Goal: Information Seeking & Learning: Learn about a topic

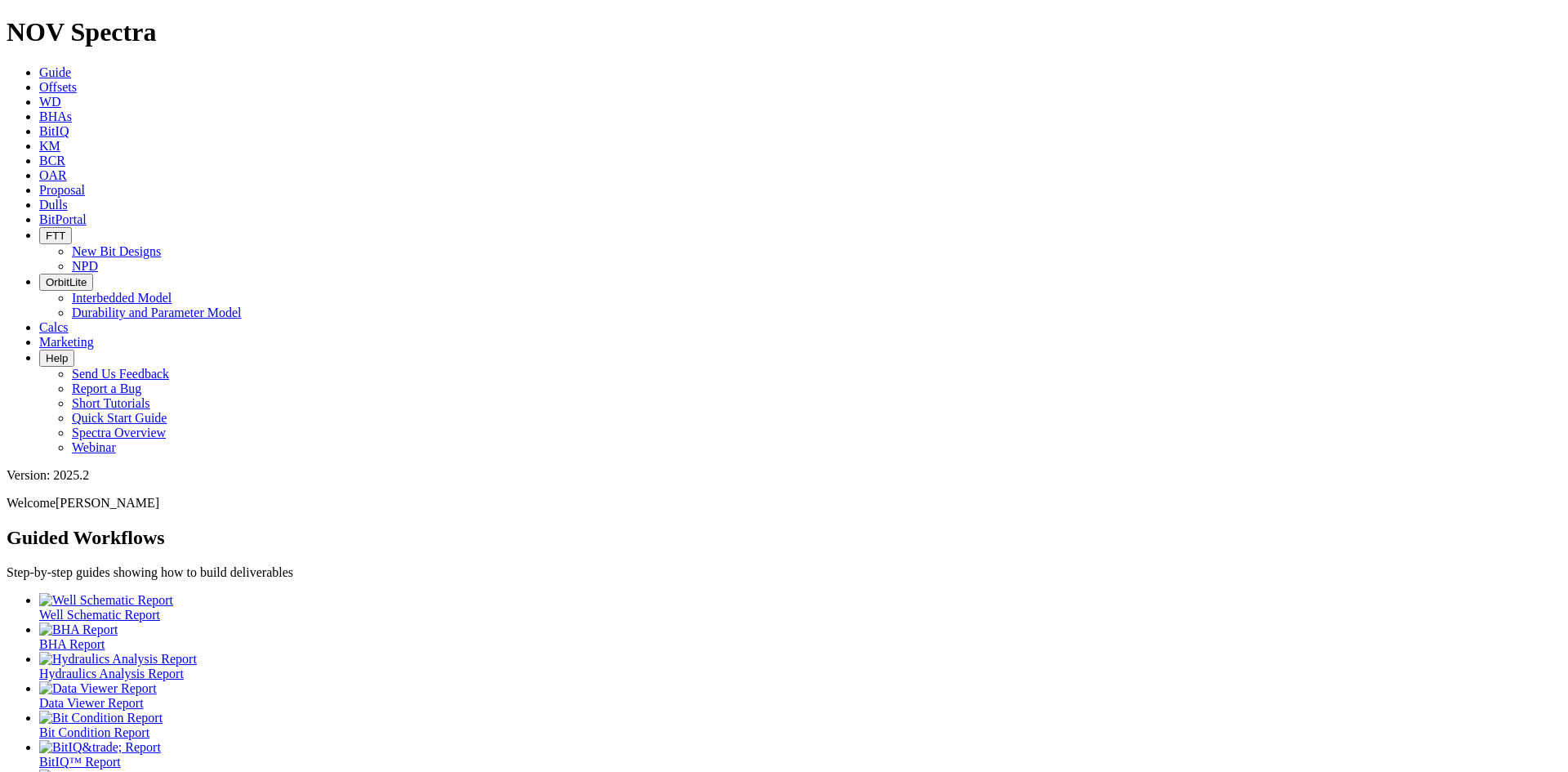
drag, startPoint x: 0, startPoint y: 0, endPoint x: 469, endPoint y: 31, distance: 470.0
click at [61, 139] on span "KM" at bounding box center [49, 146] width 21 height 14
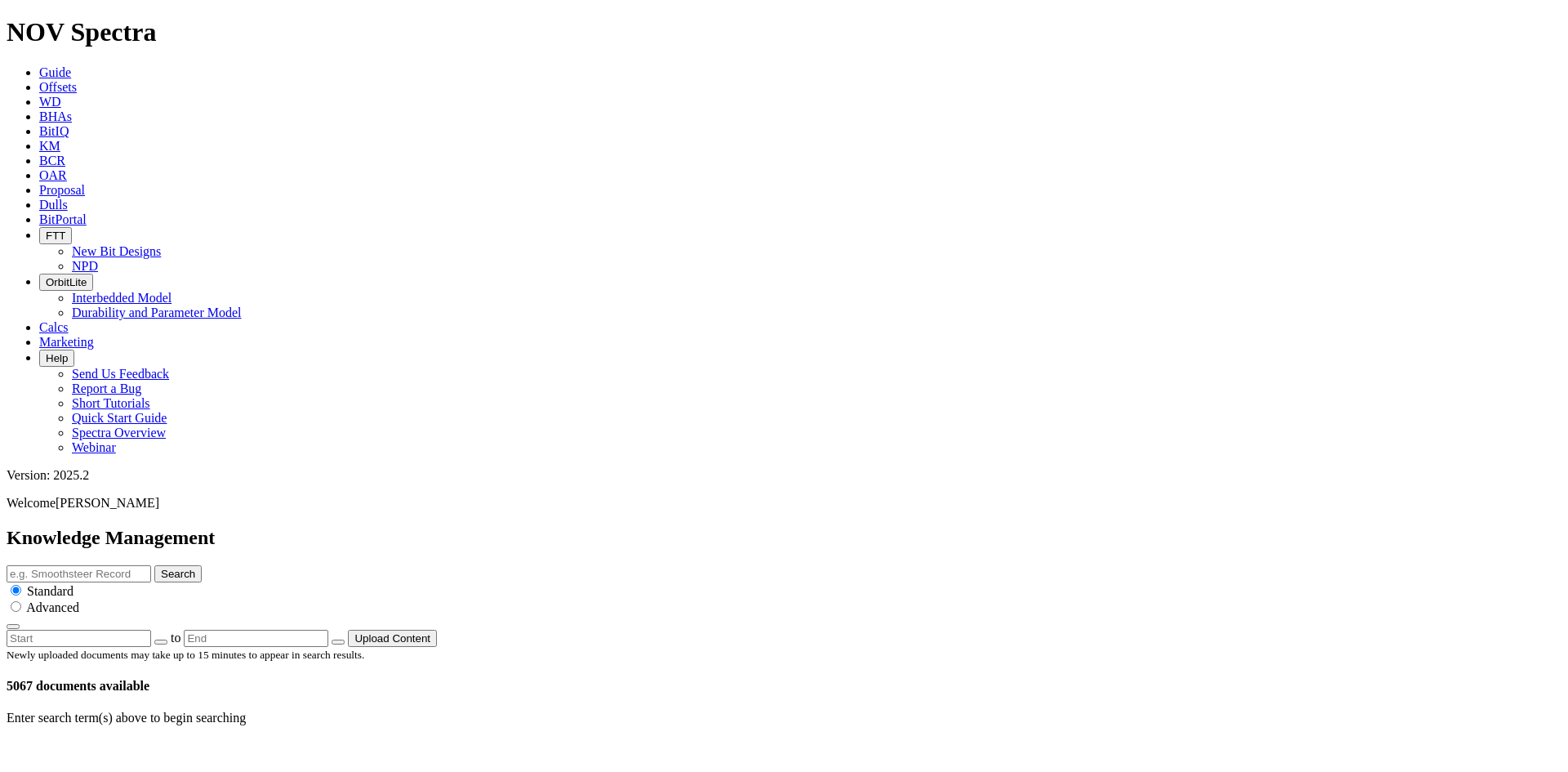
click at [151, 565] on input "text" at bounding box center [78, 573] width 145 height 17
type input "Performance Summary"
click at [154, 565] on button "Search" at bounding box center [177, 573] width 48 height 17
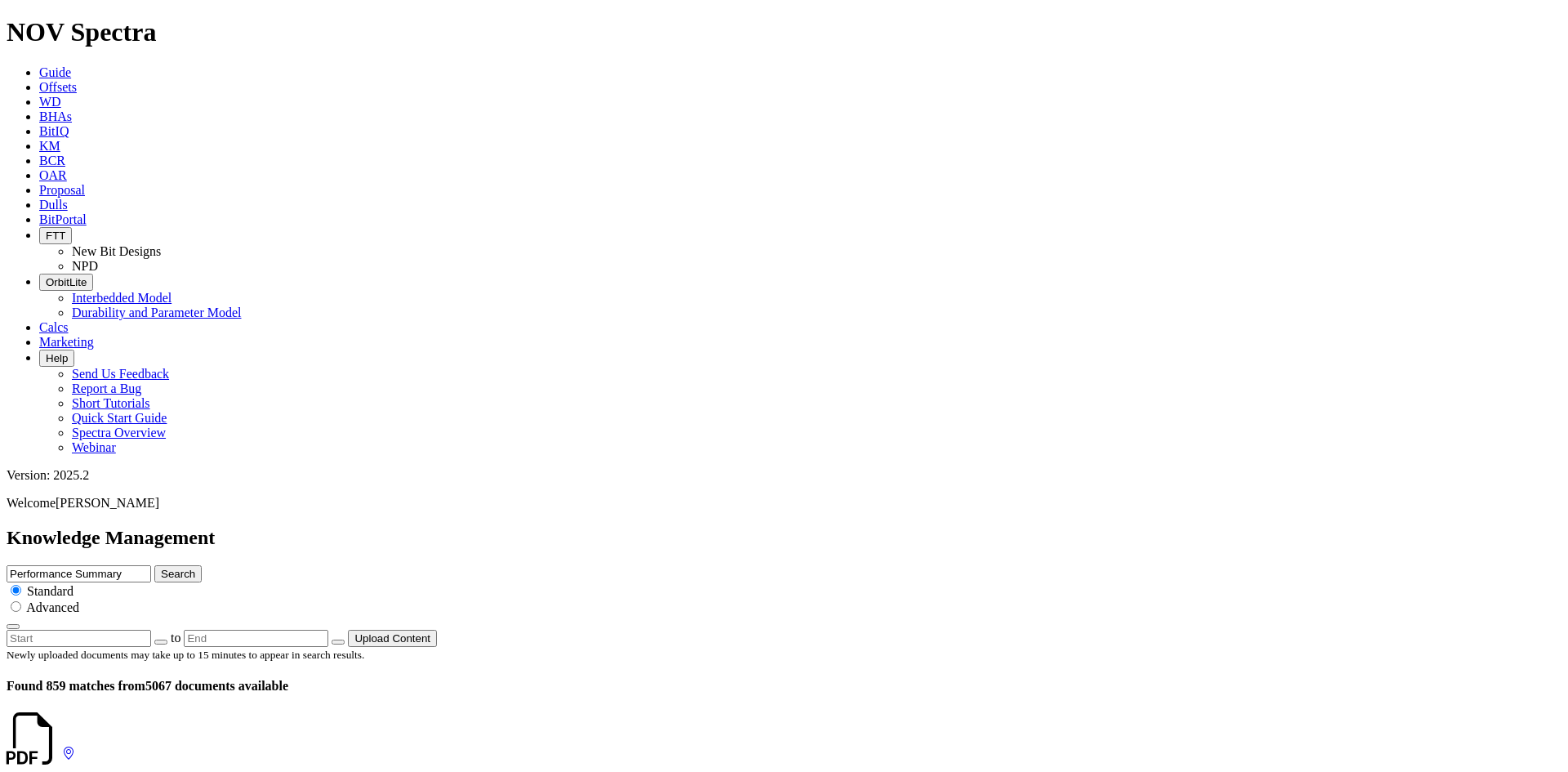
scroll to position [3124, 0]
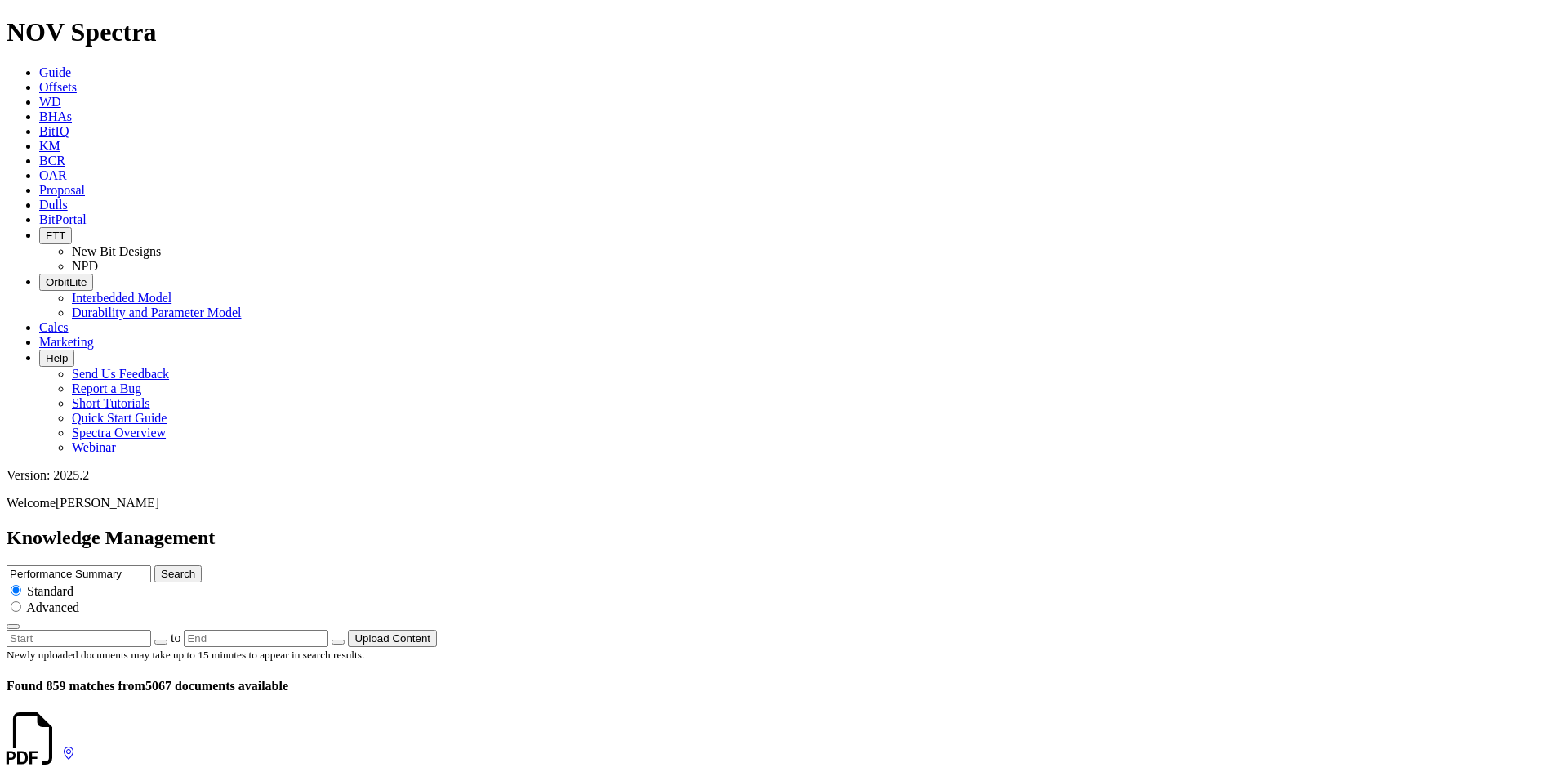
click at [62, 747] on icon at bounding box center [62, 753] width 0 height 14
drag, startPoint x: 266, startPoint y: 232, endPoint x: 212, endPoint y: 232, distance: 54.0
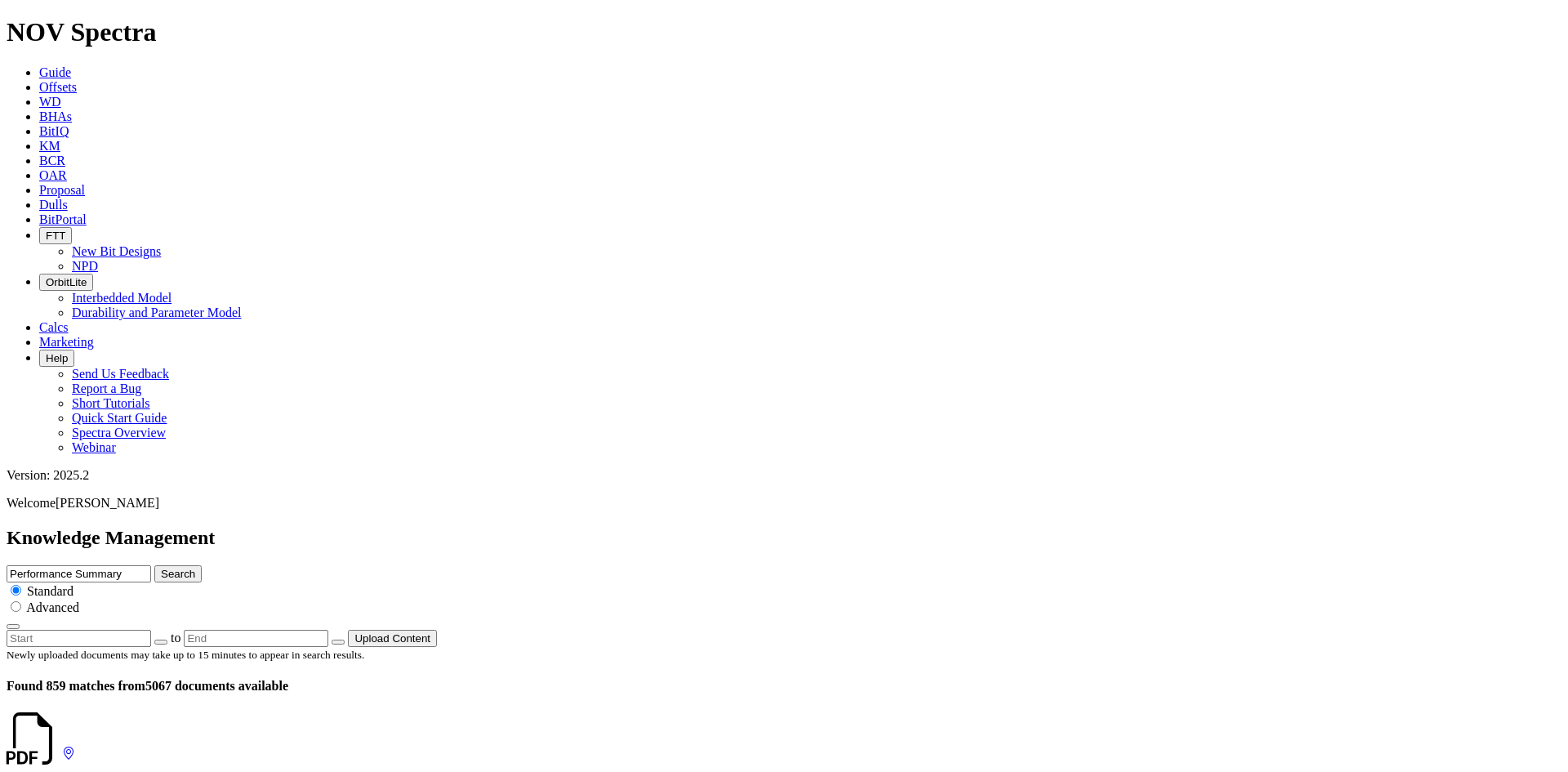
copy dd "A313039"
drag, startPoint x: 267, startPoint y: 375, endPoint x: 218, endPoint y: 377, distance: 49.0
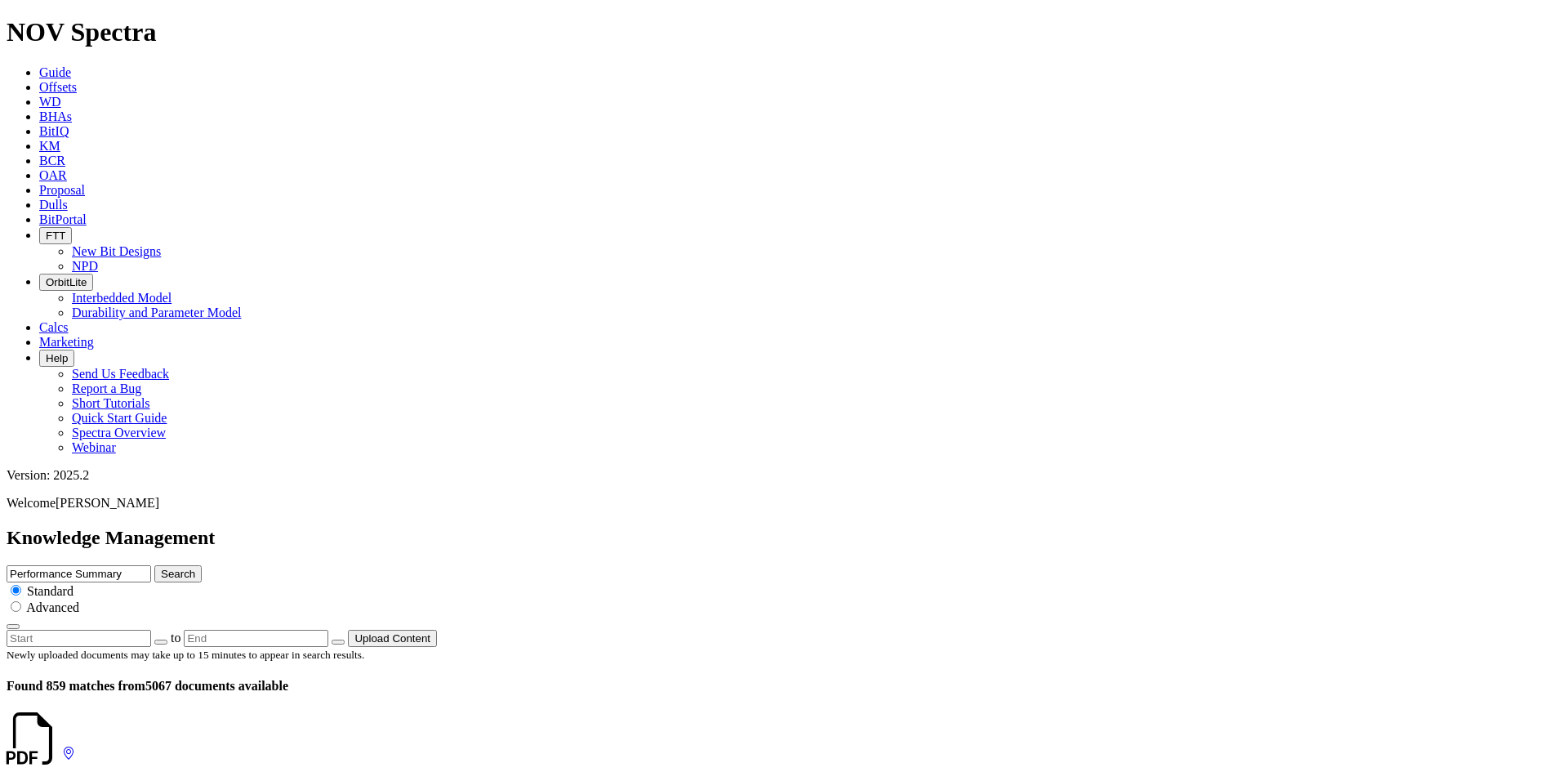
drag, startPoint x: 264, startPoint y: 290, endPoint x: 224, endPoint y: 290, distance: 40.0
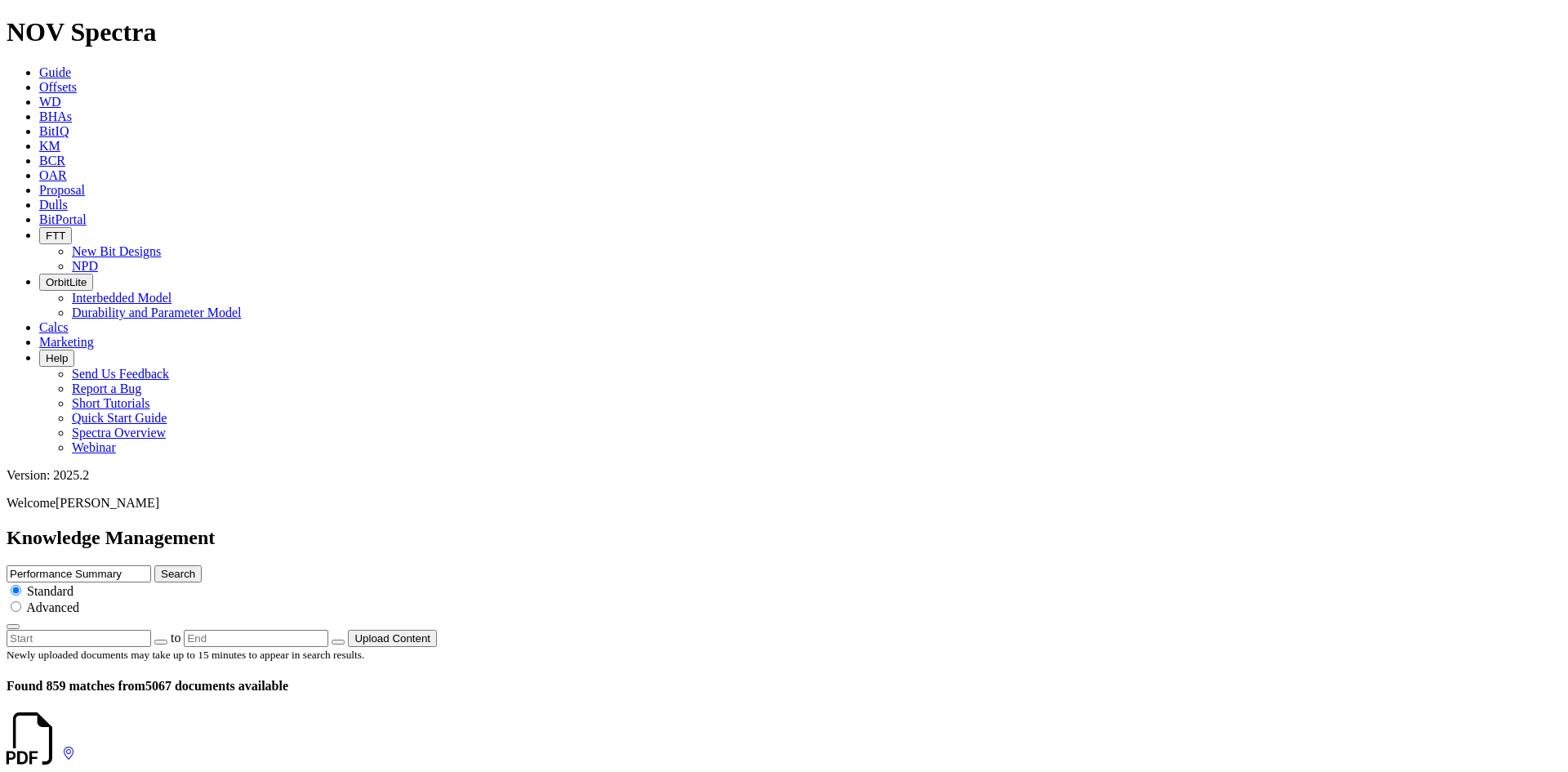
copy dd "A265017"
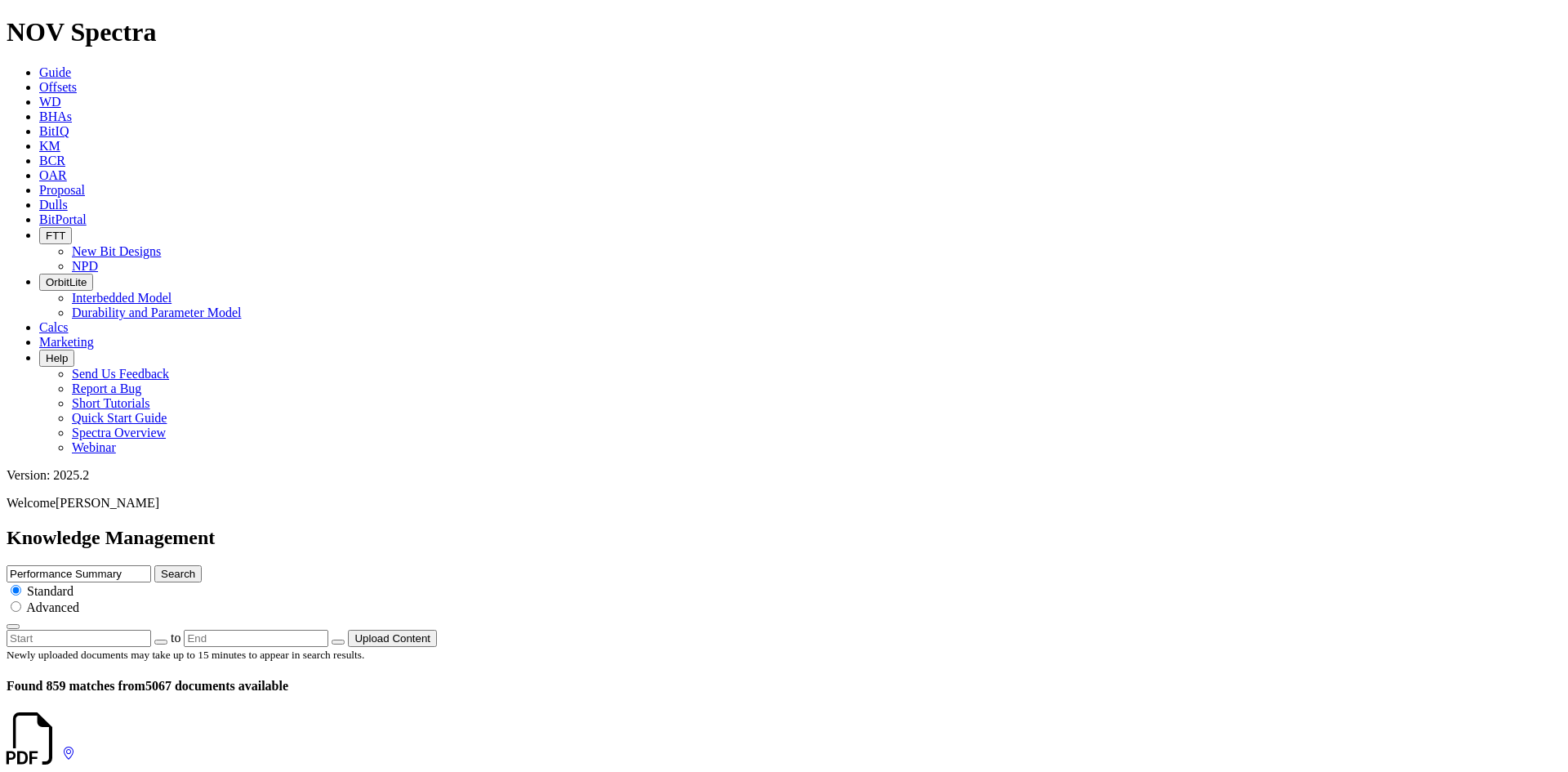
scroll to position [2940, 0]
drag, startPoint x: 266, startPoint y: 221, endPoint x: 209, endPoint y: 218, distance: 57.1
copy dd "A289486"
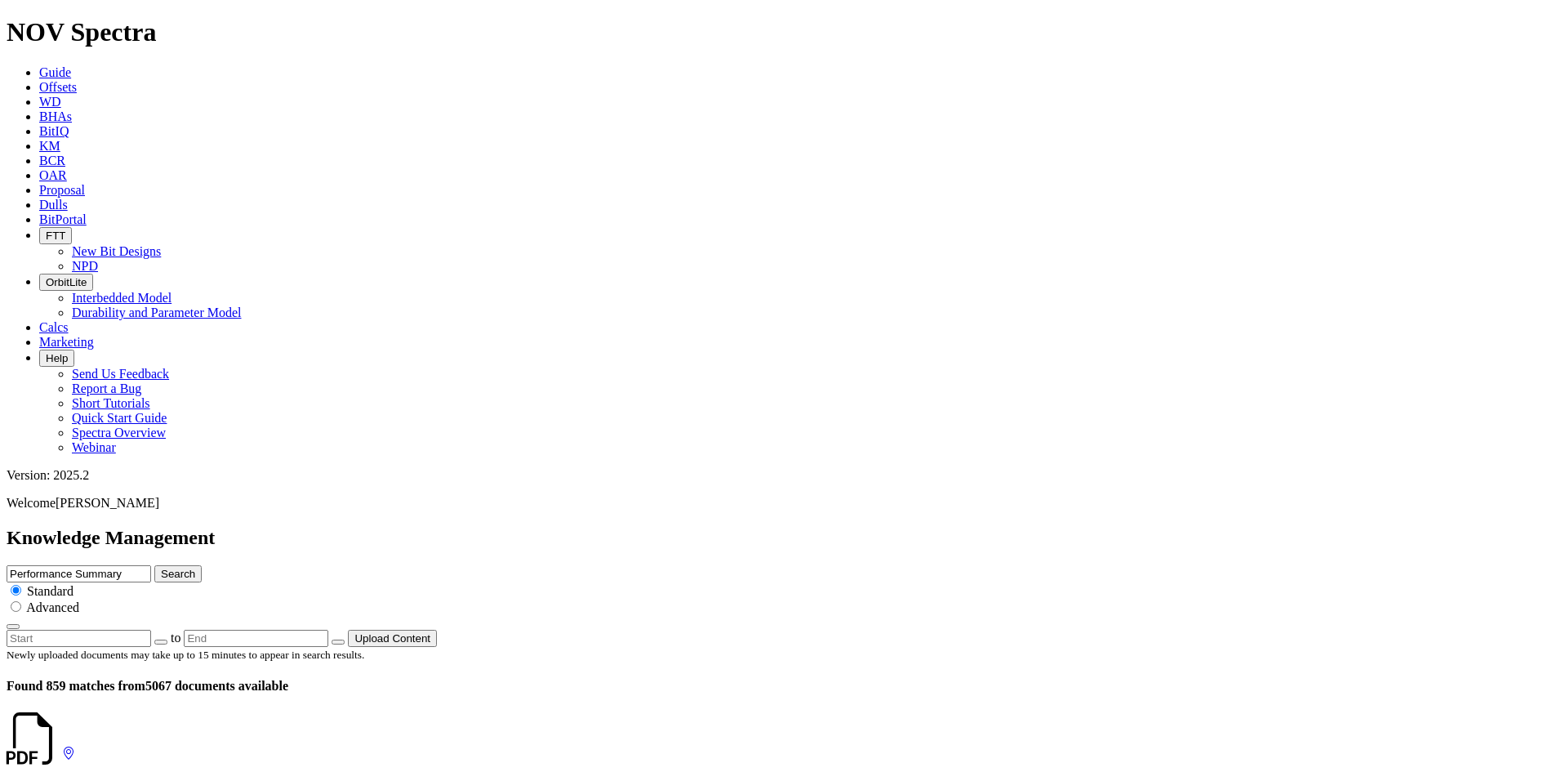
scroll to position [2992, 0]
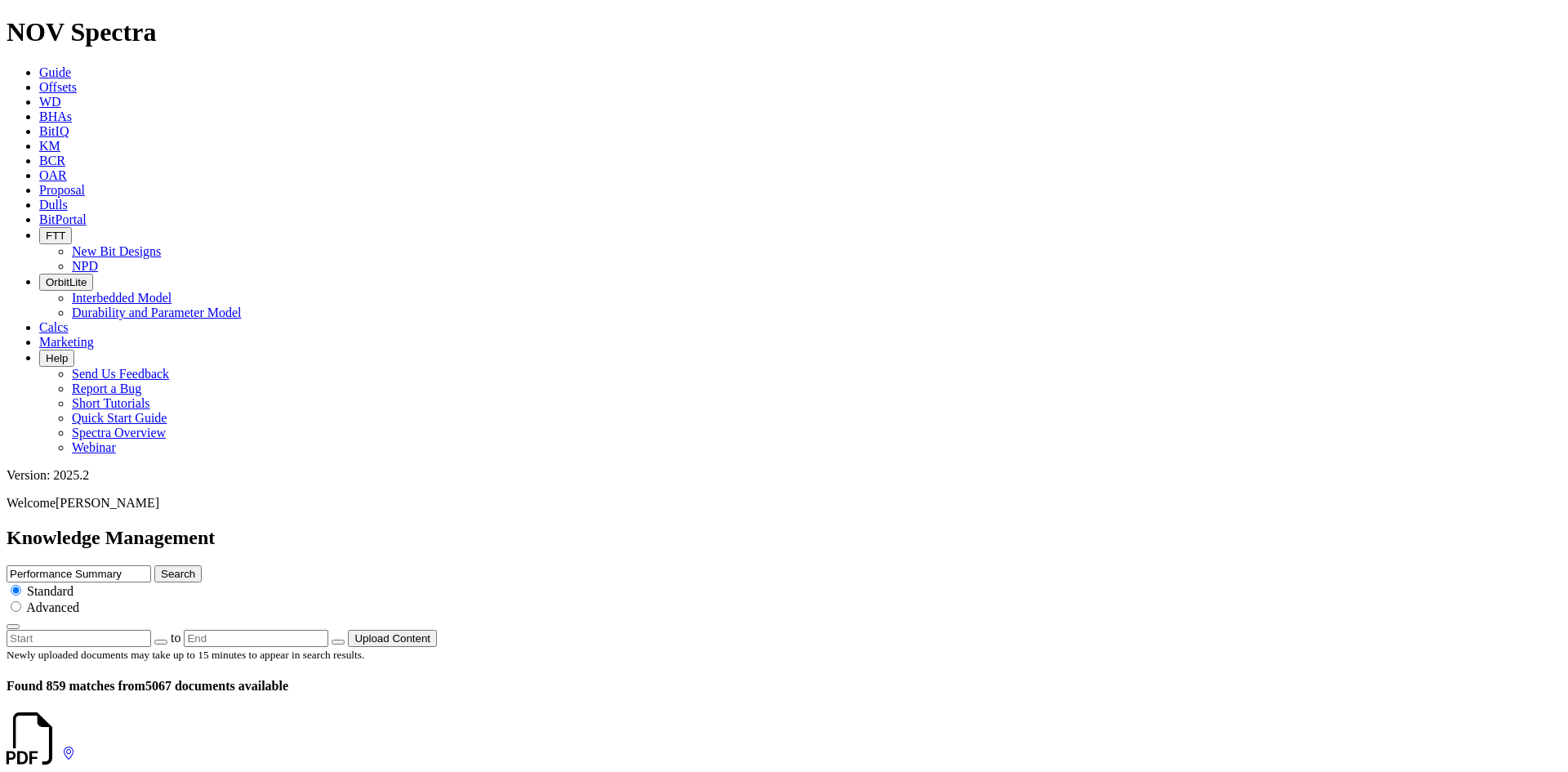
scroll to position [735, 0]
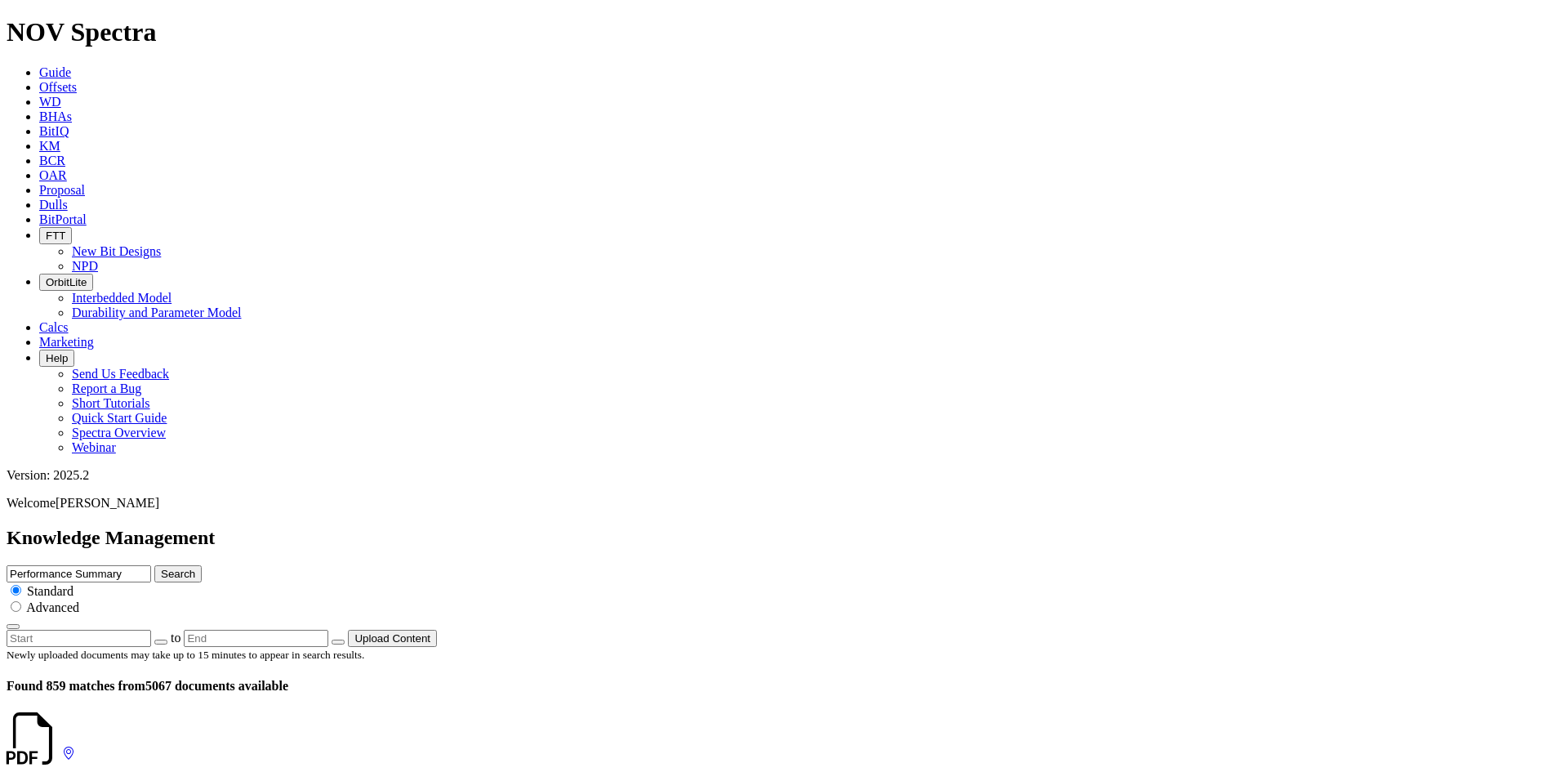
drag, startPoint x: 265, startPoint y: 329, endPoint x: 220, endPoint y: 328, distance: 45.0
copy dd "A308630"
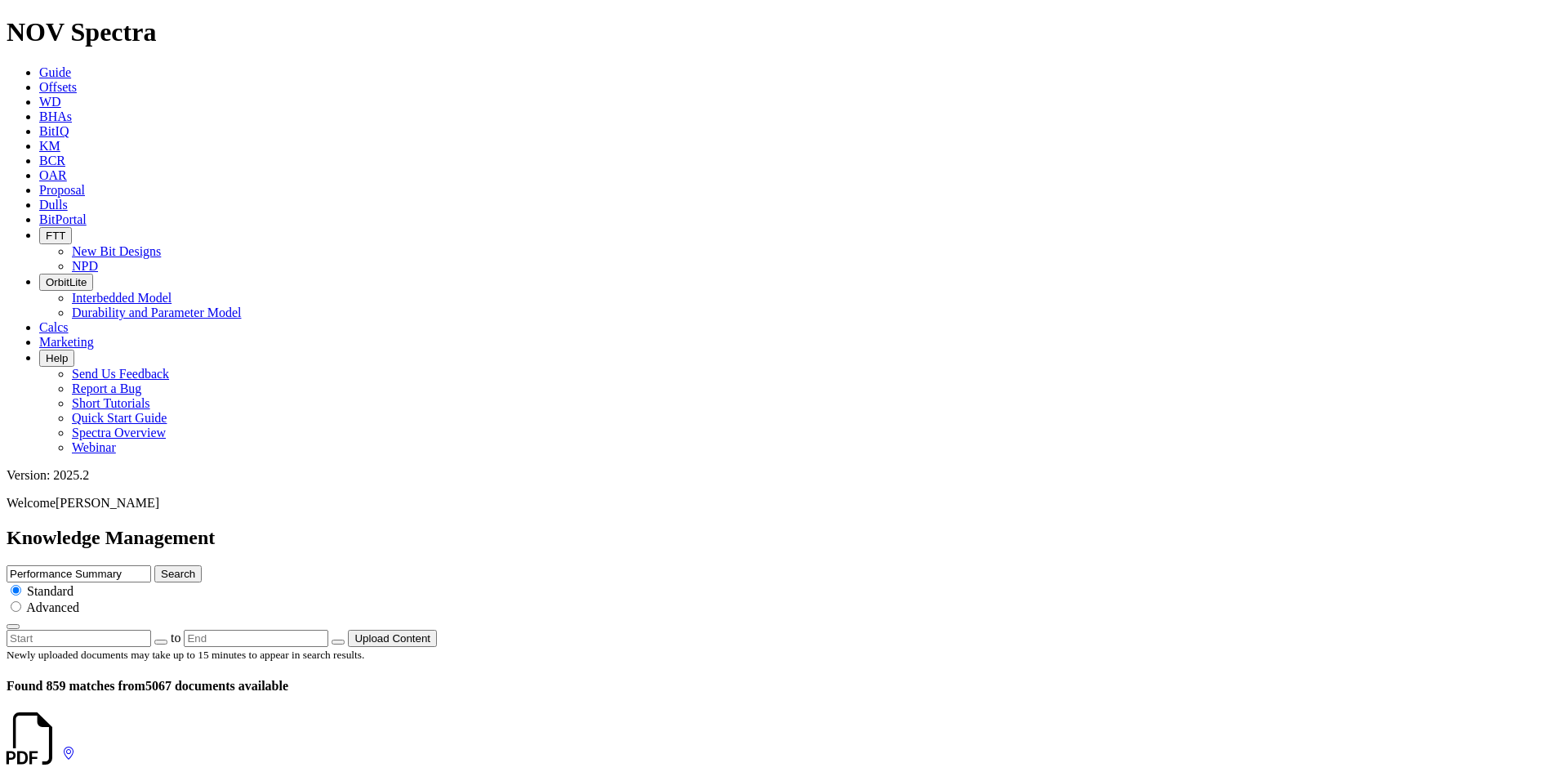
drag, startPoint x: 265, startPoint y: 325, endPoint x: 212, endPoint y: 323, distance: 53.0
copy dd "A310960"
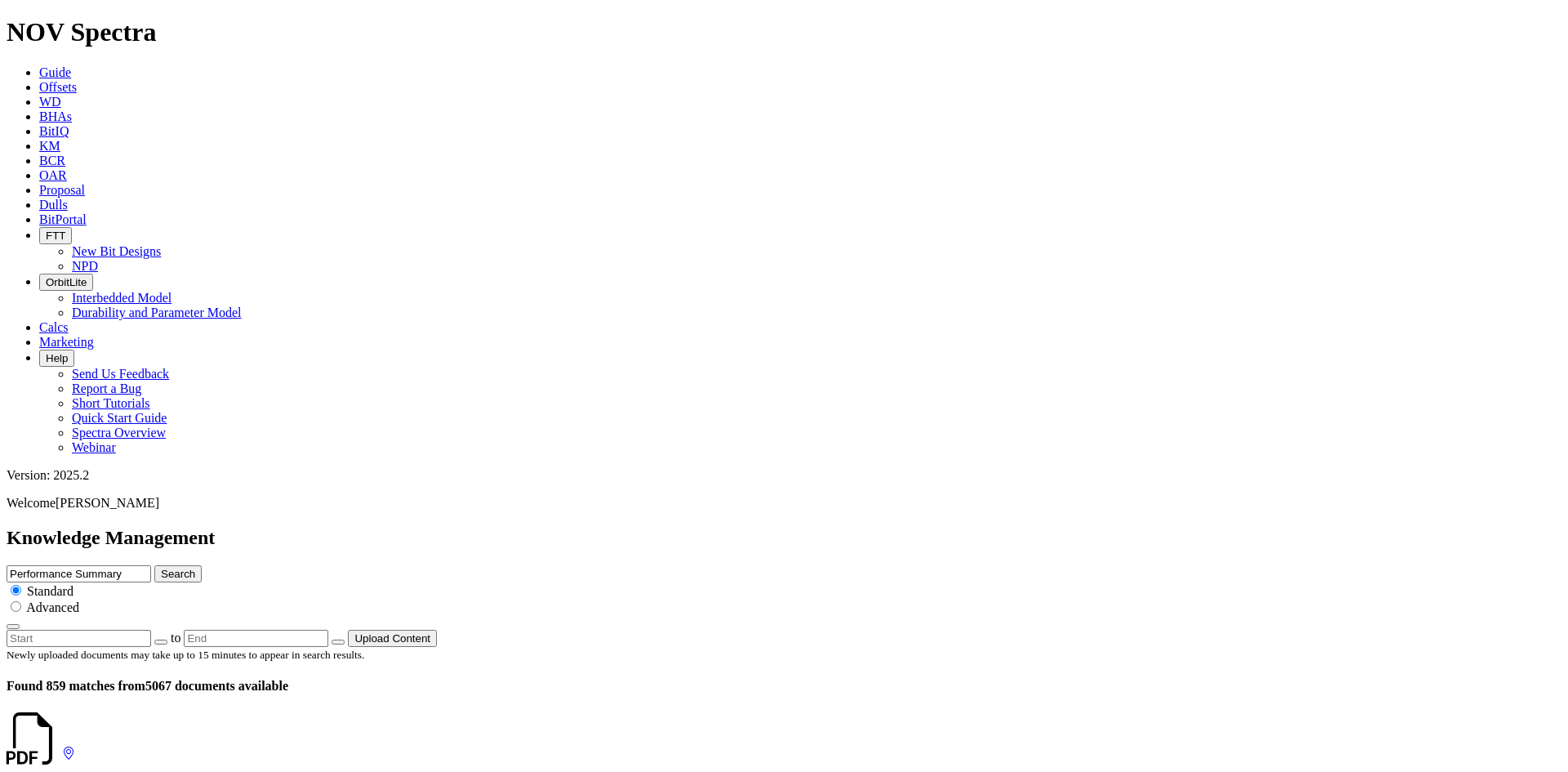
drag, startPoint x: 263, startPoint y: 457, endPoint x: 221, endPoint y: 456, distance: 42.0
drag, startPoint x: 267, startPoint y: 453, endPoint x: 220, endPoint y: 455, distance: 47.0
copy dd "A280472"
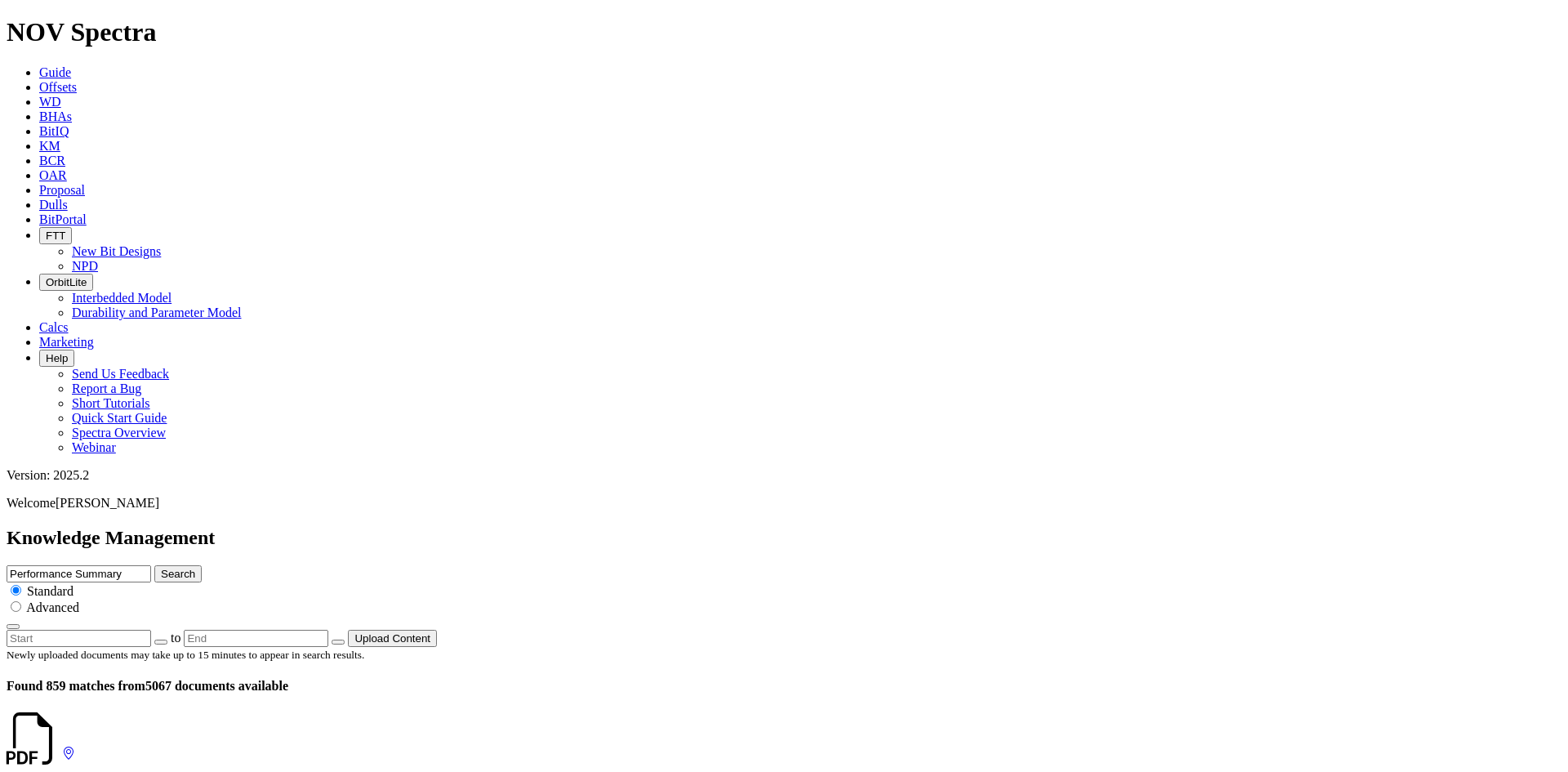
drag, startPoint x: 266, startPoint y: 274, endPoint x: 220, endPoint y: 274, distance: 46.0
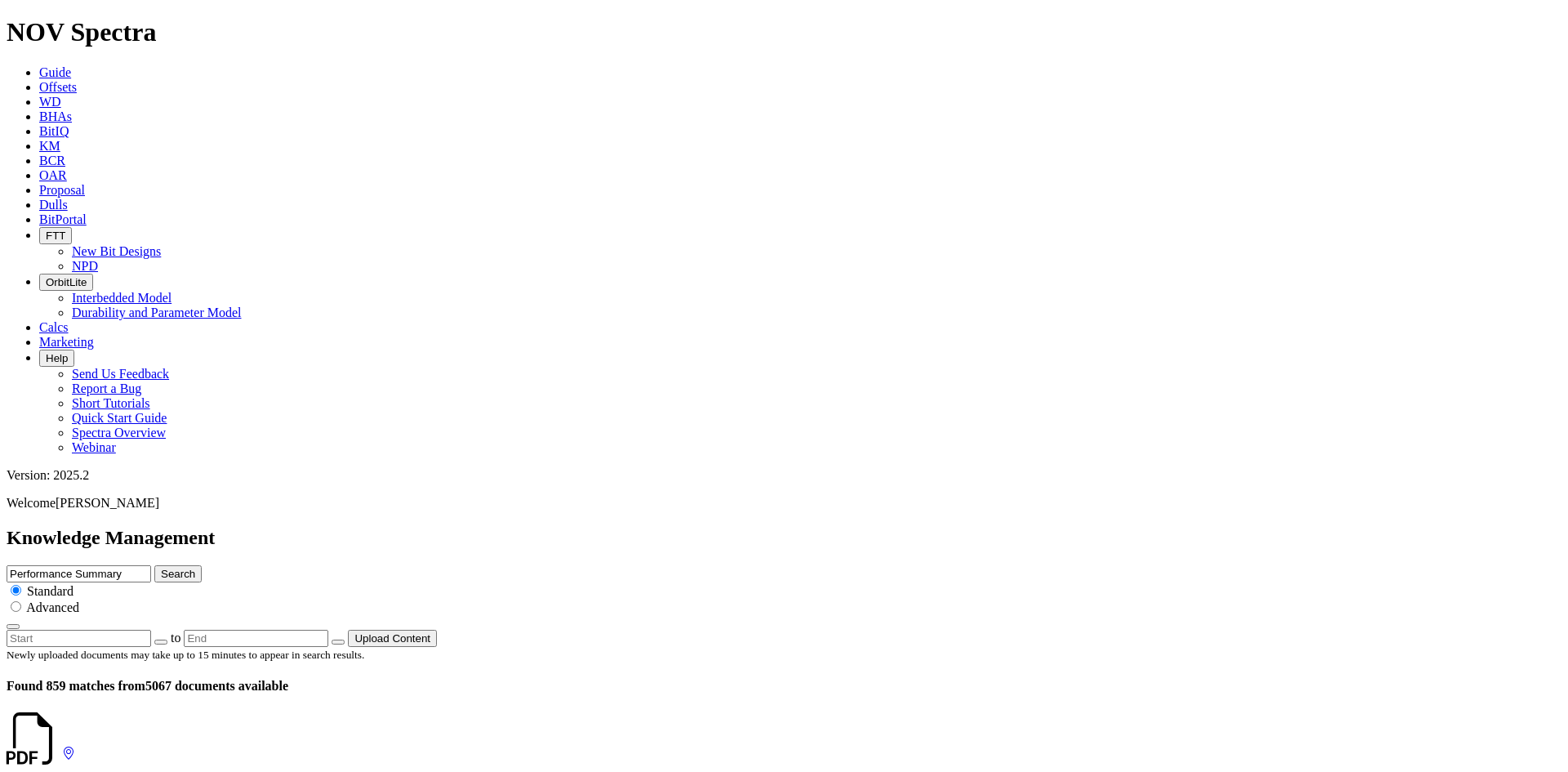
copy dd "A310668"
drag, startPoint x: 265, startPoint y: 207, endPoint x: 219, endPoint y: 207, distance: 46.0
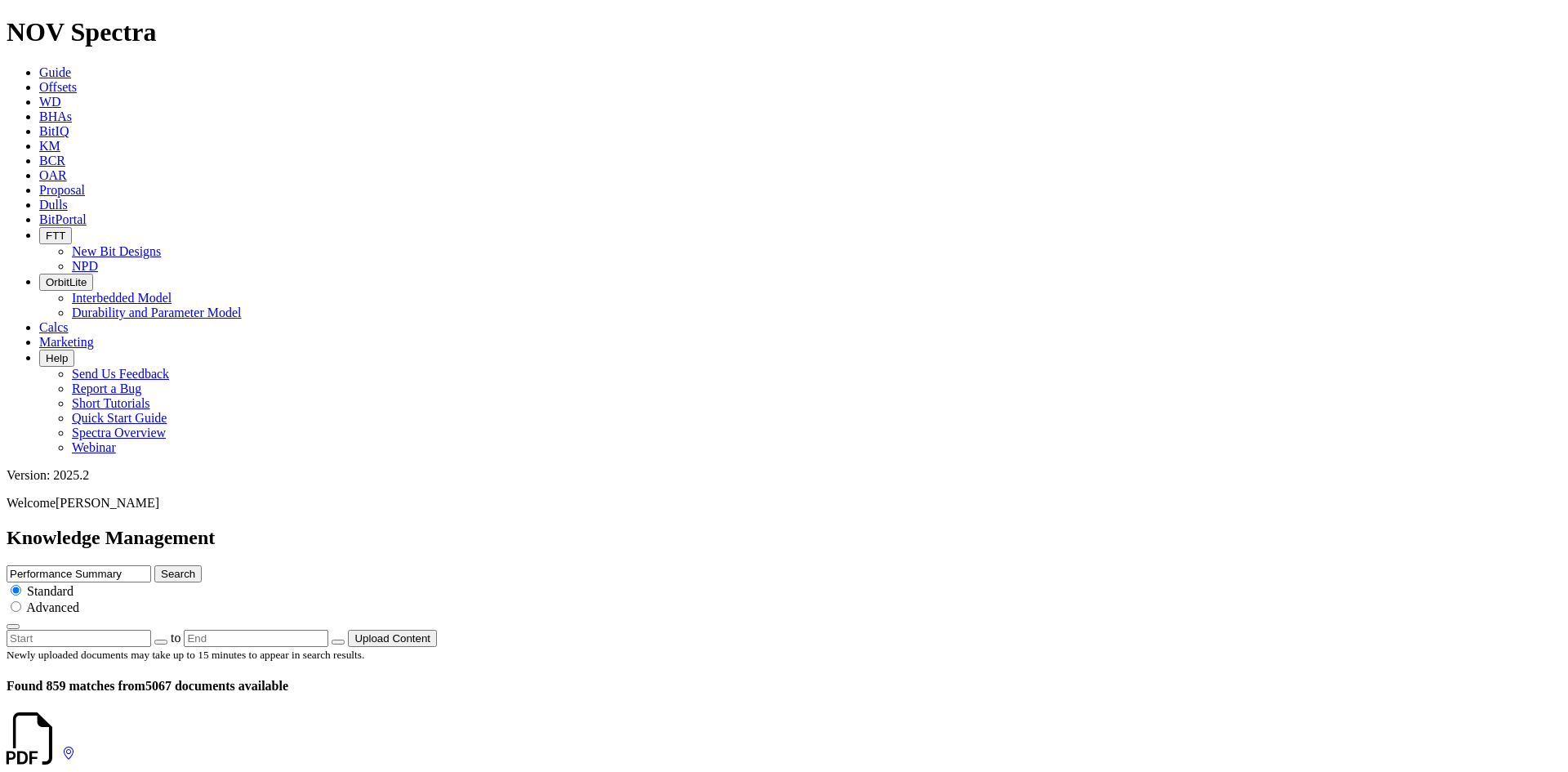
copy dd "A308774"
drag, startPoint x: 265, startPoint y: 304, endPoint x: 217, endPoint y: 307, distance: 48.1
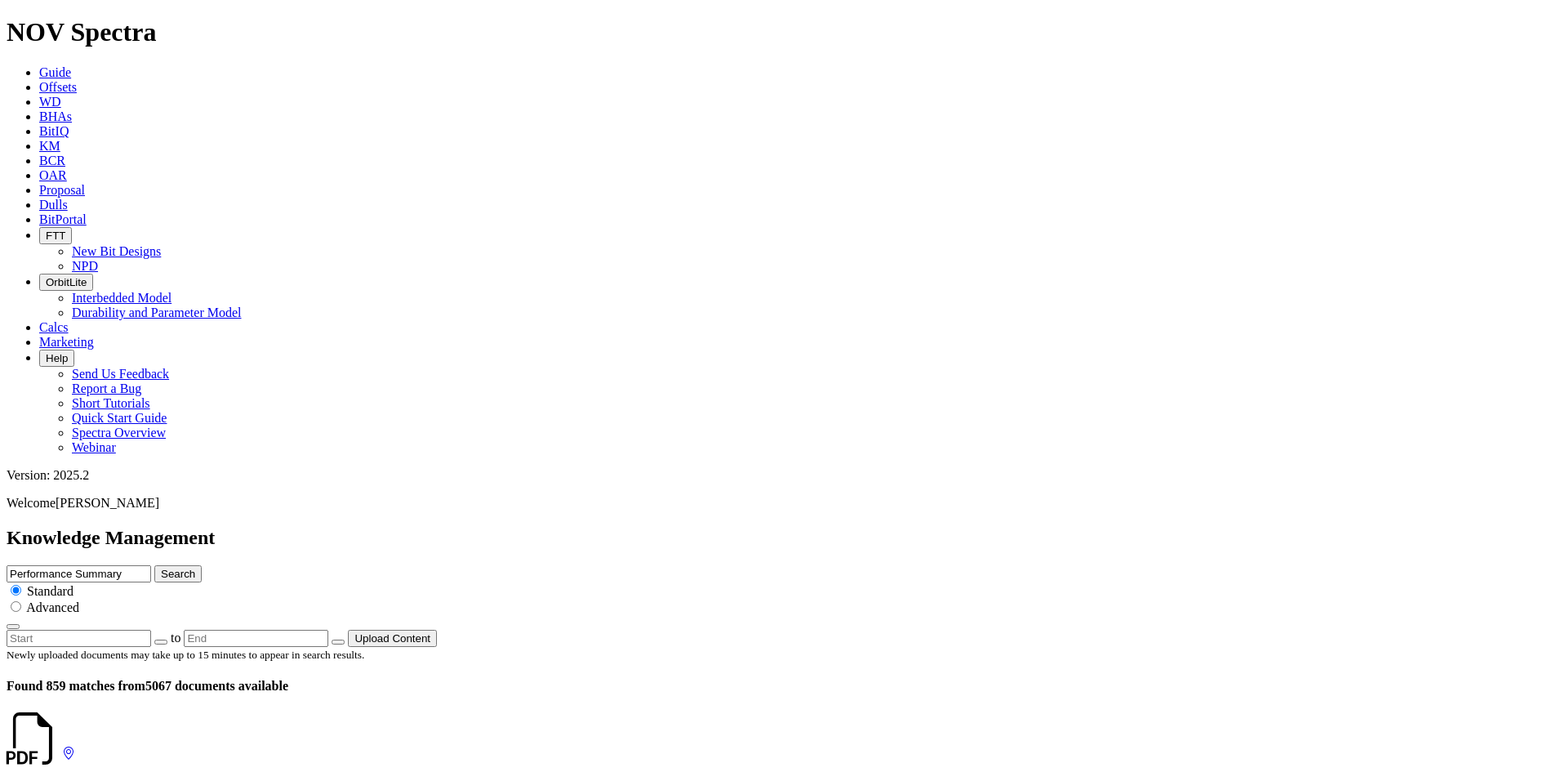
copy dd "A305873"
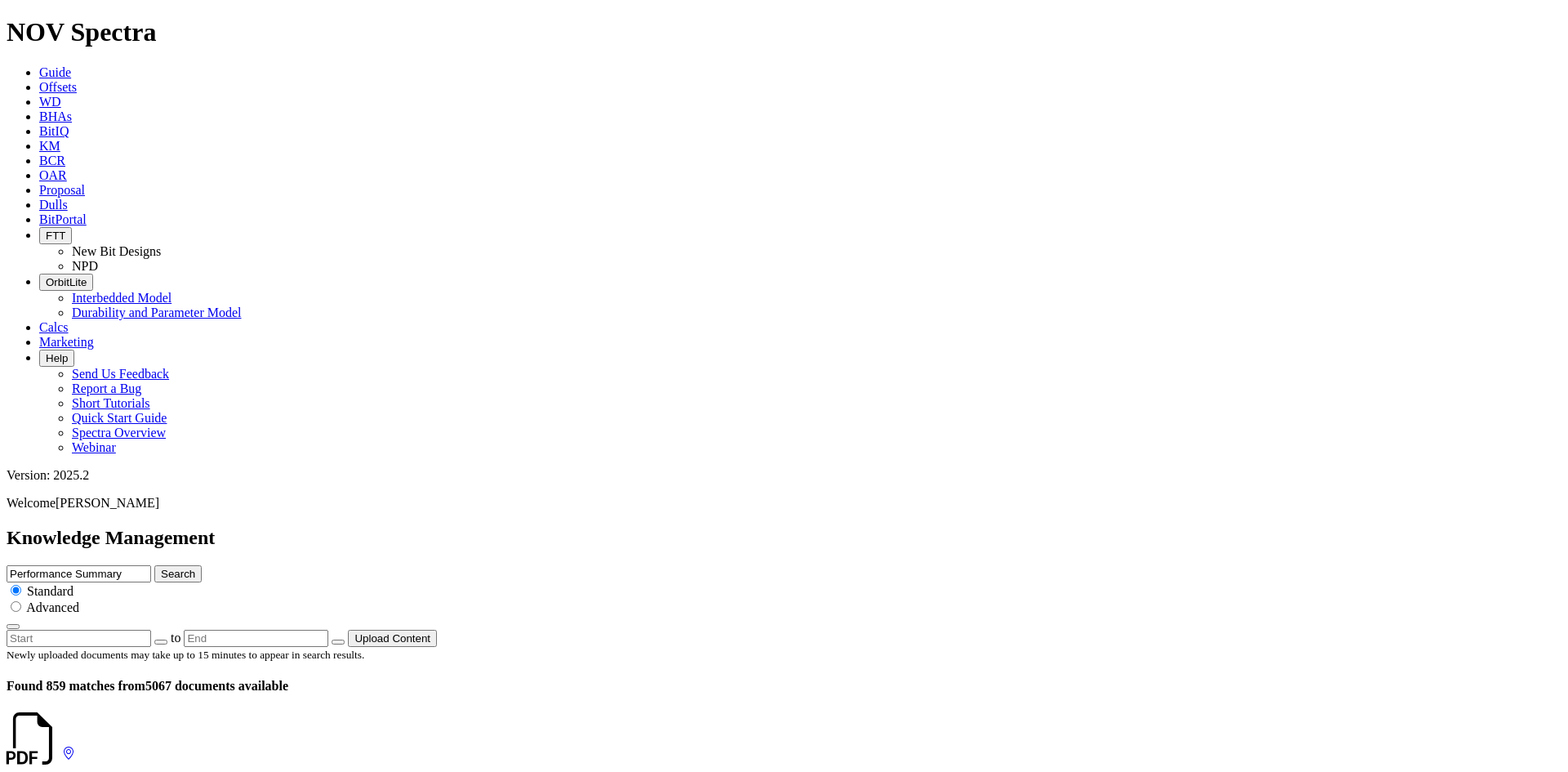
scroll to position [817, 0]
drag, startPoint x: 264, startPoint y: 258, endPoint x: 218, endPoint y: 260, distance: 46.0
copy dd "A298797"
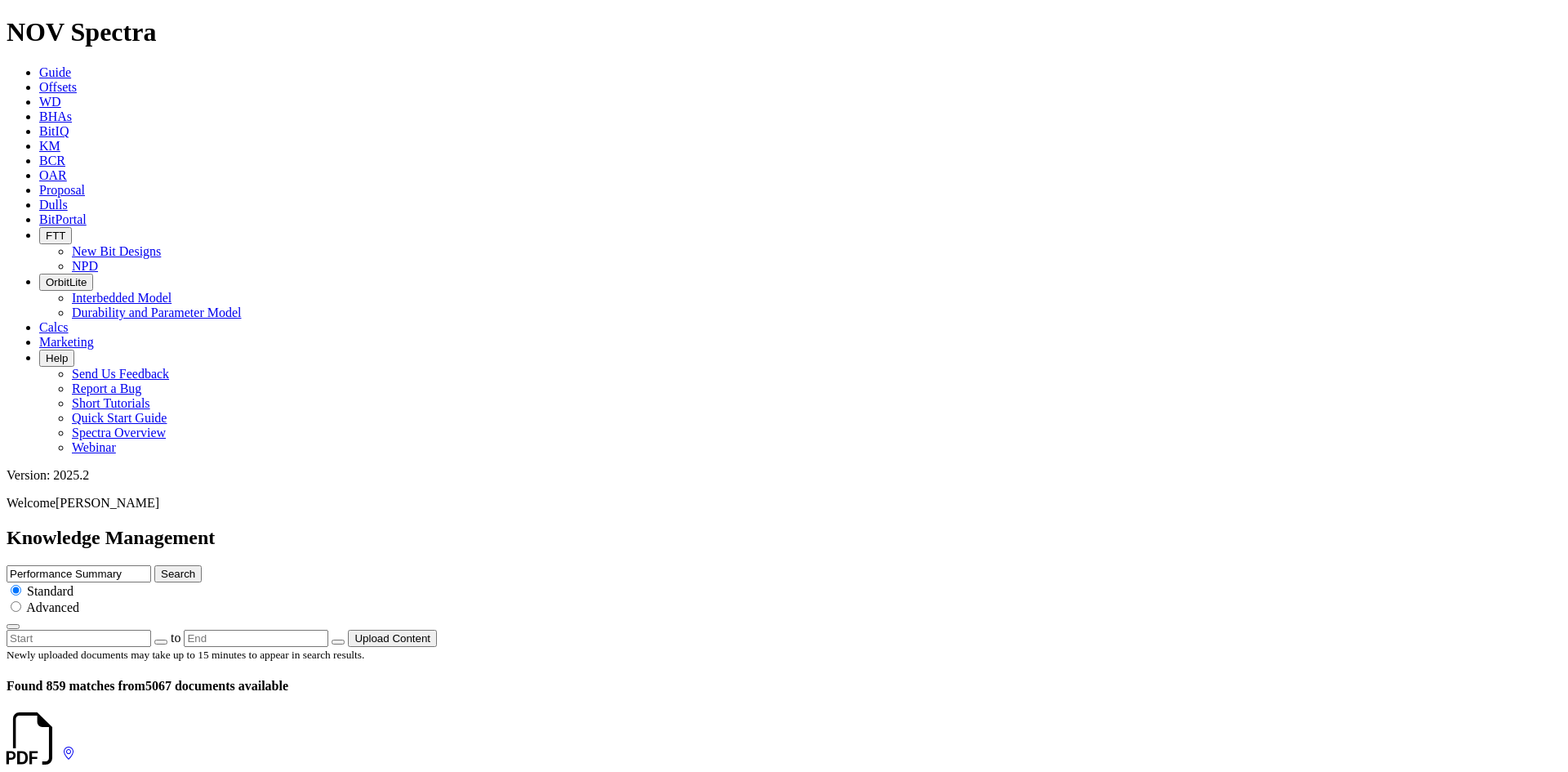
scroll to position [1797, 0]
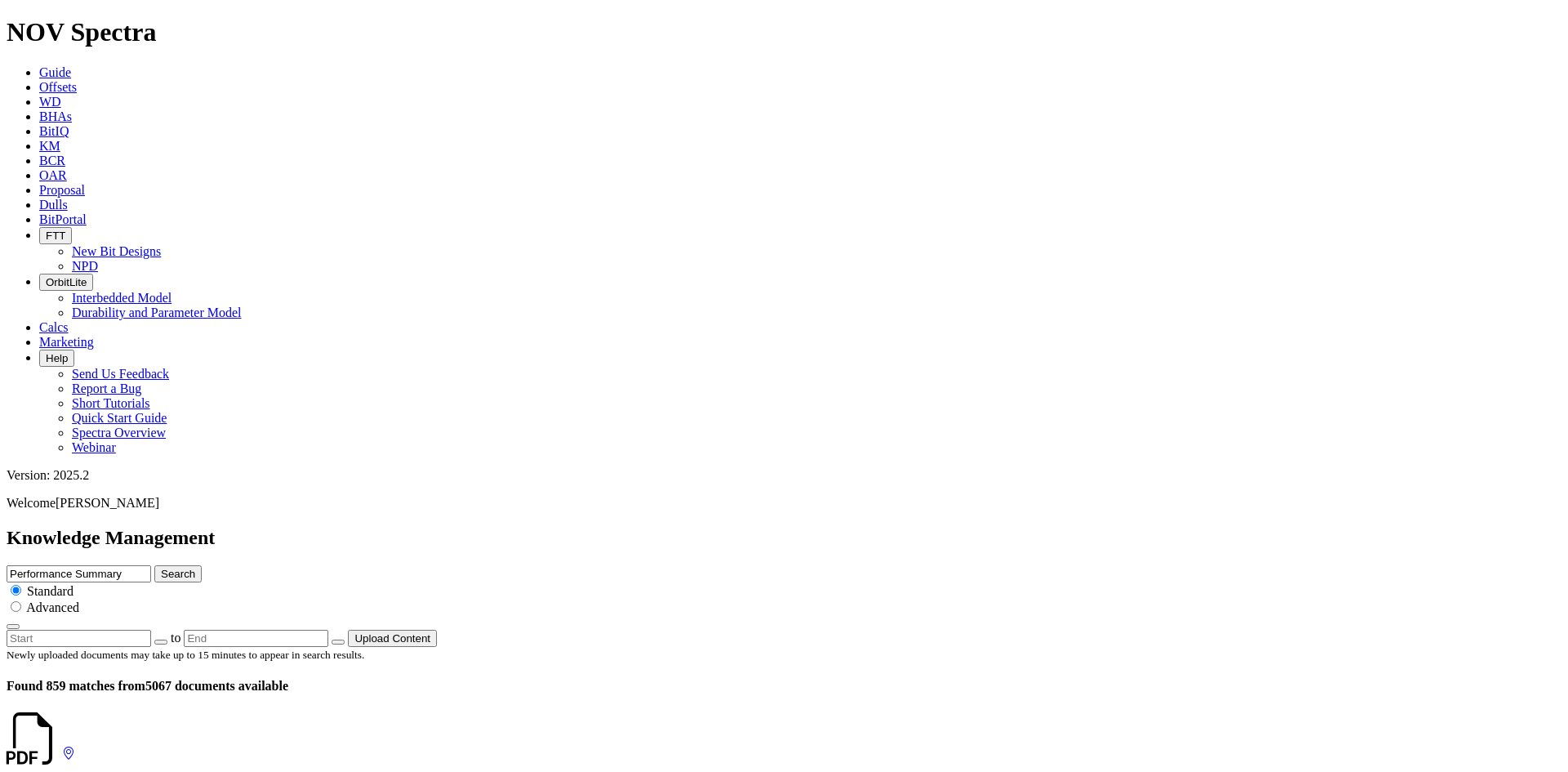
drag, startPoint x: 264, startPoint y: 205, endPoint x: 219, endPoint y: 206, distance: 45.0
drag, startPoint x: 266, startPoint y: 372, endPoint x: 217, endPoint y: 372, distance: 49.0
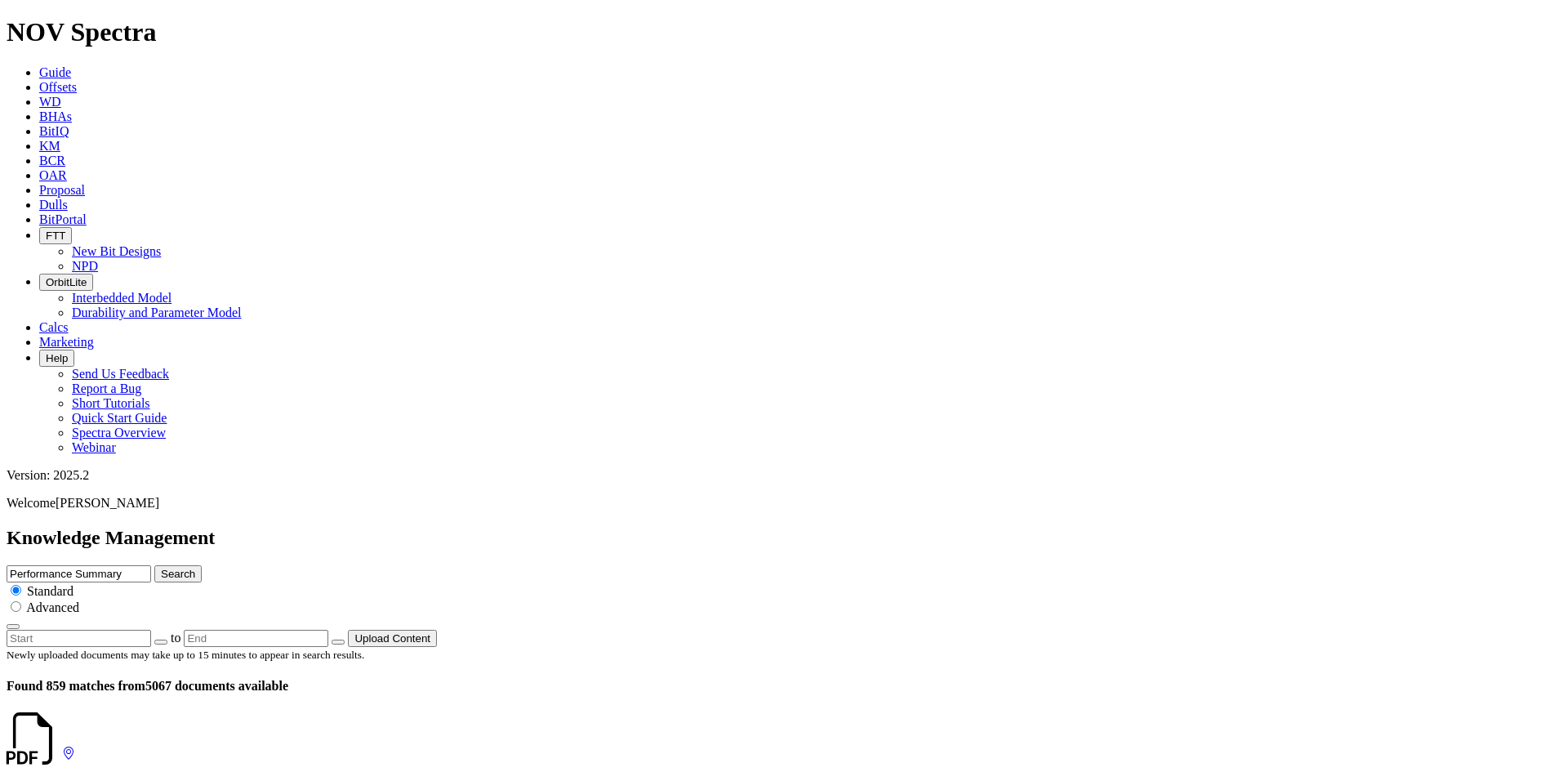
drag, startPoint x: 265, startPoint y: 414, endPoint x: 222, endPoint y: 409, distance: 43.3
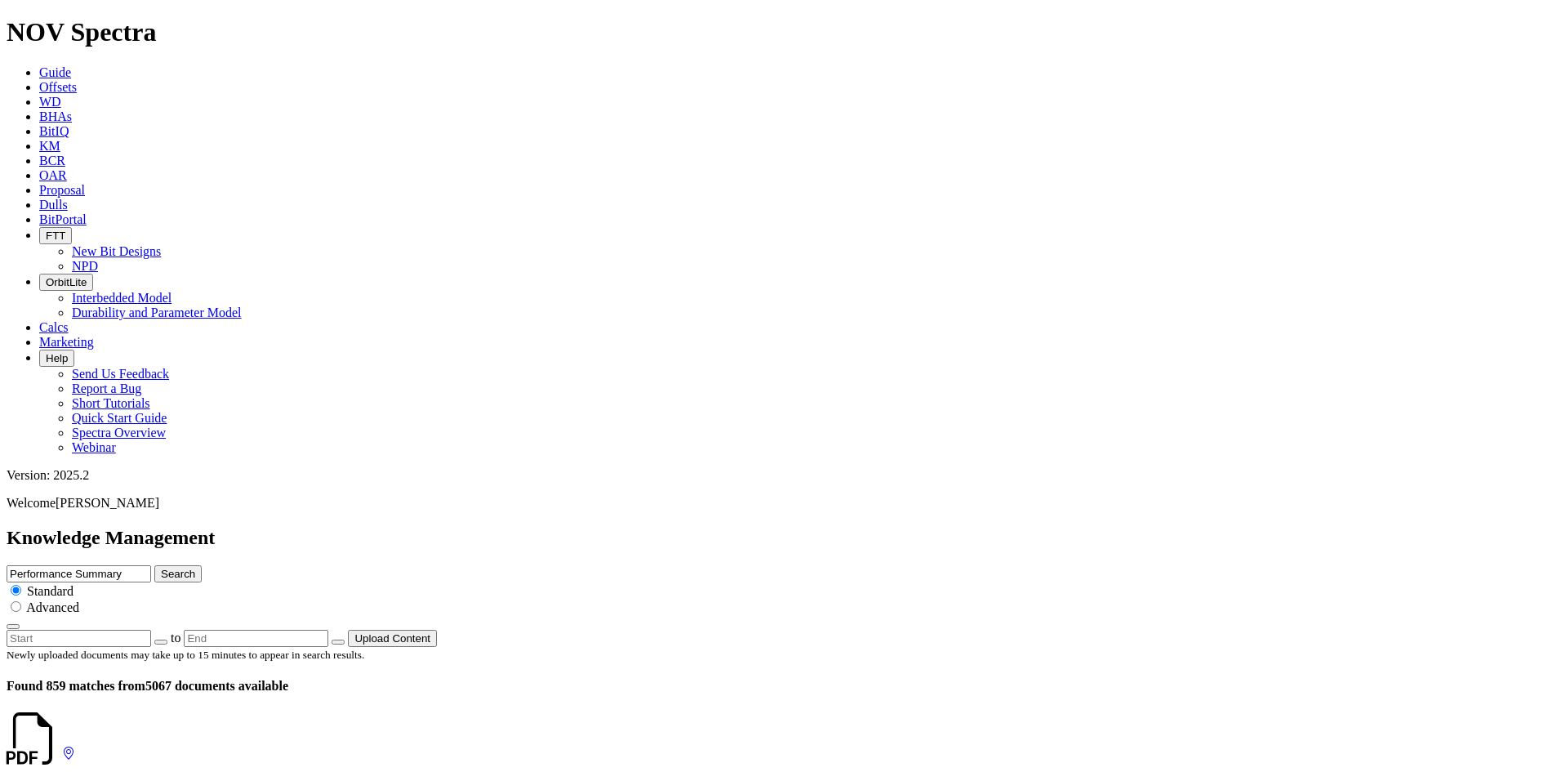
drag, startPoint x: 266, startPoint y: 274, endPoint x: 221, endPoint y: 273, distance: 45.0
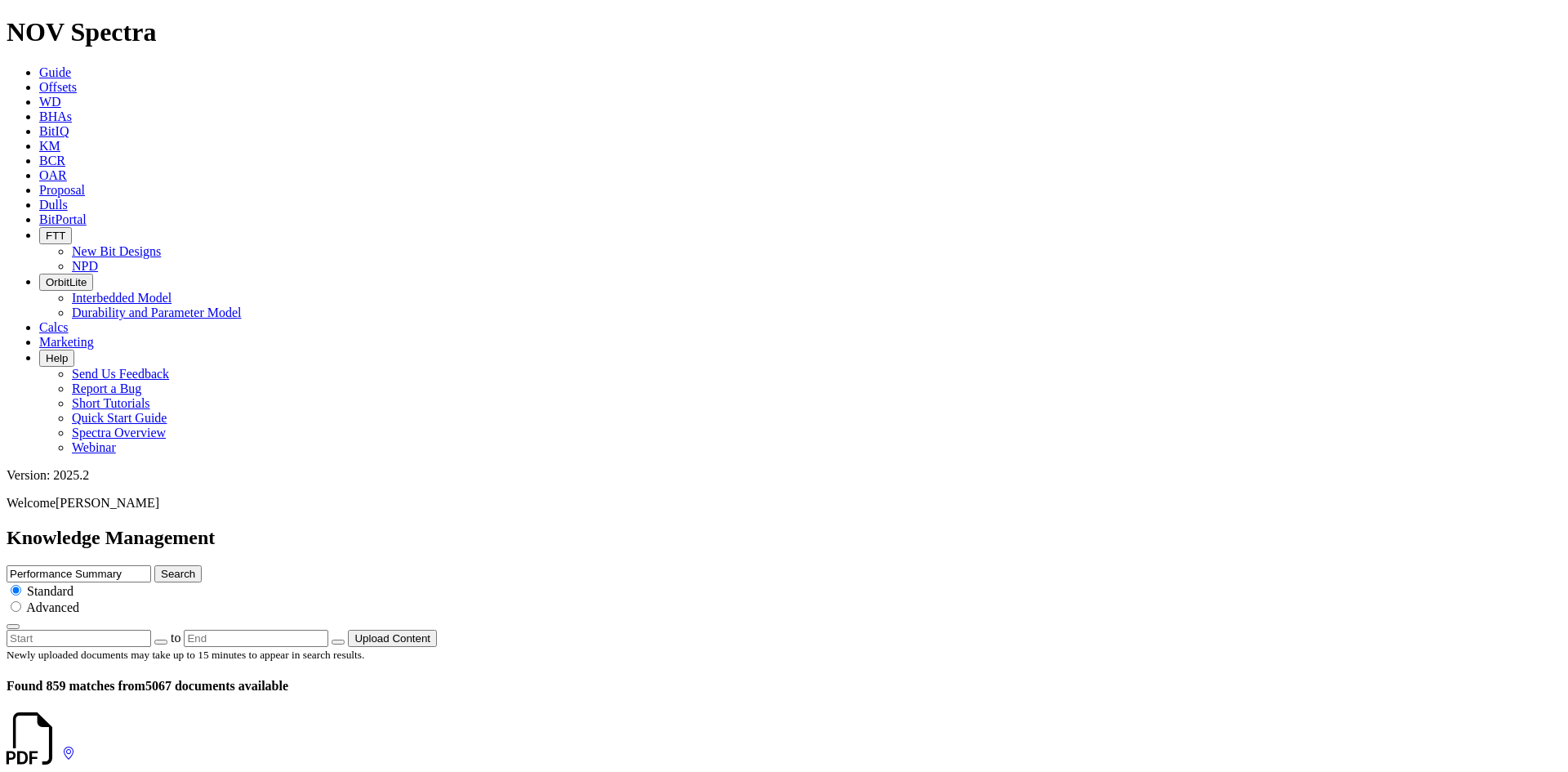
scroll to position [3226, 0]
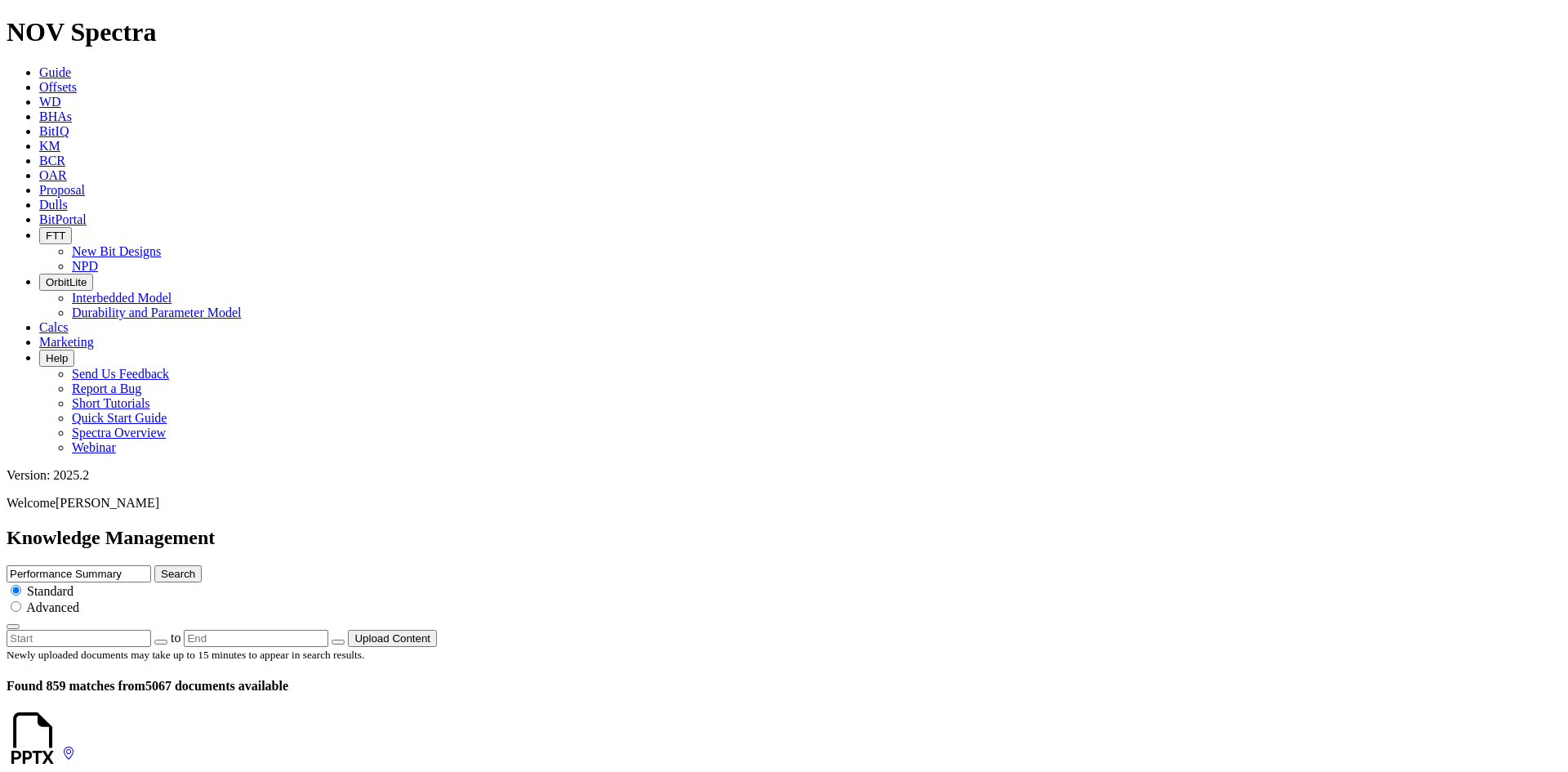
drag, startPoint x: 264, startPoint y: 447, endPoint x: 212, endPoint y: 444, distance: 52.1
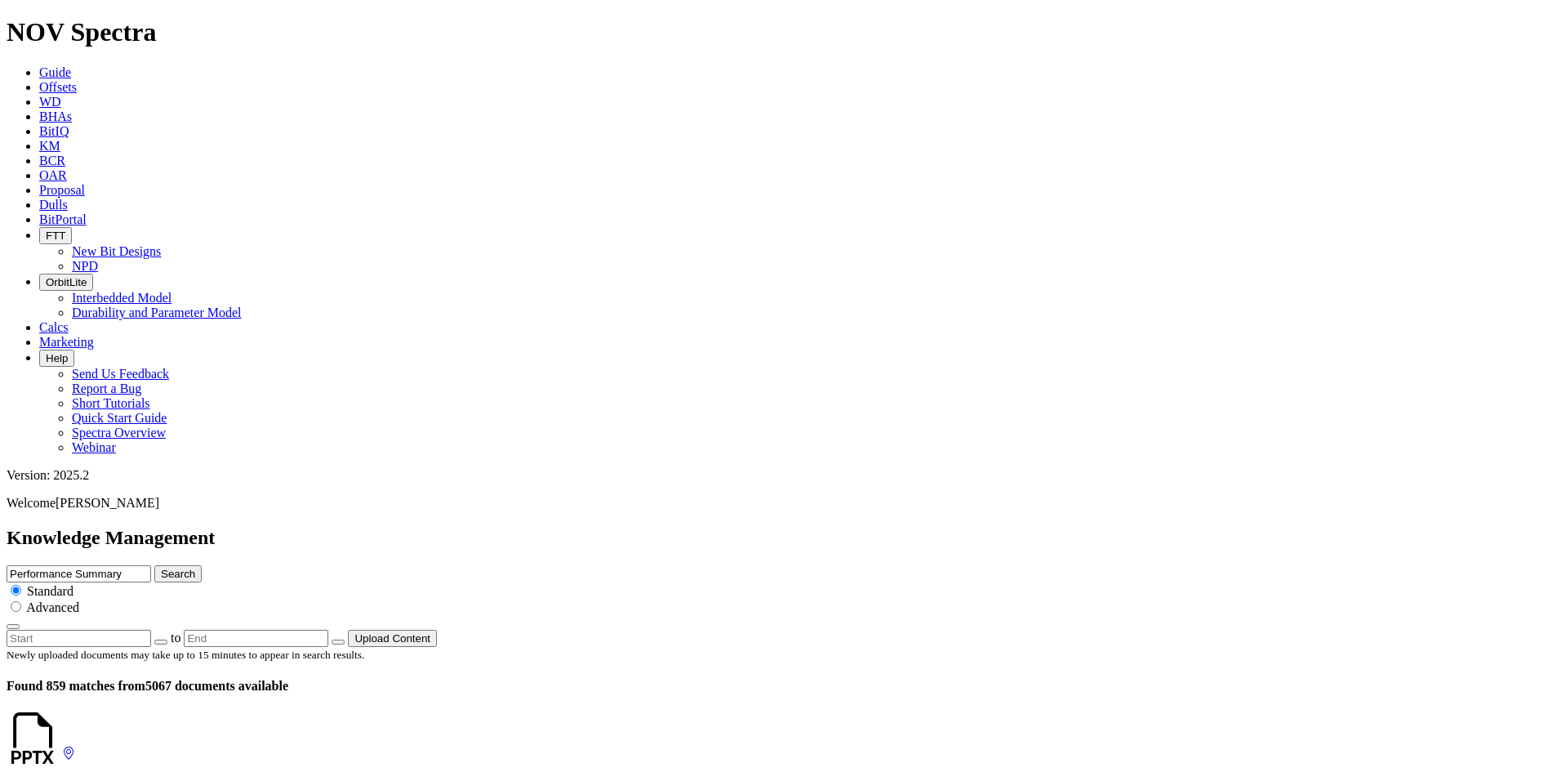
drag, startPoint x: 265, startPoint y: 287, endPoint x: 218, endPoint y: 290, distance: 47.1
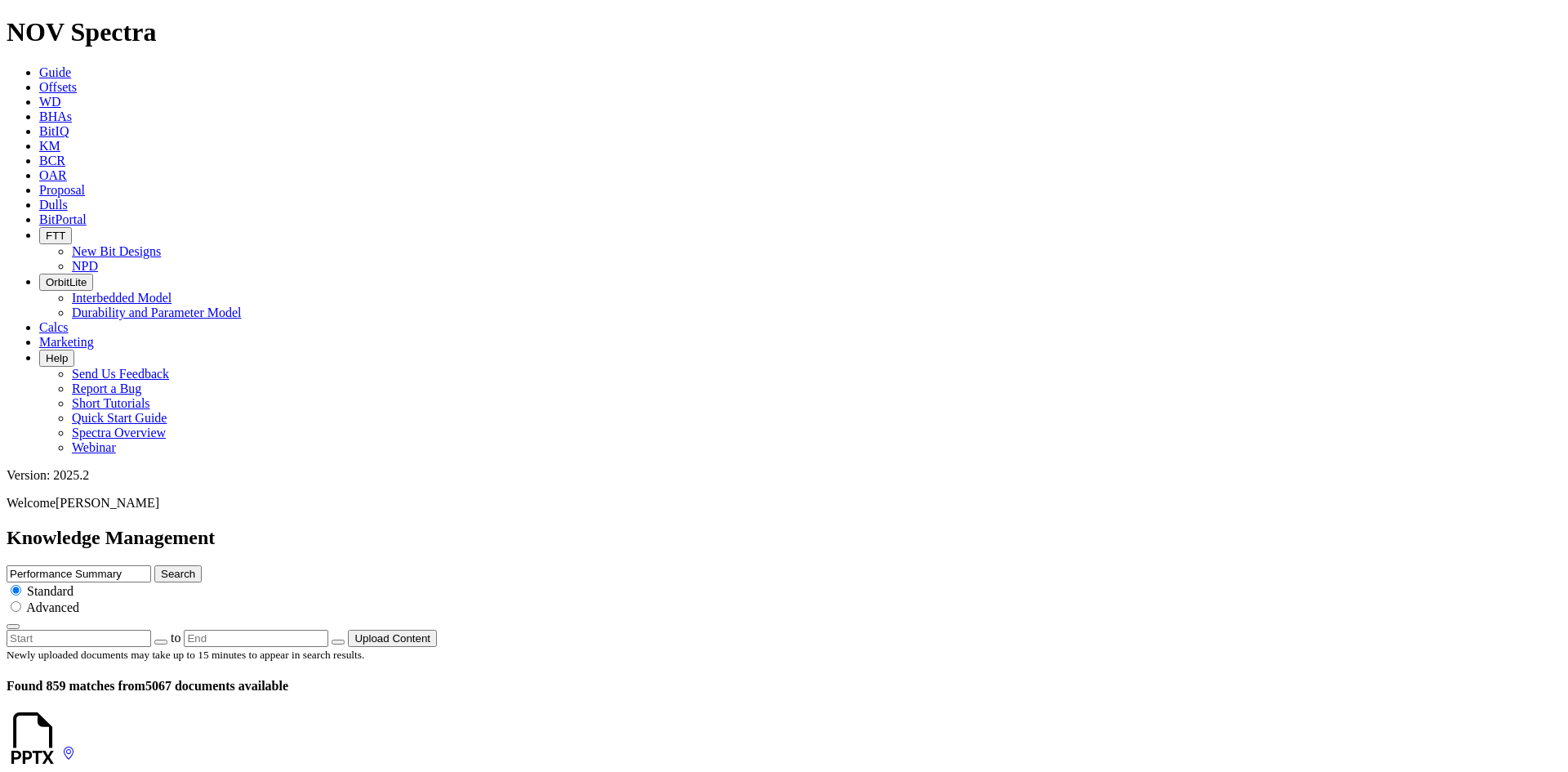
drag, startPoint x: 266, startPoint y: 265, endPoint x: 218, endPoint y: 264, distance: 48.0
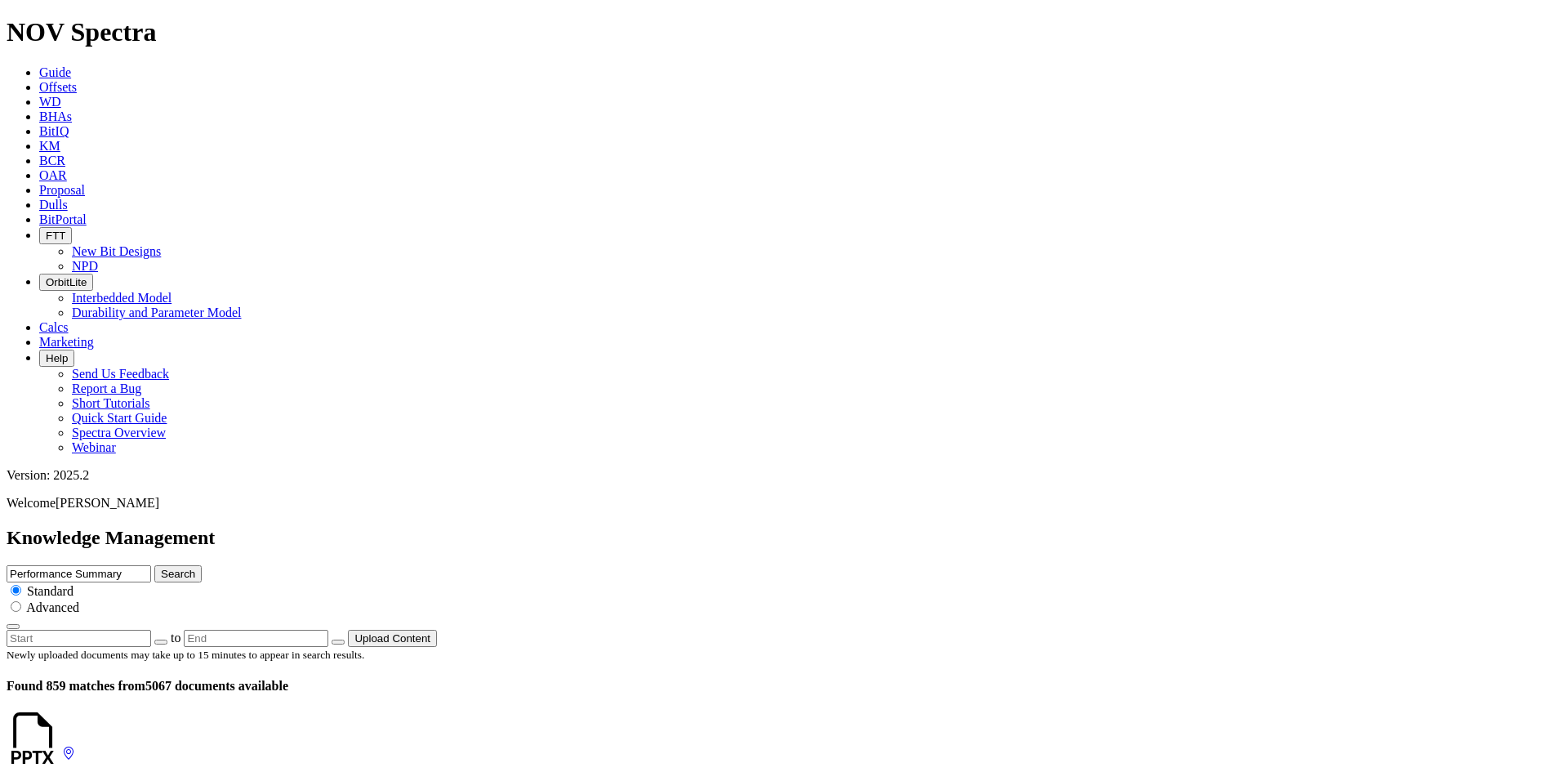
scroll to position [3151, 0]
drag, startPoint x: 269, startPoint y: 321, endPoint x: 203, endPoint y: 325, distance: 66.1
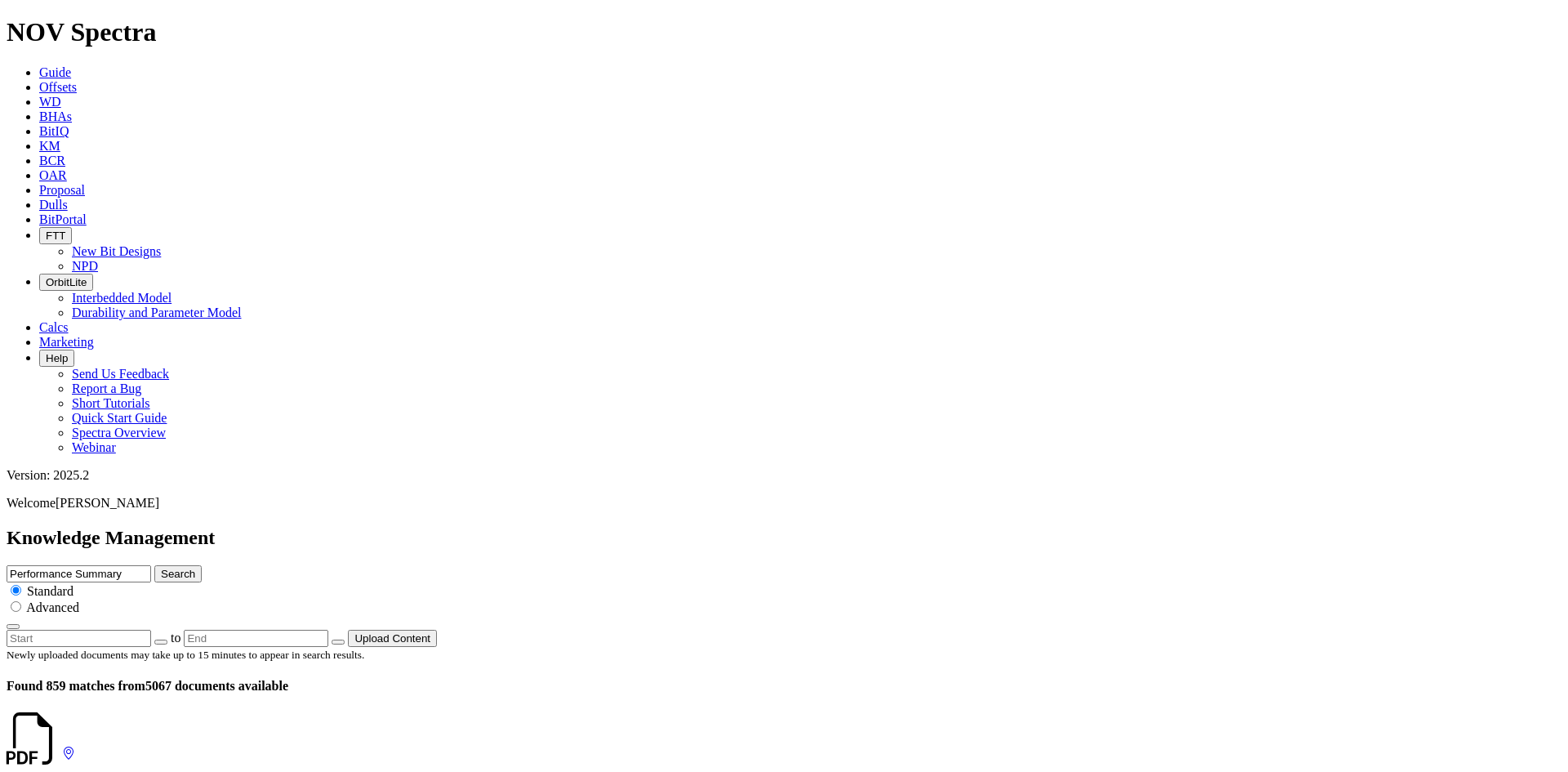
drag, startPoint x: 264, startPoint y: 317, endPoint x: 218, endPoint y: 316, distance: 46.0
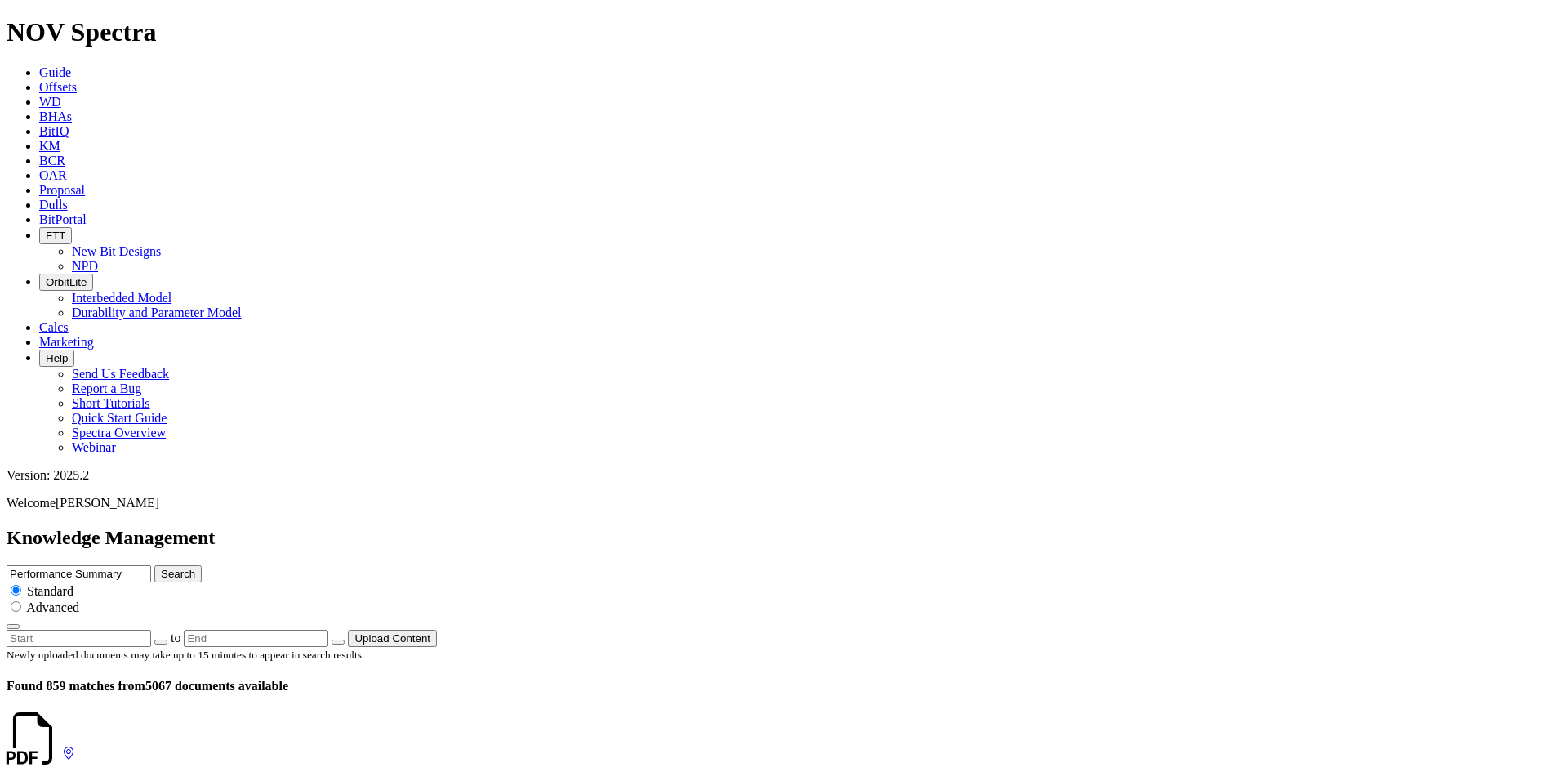
drag, startPoint x: 264, startPoint y: 435, endPoint x: 204, endPoint y: 435, distance: 60.0
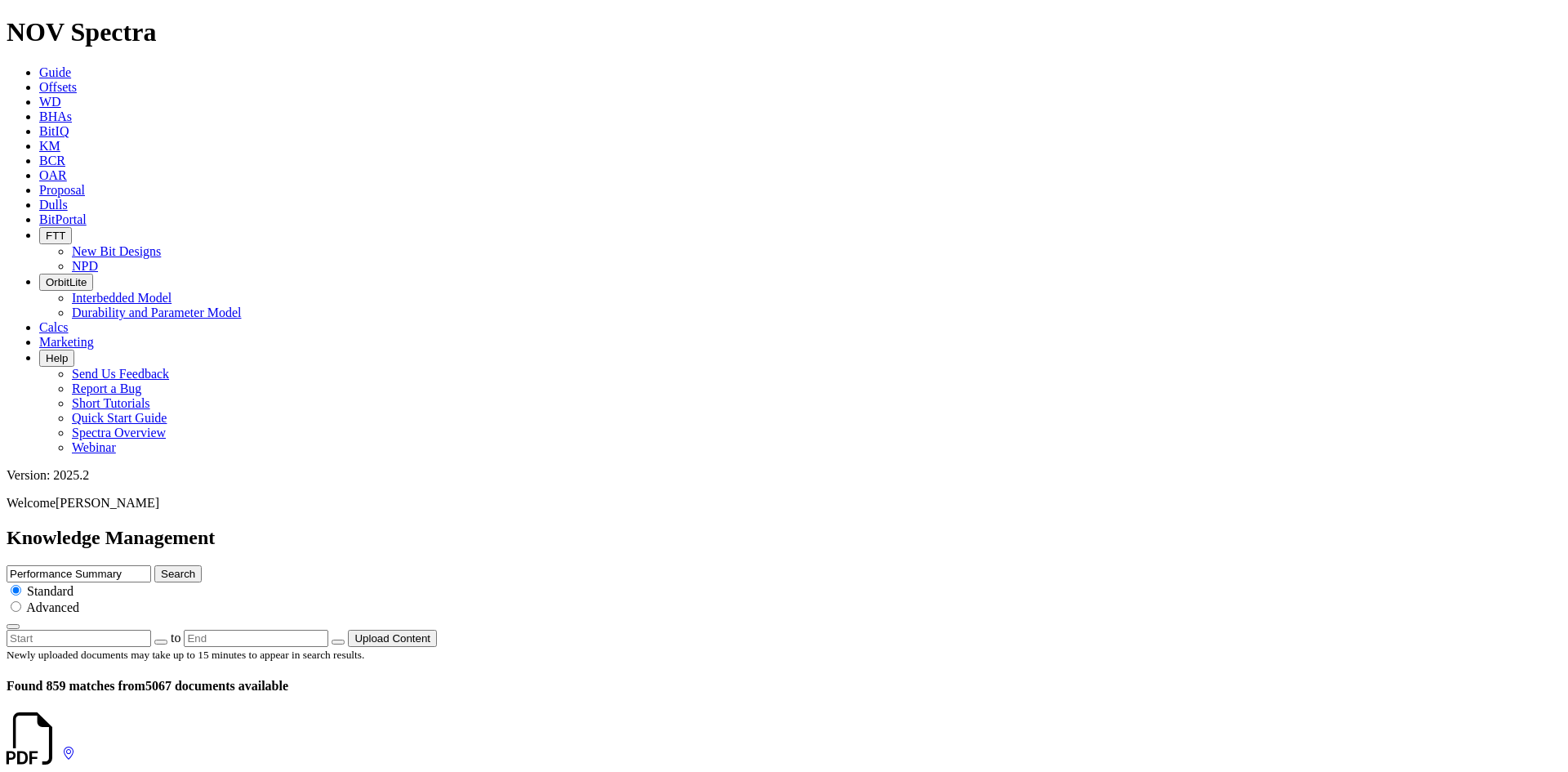
scroll to position [2778, 0]
drag, startPoint x: 266, startPoint y: 322, endPoint x: 212, endPoint y: 325, distance: 54.1
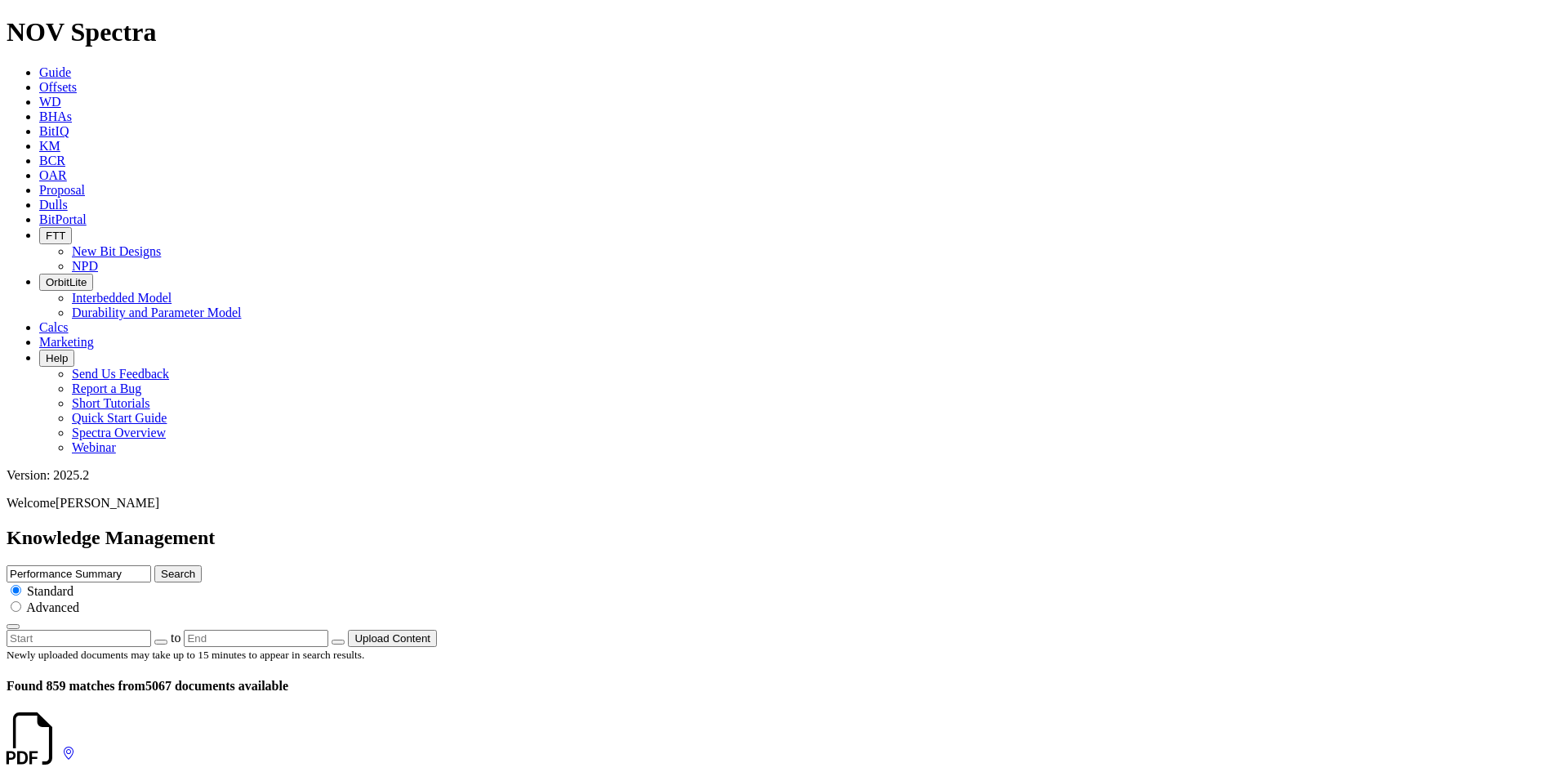
drag, startPoint x: 339, startPoint y: 428, endPoint x: 273, endPoint y: 325, distance: 122.3
drag, startPoint x: 266, startPoint y: 323, endPoint x: 218, endPoint y: 325, distance: 48.0
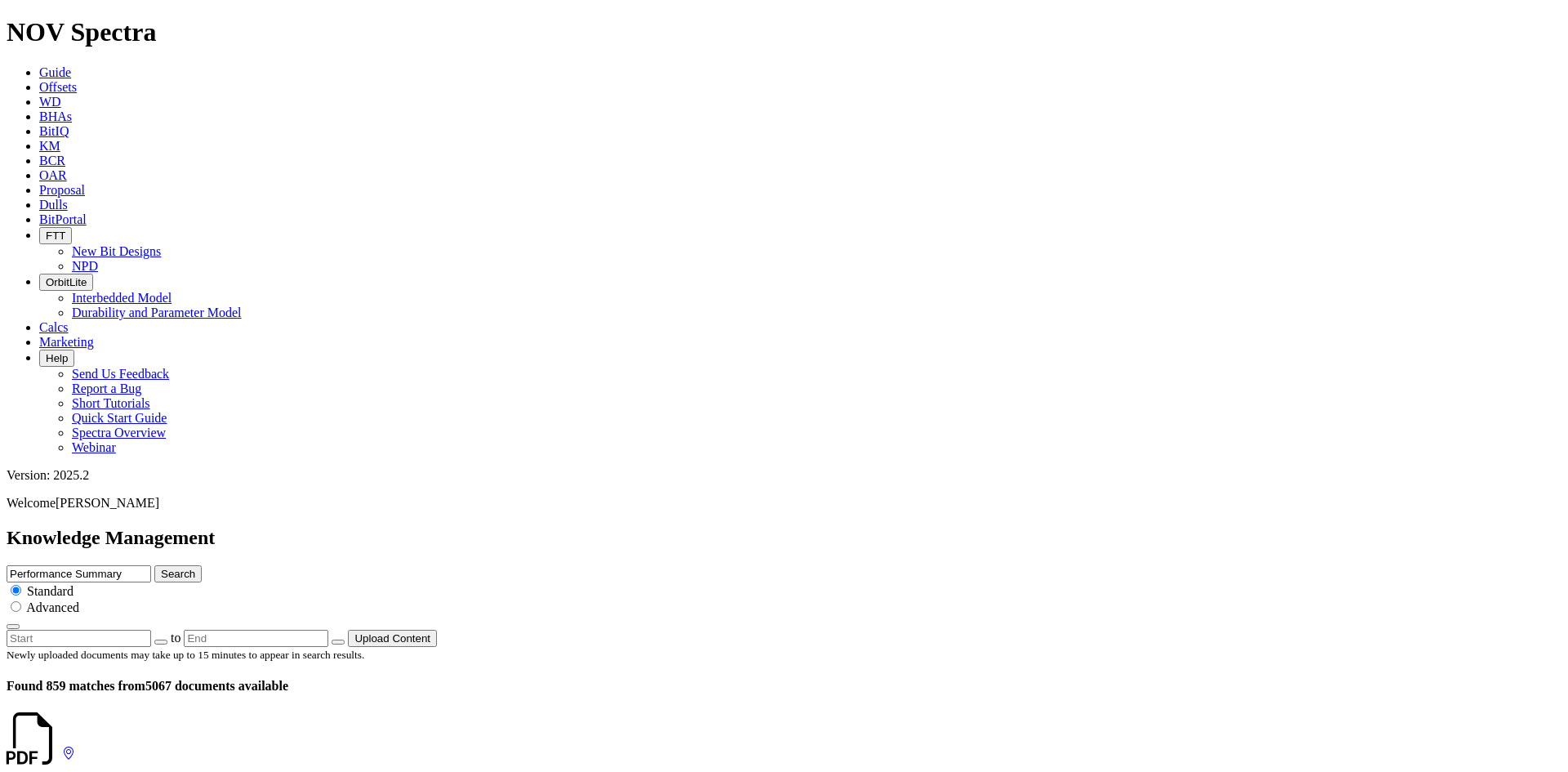
scroll to position [735, 0]
drag, startPoint x: 267, startPoint y: 408, endPoint x: 214, endPoint y: 409, distance: 53.0
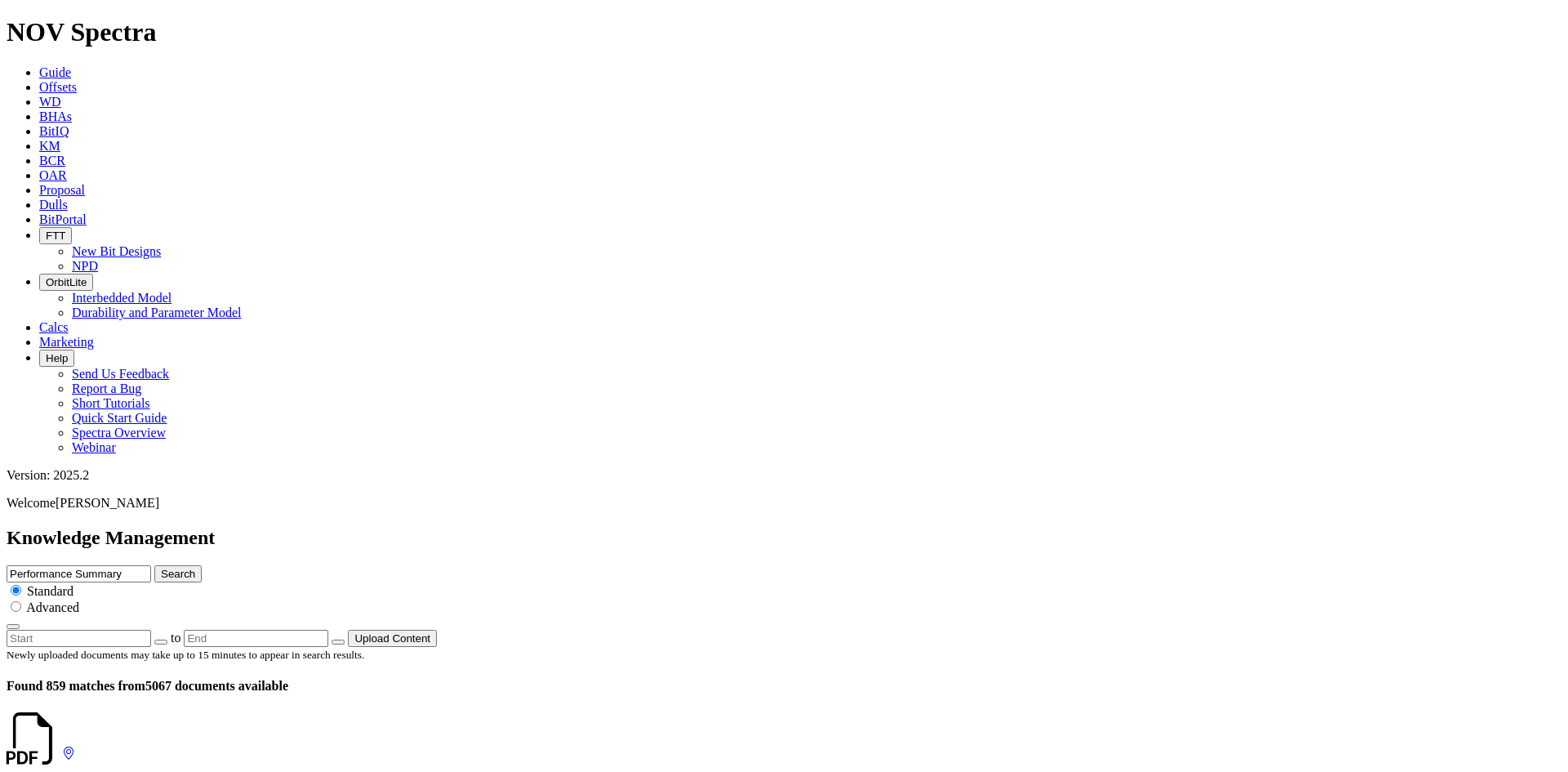
drag, startPoint x: 265, startPoint y: 333, endPoint x: 219, endPoint y: 334, distance: 46.0
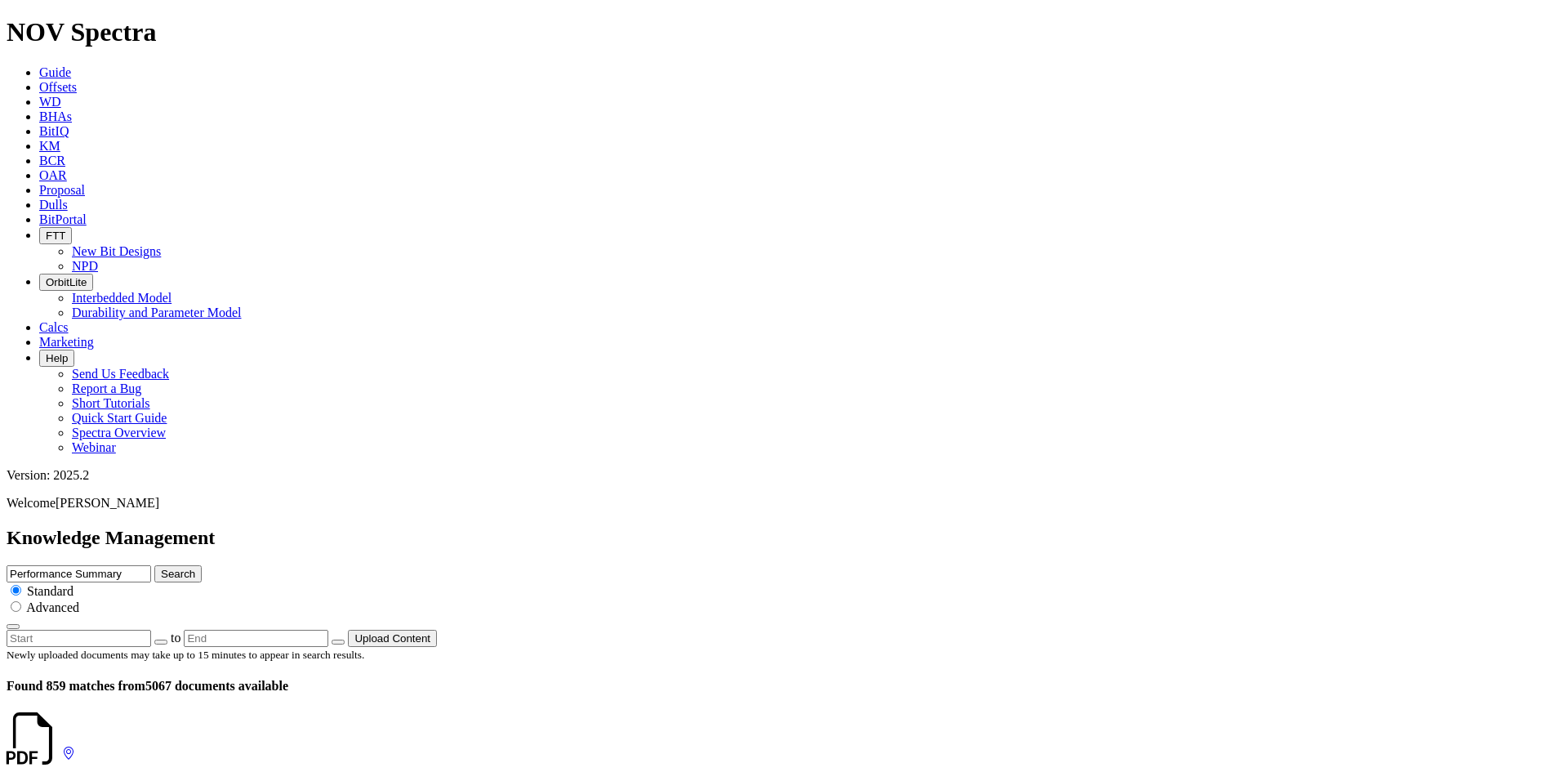
drag, startPoint x: 264, startPoint y: 315, endPoint x: 213, endPoint y: 316, distance: 51.0
click at [62, 747] on icon at bounding box center [62, 753] width 0 height 14
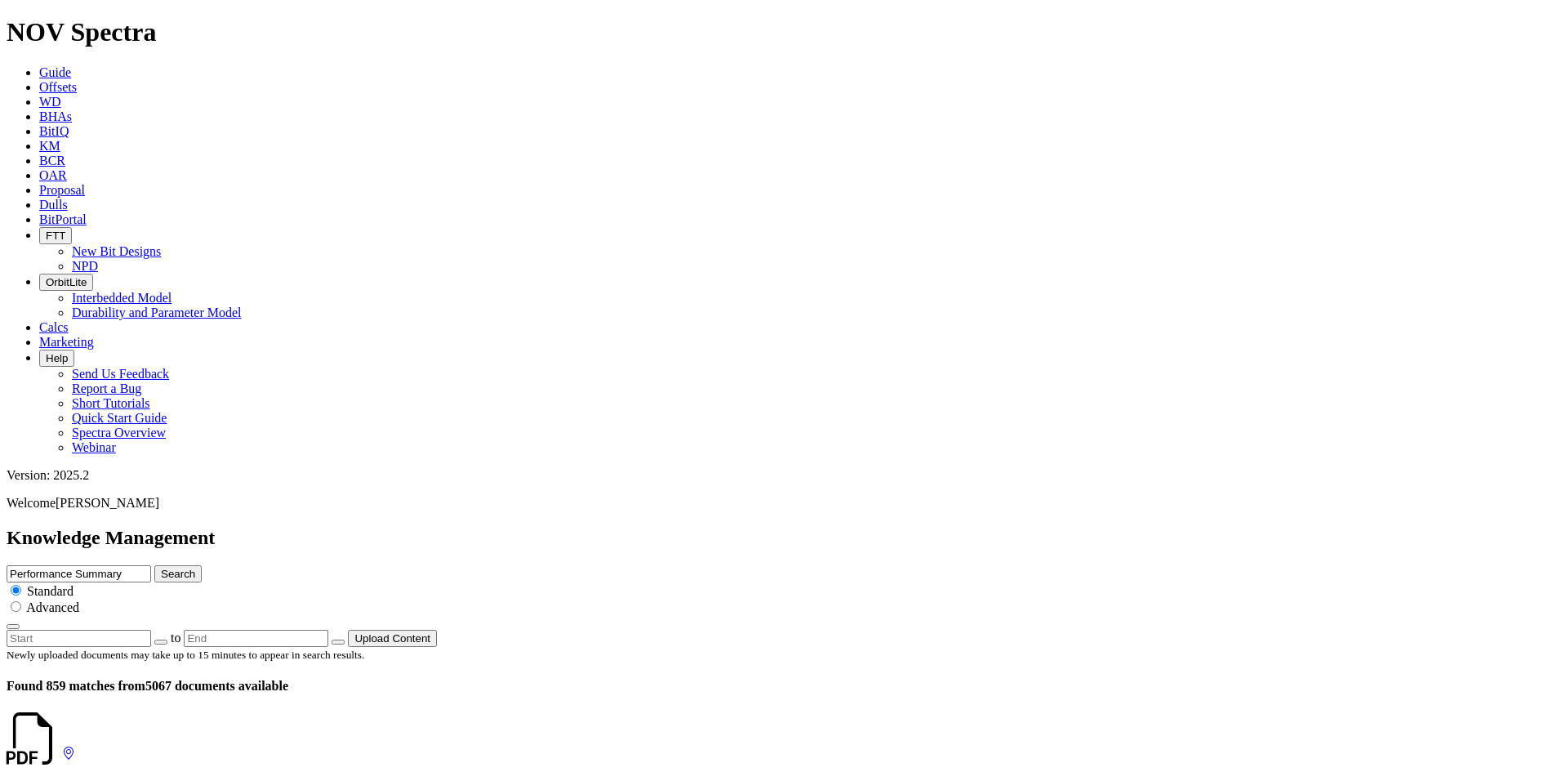
scroll to position [327, 0]
drag, startPoint x: 266, startPoint y: 471, endPoint x: 203, endPoint y: 474, distance: 63.1
drag, startPoint x: 264, startPoint y: 185, endPoint x: 217, endPoint y: 185, distance: 47.0
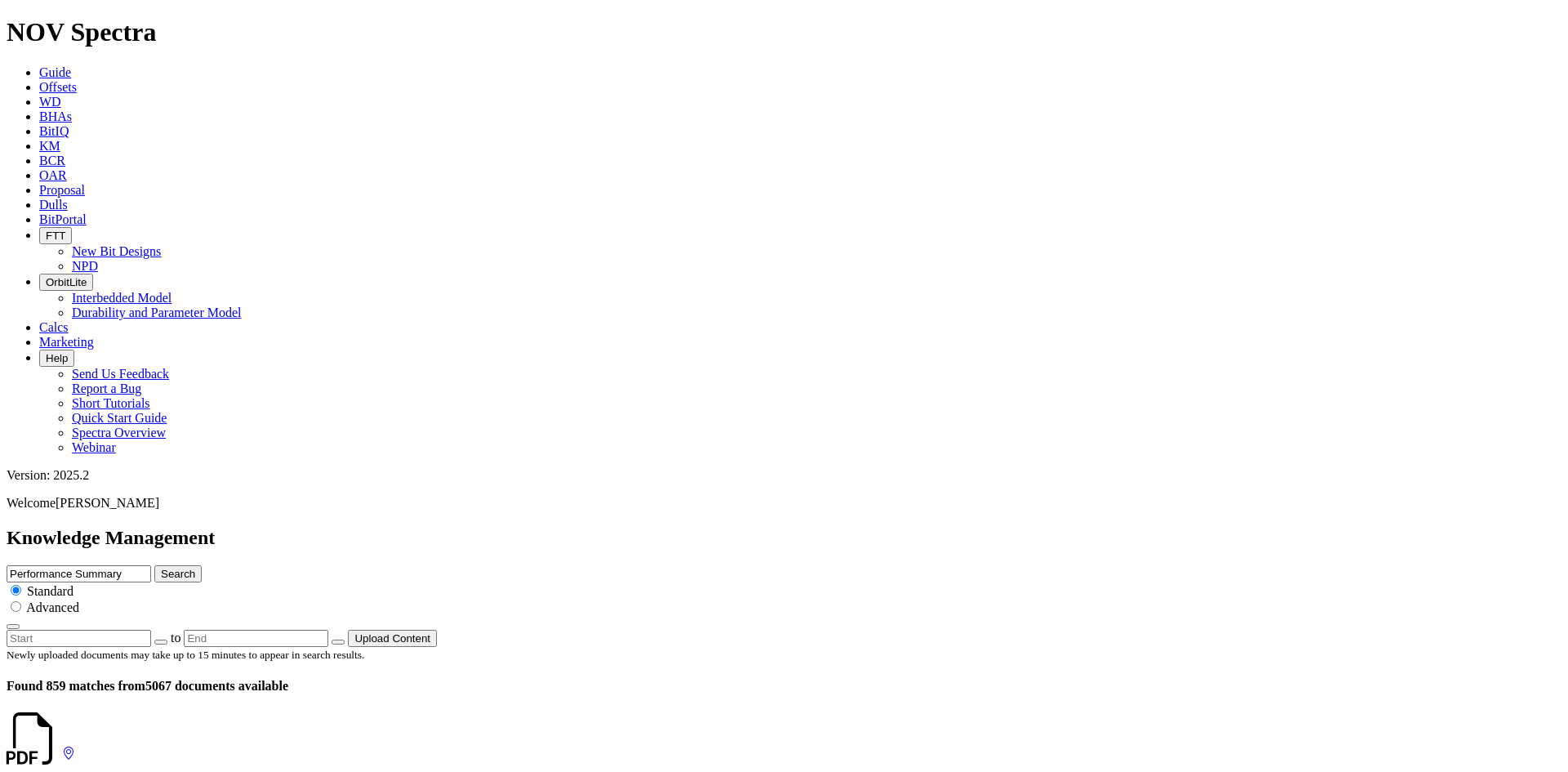
drag, startPoint x: 265, startPoint y: 315, endPoint x: 210, endPoint y: 313, distance: 55.0
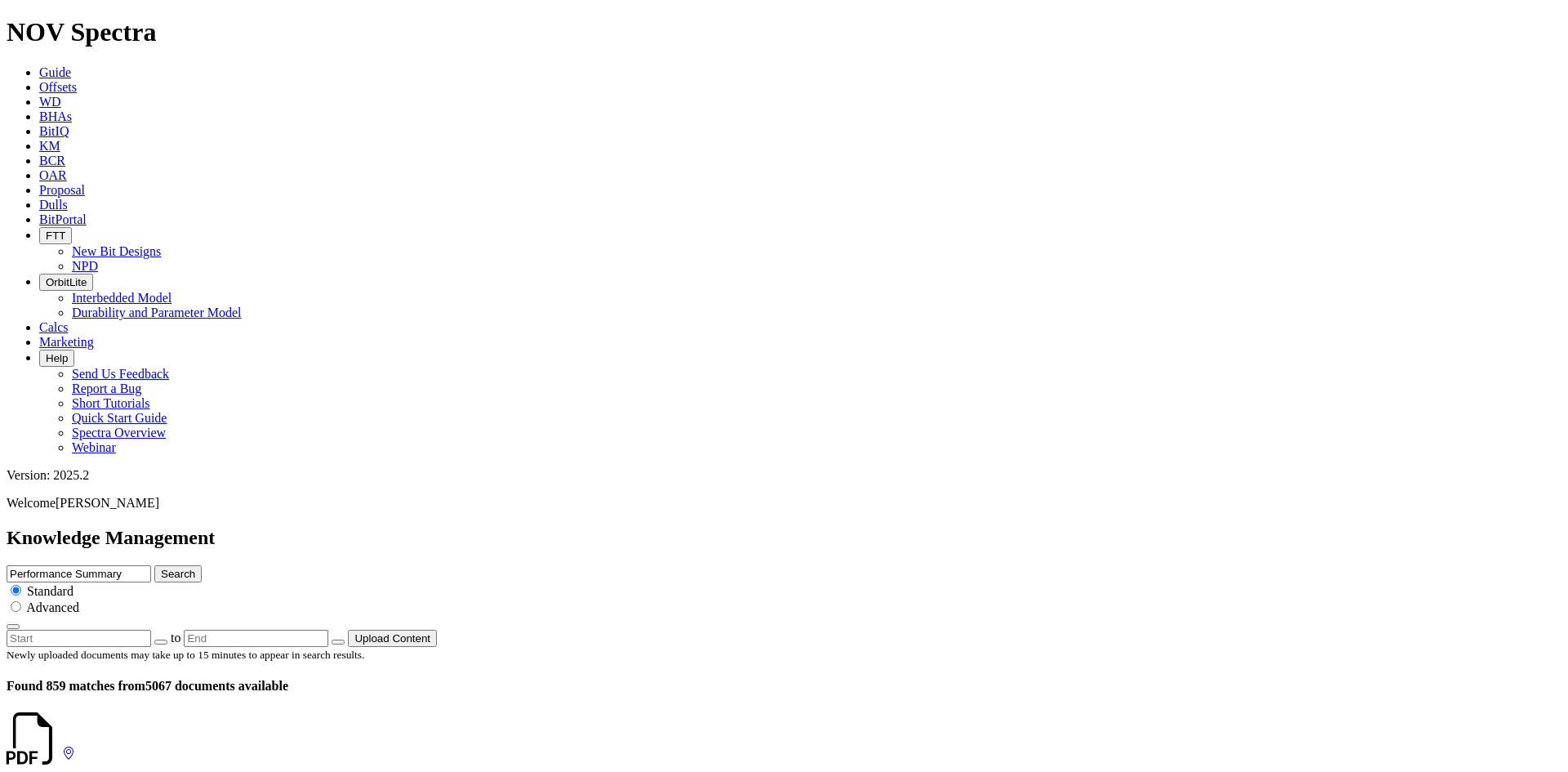
scroll to position [2287, 0]
drag, startPoint x: 265, startPoint y: 258, endPoint x: 212, endPoint y: 256, distance: 53.0
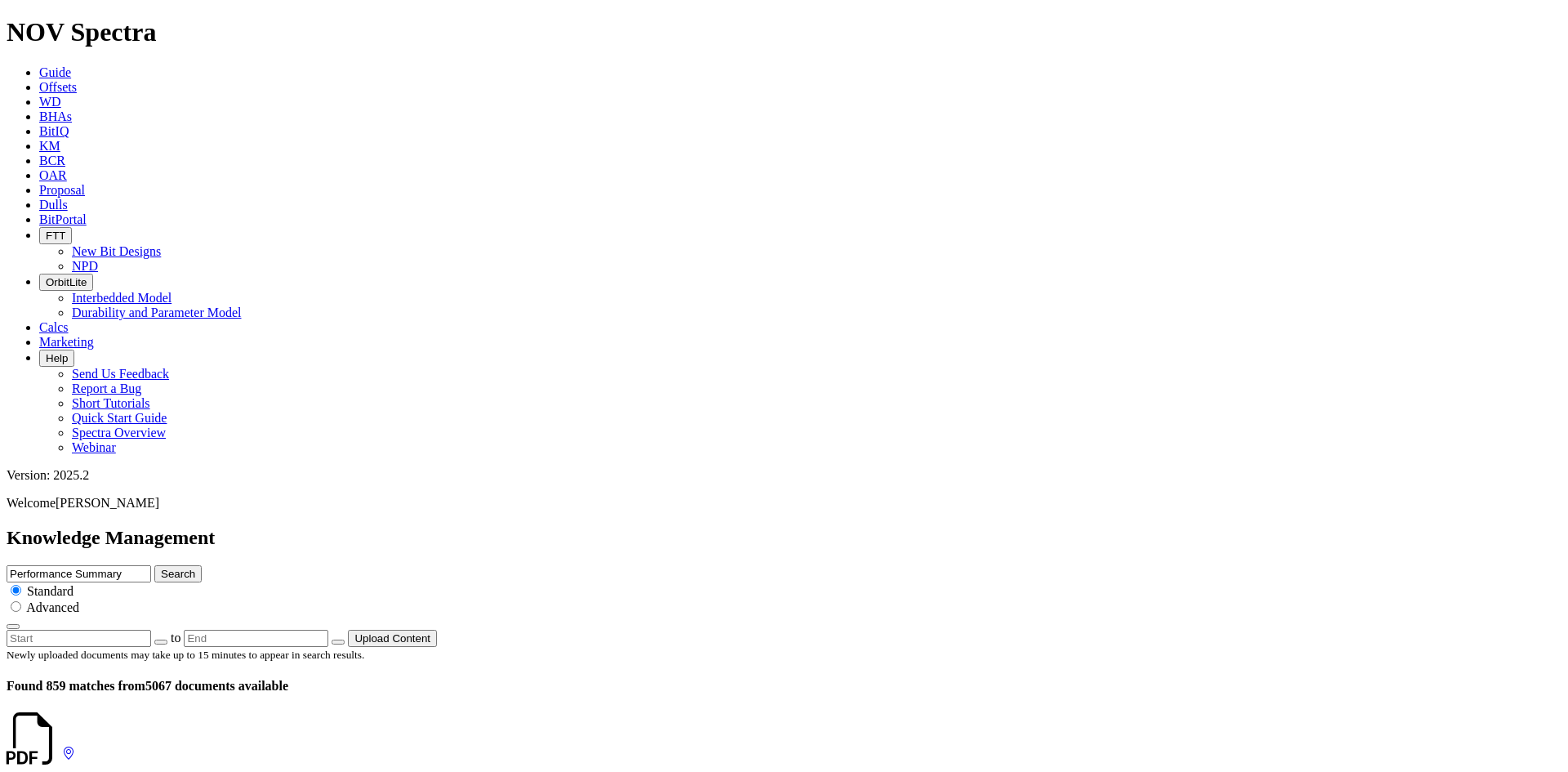
drag, startPoint x: 266, startPoint y: 250, endPoint x: 221, endPoint y: 251, distance: 45.0
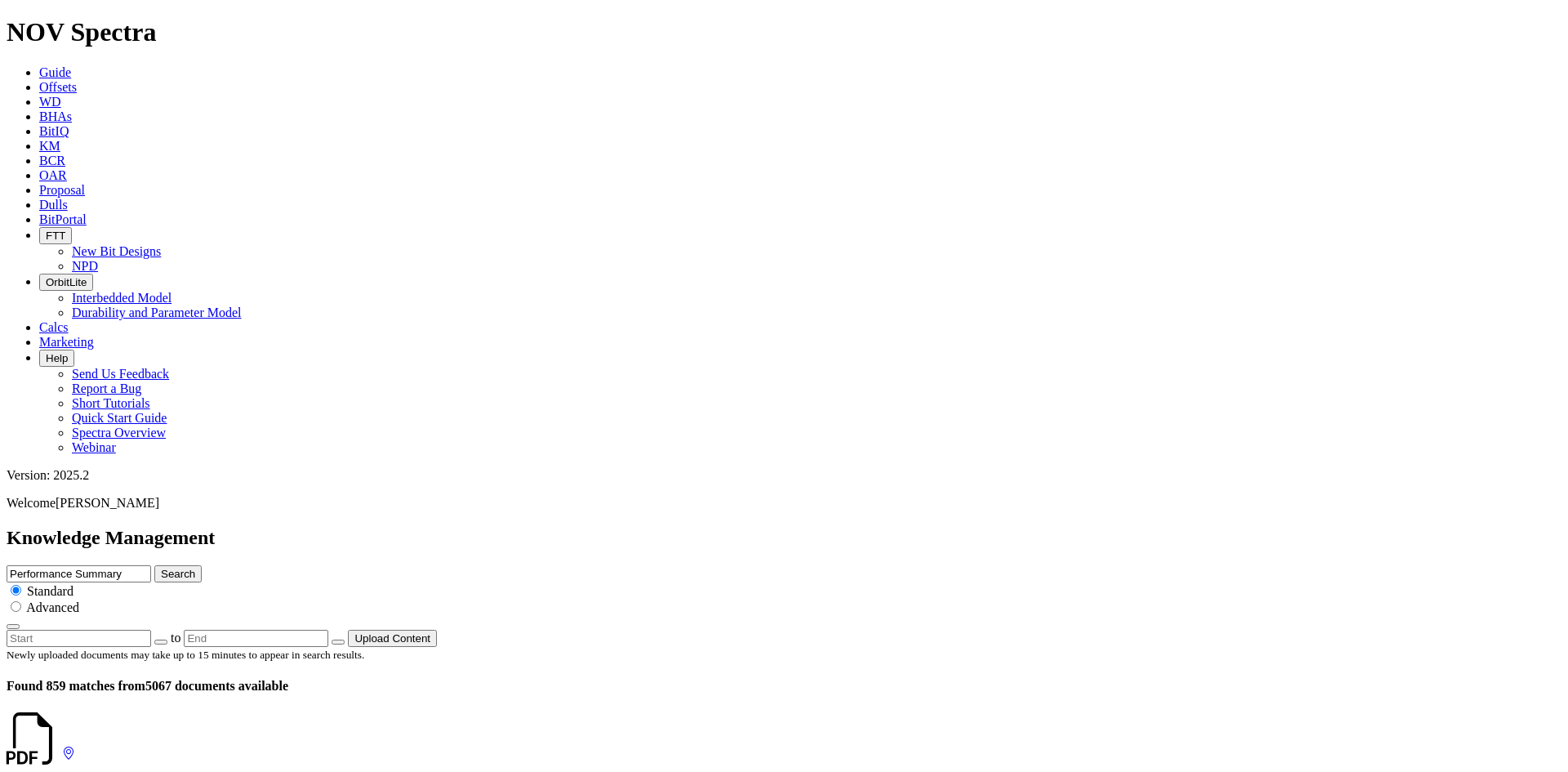
scroll to position [2285, 0]
drag, startPoint x: 267, startPoint y: 512, endPoint x: 208, endPoint y: 516, distance: 59.1
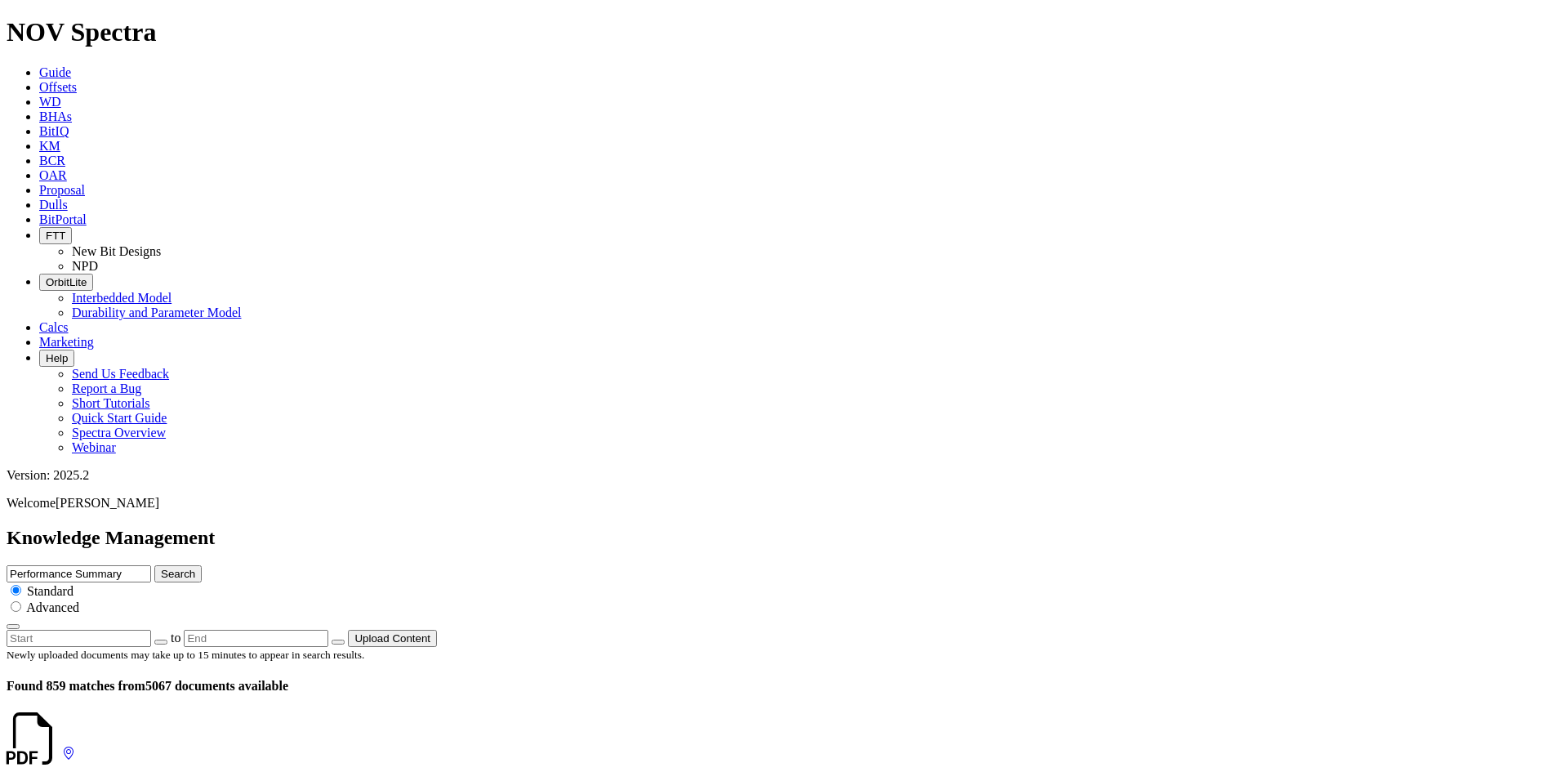
scroll to position [1307, 0]
drag, startPoint x: 266, startPoint y: 358, endPoint x: 210, endPoint y: 356, distance: 56.0
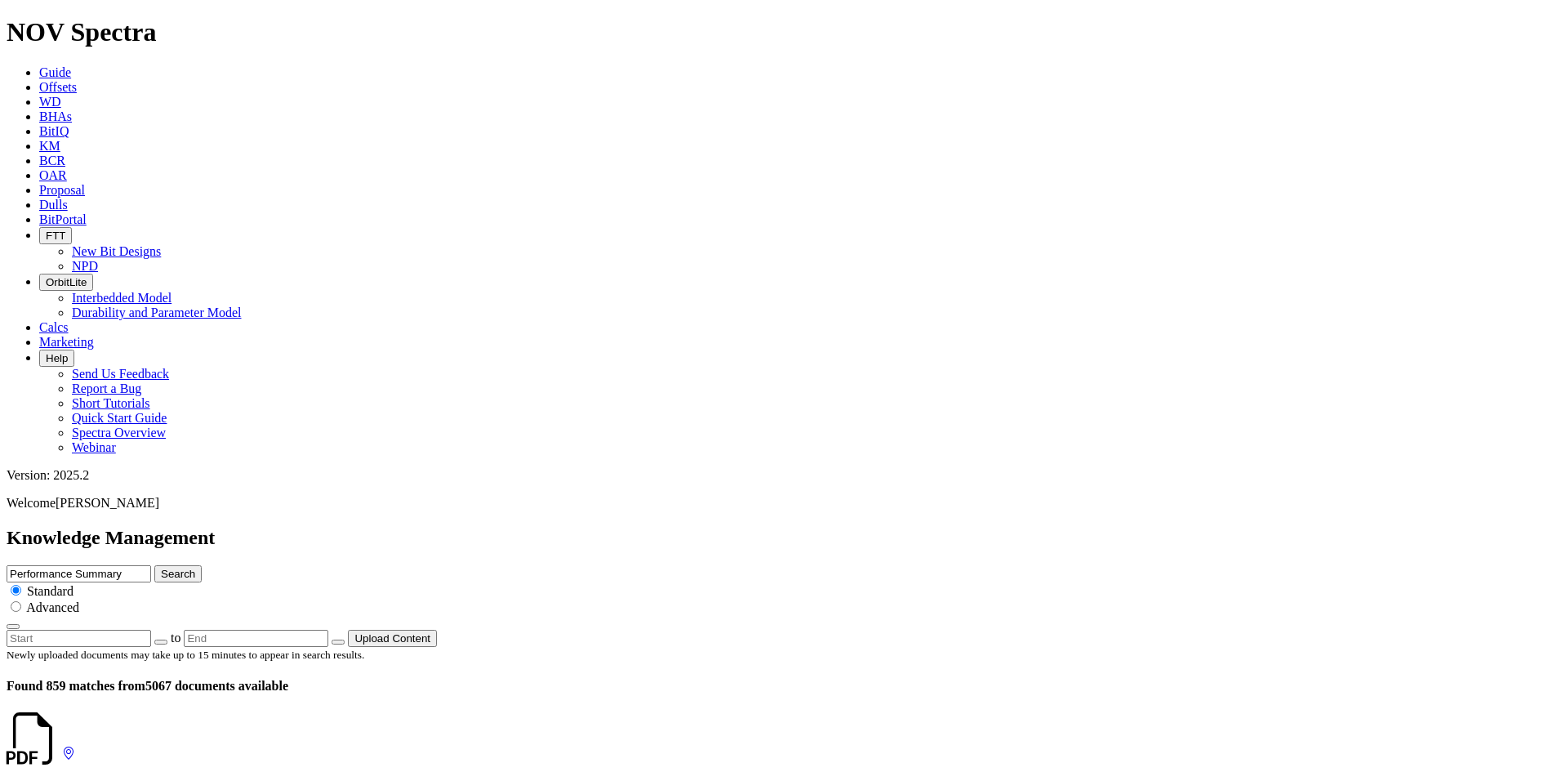
drag, startPoint x: 266, startPoint y: 281, endPoint x: 218, endPoint y: 280, distance: 48.0
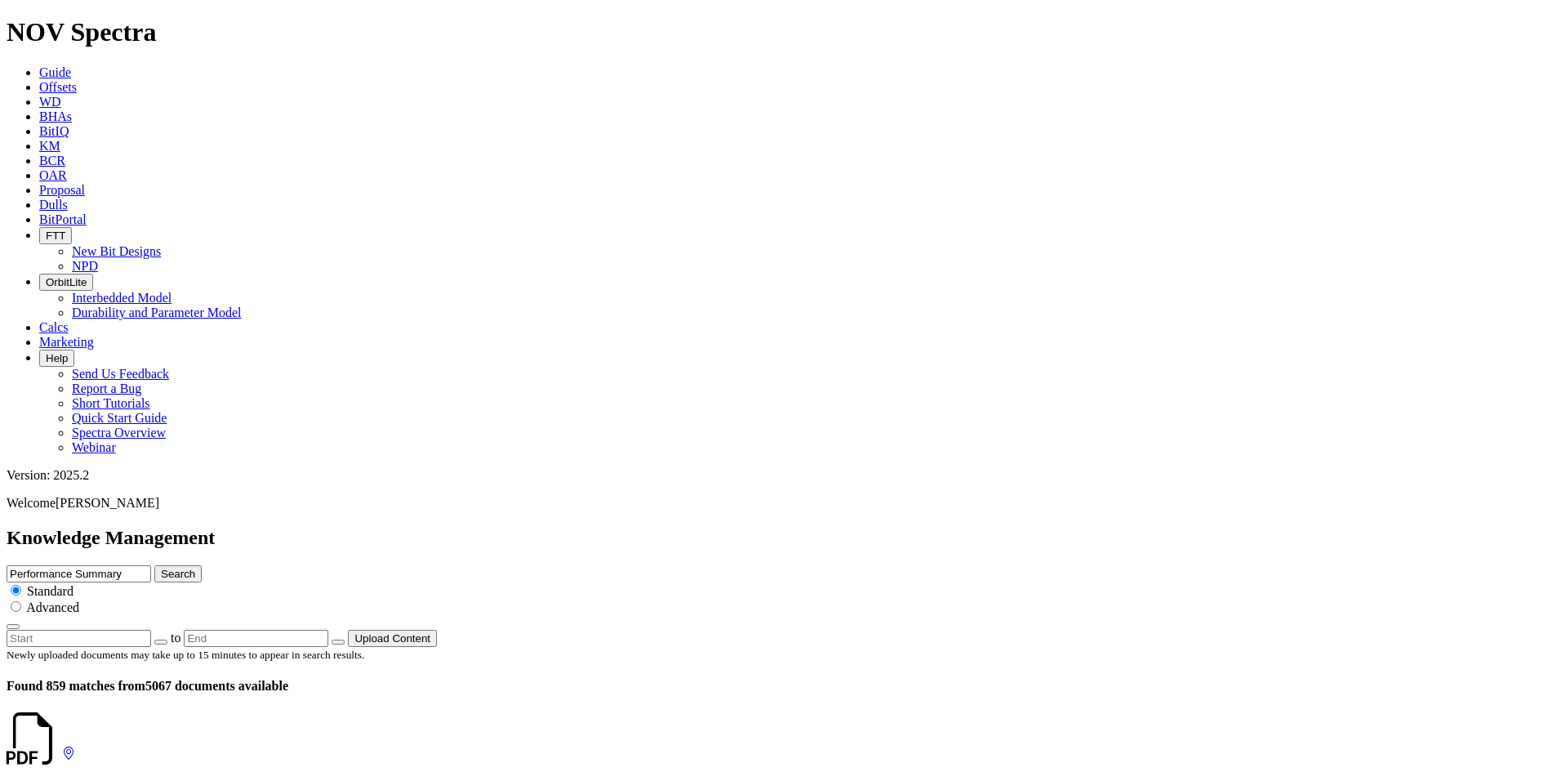
drag, startPoint x: 266, startPoint y: 510, endPoint x: 212, endPoint y: 512, distance: 54.0
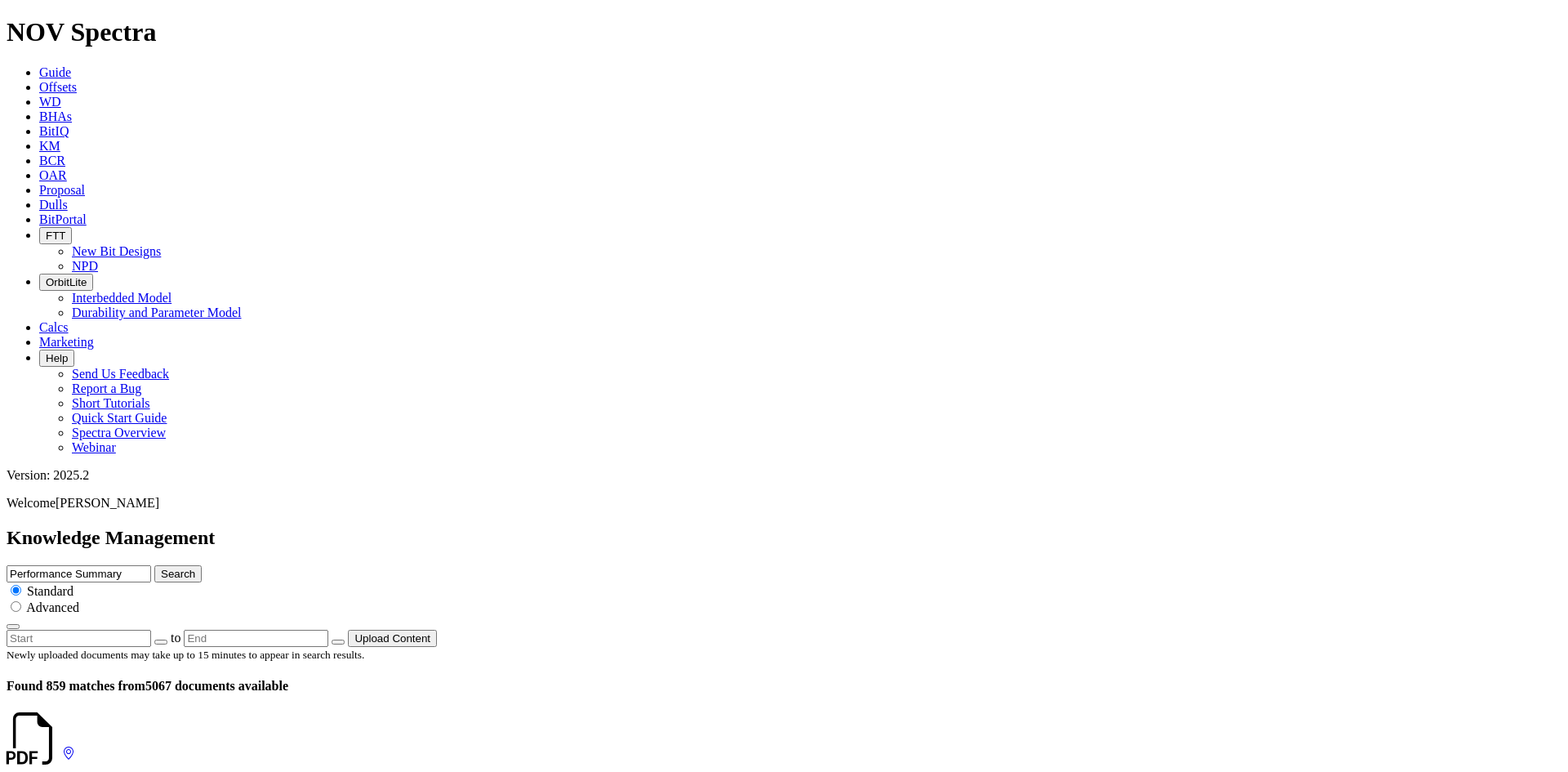
scroll to position [2042, 0]
drag, startPoint x: 265, startPoint y: 330, endPoint x: 221, endPoint y: 333, distance: 44.1
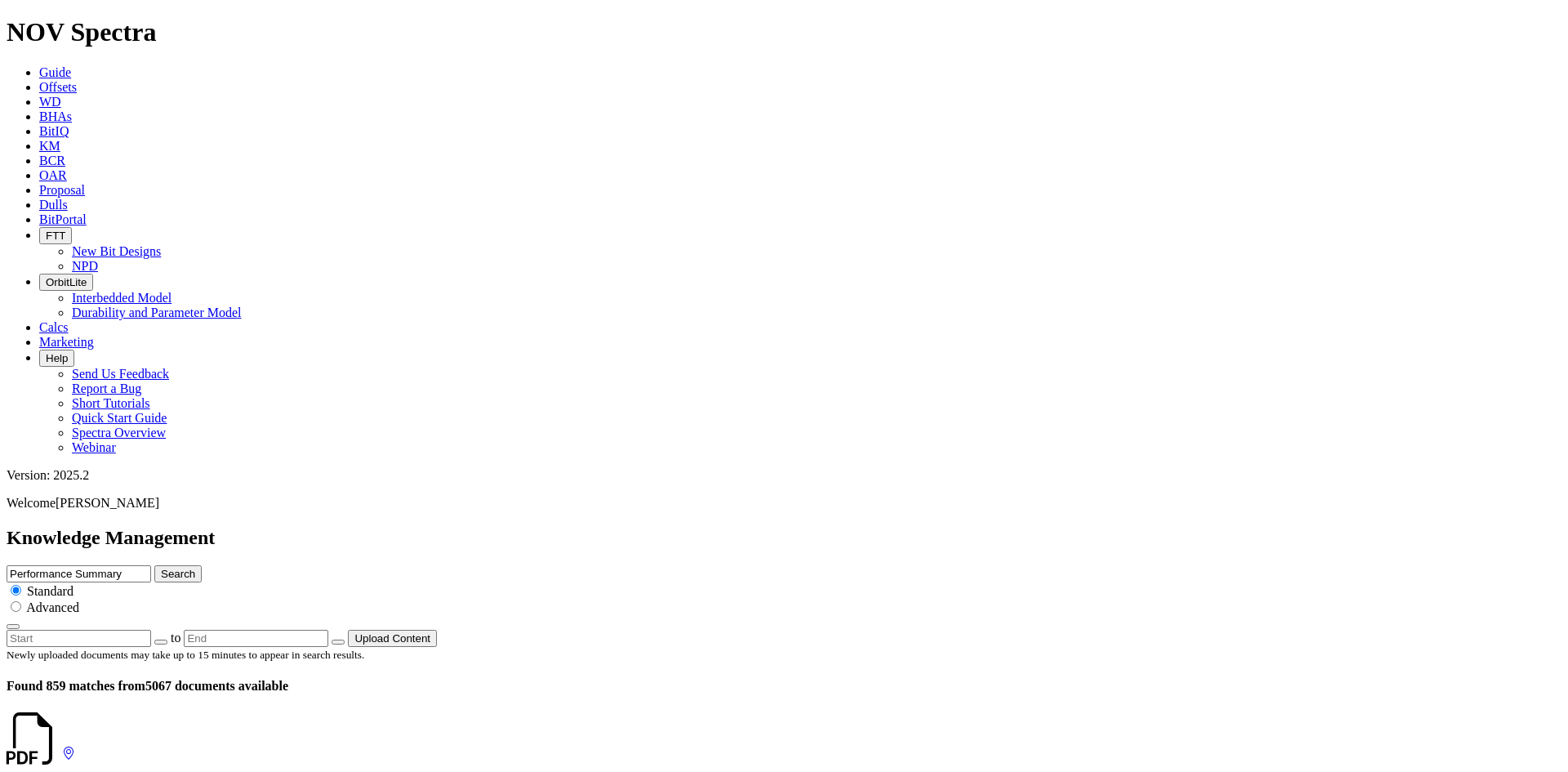
drag, startPoint x: 264, startPoint y: 292, endPoint x: 211, endPoint y: 290, distance: 53.0
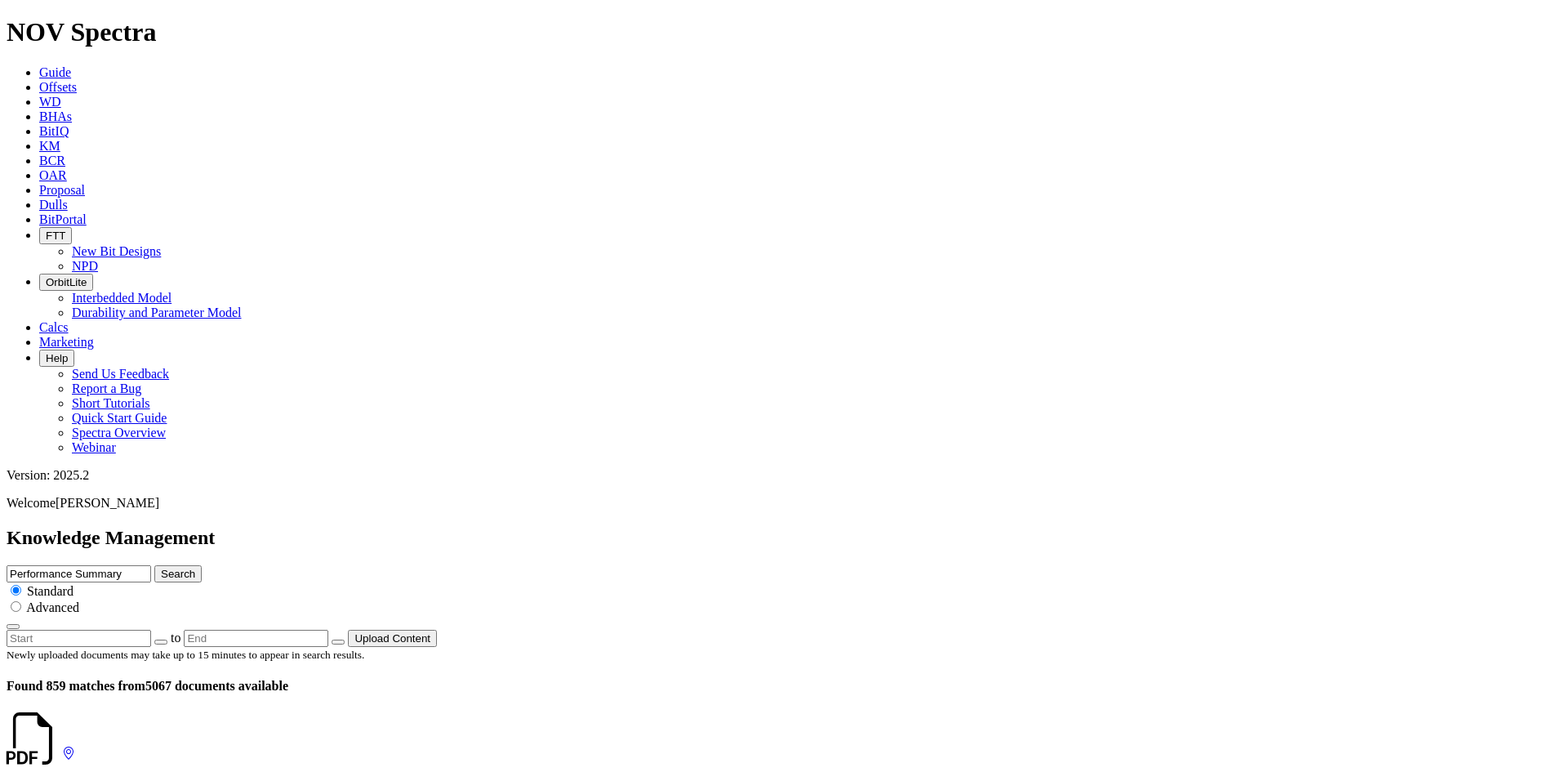
drag, startPoint x: 265, startPoint y: 491, endPoint x: 209, endPoint y: 495, distance: 56.1
click at [62, 747] on icon at bounding box center [62, 753] width 0 height 14
drag, startPoint x: 267, startPoint y: 243, endPoint x: 220, endPoint y: 246, distance: 47.1
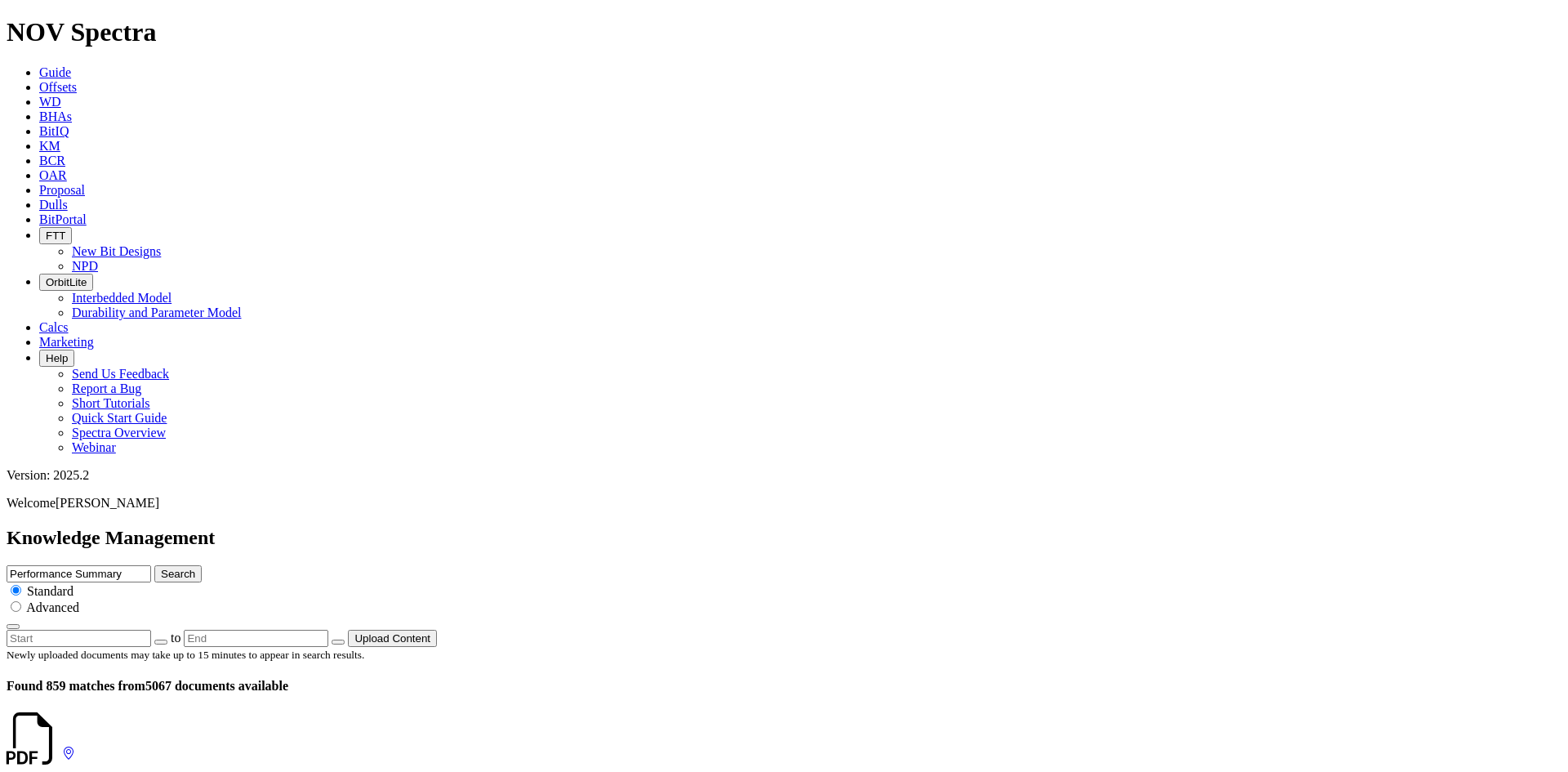
drag, startPoint x: 267, startPoint y: 470, endPoint x: 208, endPoint y: 470, distance: 59.0
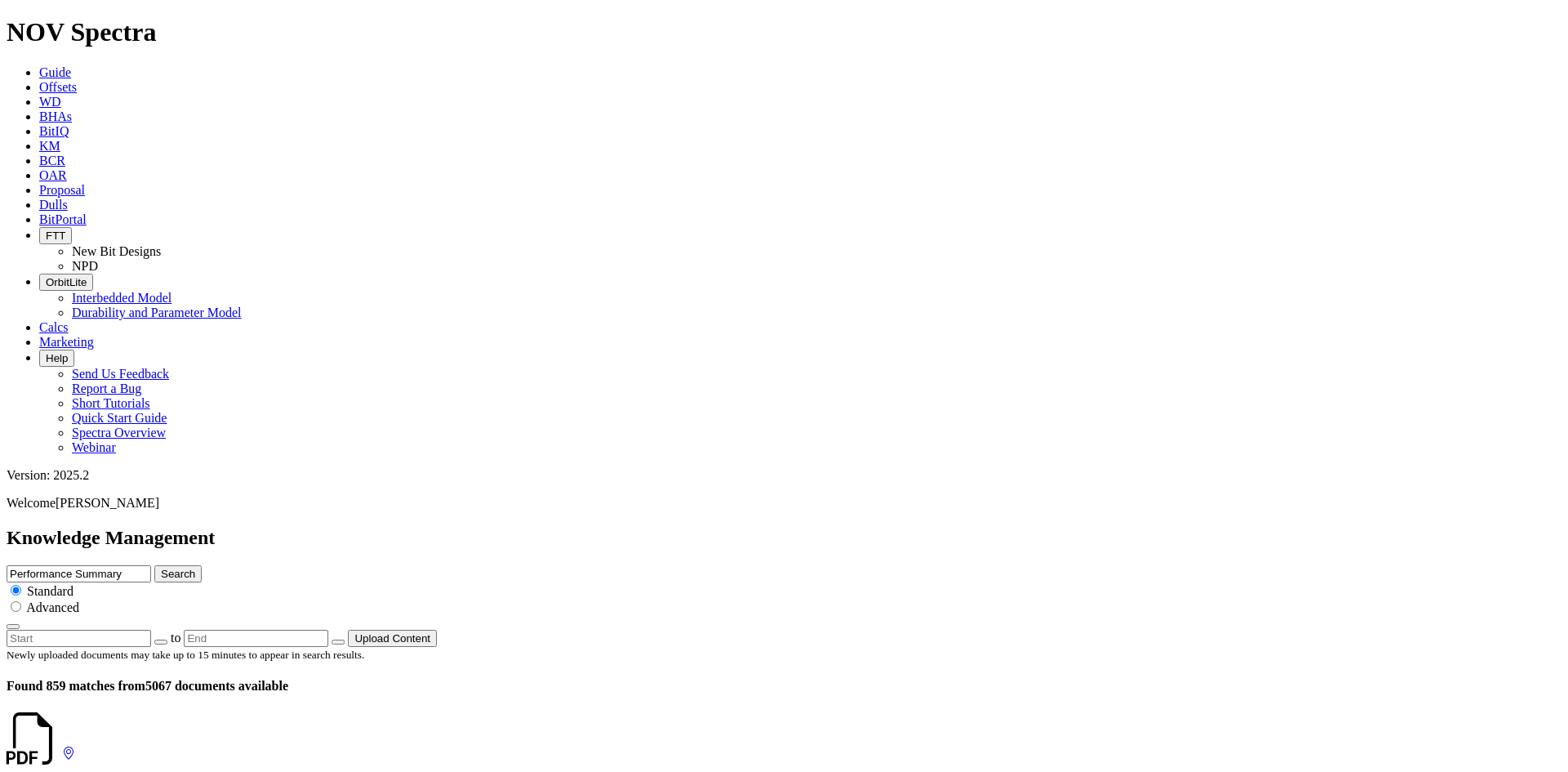
drag, startPoint x: 269, startPoint y: 453, endPoint x: 221, endPoint y: 454, distance: 48.0
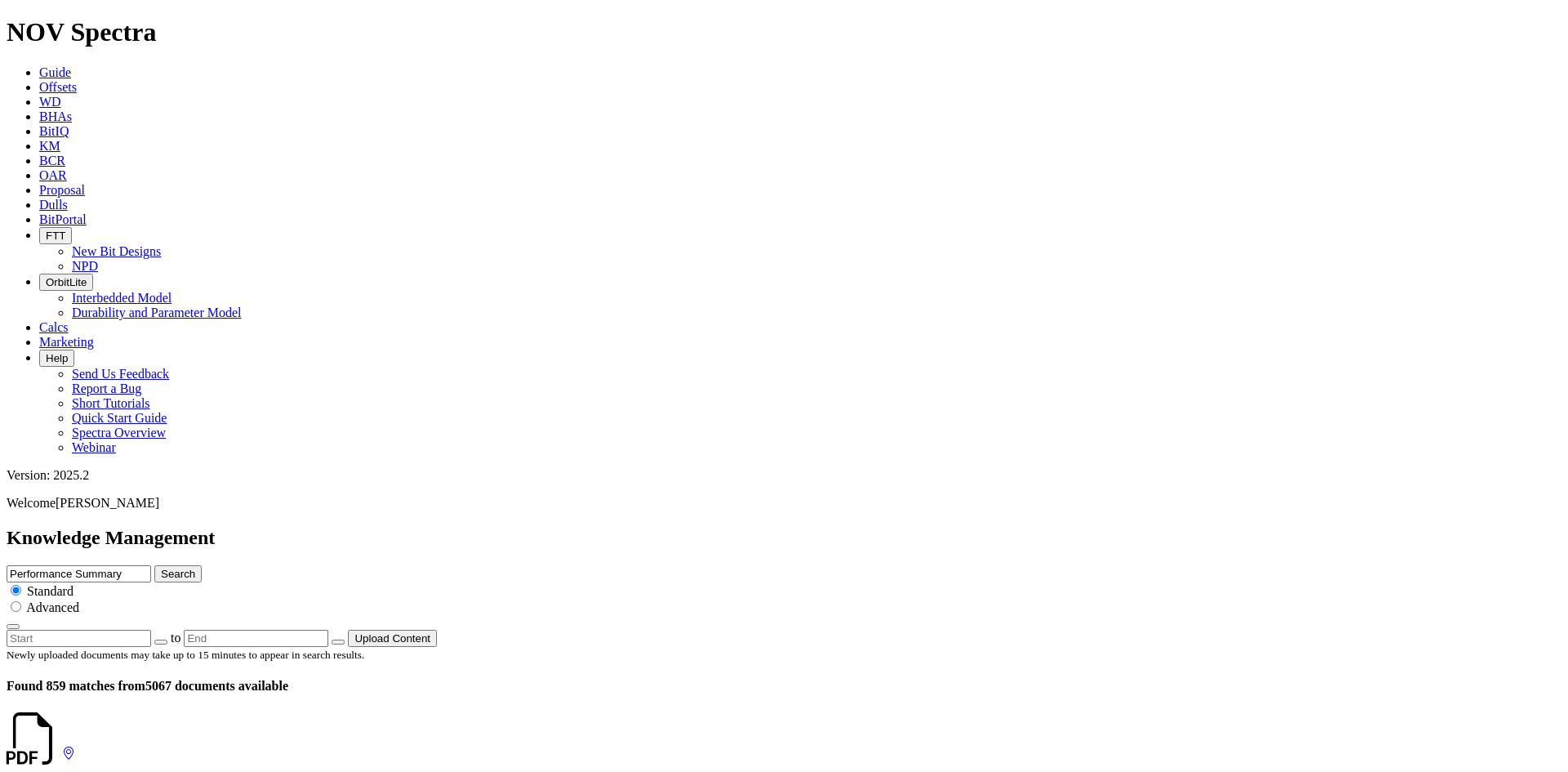
drag, startPoint x: 271, startPoint y: 274, endPoint x: 196, endPoint y: 276, distance: 75.0
drag, startPoint x: 269, startPoint y: 274, endPoint x: 219, endPoint y: 279, distance: 50.2
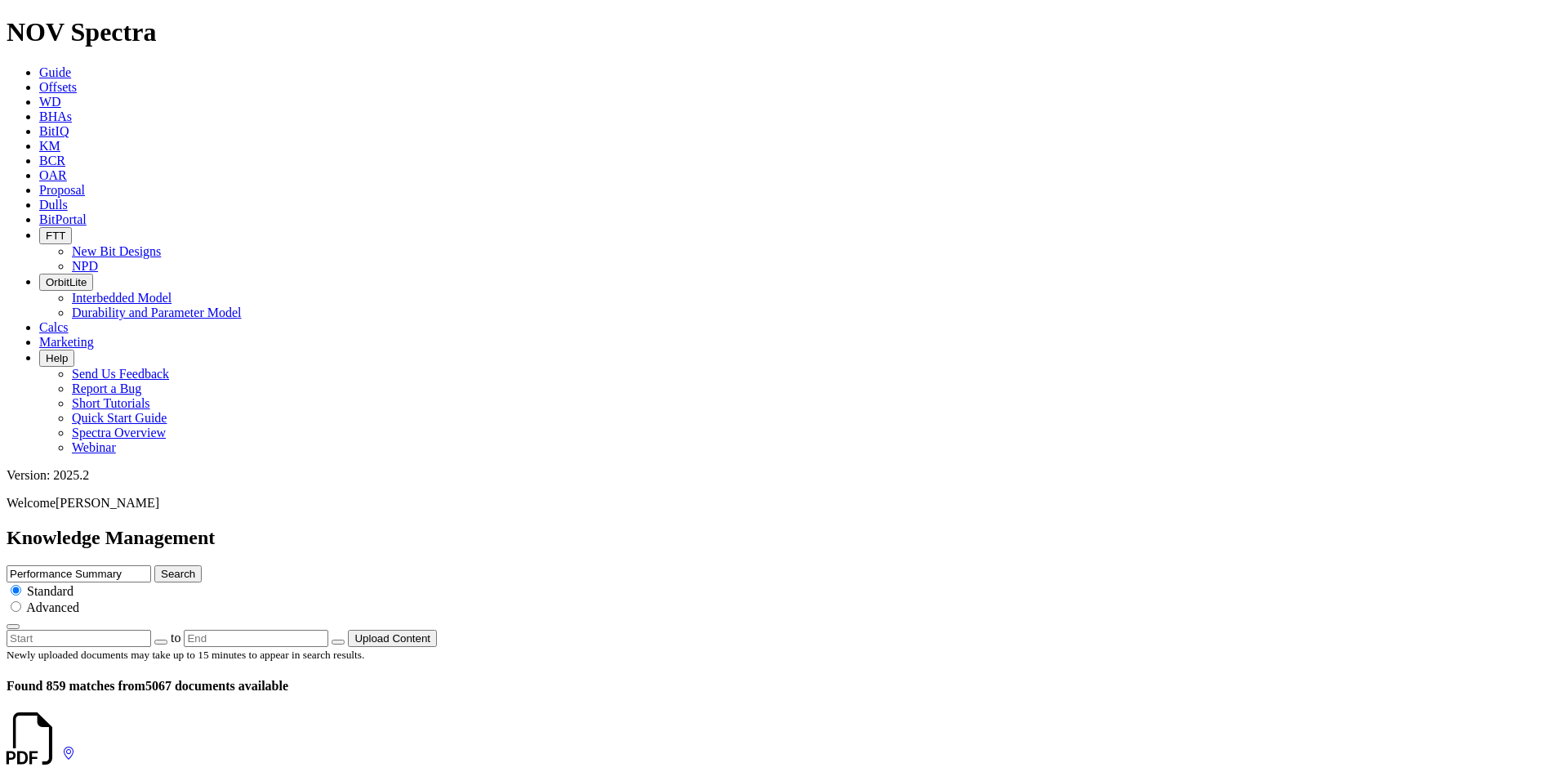
scroll to position [1634, 0]
drag, startPoint x: 273, startPoint y: 262, endPoint x: 213, endPoint y: 262, distance: 60.0
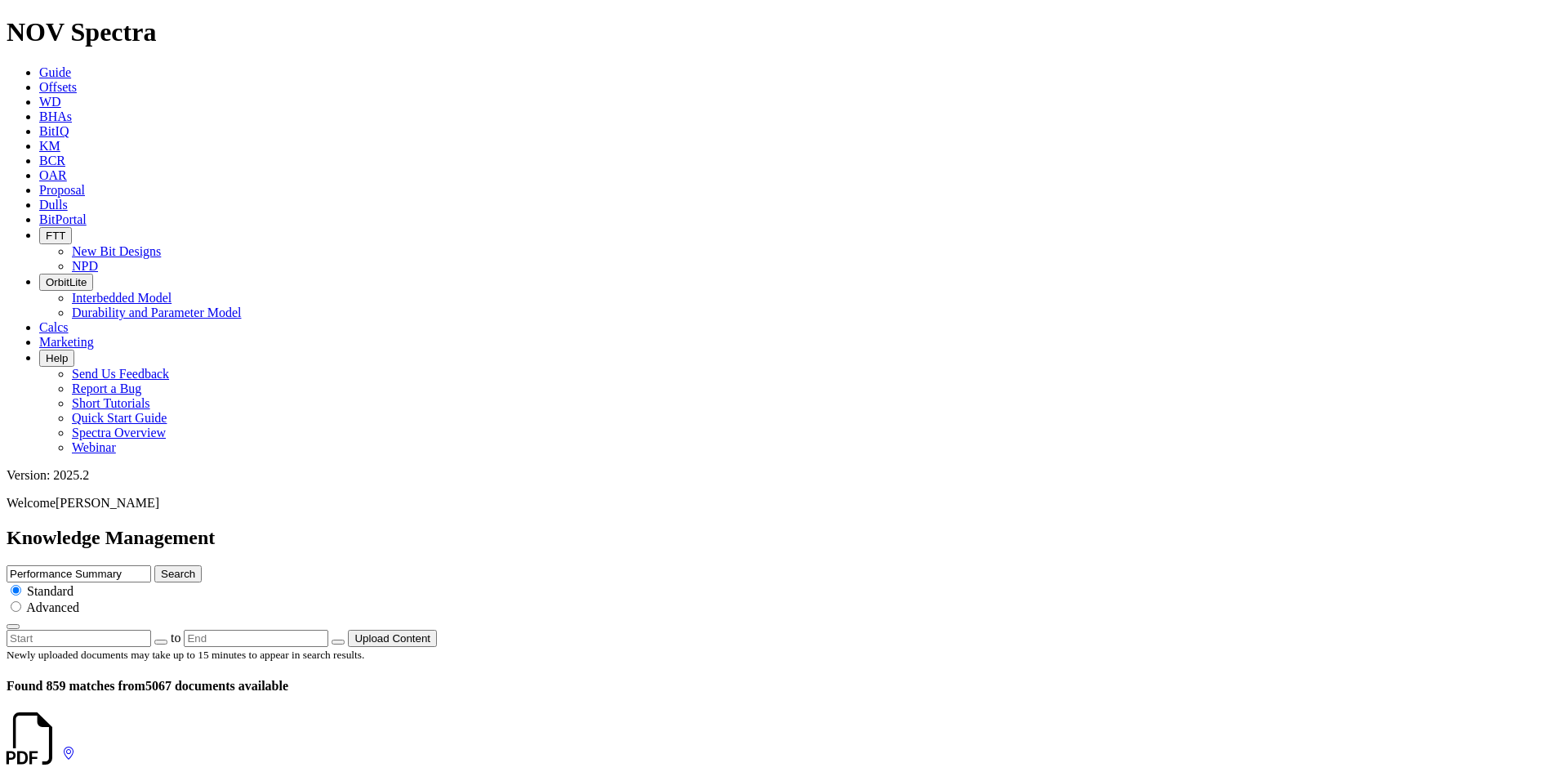
click at [62, 747] on icon at bounding box center [62, 753] width 0 height 14
drag, startPoint x: 264, startPoint y: 534, endPoint x: 212, endPoint y: 532, distance: 52.0
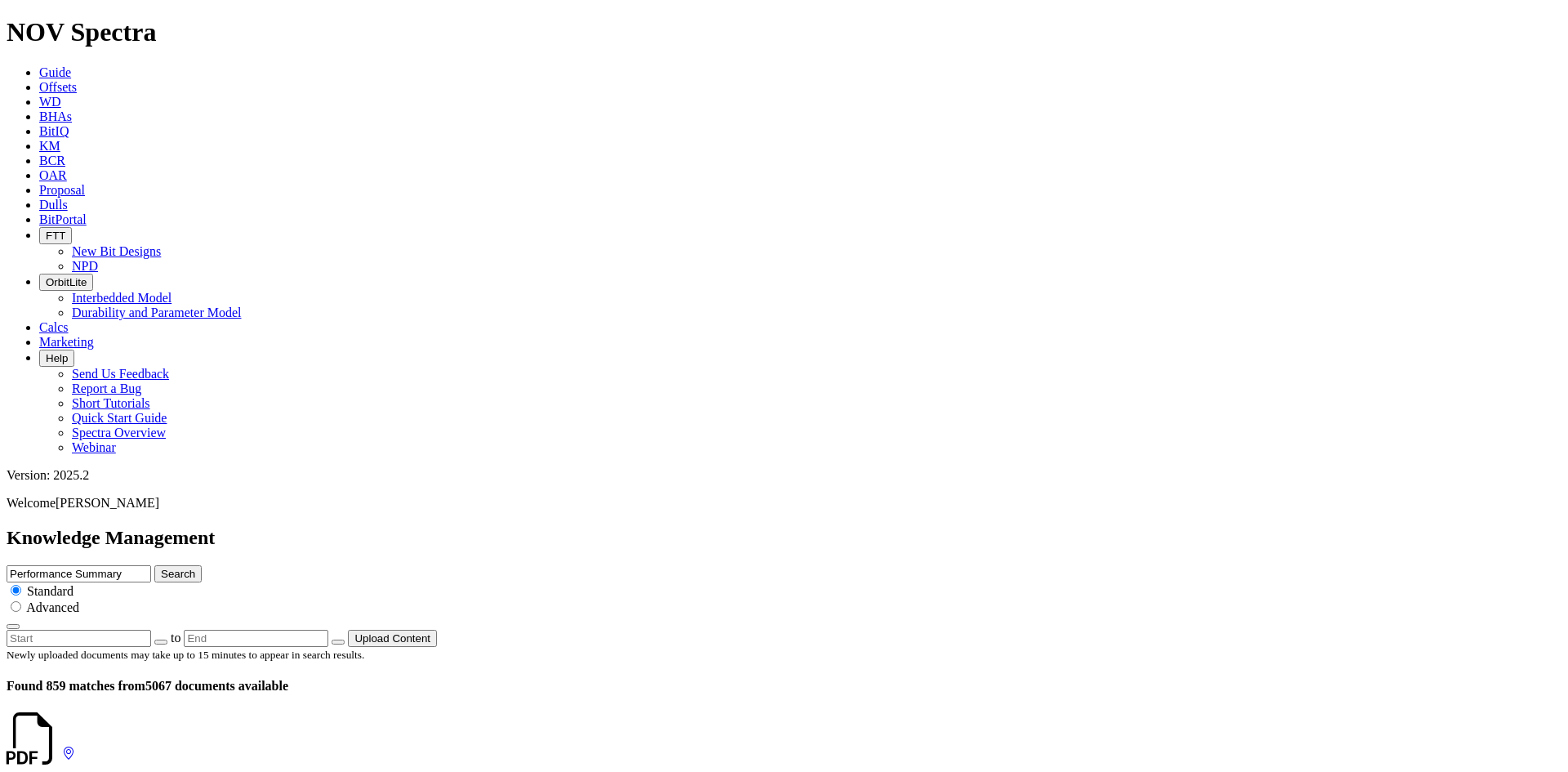
scroll to position [1388, 0]
drag, startPoint x: 266, startPoint y: 526, endPoint x: 210, endPoint y: 527, distance: 56.0
drag, startPoint x: 265, startPoint y: 382, endPoint x: 210, endPoint y: 383, distance: 55.0
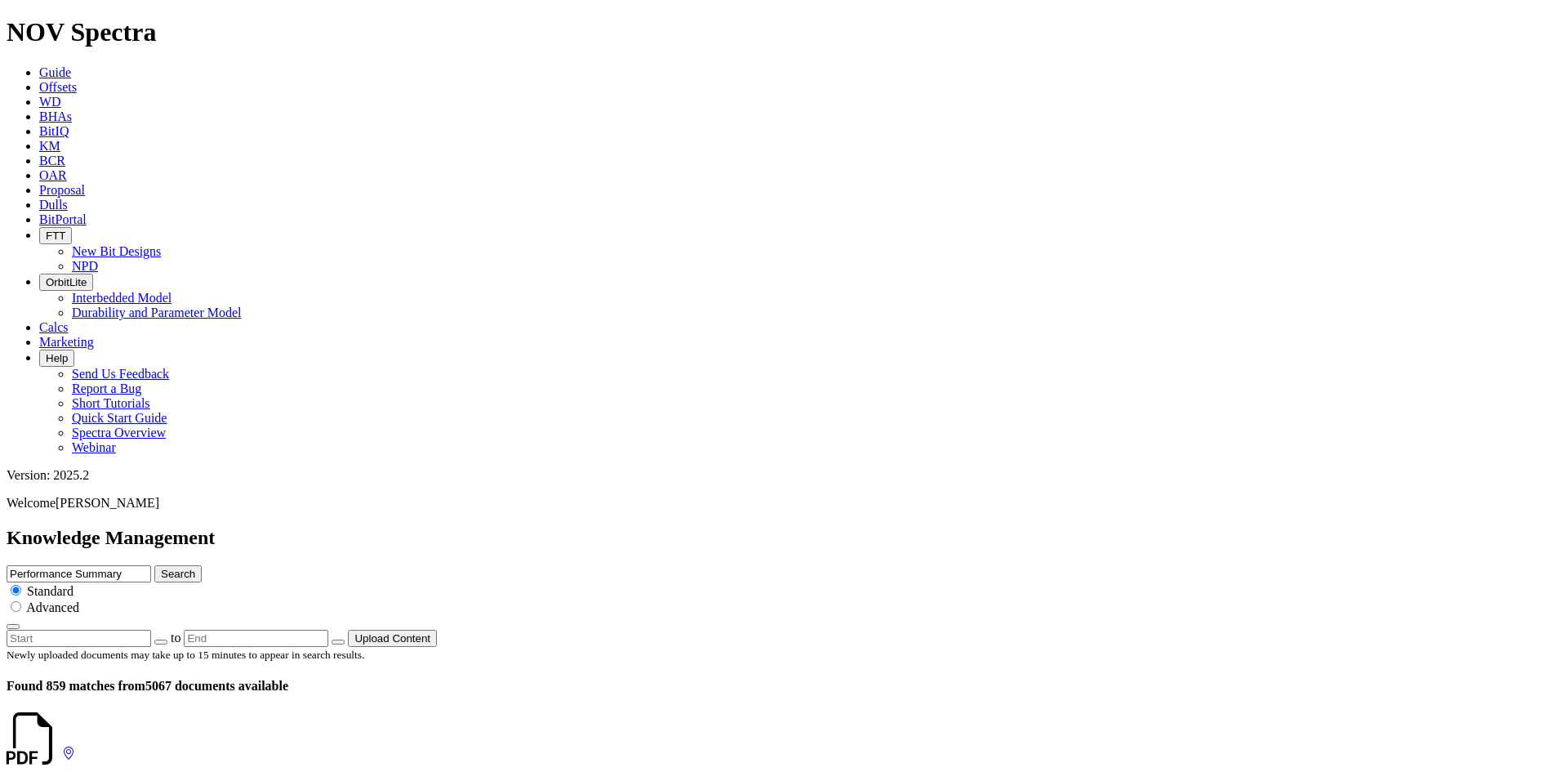
drag, startPoint x: 268, startPoint y: 349, endPoint x: 214, endPoint y: 346, distance: 54.1
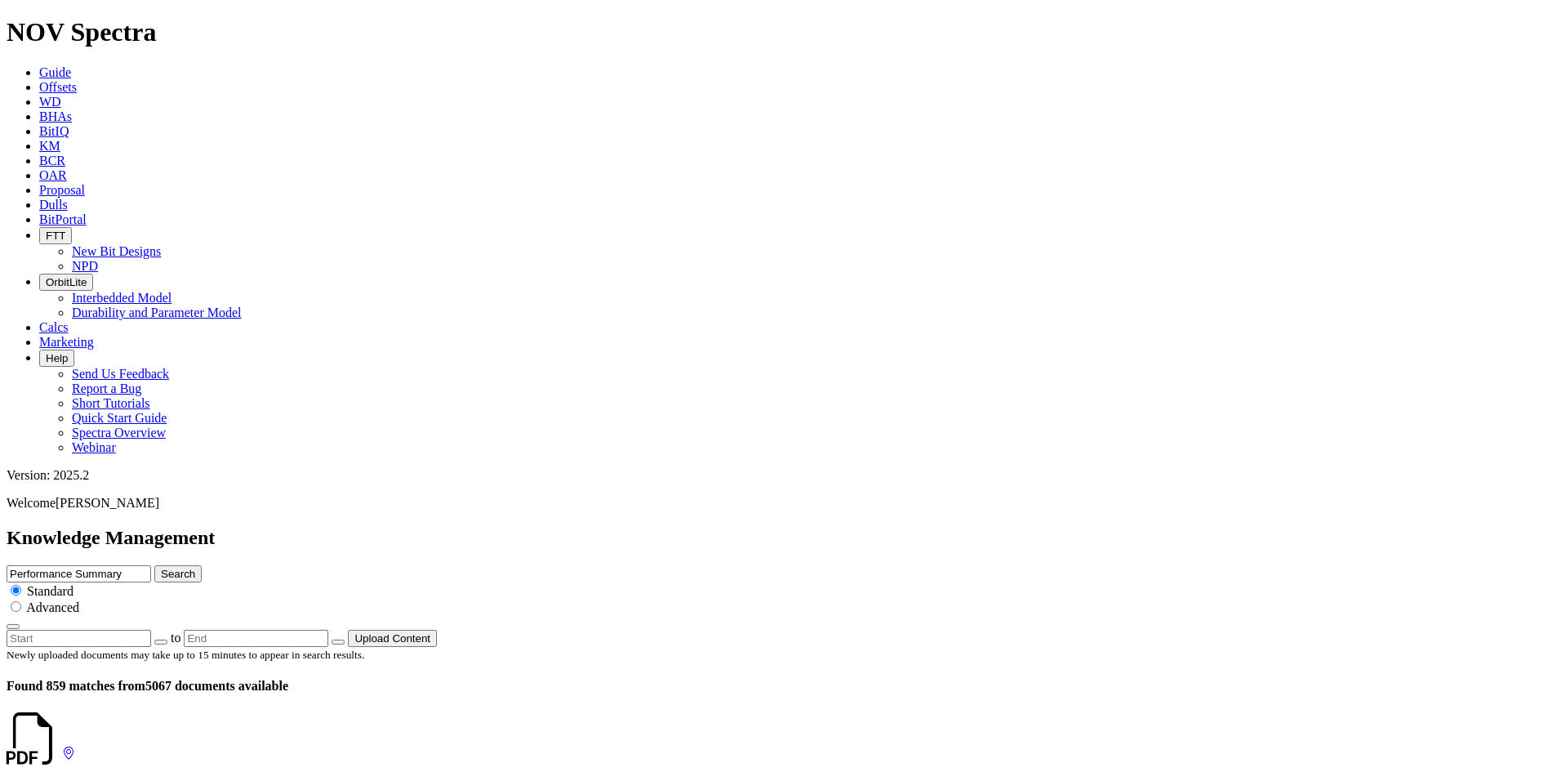
scroll to position [2246, 0]
drag, startPoint x: 267, startPoint y: 241, endPoint x: 220, endPoint y: 246, distance: 47.3
click at [62, 747] on icon at bounding box center [62, 753] width 0 height 14
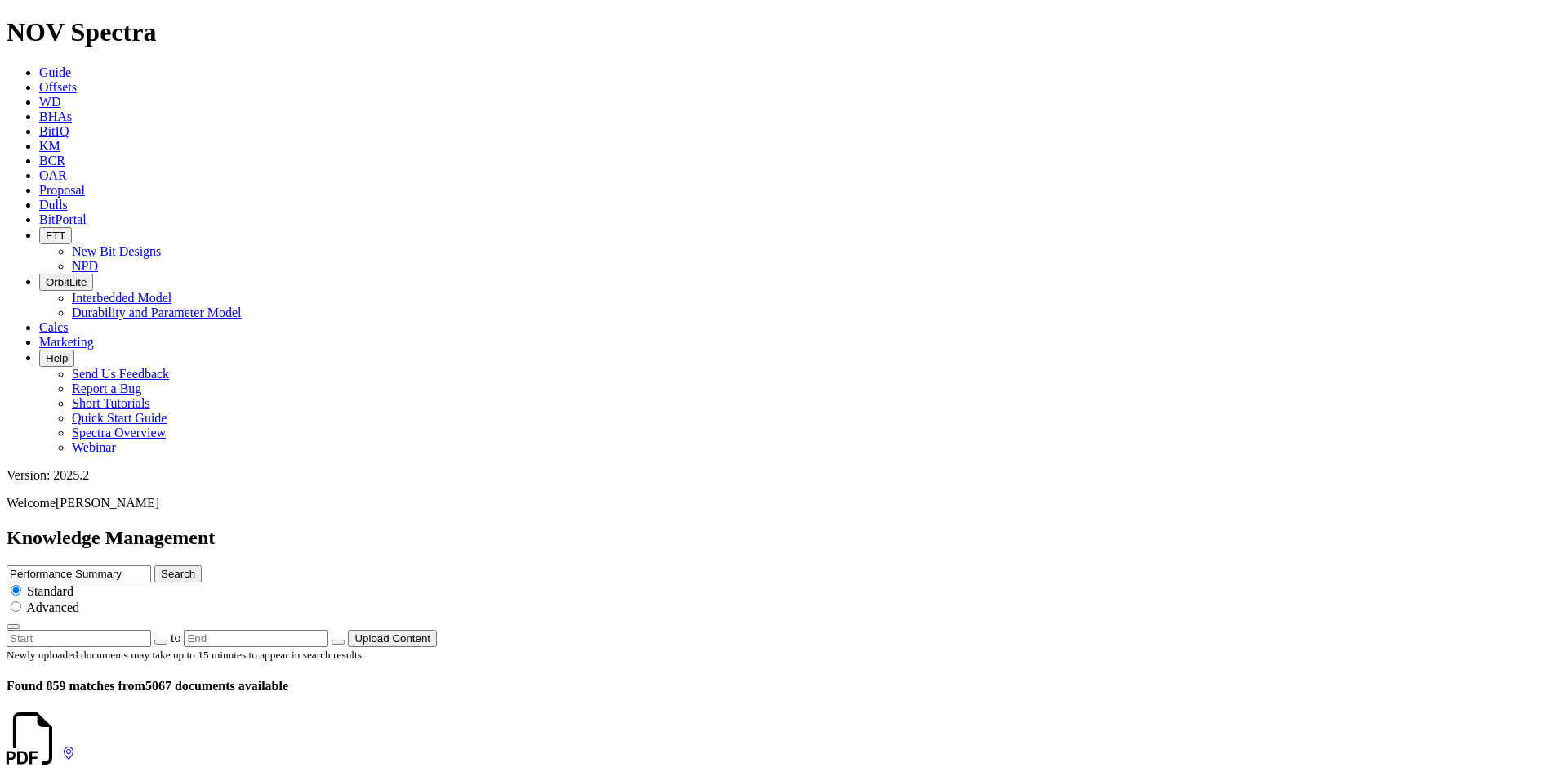
scroll to position [81, 0]
drag, startPoint x: 267, startPoint y: 432, endPoint x: 215, endPoint y: 430, distance: 52.0
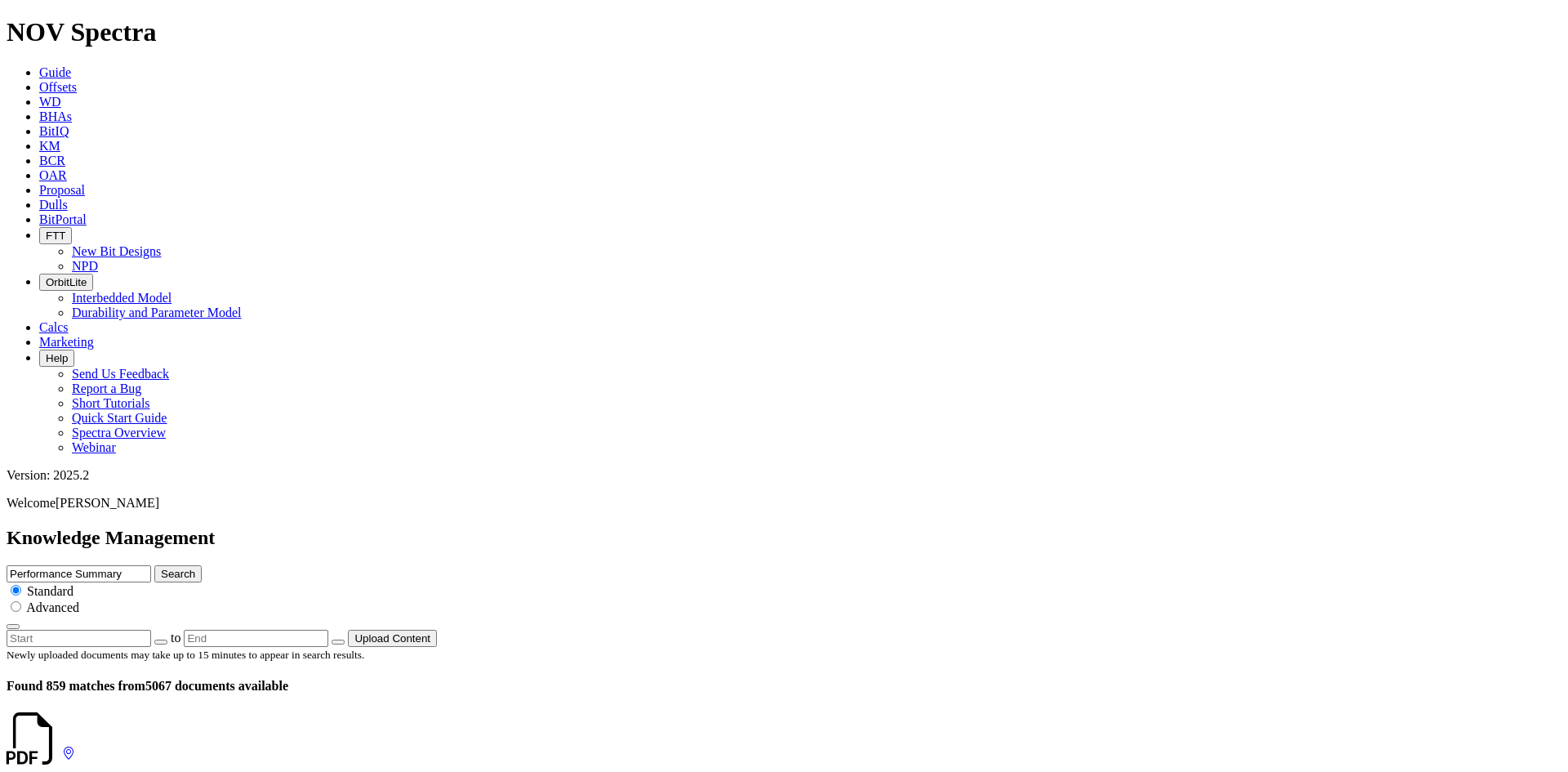
drag, startPoint x: 274, startPoint y: 271, endPoint x: 218, endPoint y: 271, distance: 56.0
drag, startPoint x: 258, startPoint y: 482, endPoint x: 212, endPoint y: 483, distance: 46.0
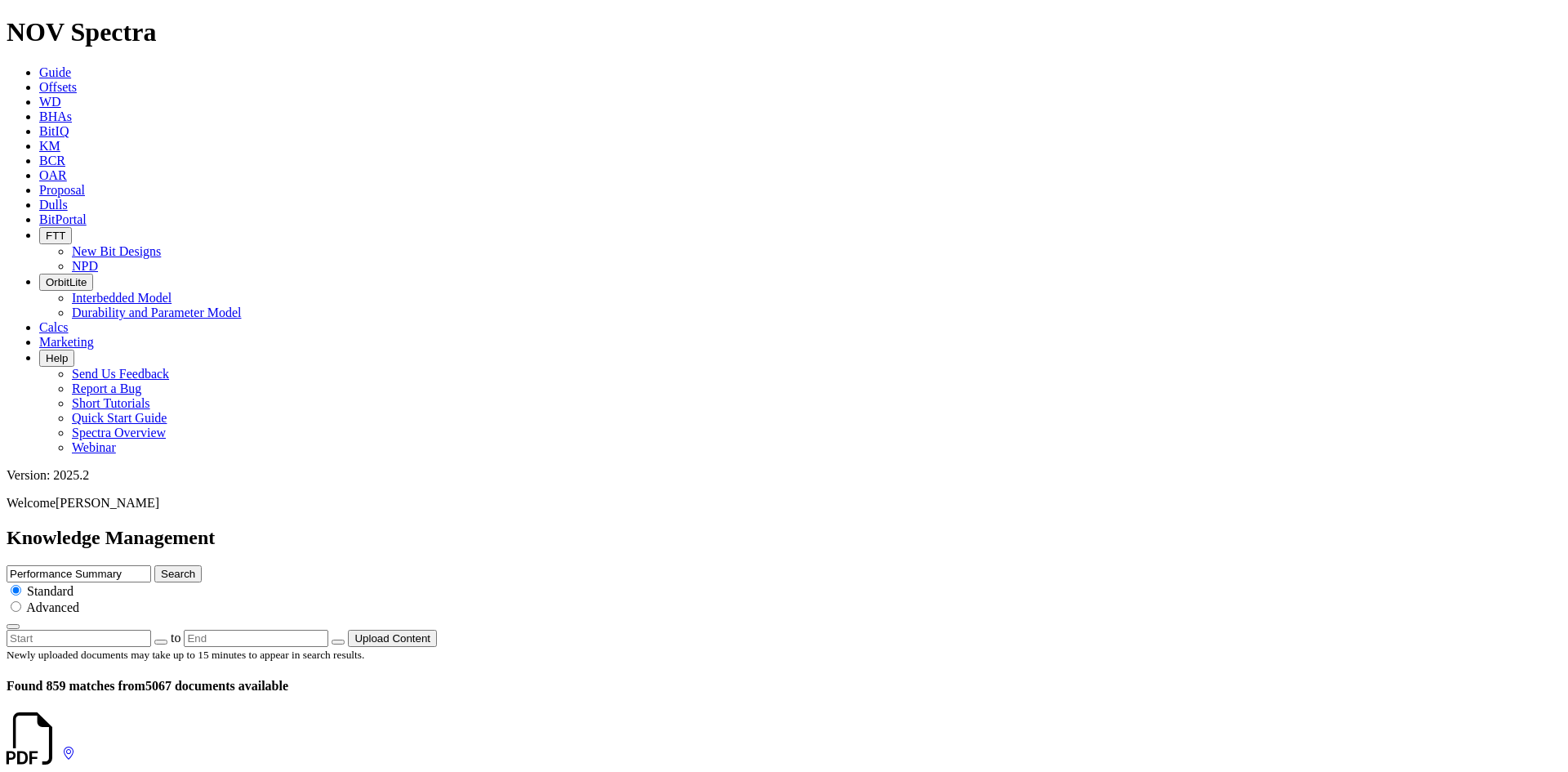
drag, startPoint x: 270, startPoint y: 336, endPoint x: 212, endPoint y: 333, distance: 58.1
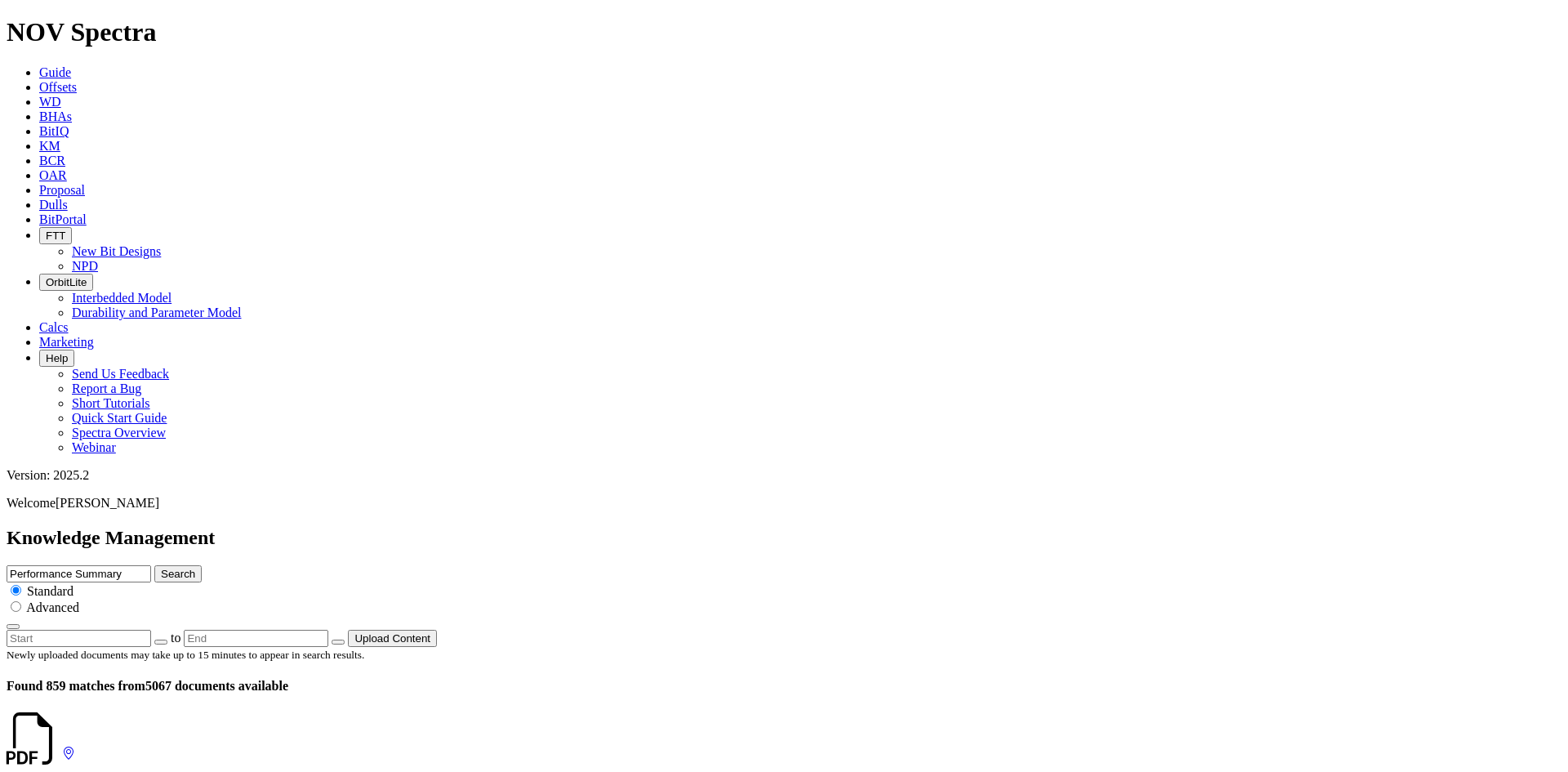
drag, startPoint x: 253, startPoint y: 423, endPoint x: 218, endPoint y: 422, distance: 35.0
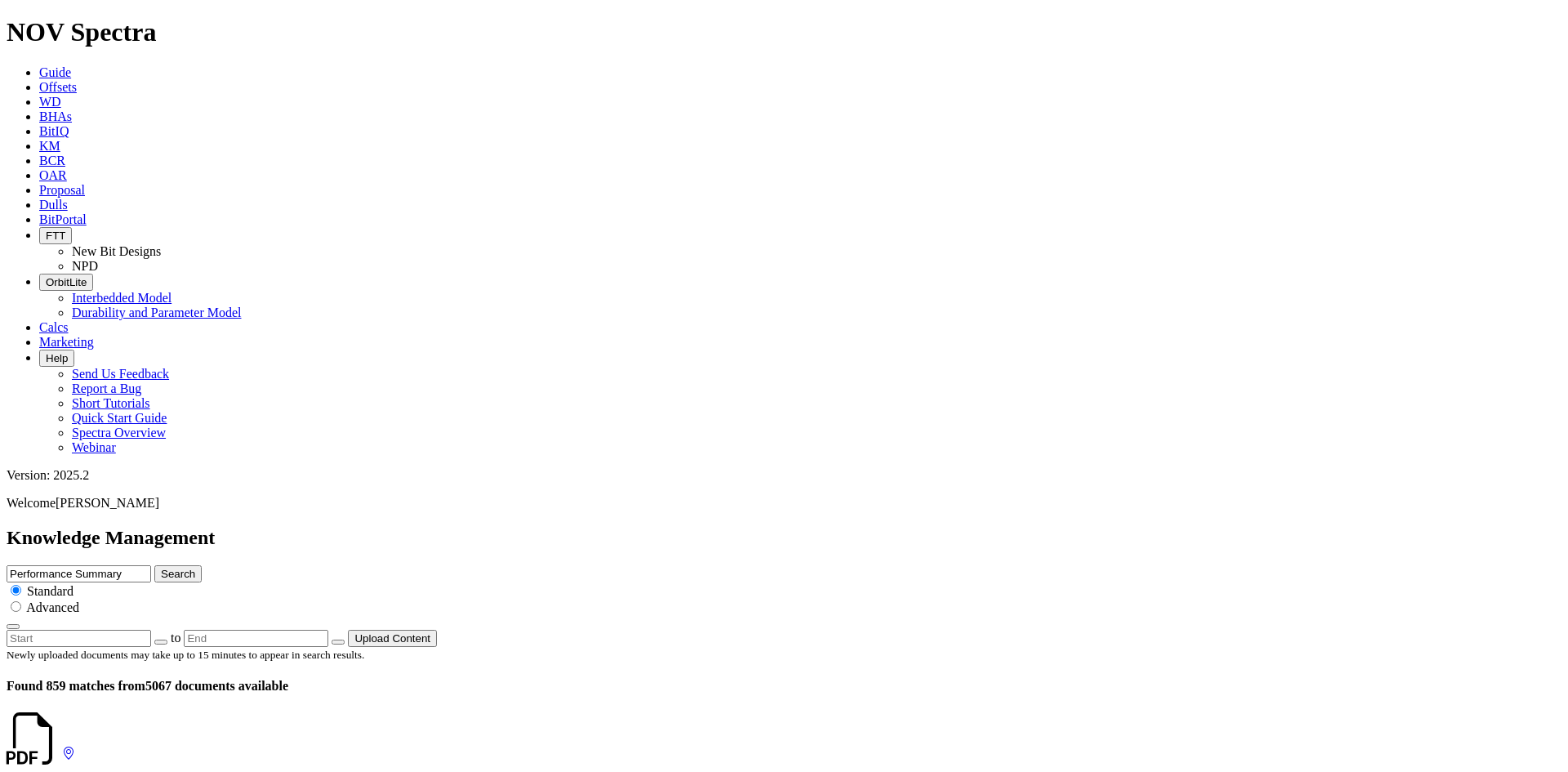
drag, startPoint x: 273, startPoint y: 434, endPoint x: 212, endPoint y: 432, distance: 61.0
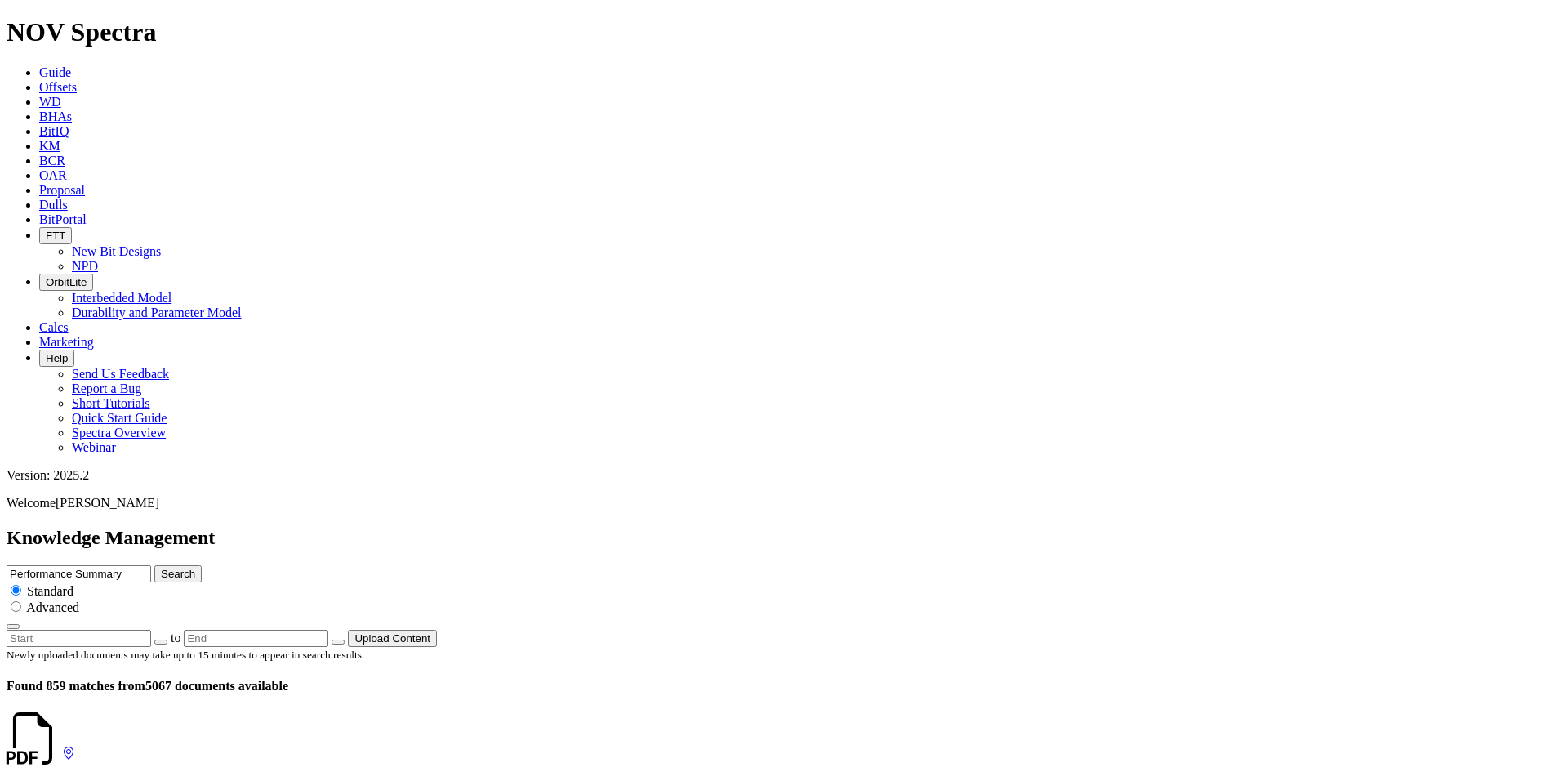
drag, startPoint x: 266, startPoint y: 280, endPoint x: 221, endPoint y: 278, distance: 45.0
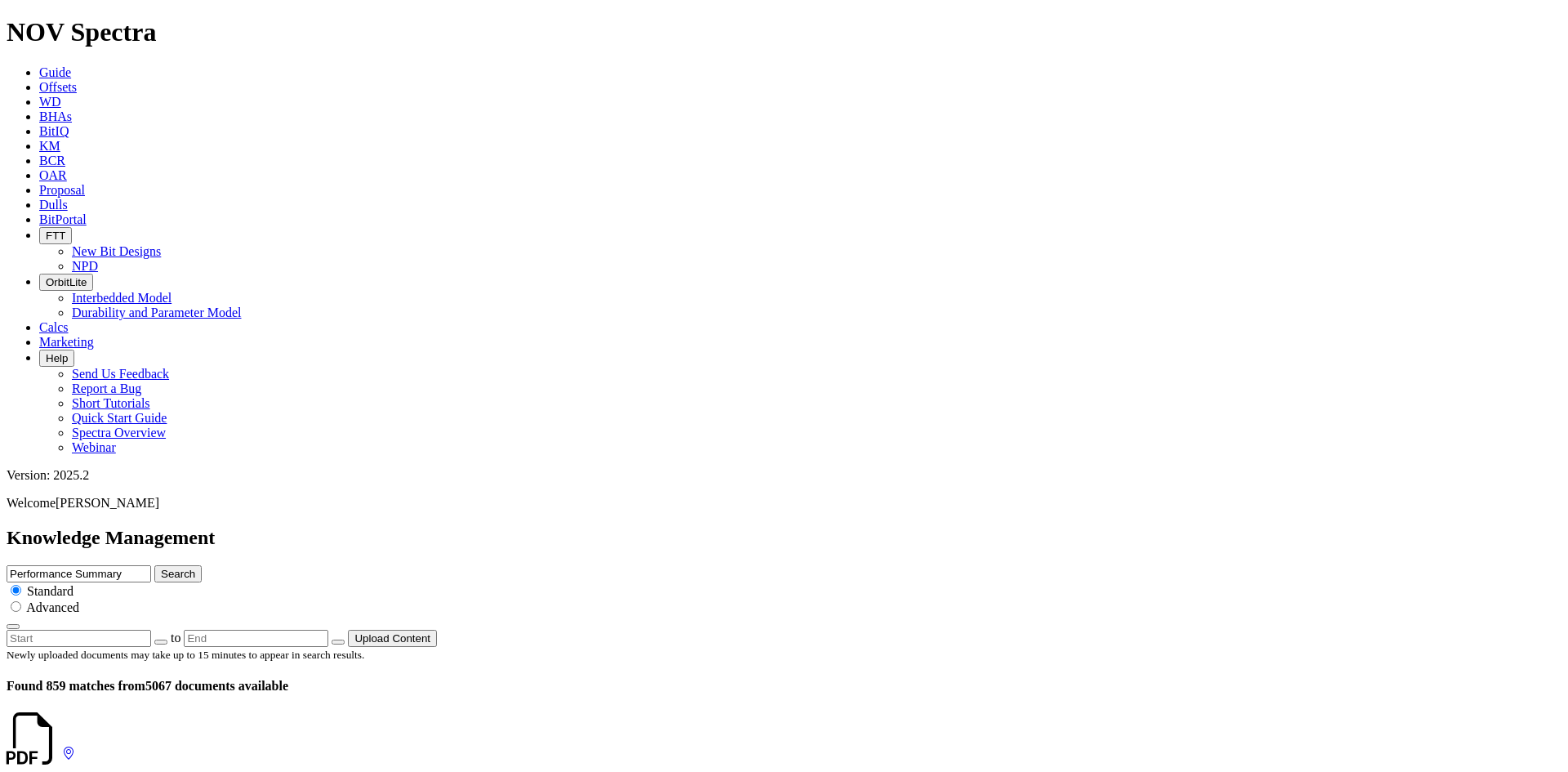
scroll to position [1960, 0]
drag, startPoint x: 277, startPoint y: 493, endPoint x: 217, endPoint y: 491, distance: 60.0
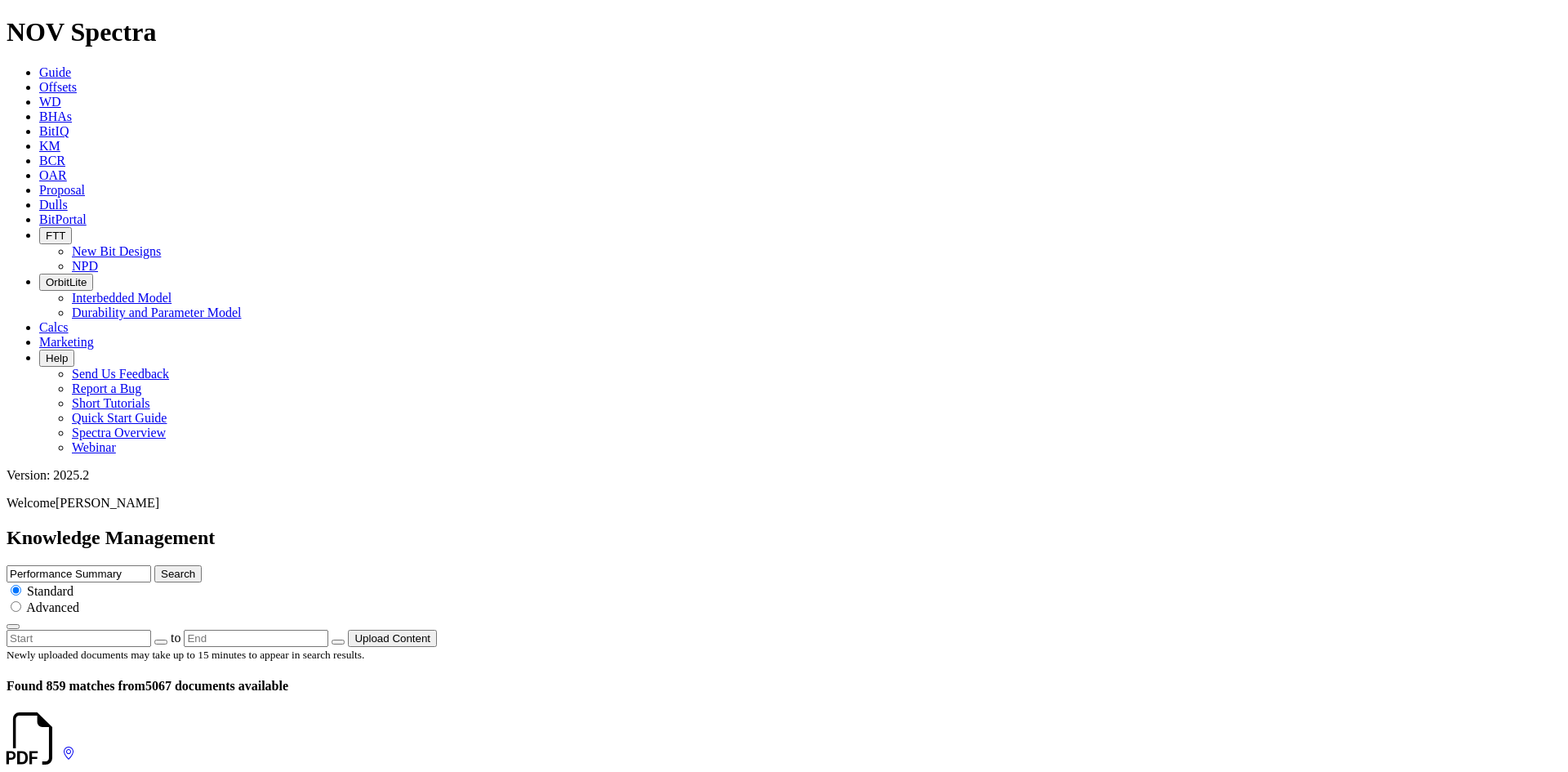
drag, startPoint x: 272, startPoint y: 245, endPoint x: 210, endPoint y: 251, distance: 62.3
click at [62, 747] on icon at bounding box center [62, 753] width 0 height 14
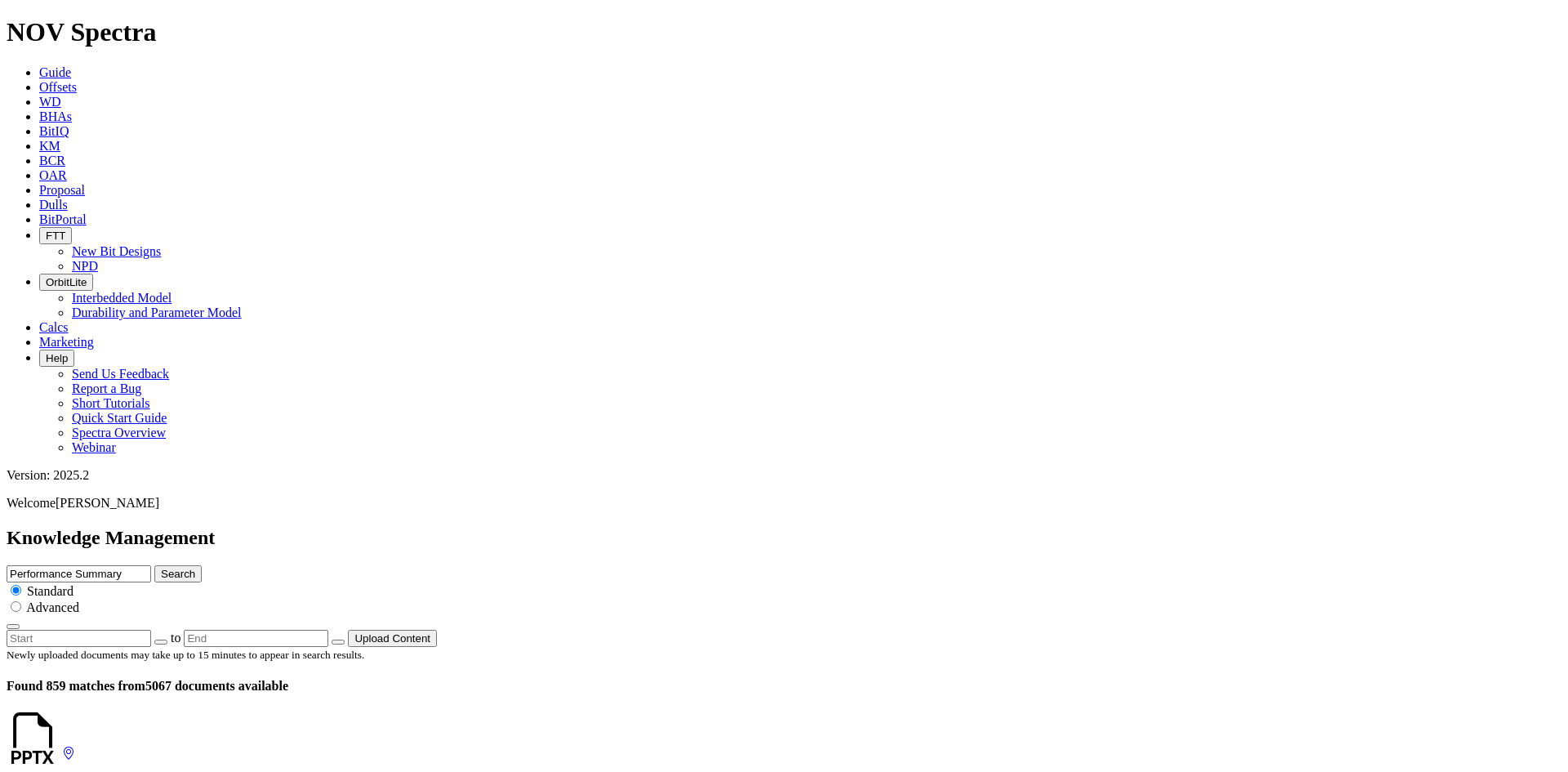
scroll to position [327, 0]
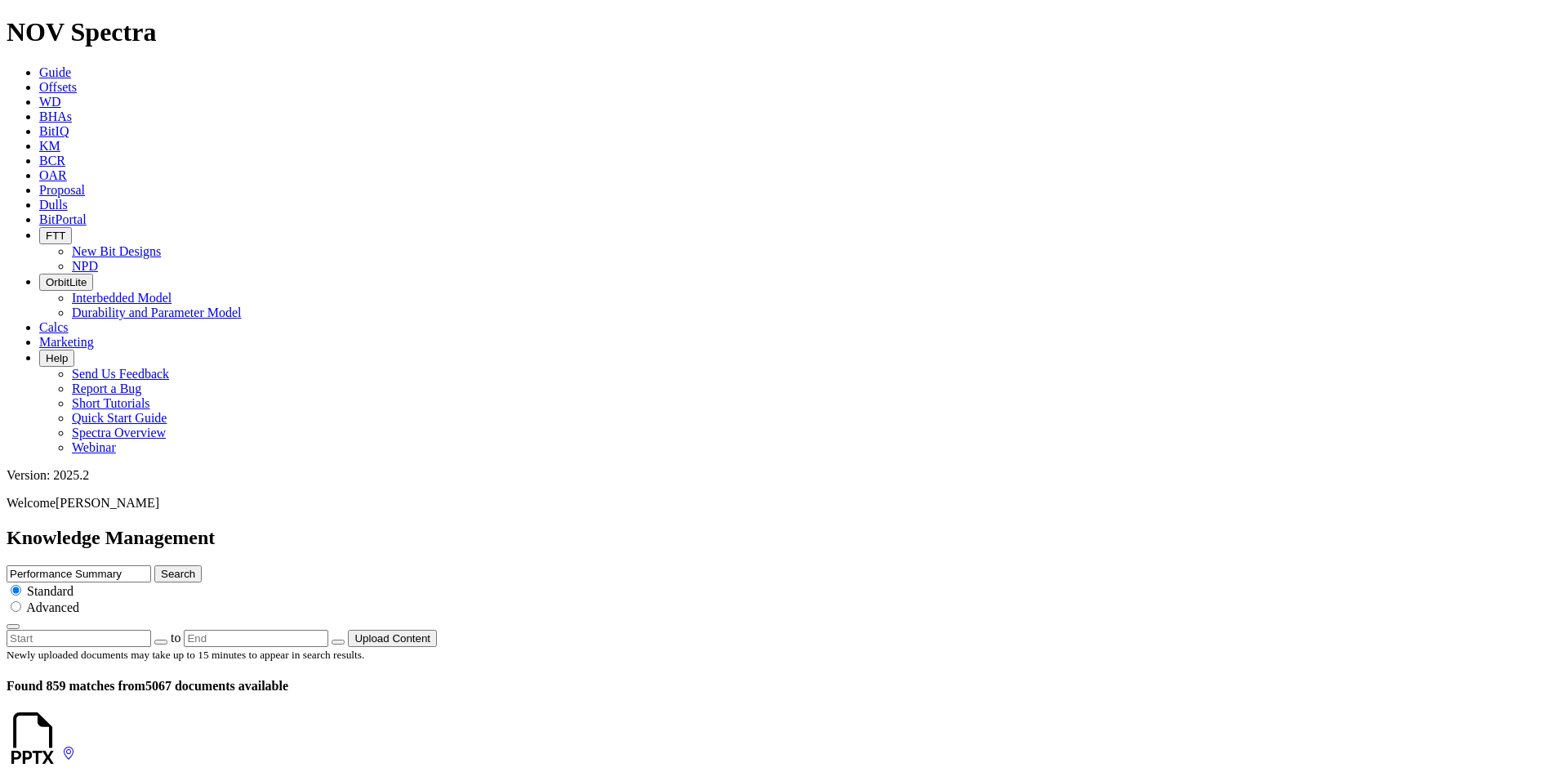
drag, startPoint x: 272, startPoint y: 344, endPoint x: 202, endPoint y: 343, distance: 70.0
drag, startPoint x: 253, startPoint y: 344, endPoint x: 300, endPoint y: 330, distance: 49.0
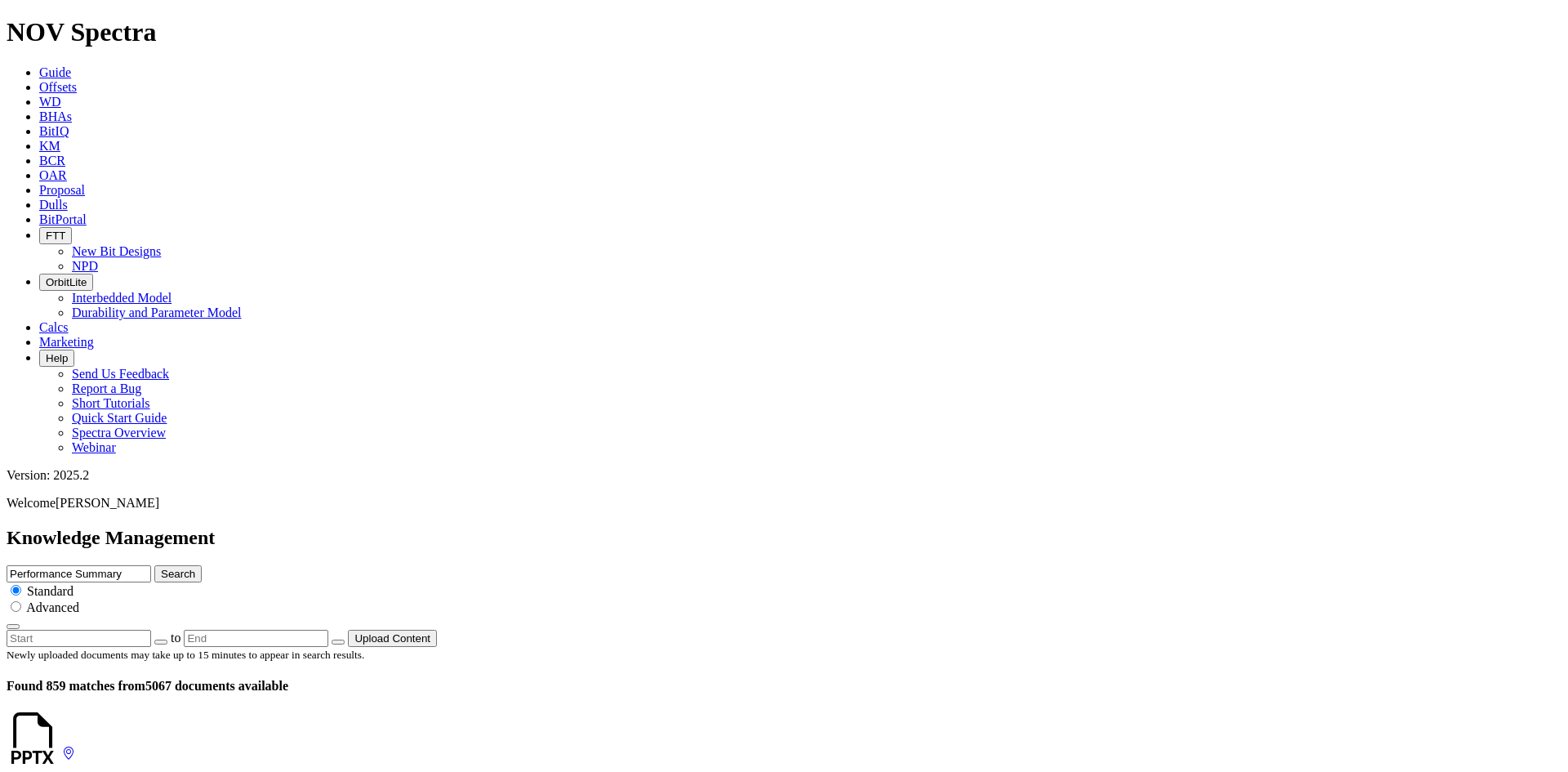
drag, startPoint x: 269, startPoint y: 343, endPoint x: 222, endPoint y: 346, distance: 47.1
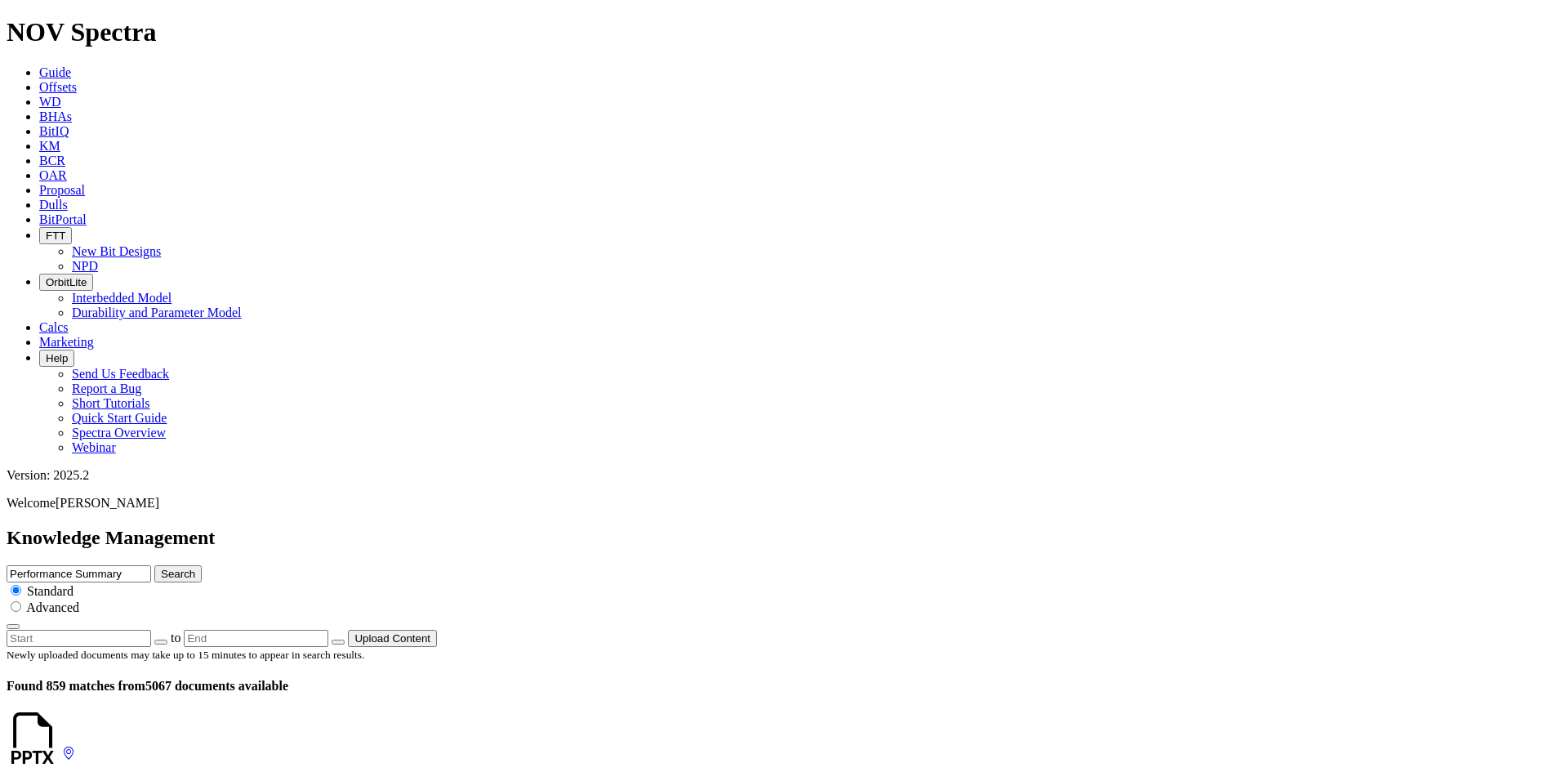
drag, startPoint x: 267, startPoint y: 304, endPoint x: 205, endPoint y: 304, distance: 62.0
drag, startPoint x: 265, startPoint y: 346, endPoint x: 205, endPoint y: 352, distance: 60.3
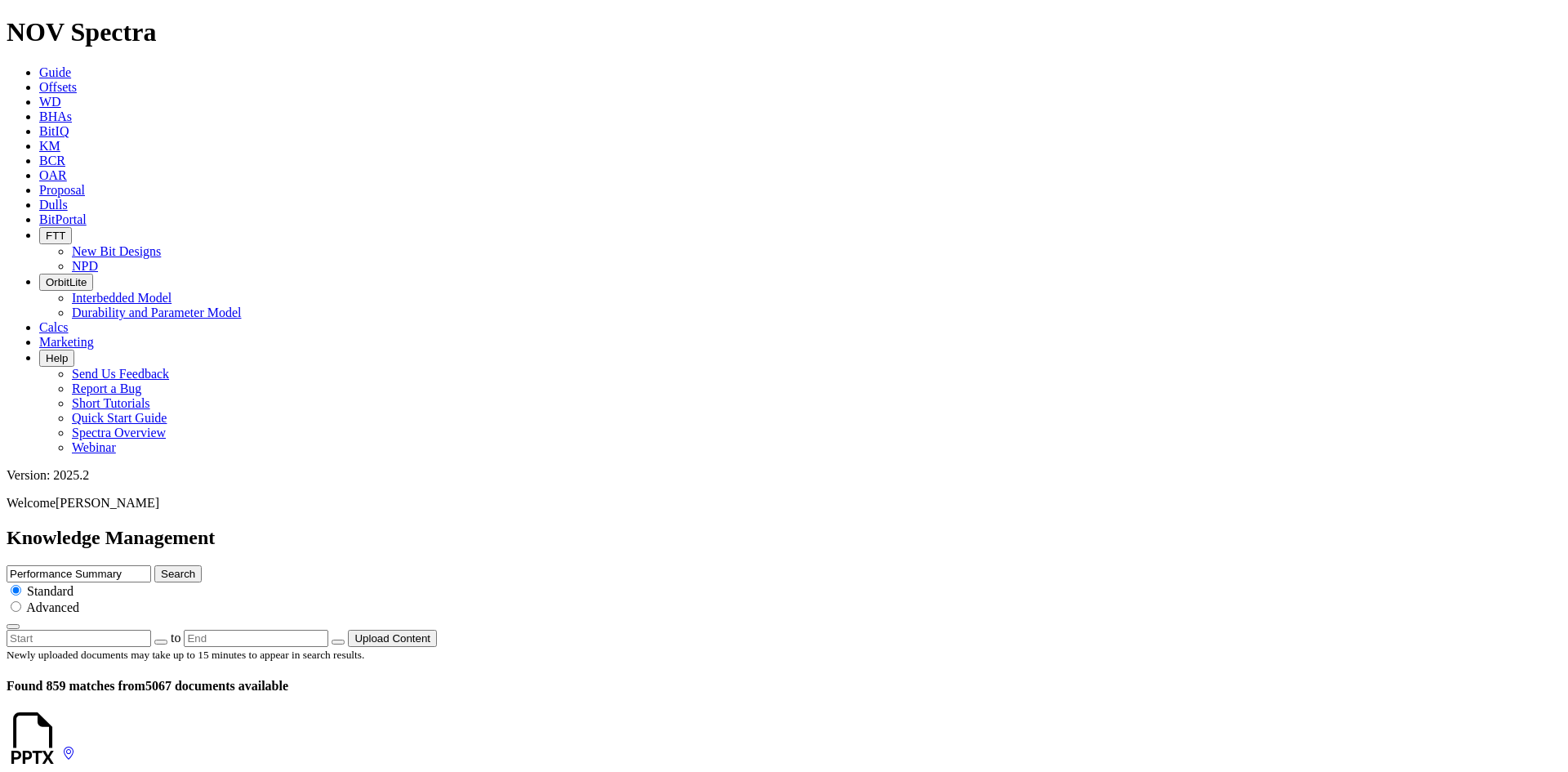
scroll to position [2638, 0]
drag, startPoint x: 252, startPoint y: 513, endPoint x: 216, endPoint y: 514, distance: 36.0
drag, startPoint x: 251, startPoint y: 242, endPoint x: 223, endPoint y: 242, distance: 28.0
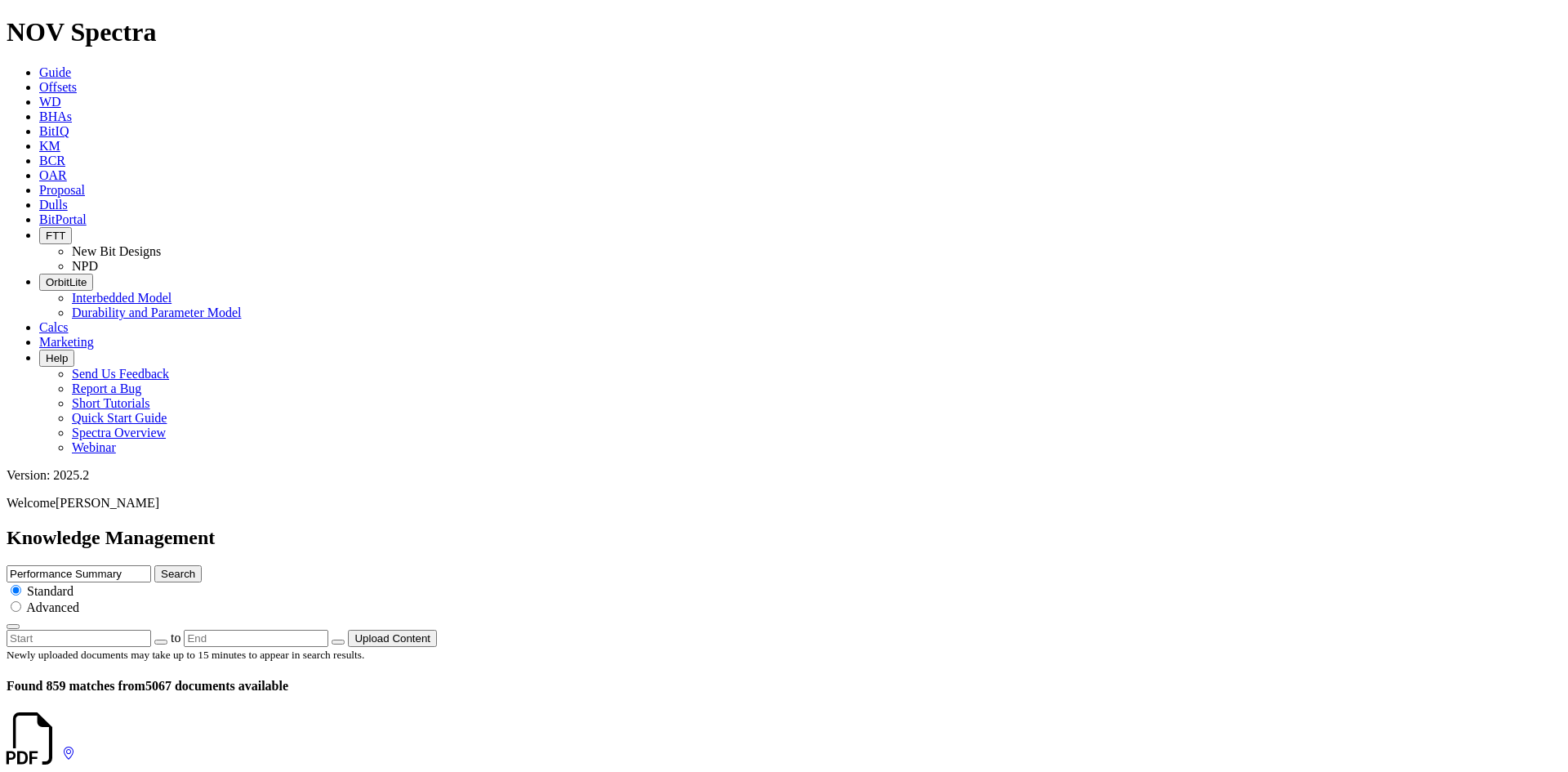
drag, startPoint x: 265, startPoint y: 326, endPoint x: 217, endPoint y: 328, distance: 48.0
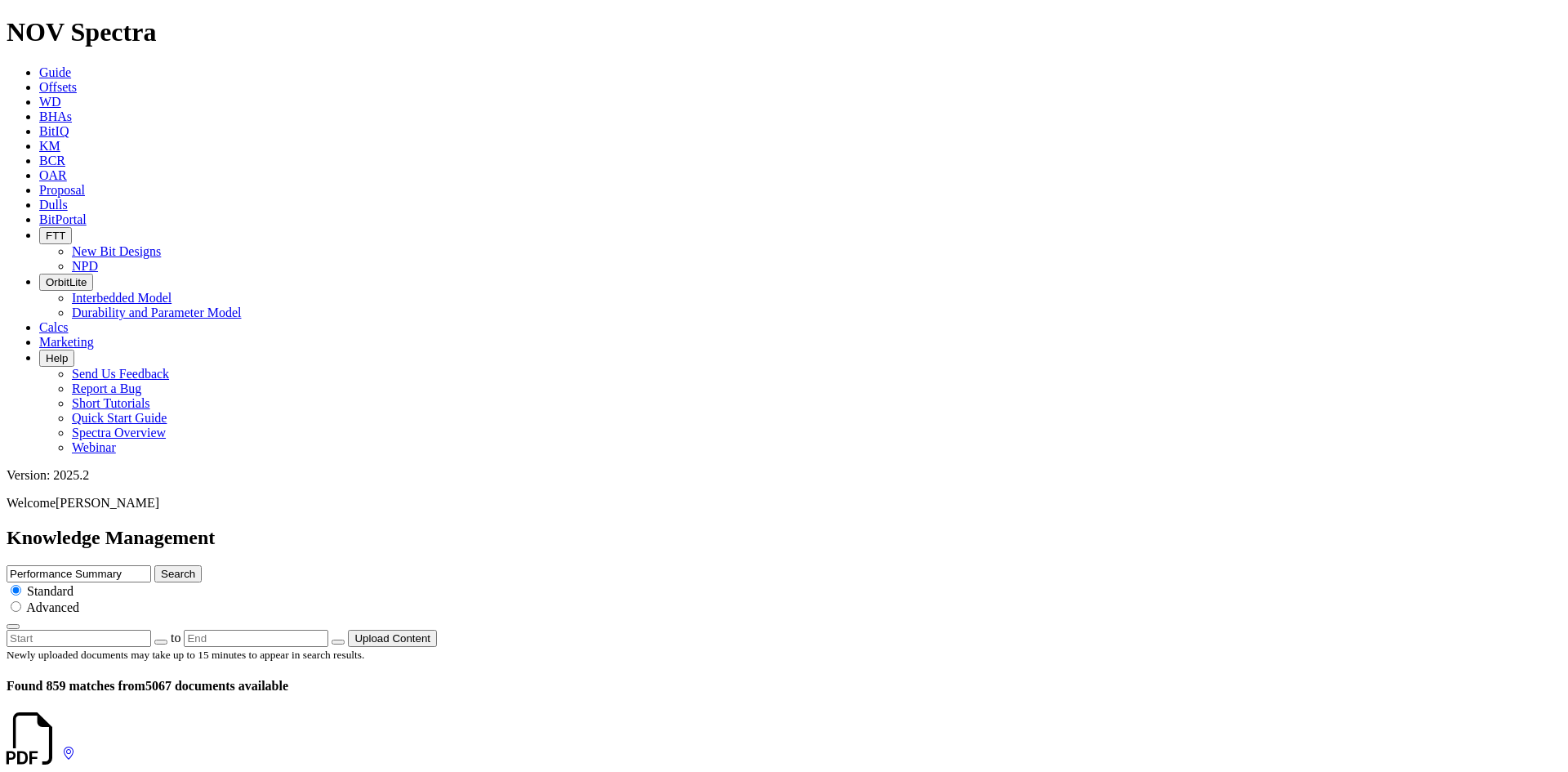
drag, startPoint x: 265, startPoint y: 330, endPoint x: 204, endPoint y: 336, distance: 61.3
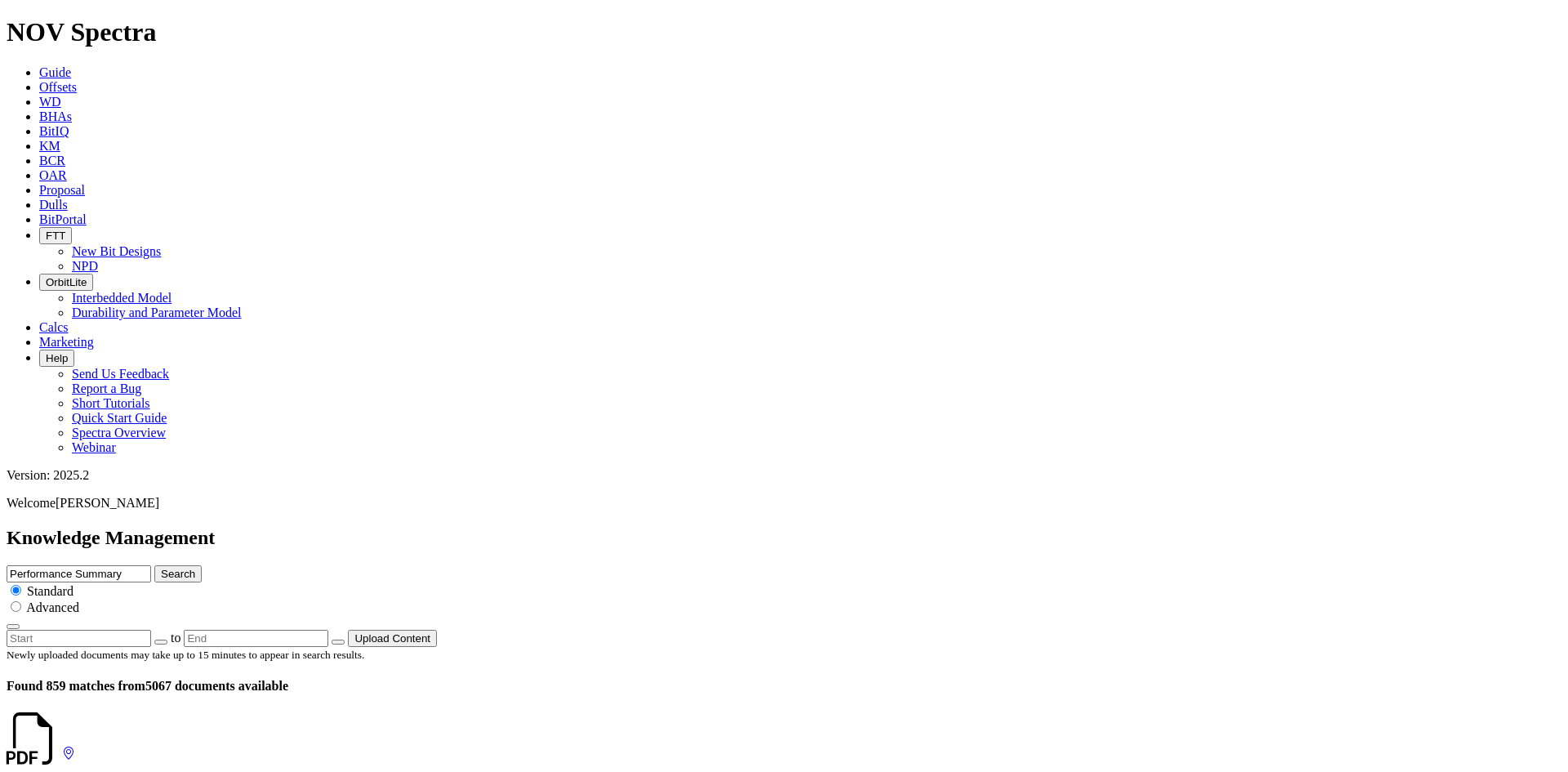
scroll to position [2148, 0]
drag, startPoint x: 268, startPoint y: 473, endPoint x: 218, endPoint y: 473, distance: 50.0
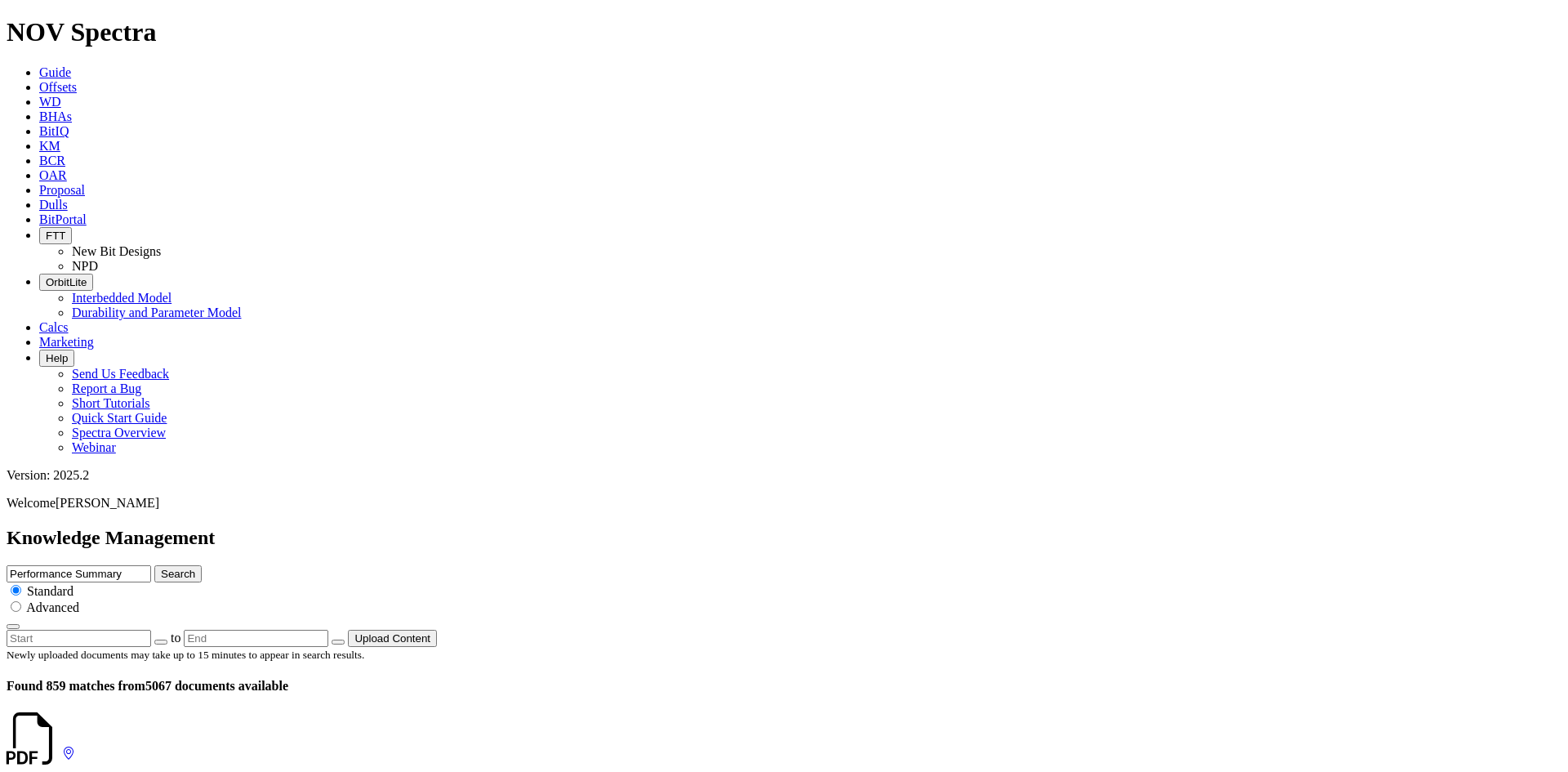
drag, startPoint x: 271, startPoint y: 401, endPoint x: 217, endPoint y: 401, distance: 54.0
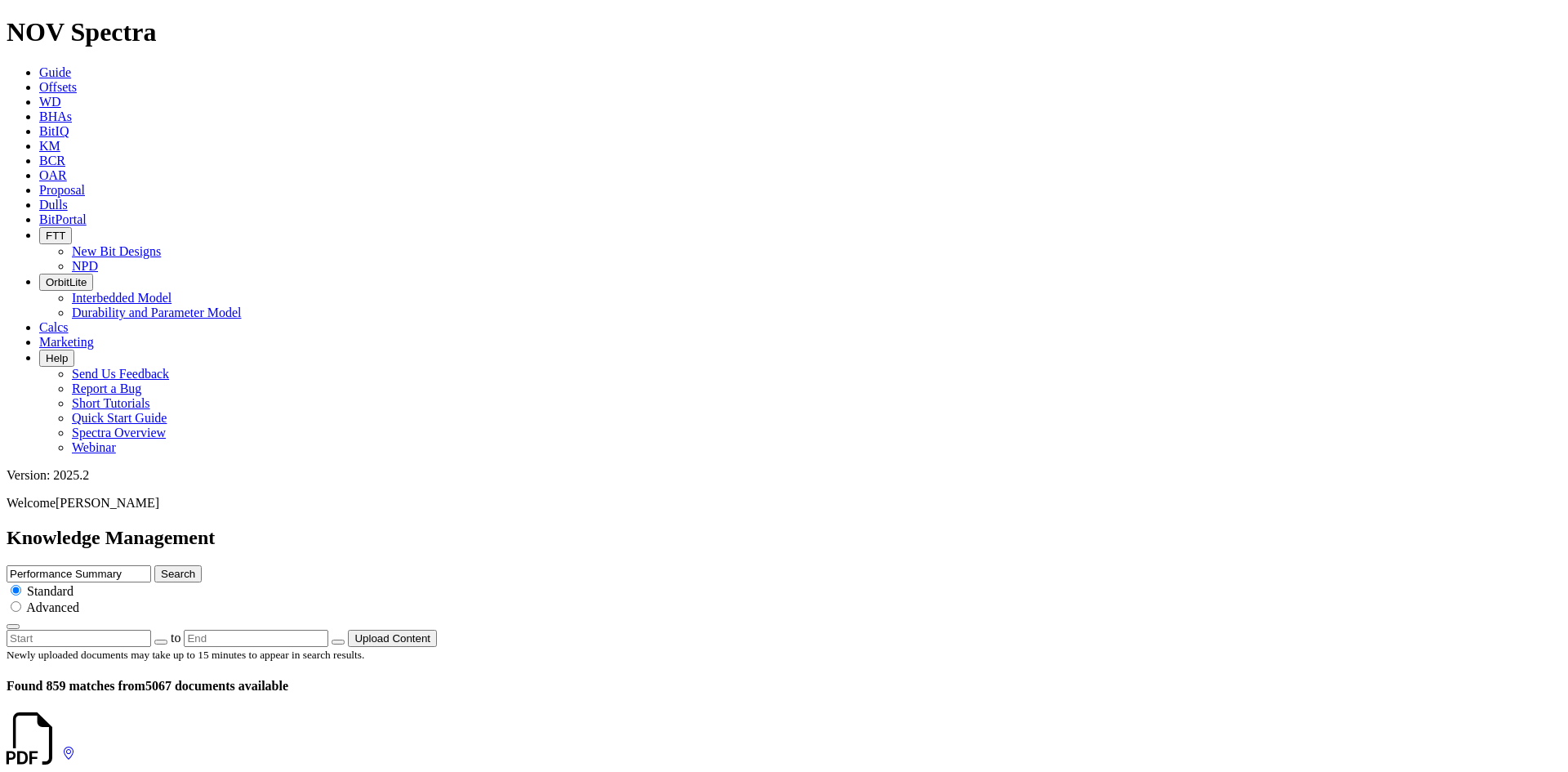
scroll to position [1551, 0]
drag, startPoint x: 275, startPoint y: 363, endPoint x: 218, endPoint y: 363, distance: 57.0
drag, startPoint x: 268, startPoint y: 220, endPoint x: 175, endPoint y: 223, distance: 93.0
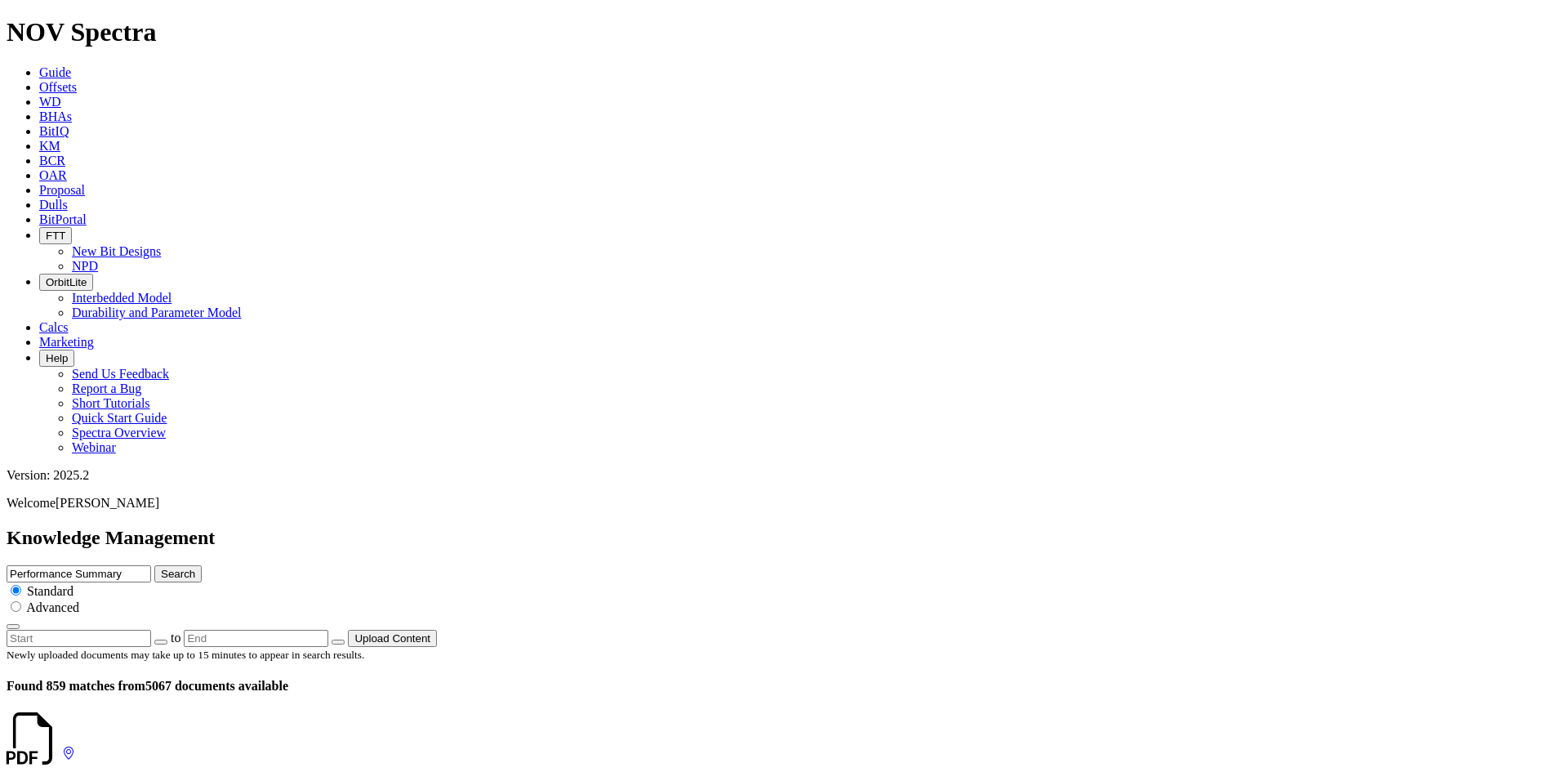
drag, startPoint x: 272, startPoint y: 222, endPoint x: 220, endPoint y: 225, distance: 52.1
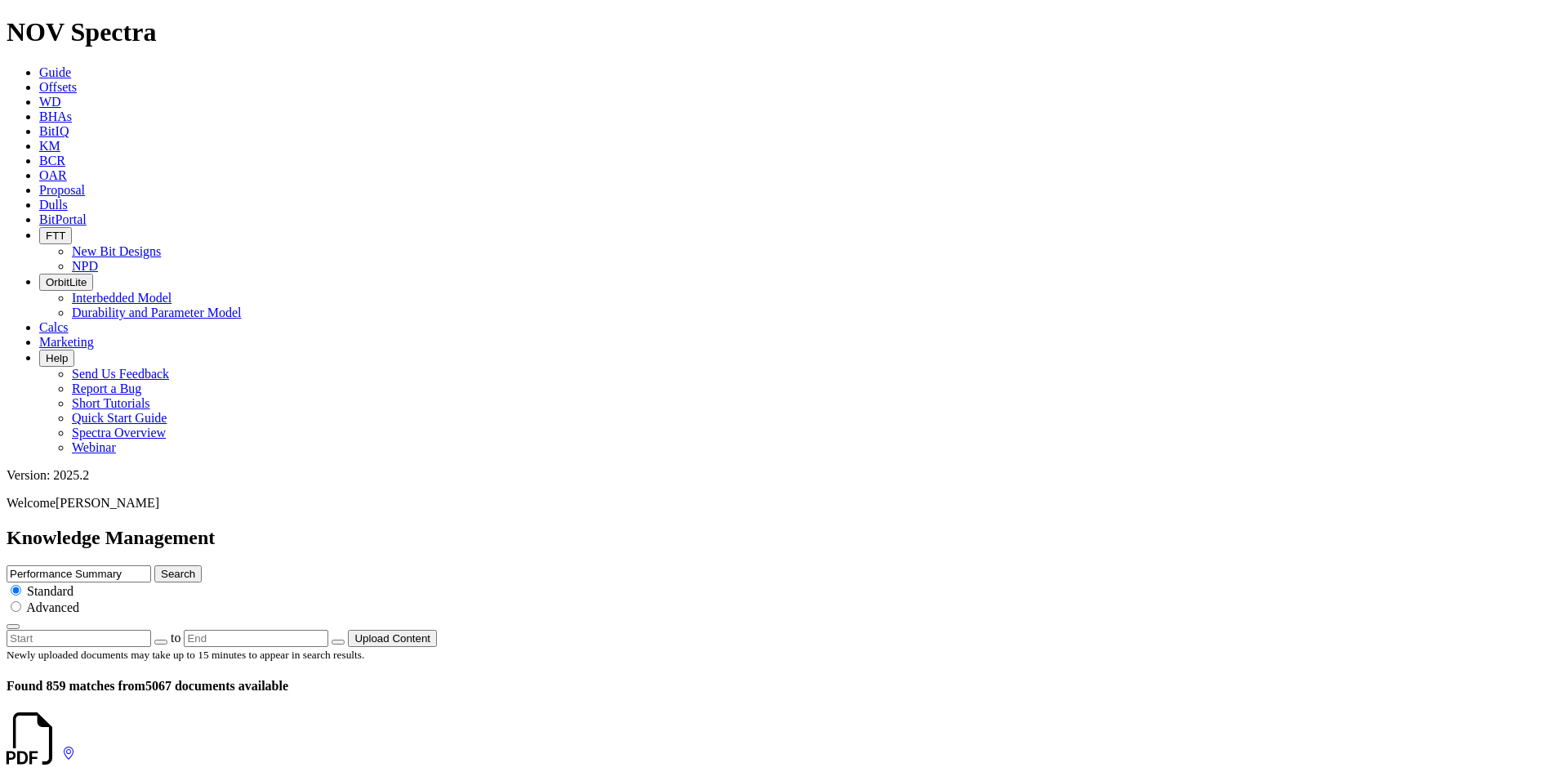
drag, startPoint x: 272, startPoint y: 512, endPoint x: 217, endPoint y: 514, distance: 55.0
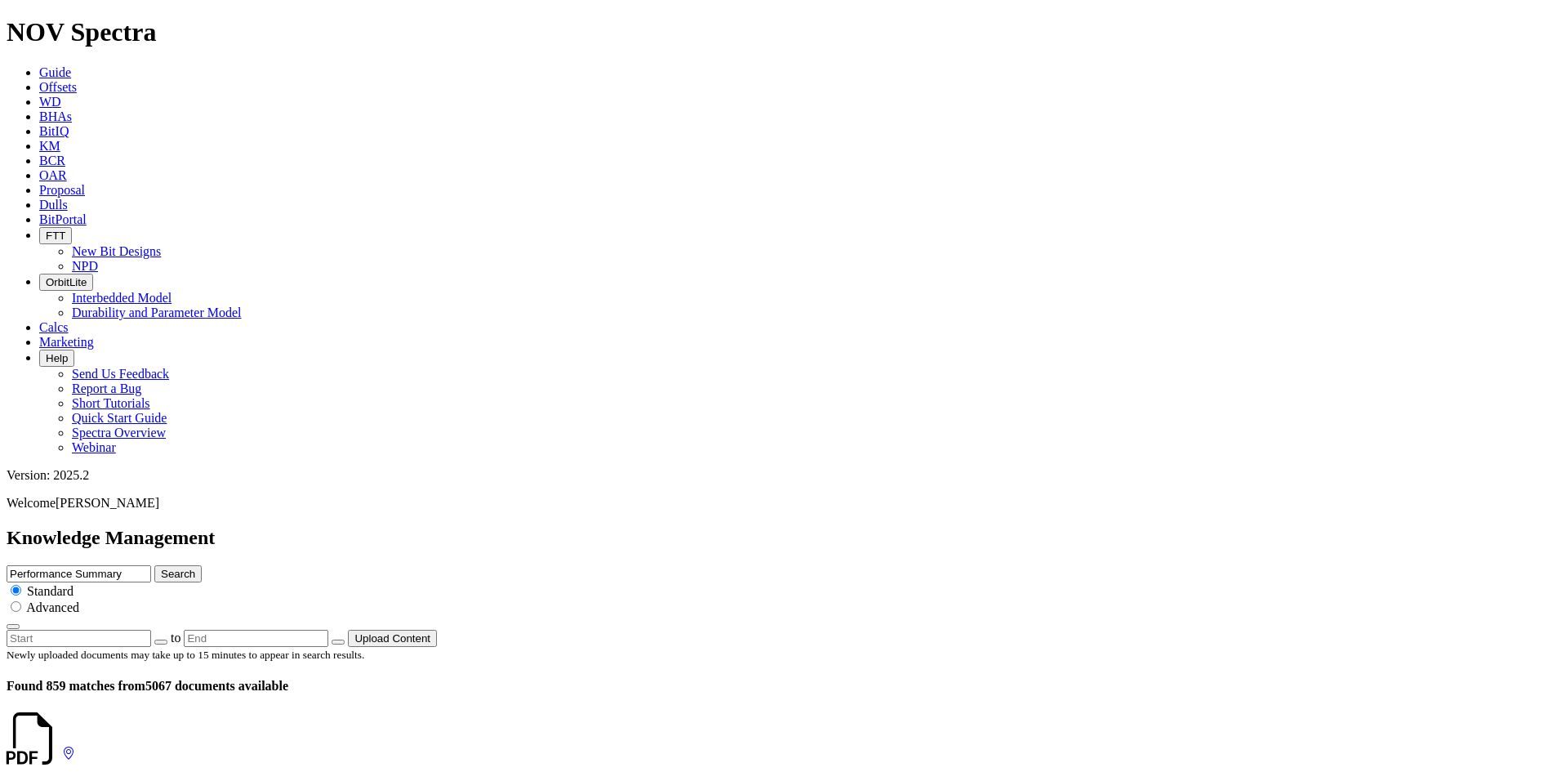
drag, startPoint x: 275, startPoint y: 353, endPoint x: 223, endPoint y: 356, distance: 52.1
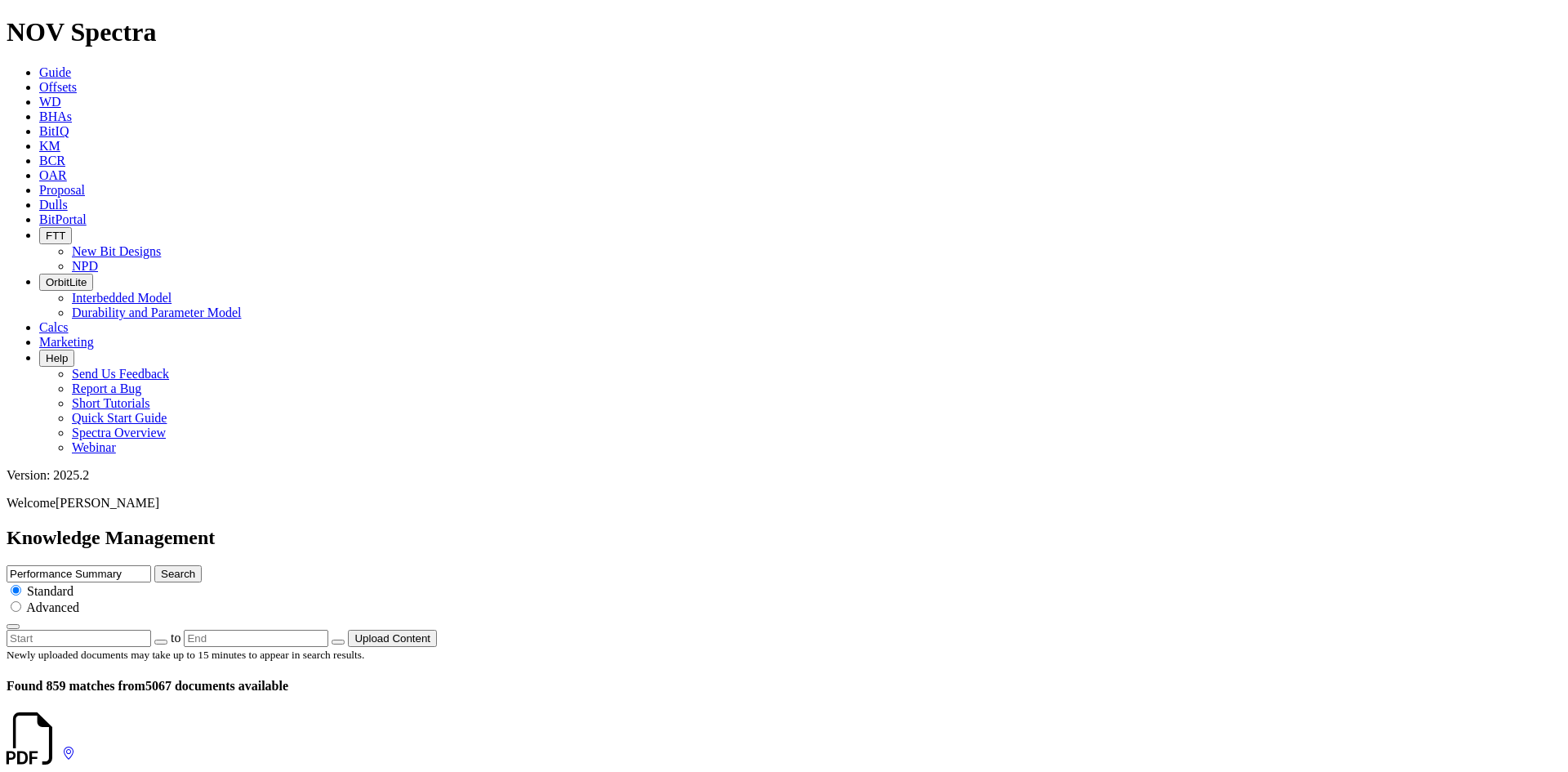
scroll to position [1797, 0]
drag, startPoint x: 272, startPoint y: 512, endPoint x: 219, endPoint y: 512, distance: 53.0
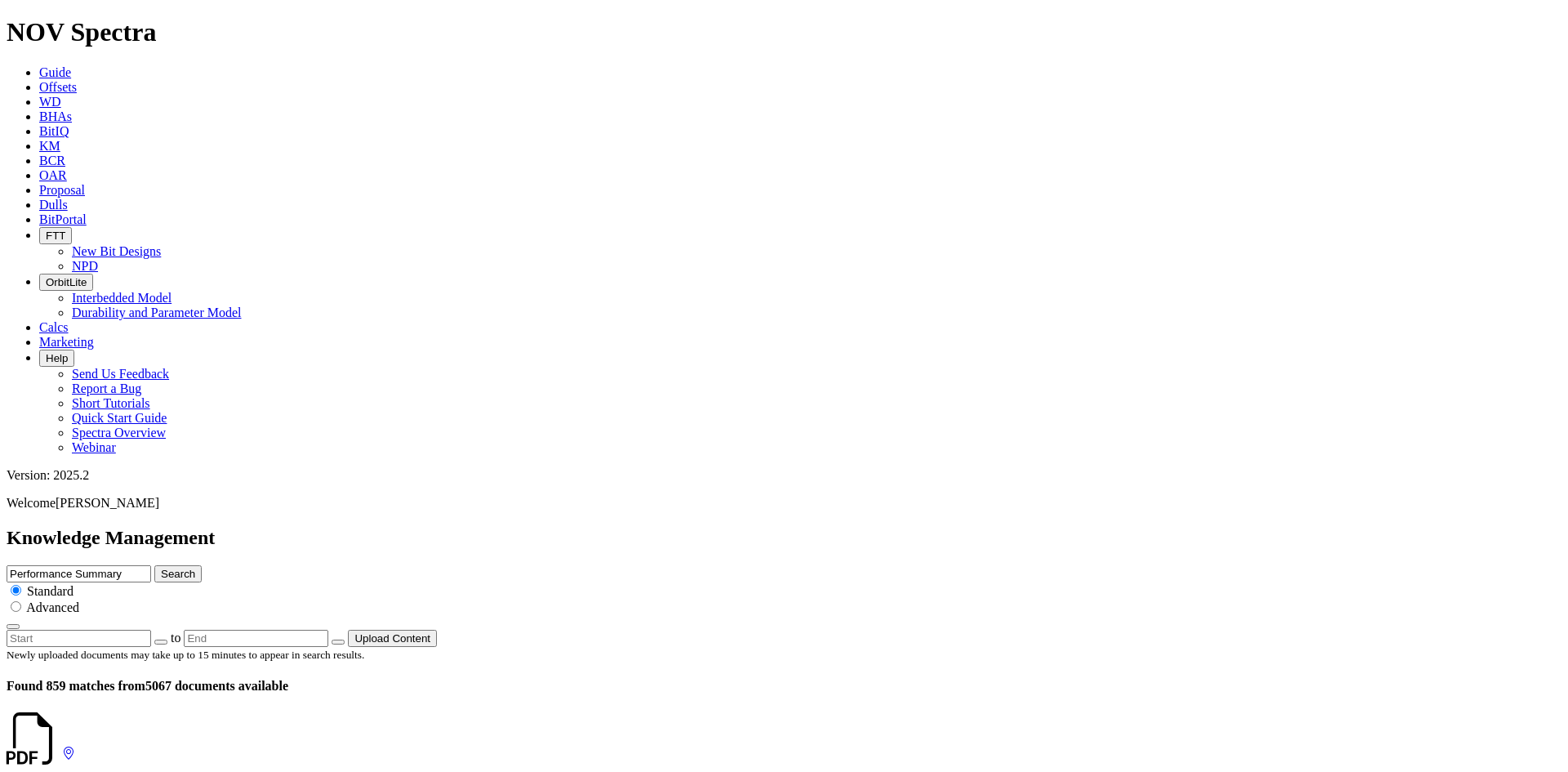
drag, startPoint x: 267, startPoint y: 436, endPoint x: 218, endPoint y: 434, distance: 49.0
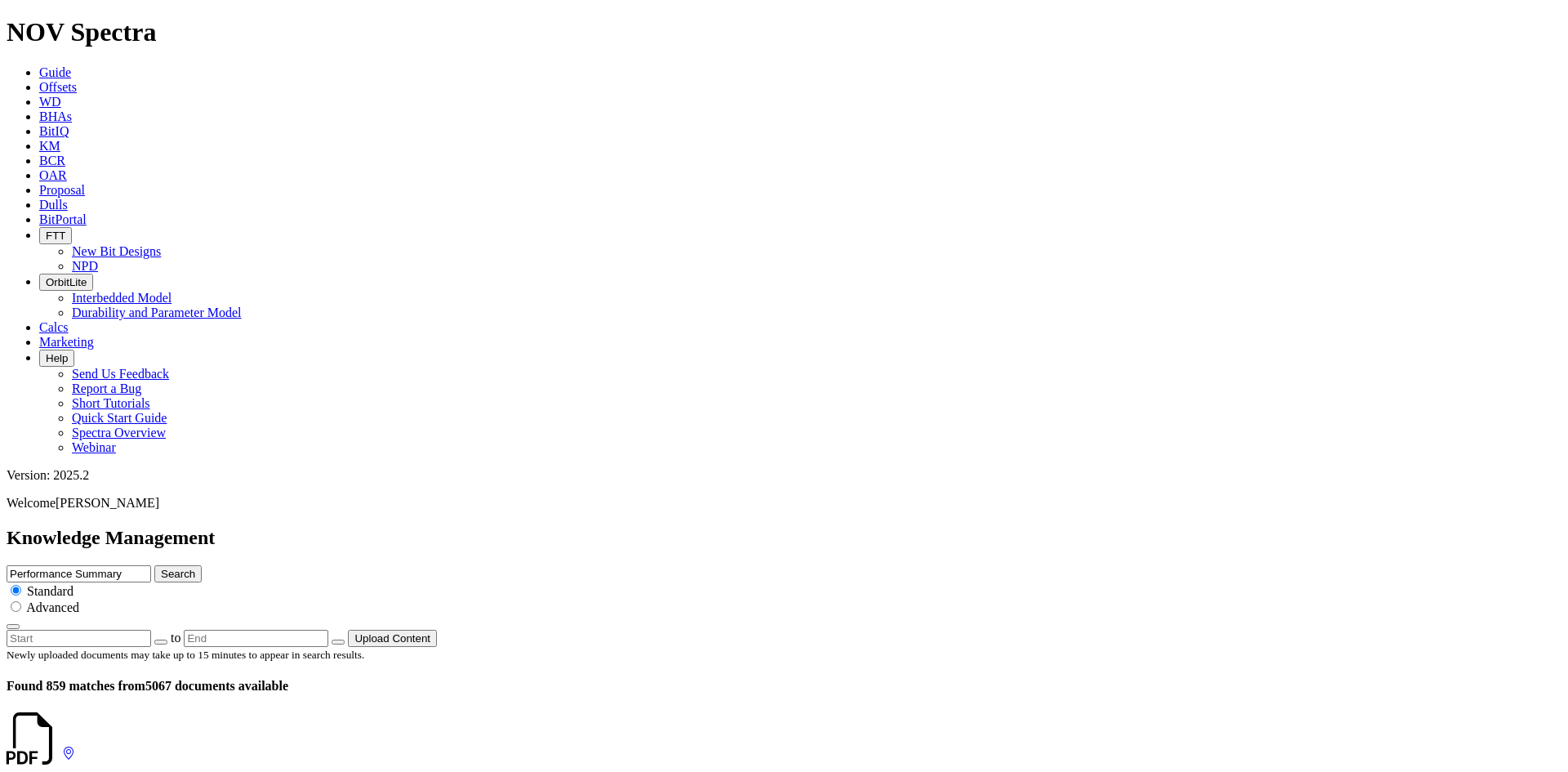
drag, startPoint x: 270, startPoint y: 494, endPoint x: 220, endPoint y: 497, distance: 50.1
drag, startPoint x: 264, startPoint y: 243, endPoint x: 204, endPoint y: 244, distance: 60.0
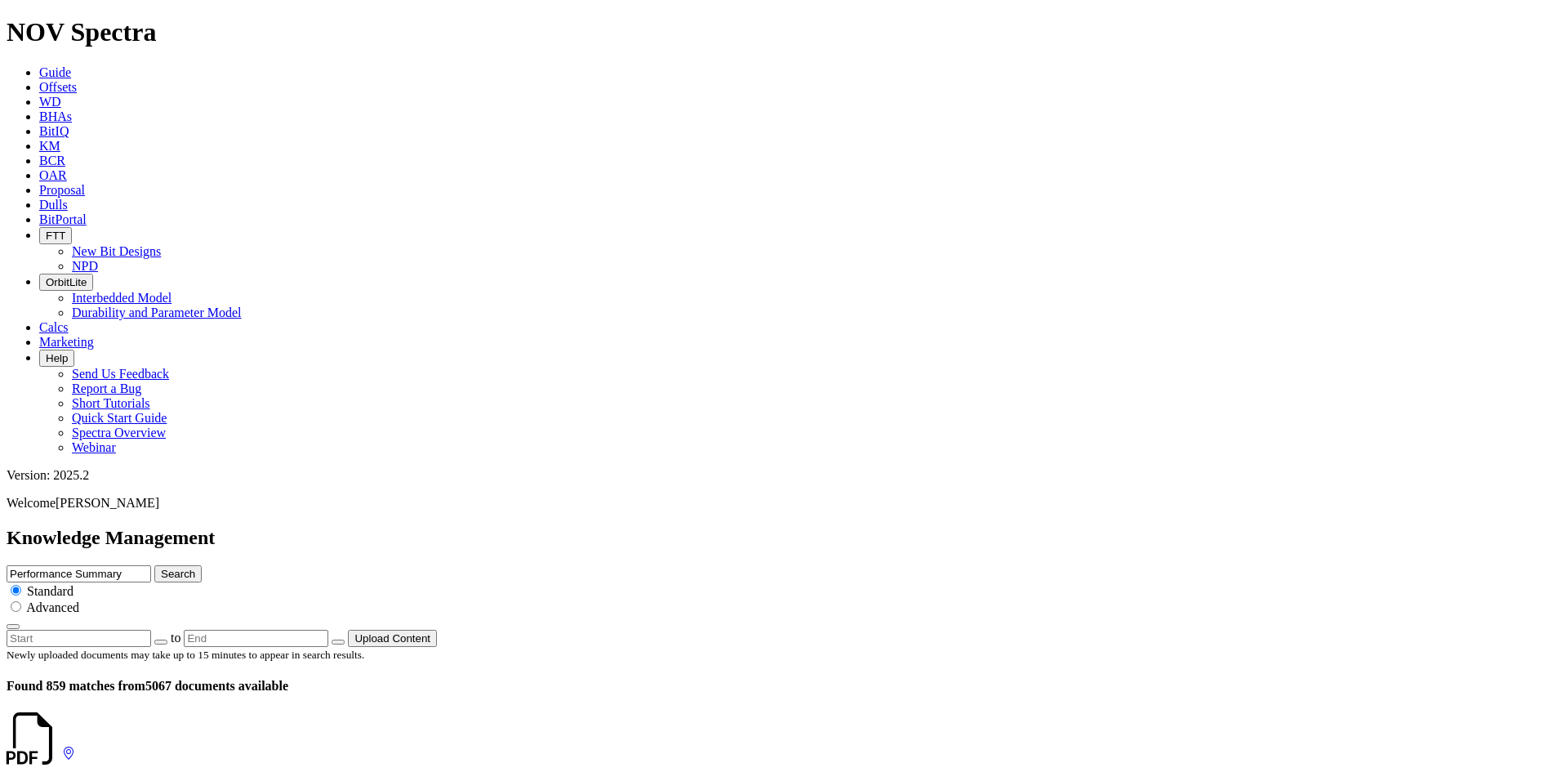
scroll to position [817, 0]
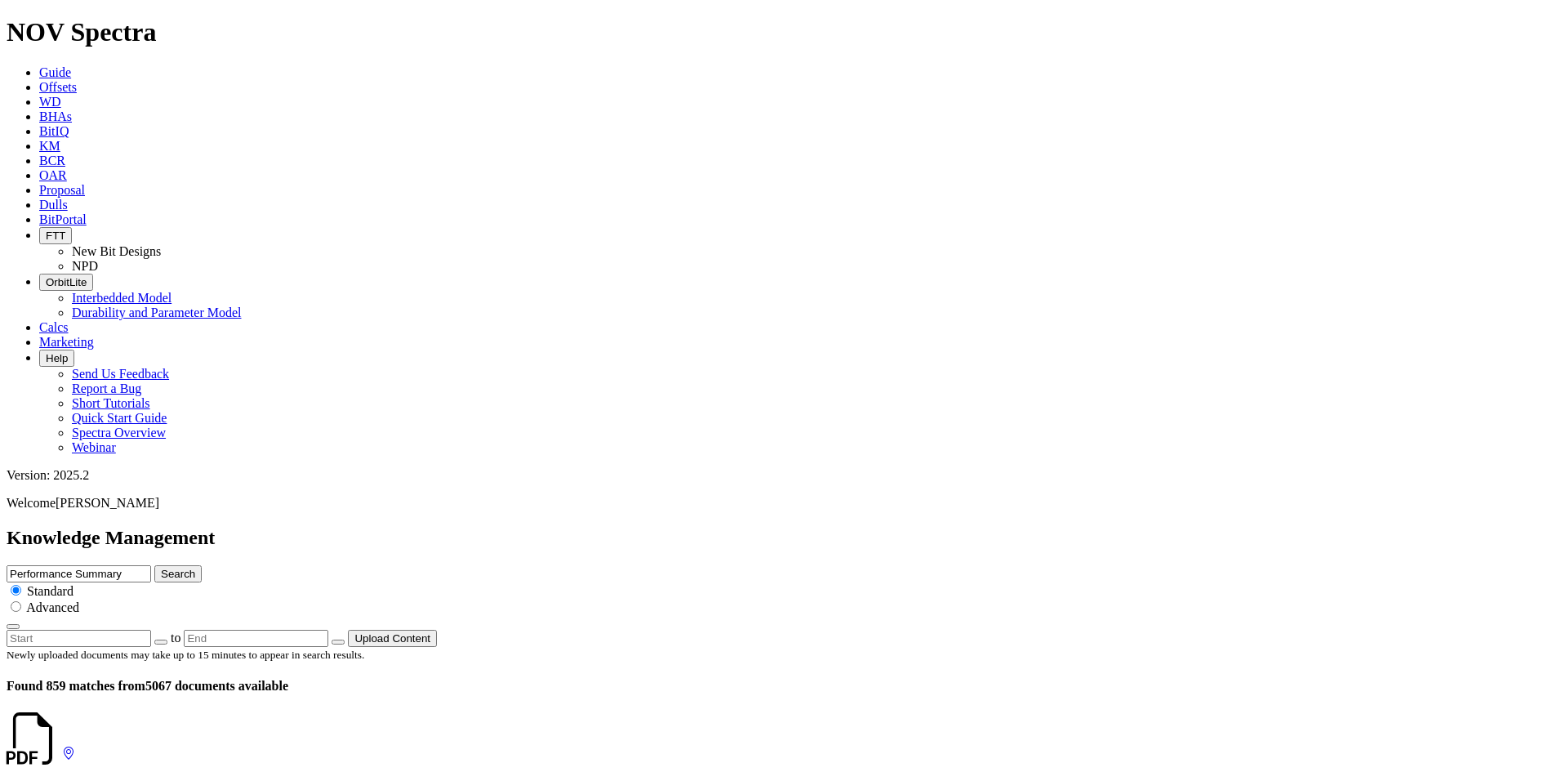
scroll to position [327, 0]
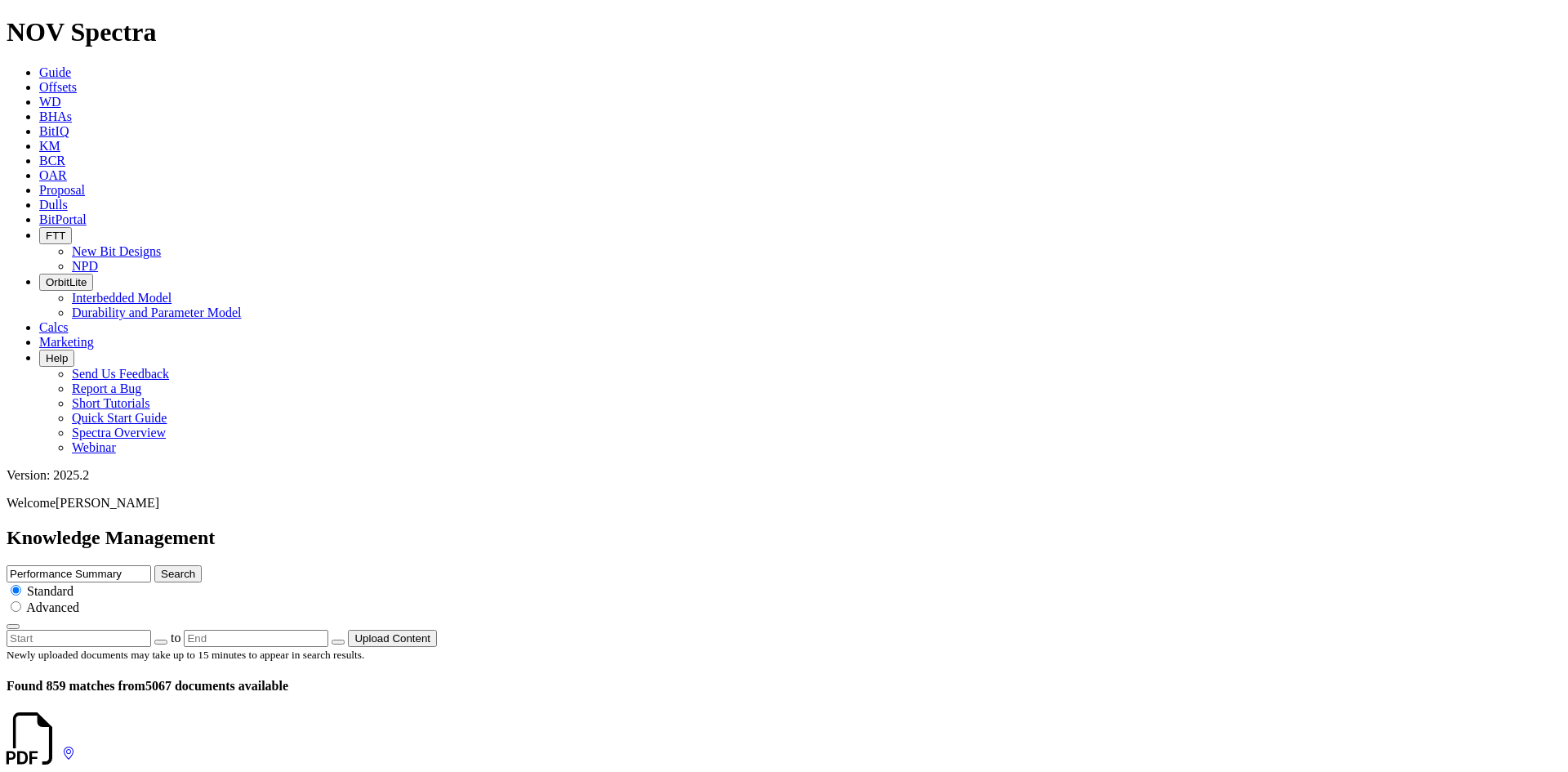
drag, startPoint x: 266, startPoint y: 362, endPoint x: 220, endPoint y: 362, distance: 46.0
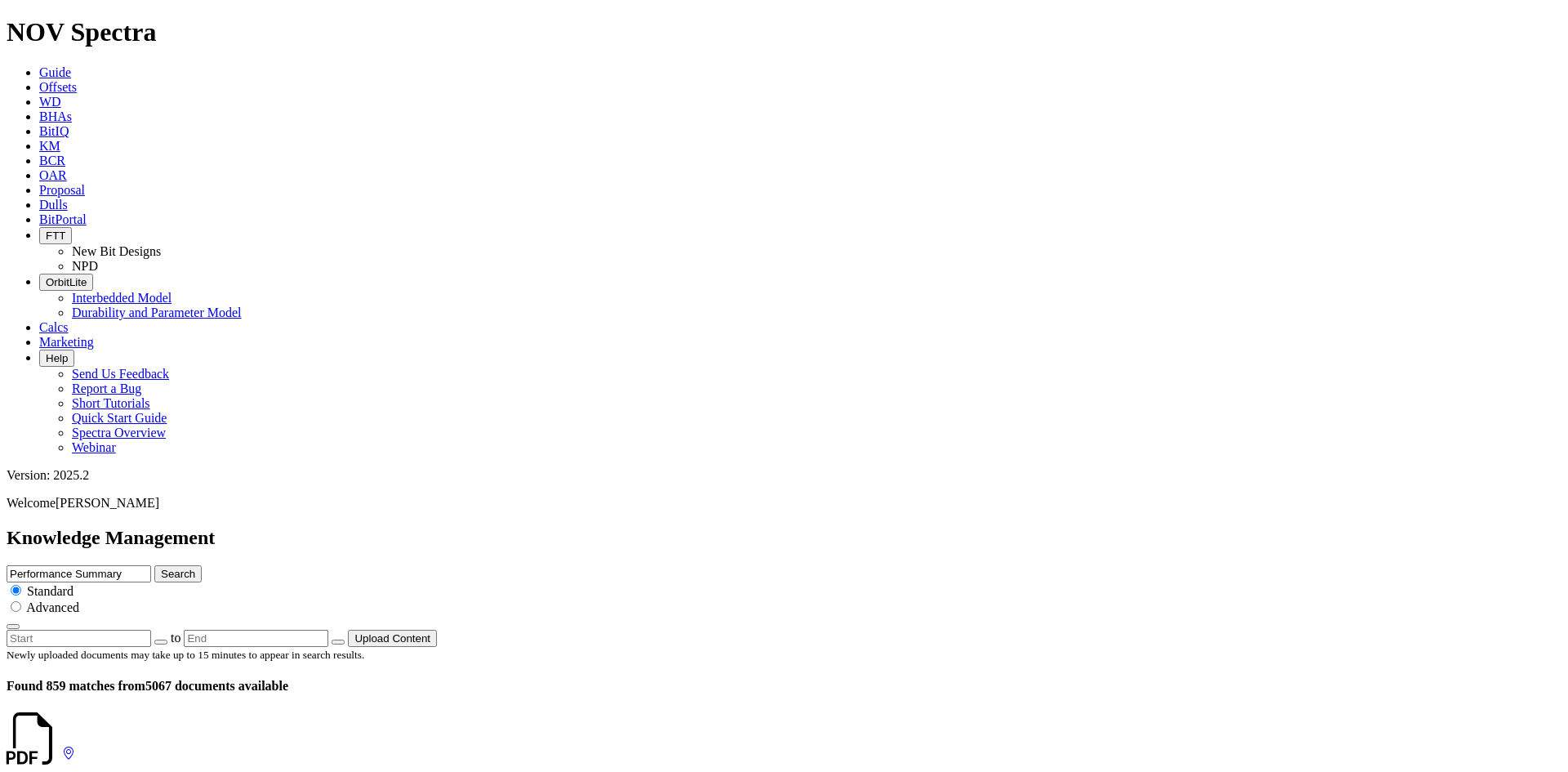
click at [62, 747] on icon at bounding box center [62, 753] width 0 height 14
drag, startPoint x: 264, startPoint y: 290, endPoint x: 216, endPoint y: 293, distance: 48.1
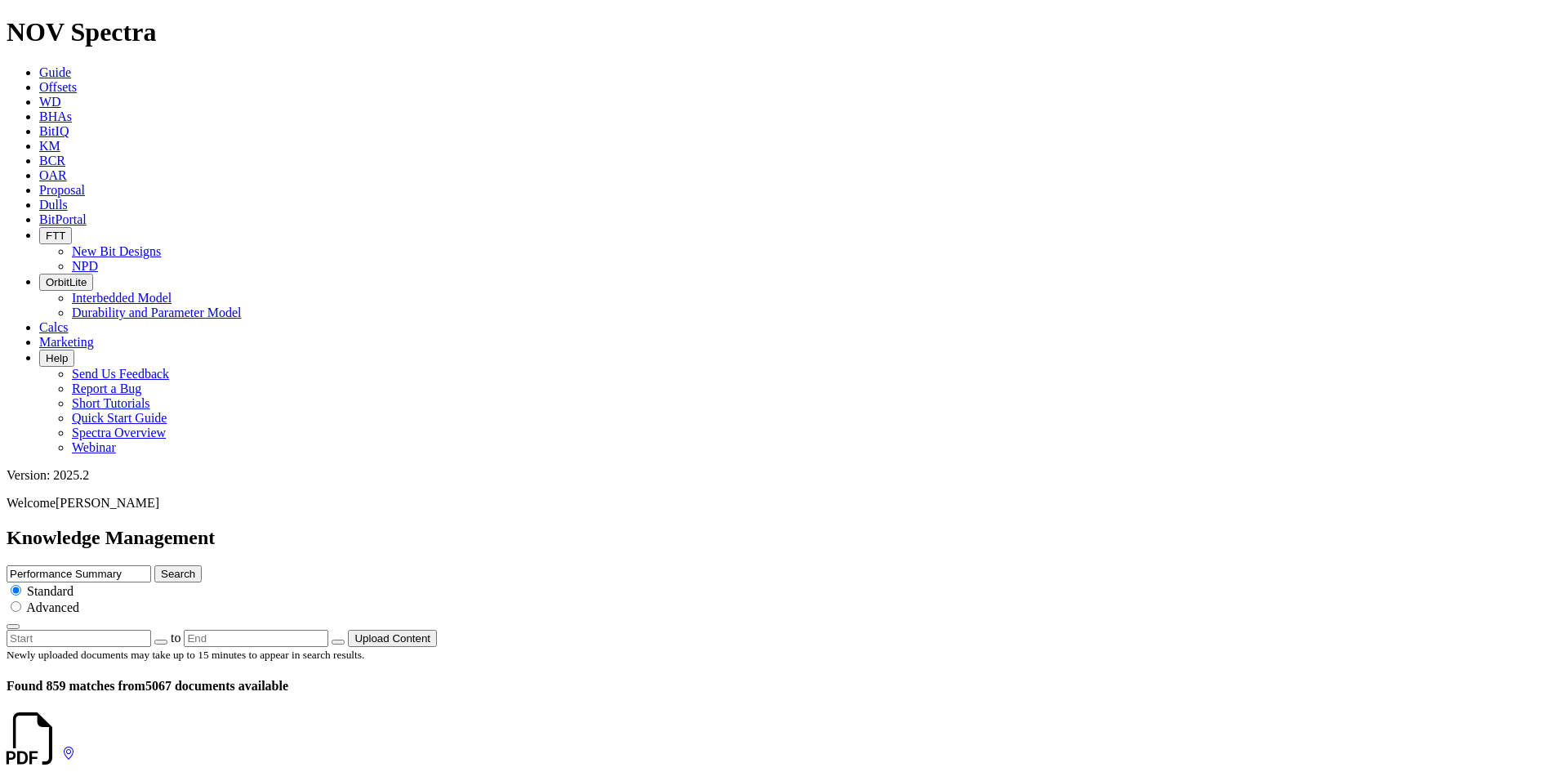
scroll to position [1061, 0]
drag, startPoint x: 271, startPoint y: 200, endPoint x: 219, endPoint y: 193, distance: 52.5
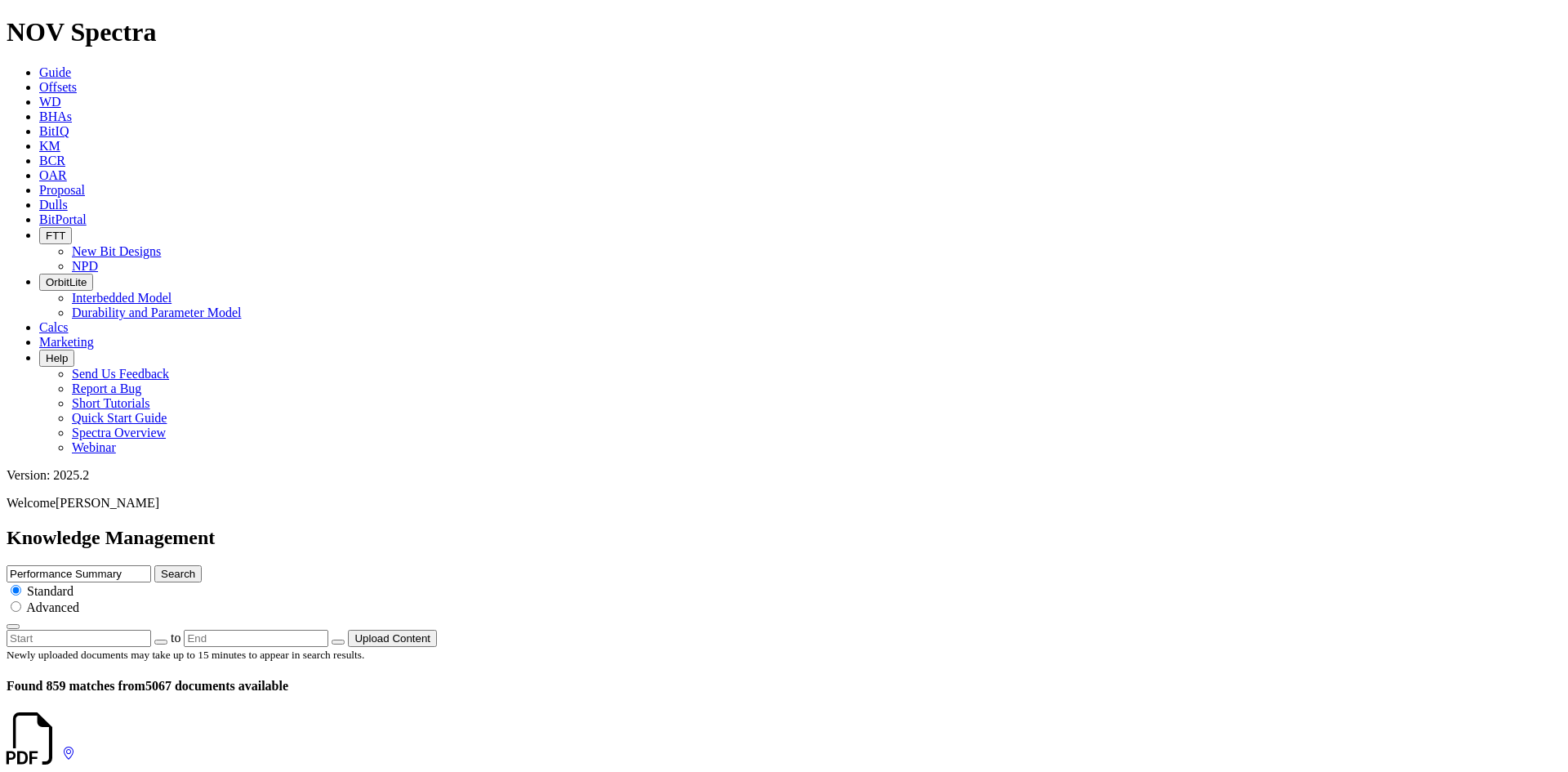
scroll to position [1634, 0]
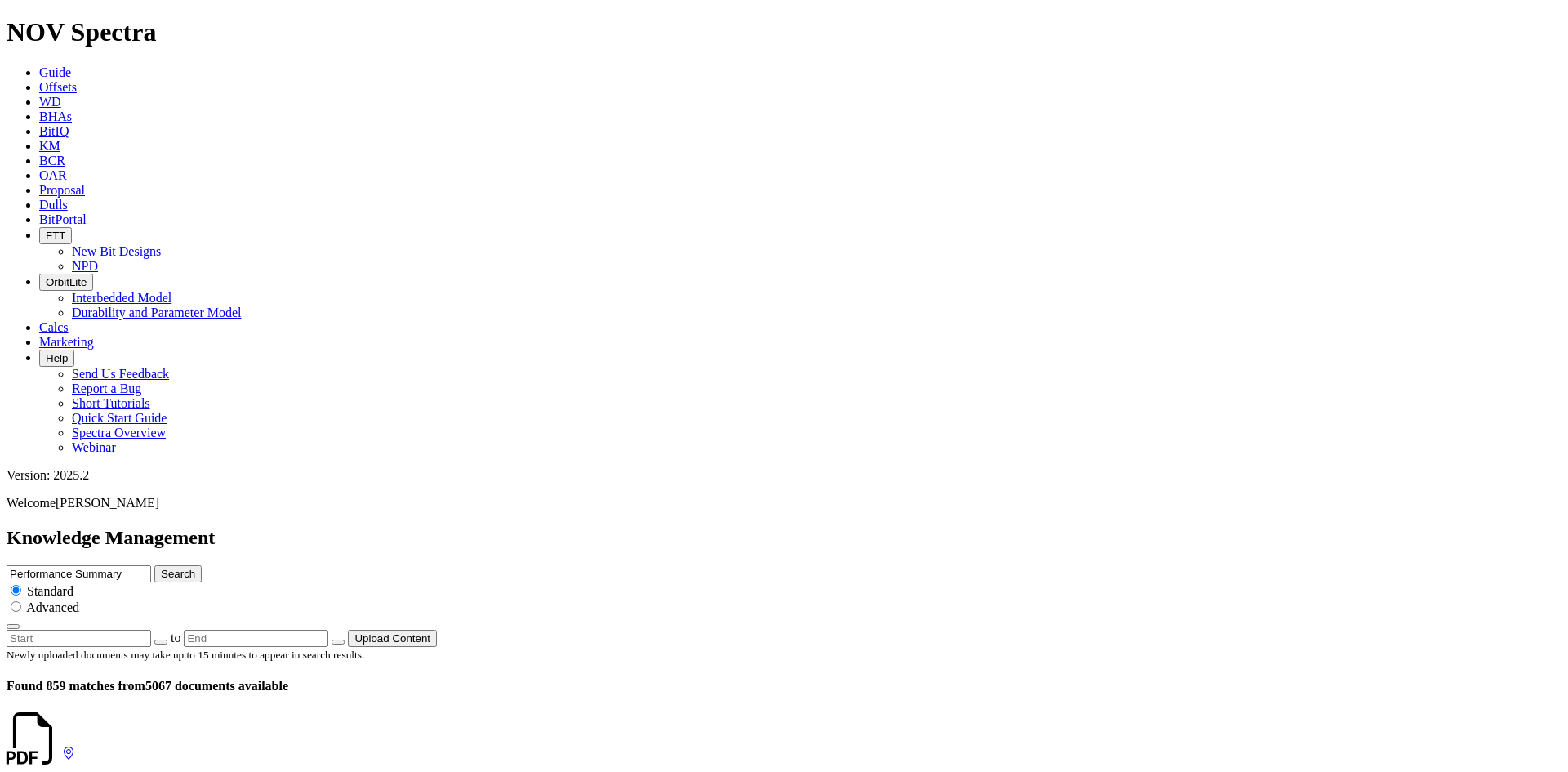
scroll to position [3107, 0]
drag, startPoint x: 268, startPoint y: 445, endPoint x: 217, endPoint y: 447, distance: 51.0
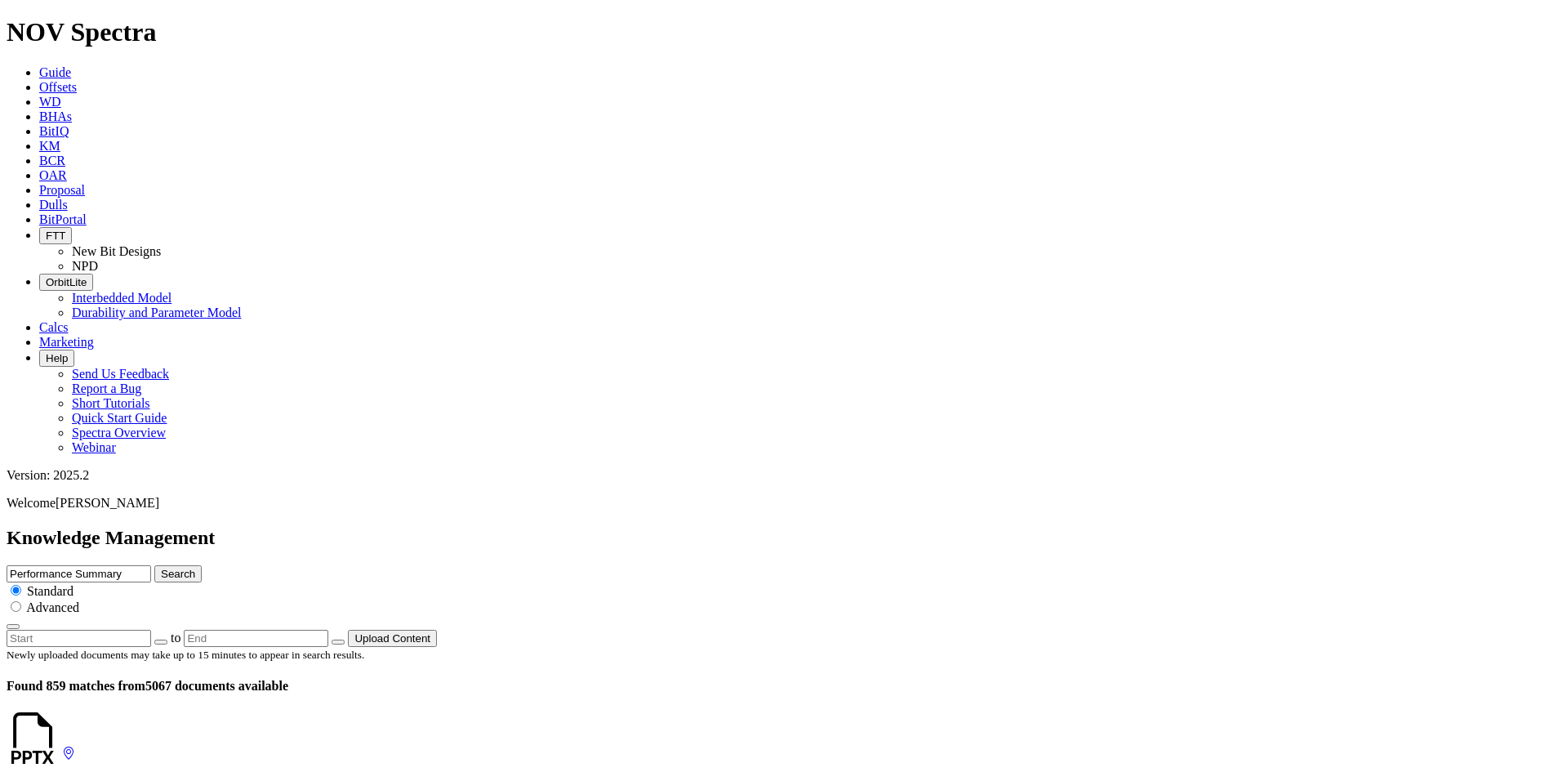
drag, startPoint x: 259, startPoint y: 241, endPoint x: 213, endPoint y: 243, distance: 46.0
click at [62, 747] on link at bounding box center [62, 753] width 0 height 14
drag, startPoint x: 270, startPoint y: 297, endPoint x: 212, endPoint y: 296, distance: 58.0
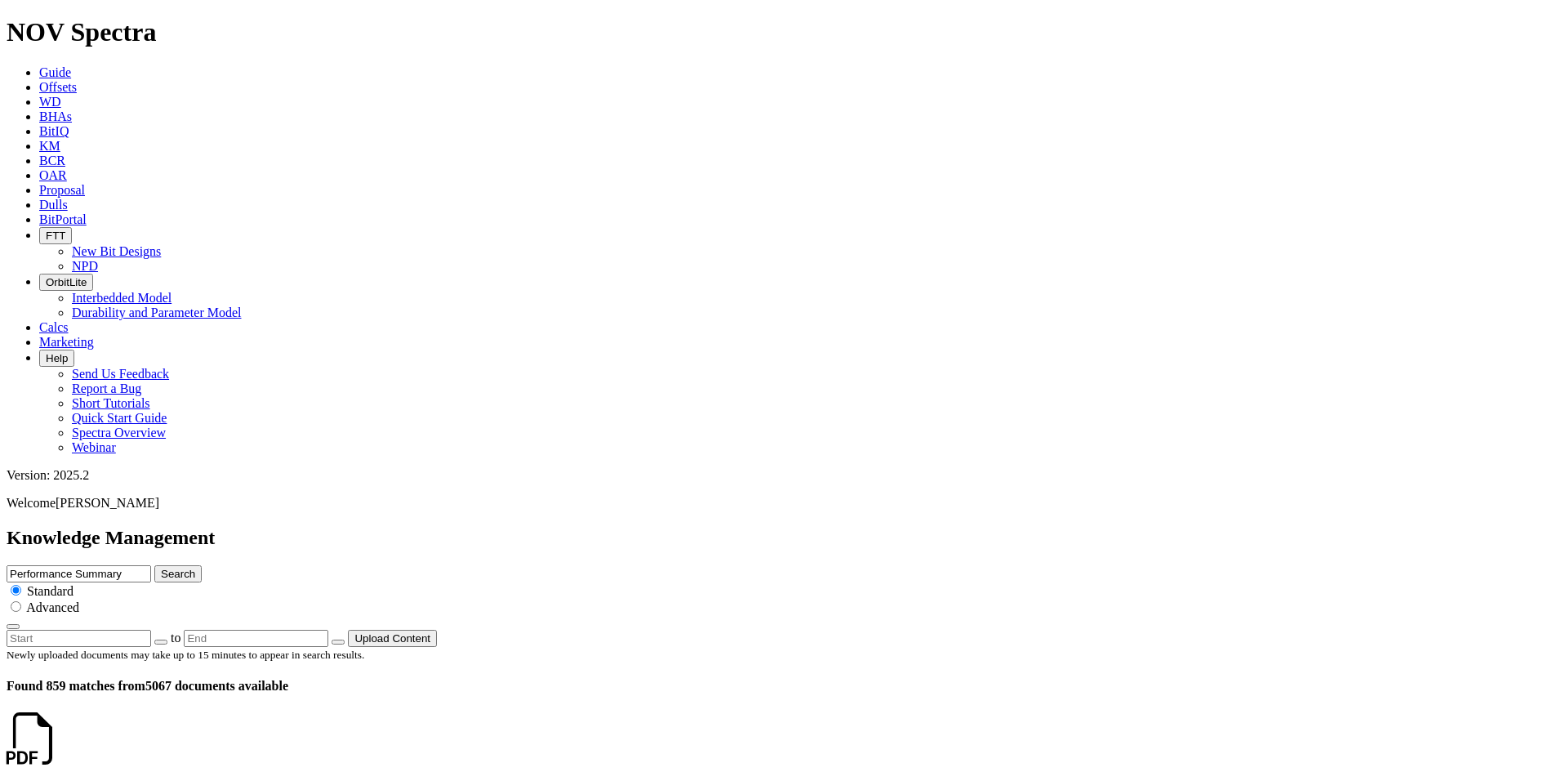
drag, startPoint x: 266, startPoint y: 486, endPoint x: 217, endPoint y: 484, distance: 49.0
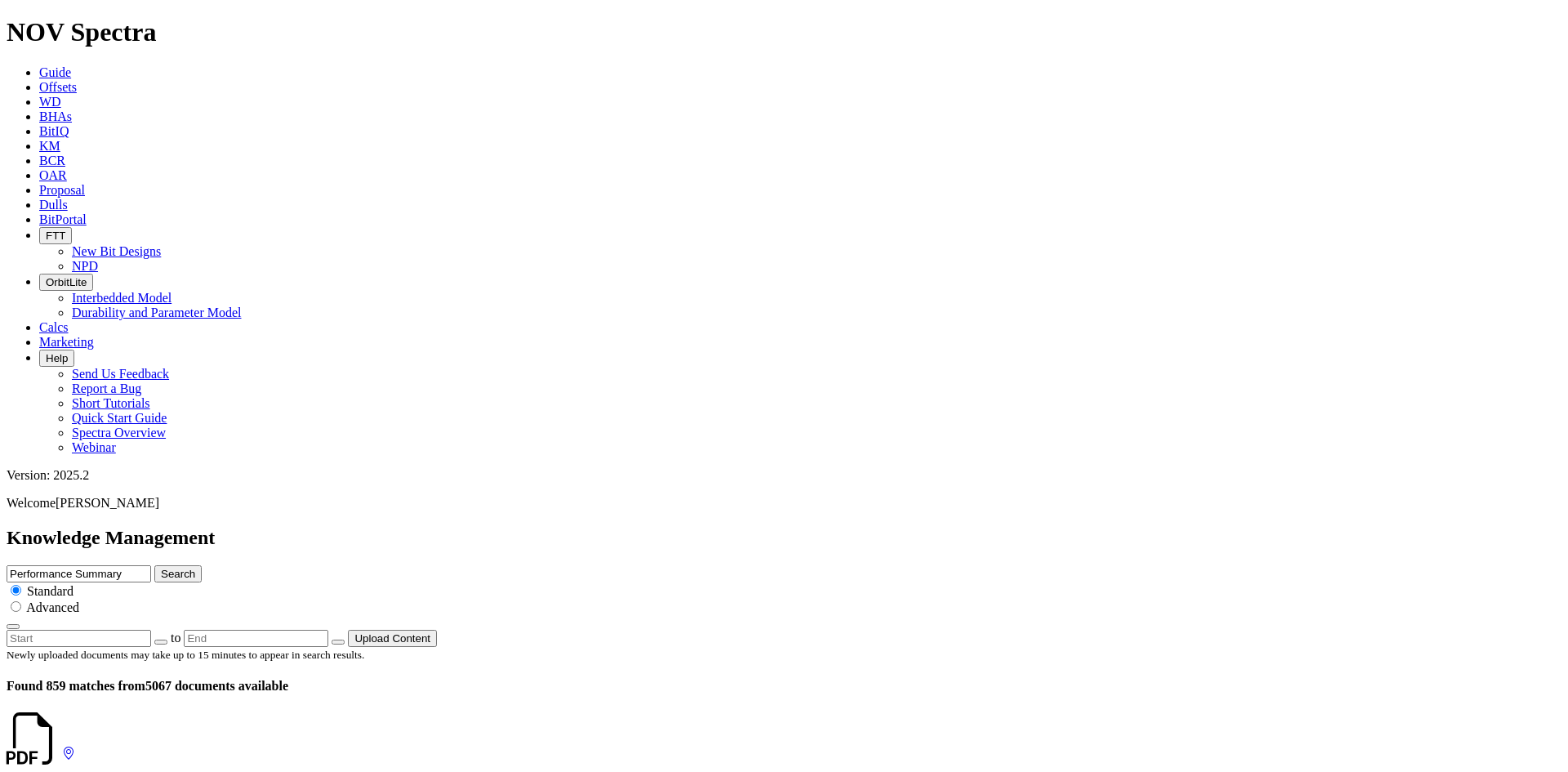
scroll to position [3377, 0]
click at [62, 747] on link at bounding box center [62, 753] width 0 height 14
drag, startPoint x: 271, startPoint y: 163, endPoint x: 214, endPoint y: 166, distance: 57.1
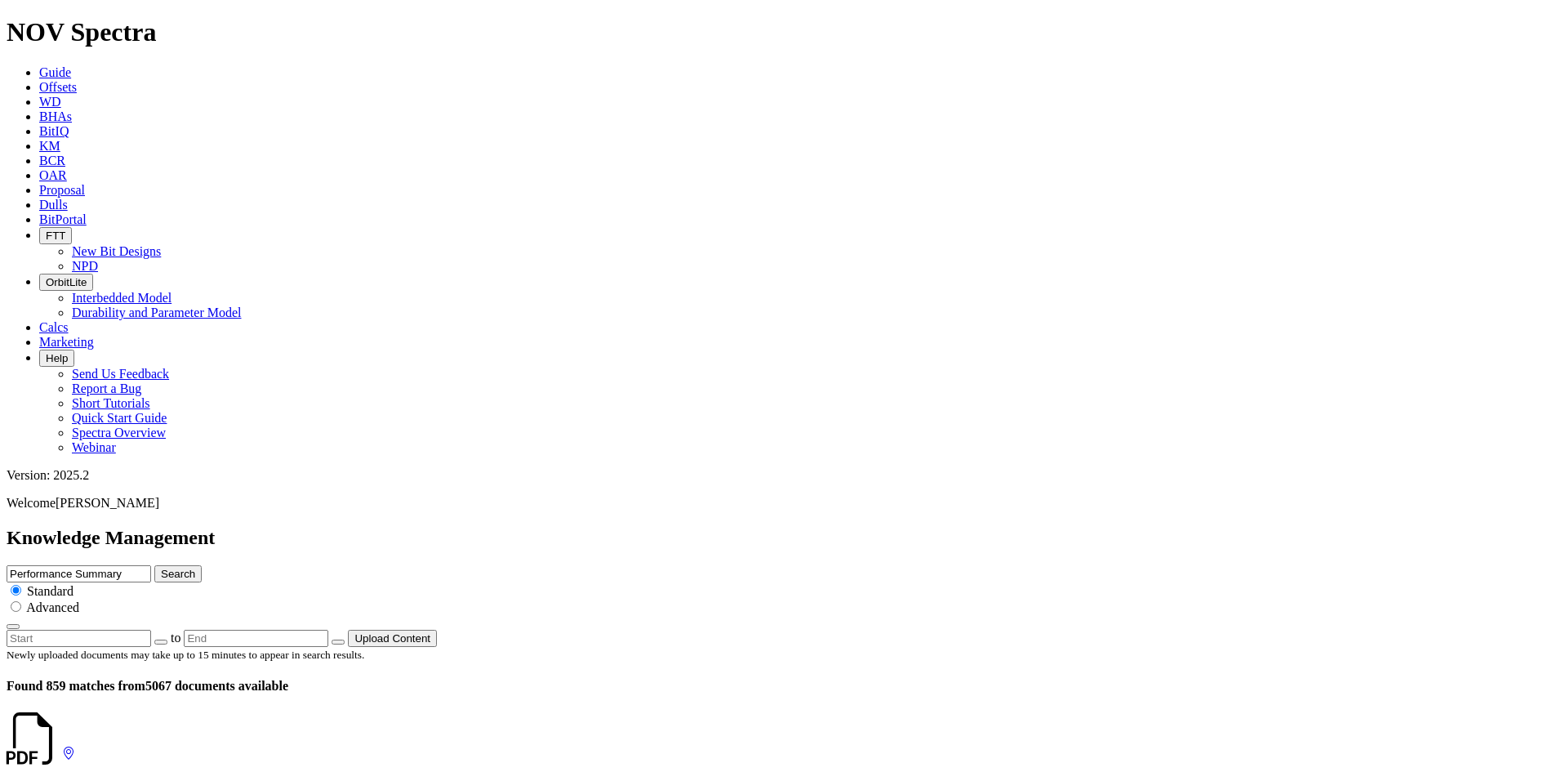
drag, startPoint x: 291, startPoint y: 126, endPoint x: 234, endPoint y: 119, distance: 57.4
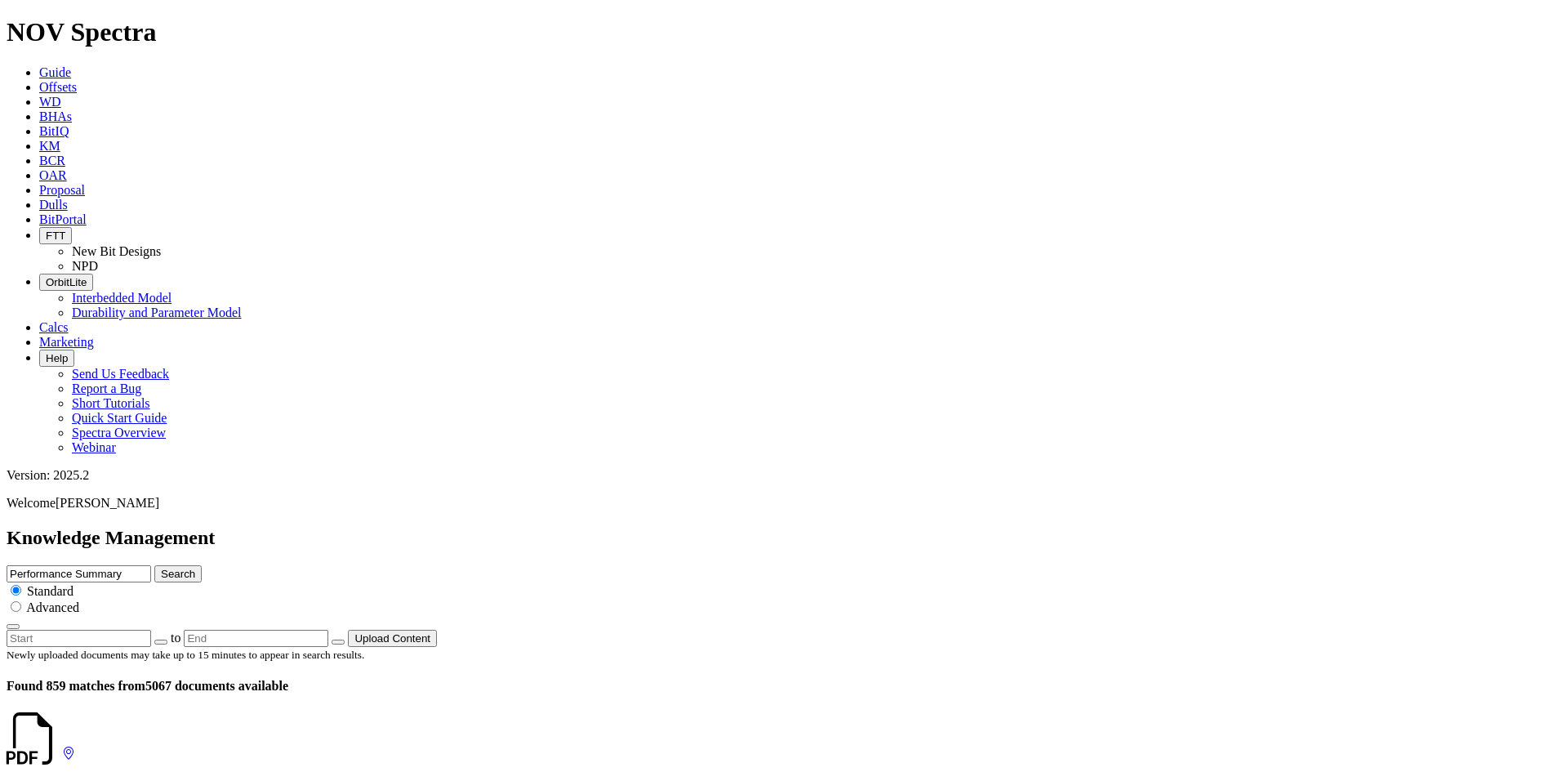
scroll to position [81, 0]
drag, startPoint x: 267, startPoint y: 520, endPoint x: 217, endPoint y: 522, distance: 50.0
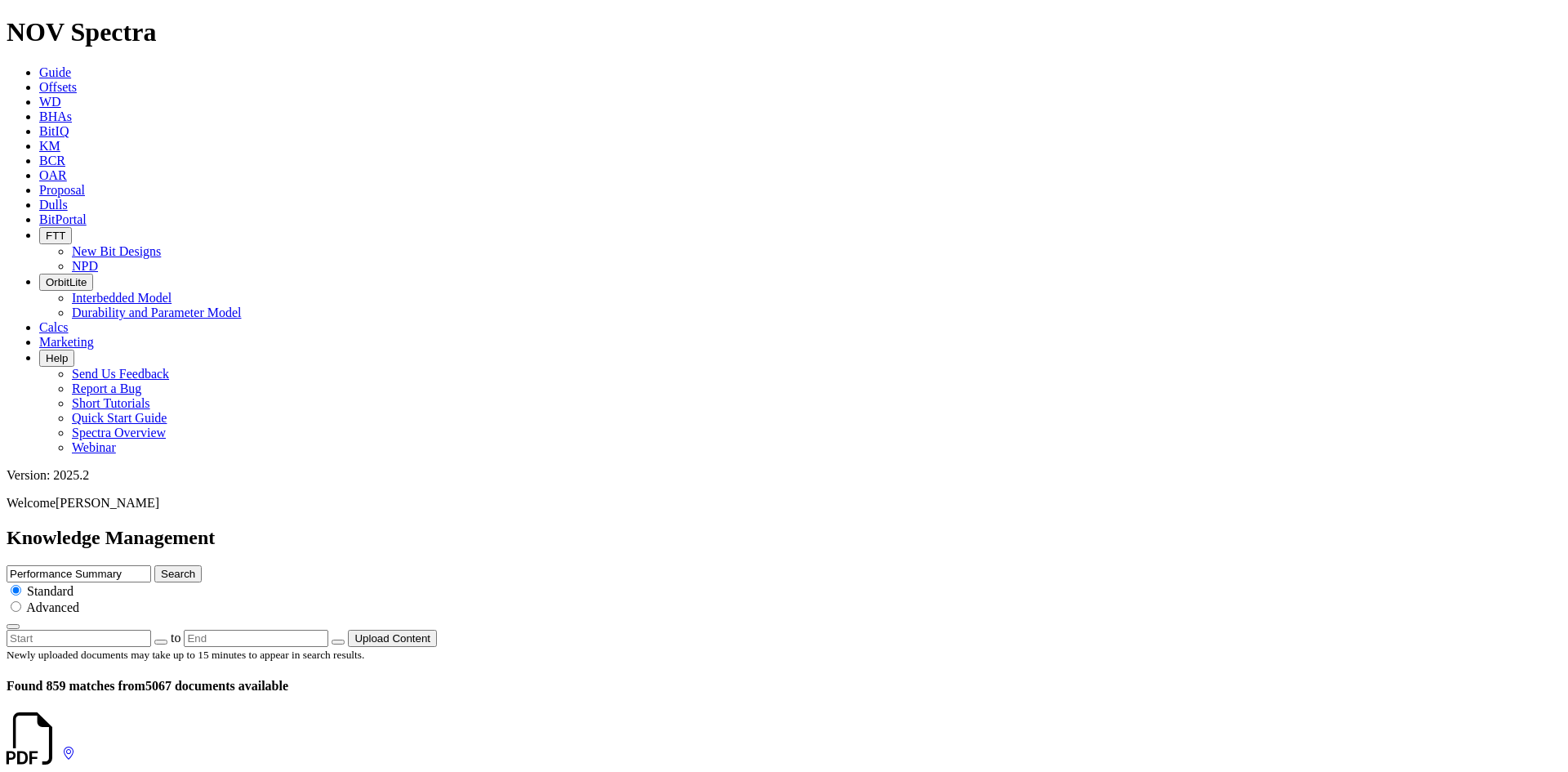
scroll to position [327, 0]
drag, startPoint x: 271, startPoint y: 271, endPoint x: 203, endPoint y: 279, distance: 68.5
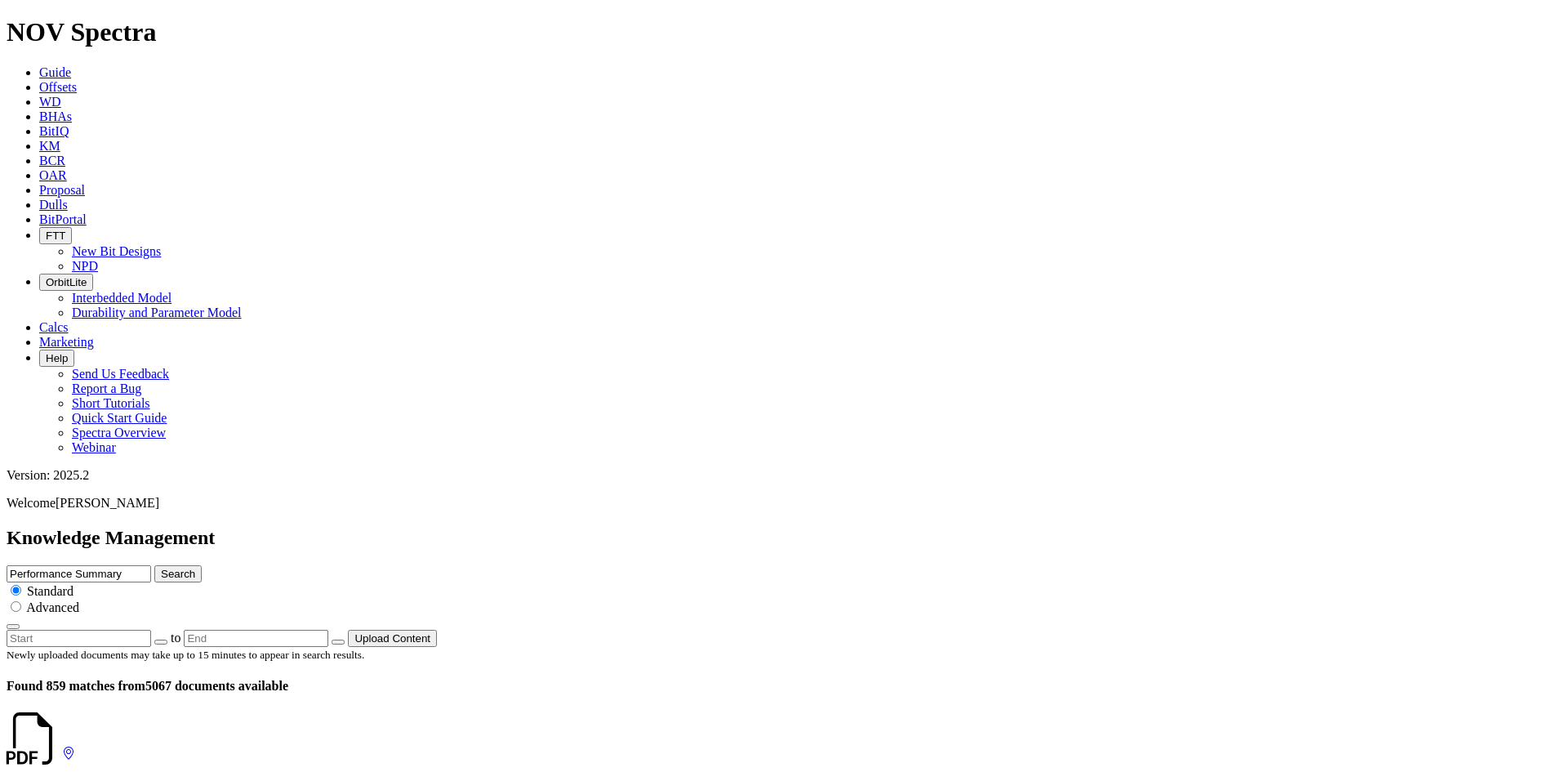
drag, startPoint x: 272, startPoint y: 338, endPoint x: 222, endPoint y: 340, distance: 50.0
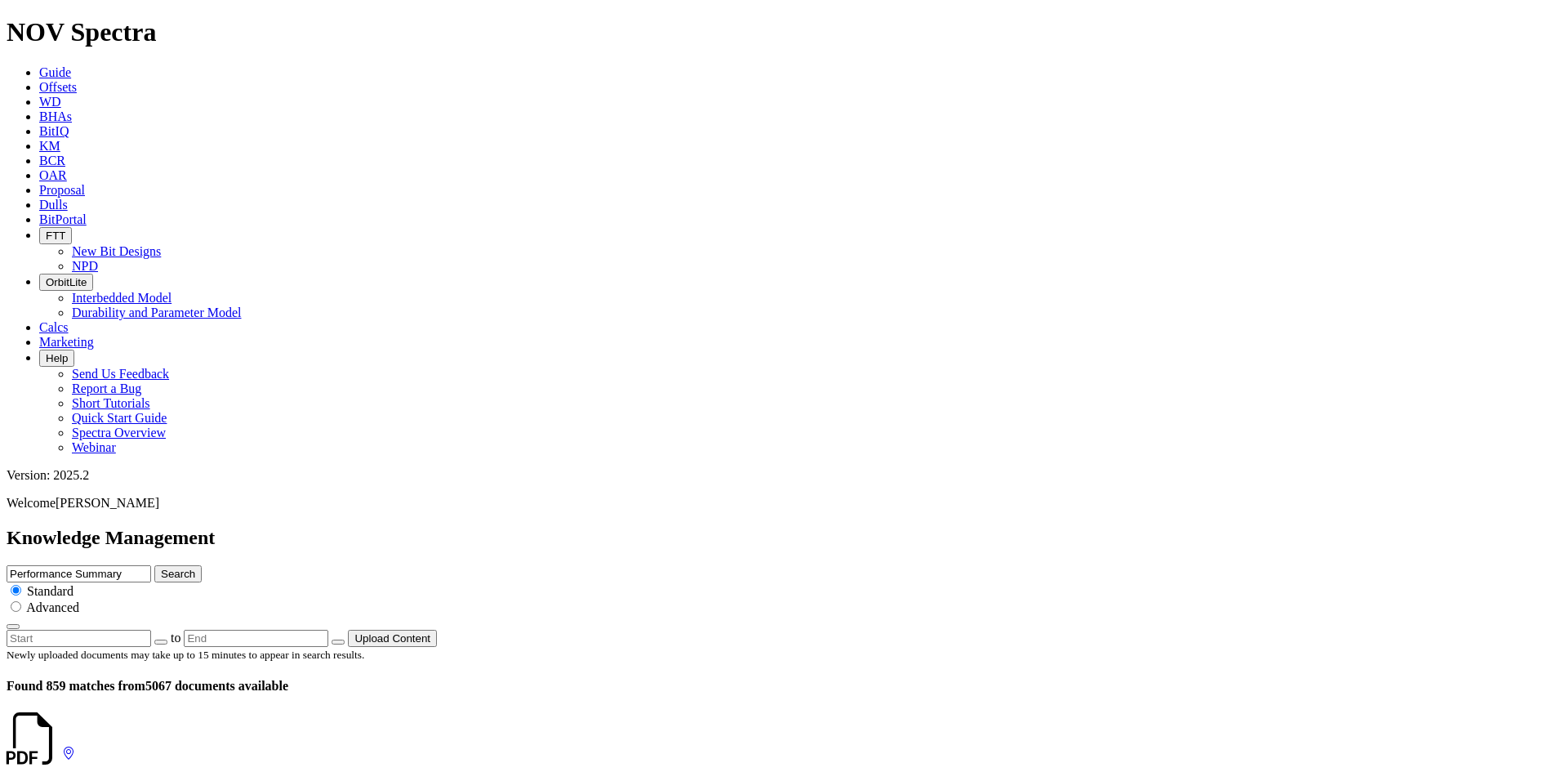
drag, startPoint x: 264, startPoint y: 289, endPoint x: 218, endPoint y: 288, distance: 46.0
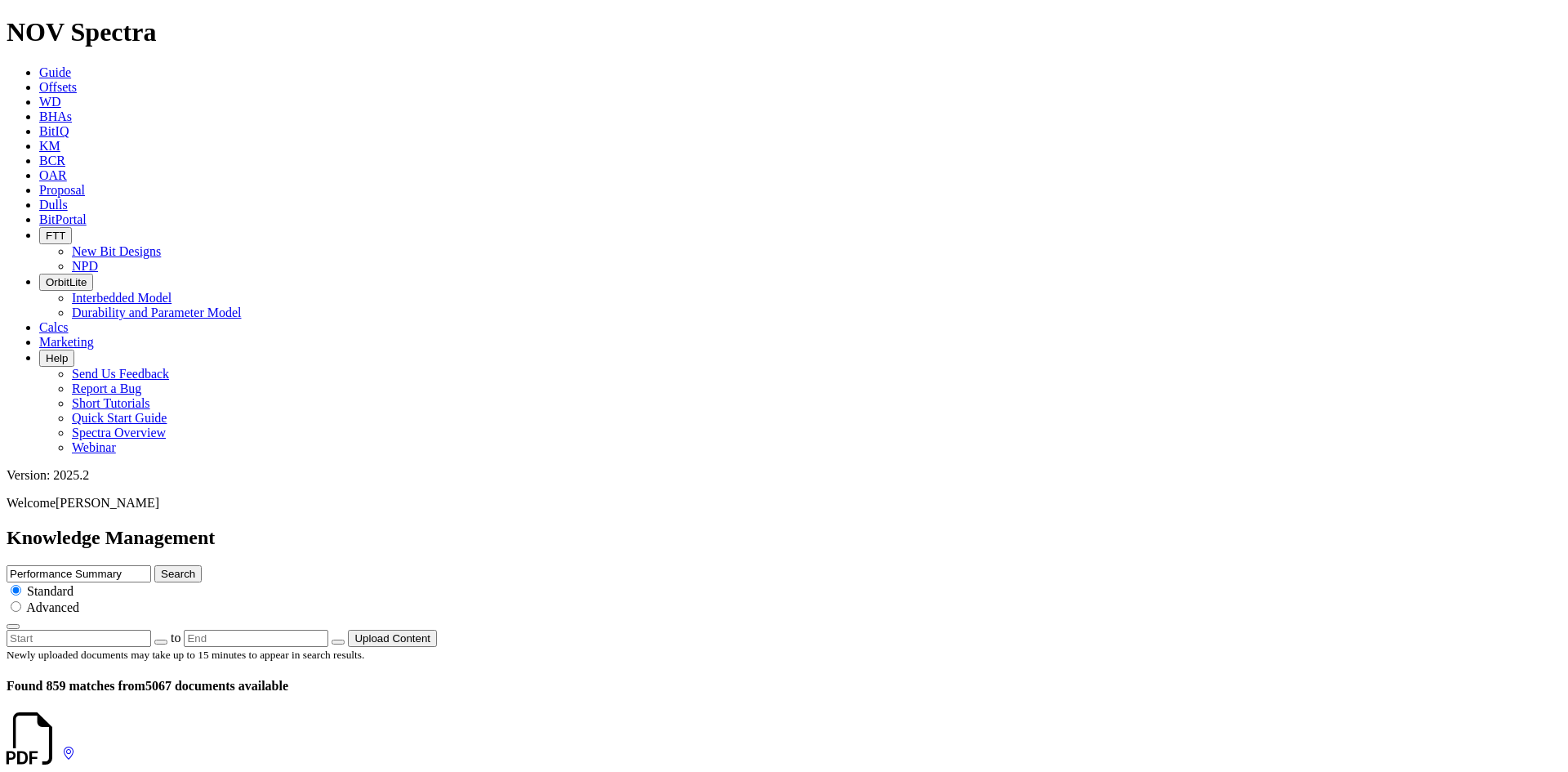
scroll to position [2124, 0]
drag, startPoint x: 265, startPoint y: 235, endPoint x: 220, endPoint y: 240, distance: 45.3
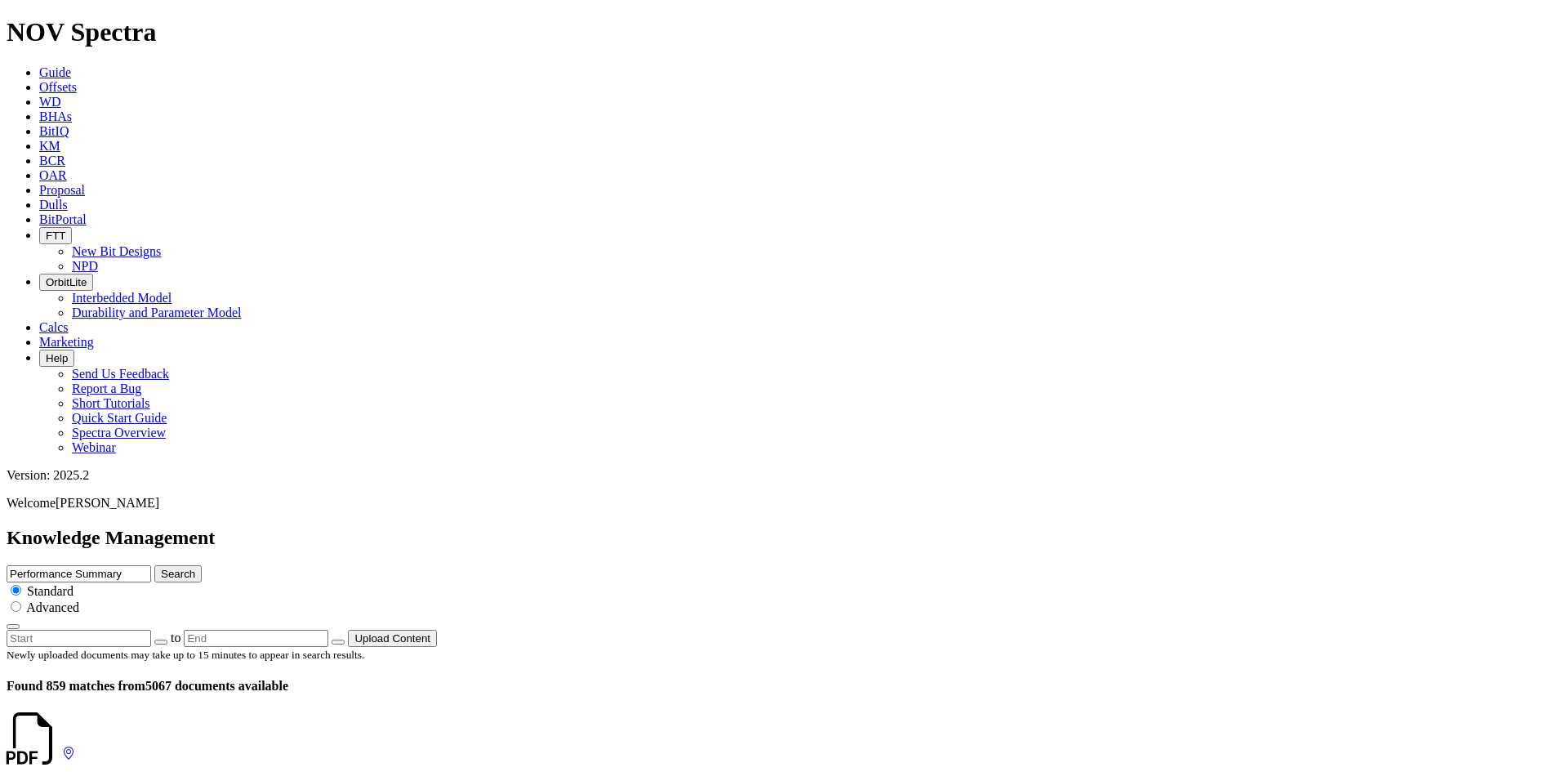
drag, startPoint x: 263, startPoint y: 225, endPoint x: 215, endPoint y: 226, distance: 48.0
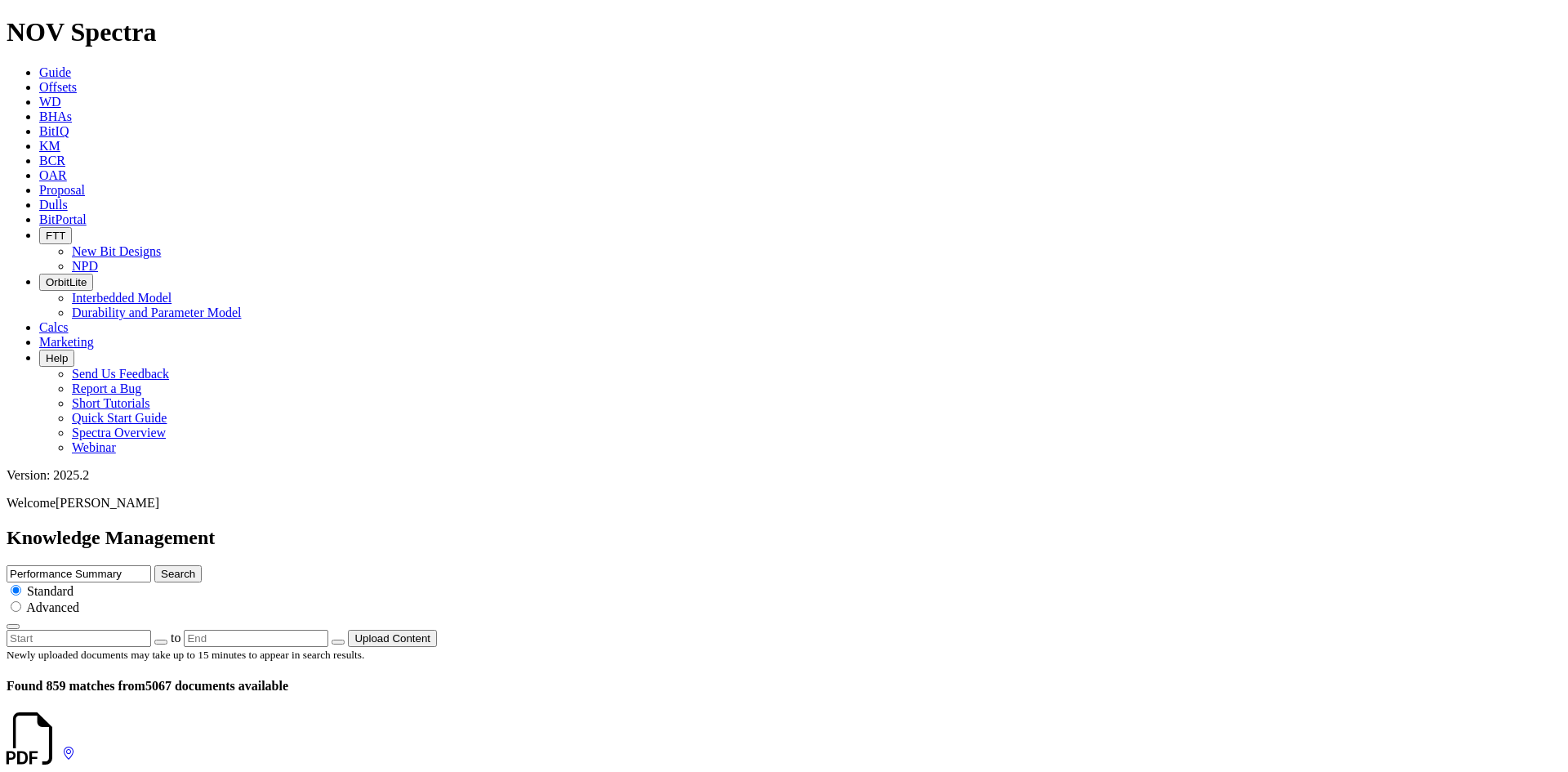
drag, startPoint x: 271, startPoint y: 497, endPoint x: 222, endPoint y: 498, distance: 49.0
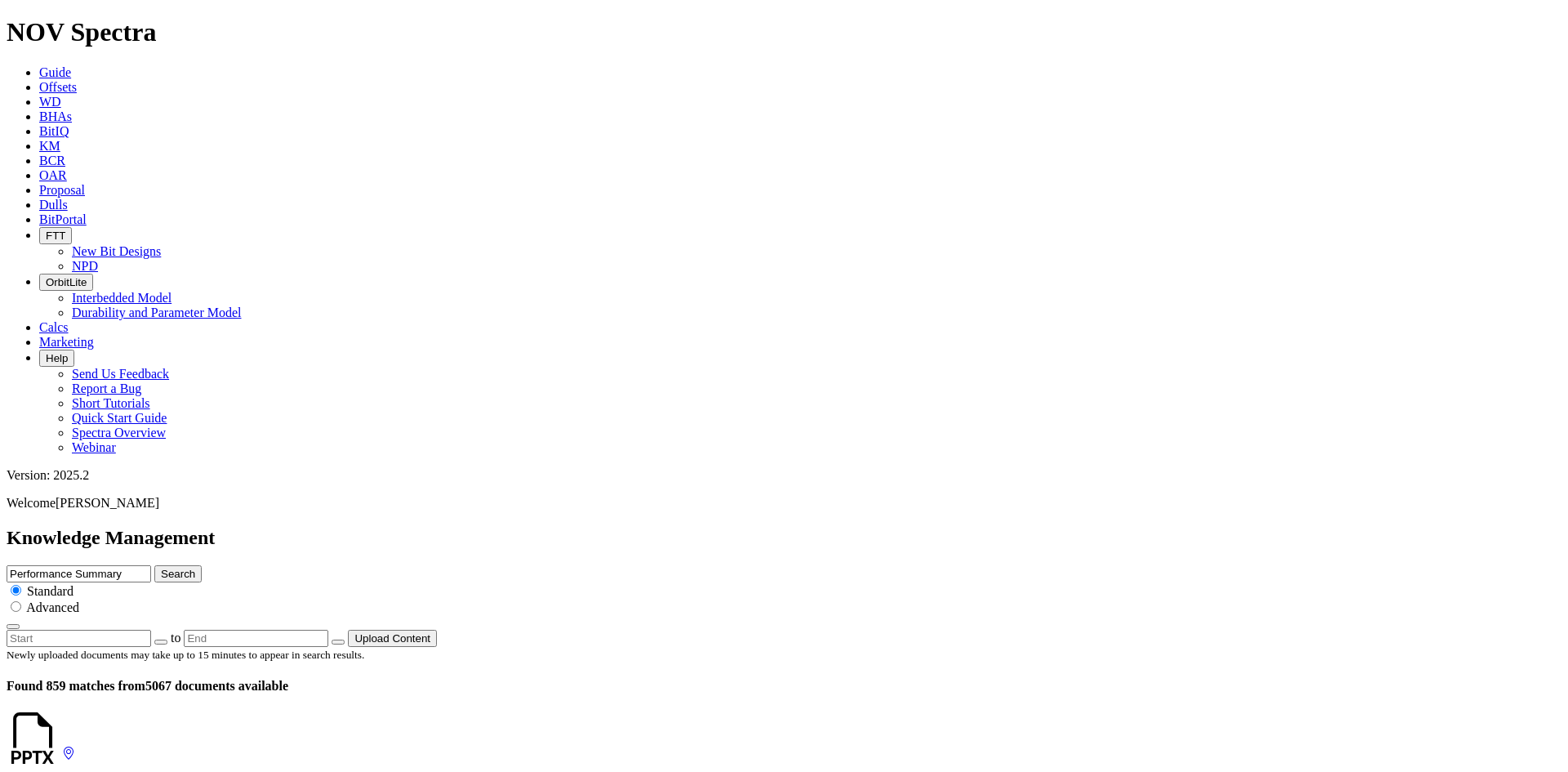
scroll to position [1551, 0]
drag, startPoint x: 269, startPoint y: 315, endPoint x: 216, endPoint y: 319, distance: 53.2
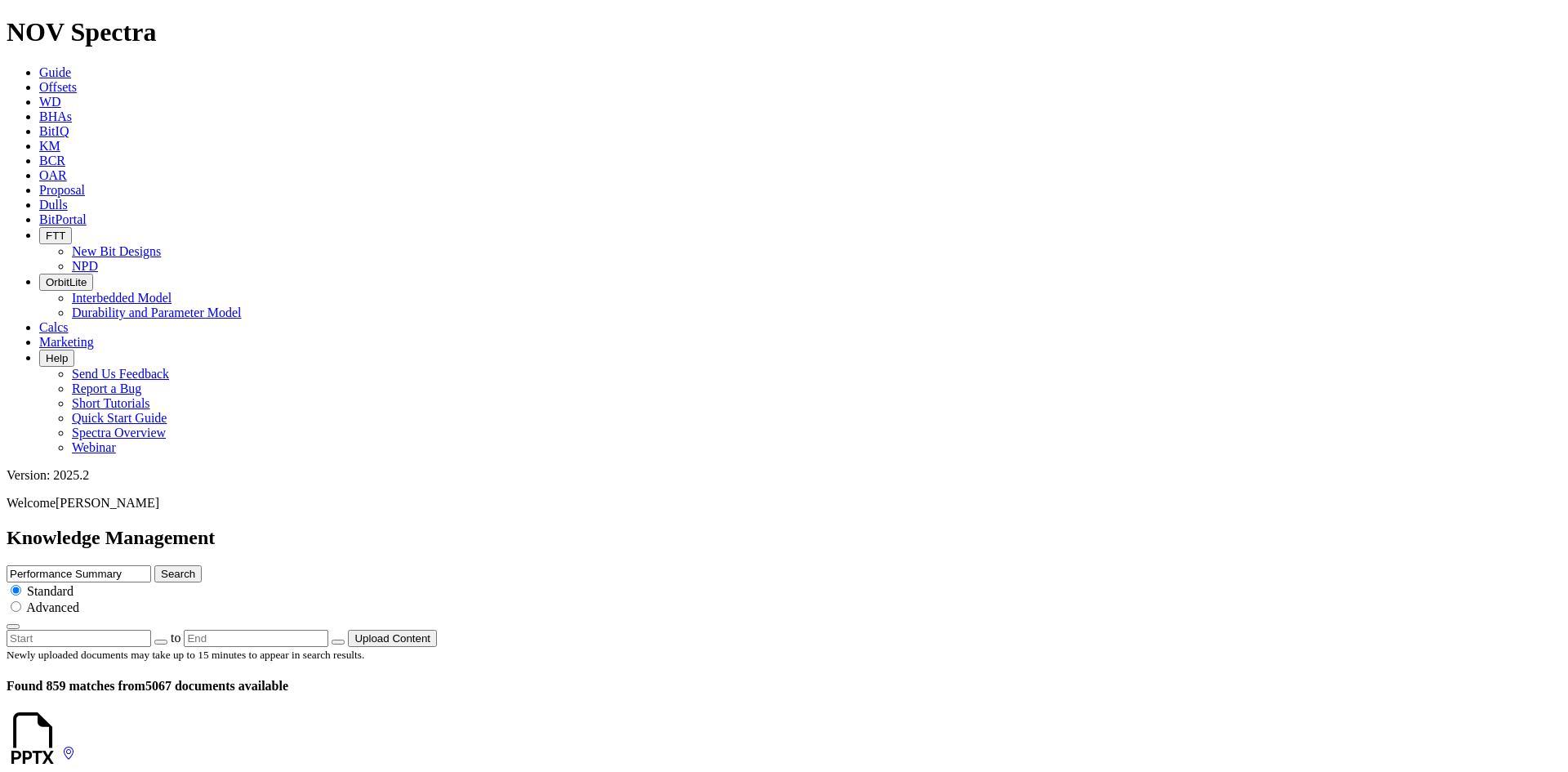
drag, startPoint x: 271, startPoint y: 182, endPoint x: 220, endPoint y: 184, distance: 51.0
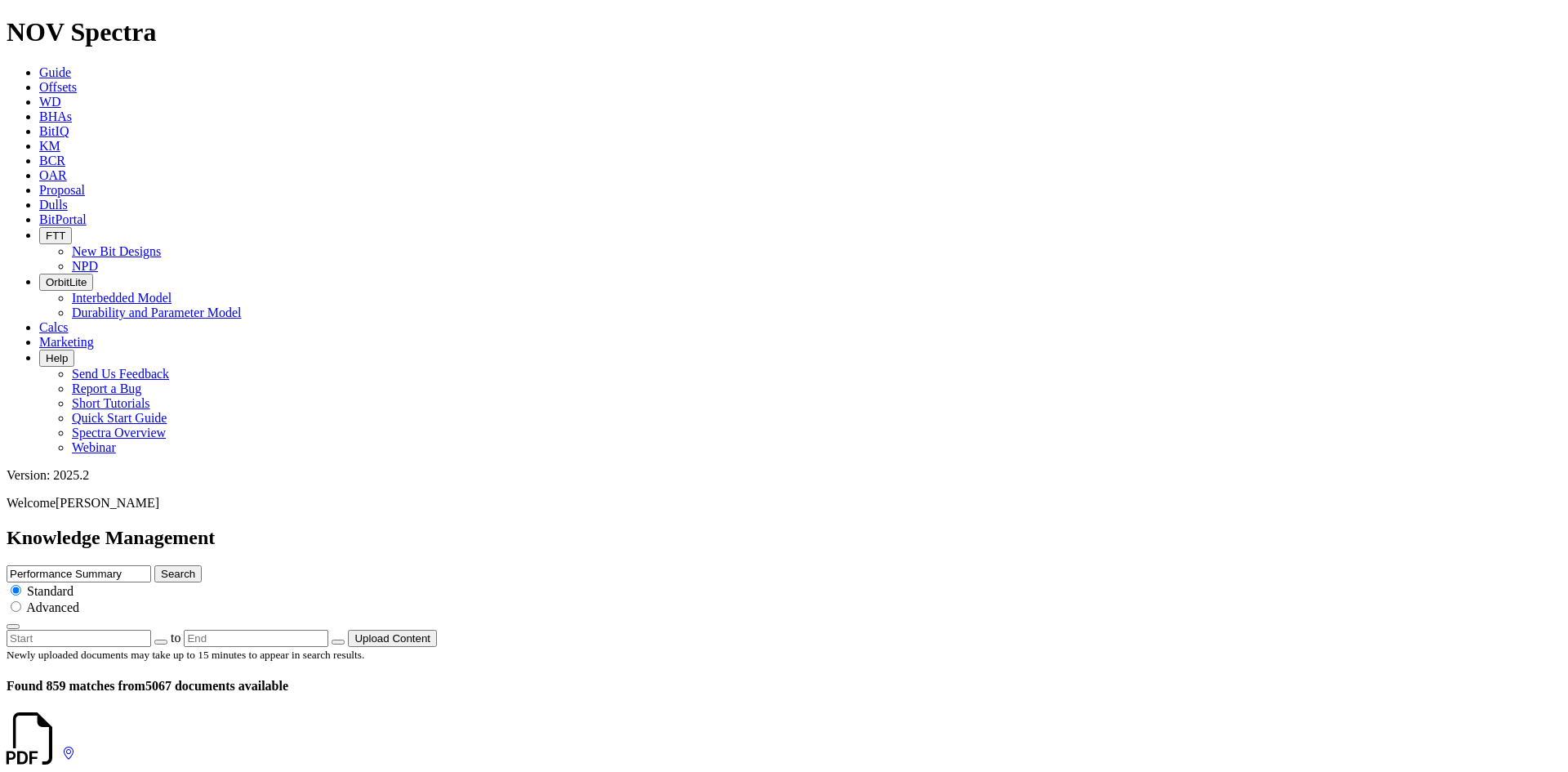
scroll to position [3266, 0]
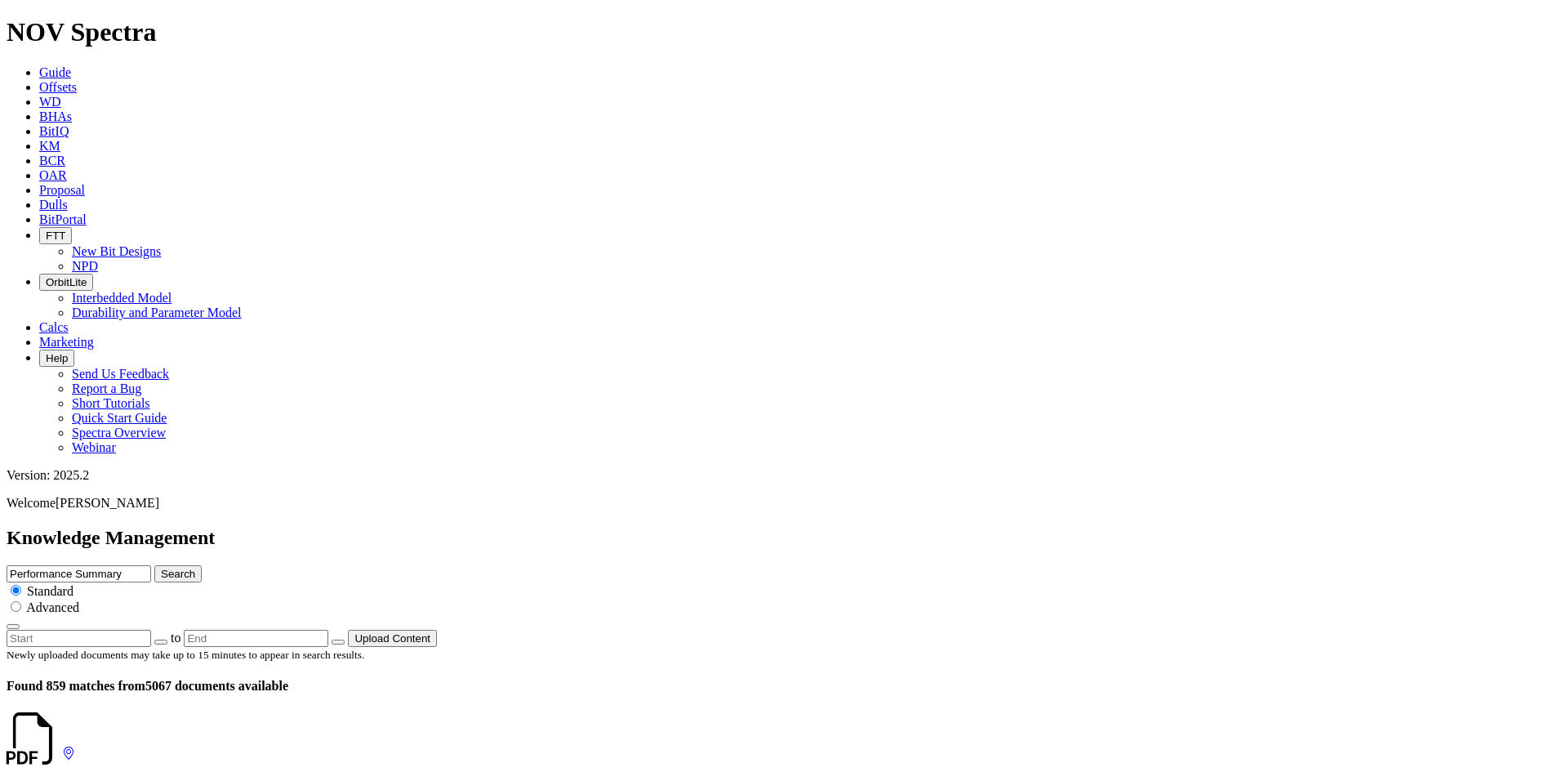
drag, startPoint x: 271, startPoint y: 425, endPoint x: 218, endPoint y: 428, distance: 53.1
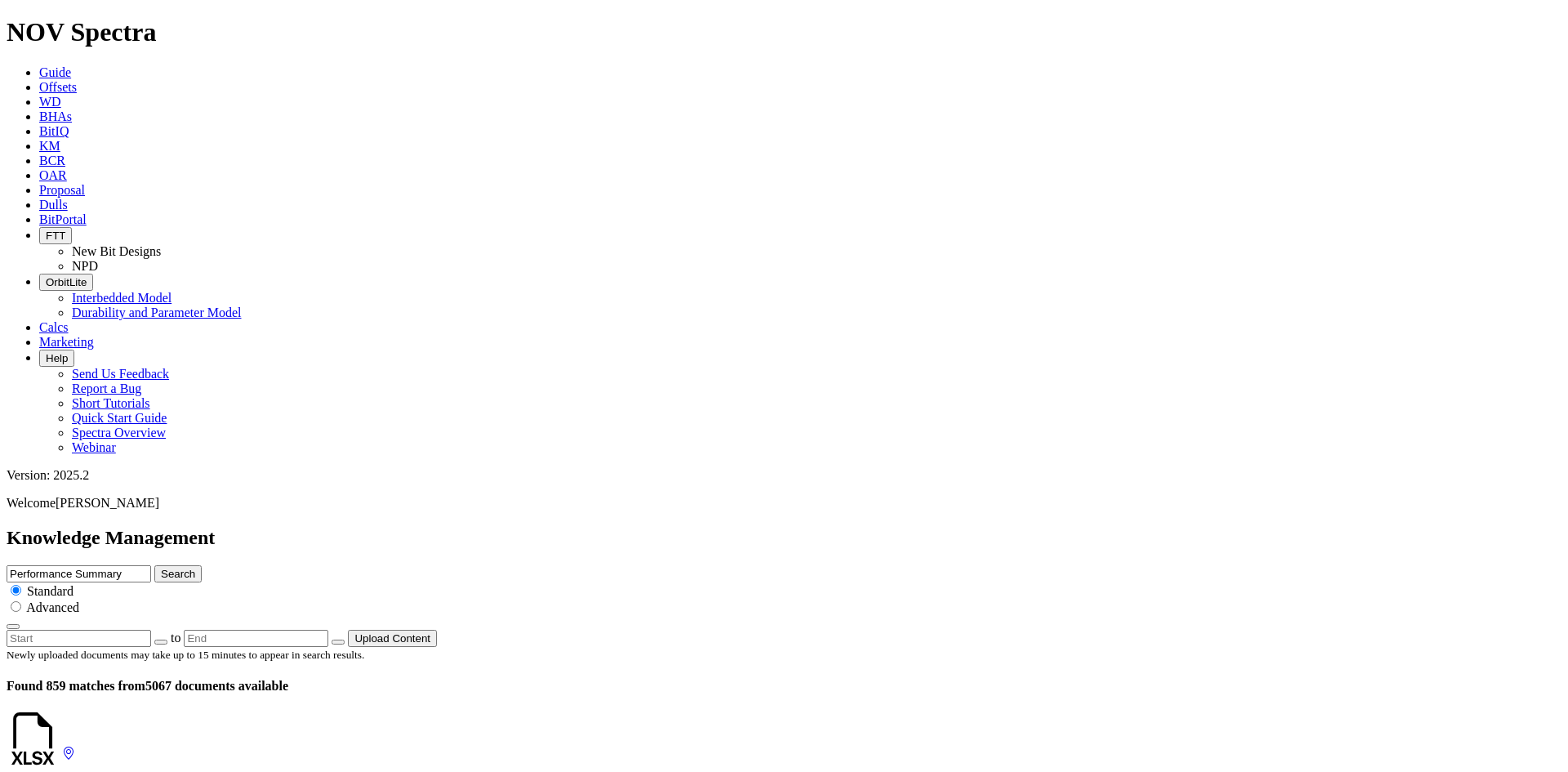
scroll to position [408, 0]
drag, startPoint x: 273, startPoint y: 341, endPoint x: 220, endPoint y: 343, distance: 53.0
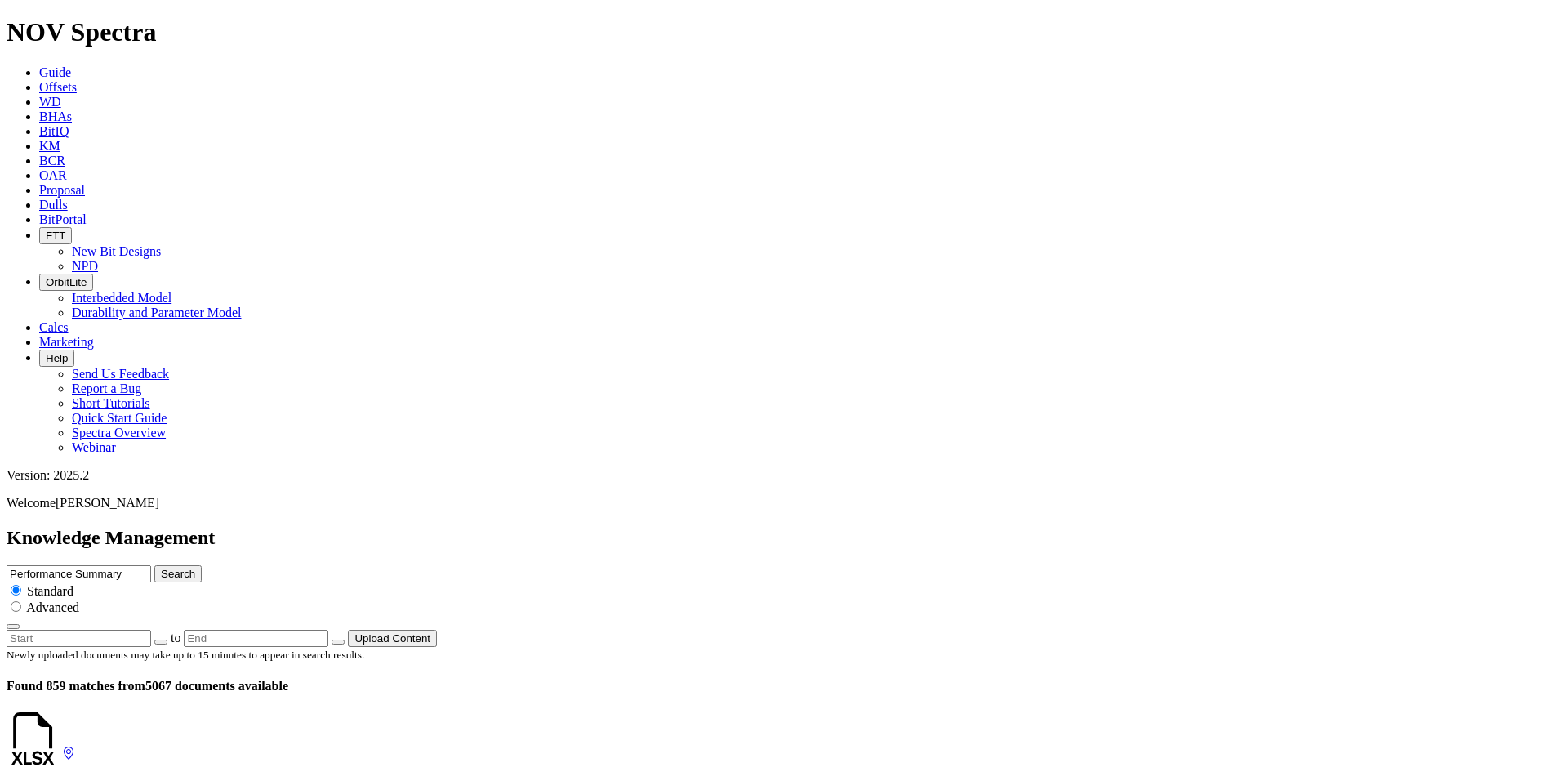
drag, startPoint x: 273, startPoint y: 249, endPoint x: 215, endPoint y: 248, distance: 58.0
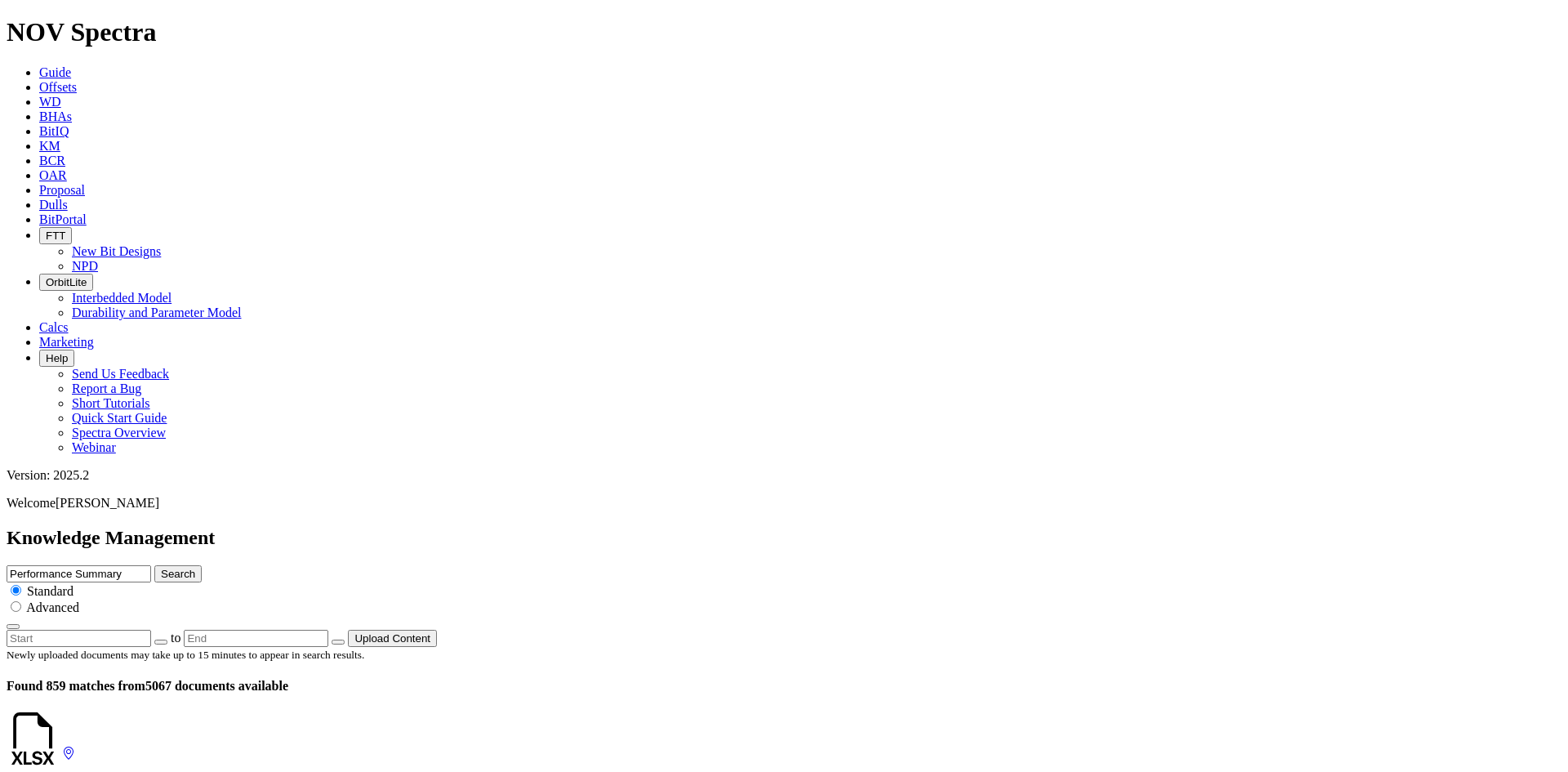
drag, startPoint x: 271, startPoint y: 526, endPoint x: 220, endPoint y: 528, distance: 51.0
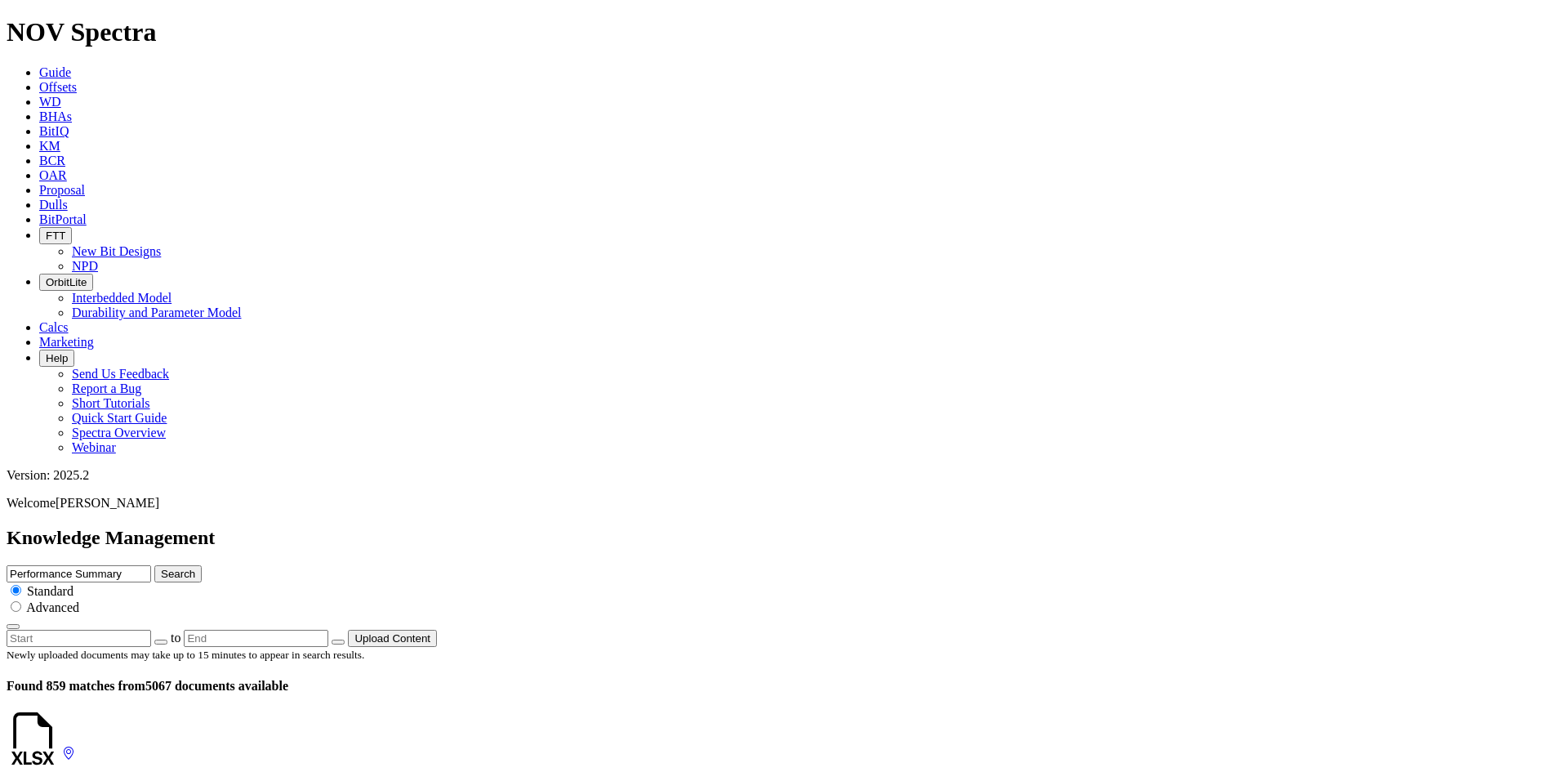
drag, startPoint x: 236, startPoint y: 368, endPoint x: 190, endPoint y: 369, distance: 46.0
drag, startPoint x: 376, startPoint y: 275, endPoint x: 259, endPoint y: 281, distance: 117.2
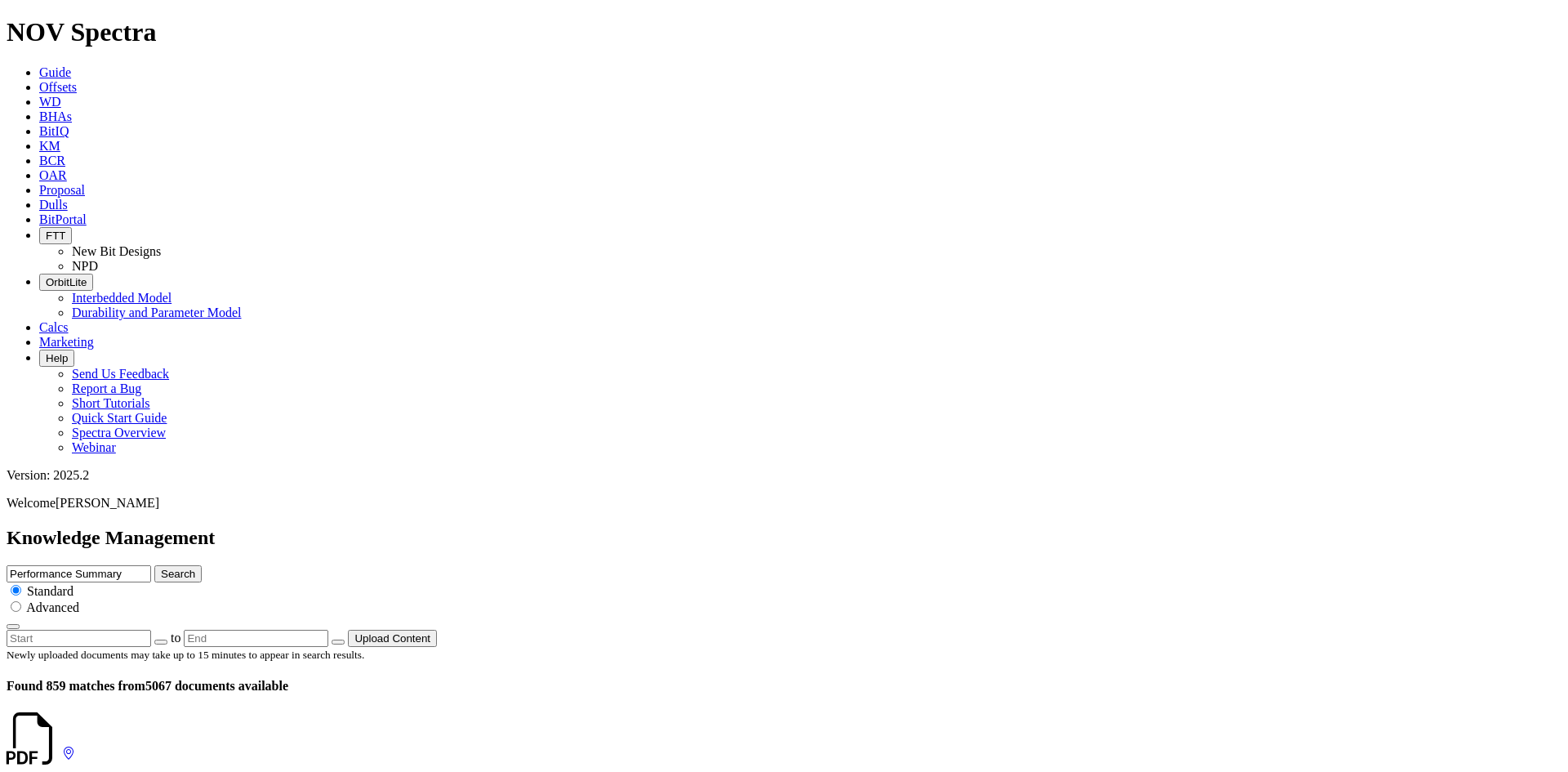
drag, startPoint x: 298, startPoint y: 236, endPoint x: 241, endPoint y: 241, distance: 57.2
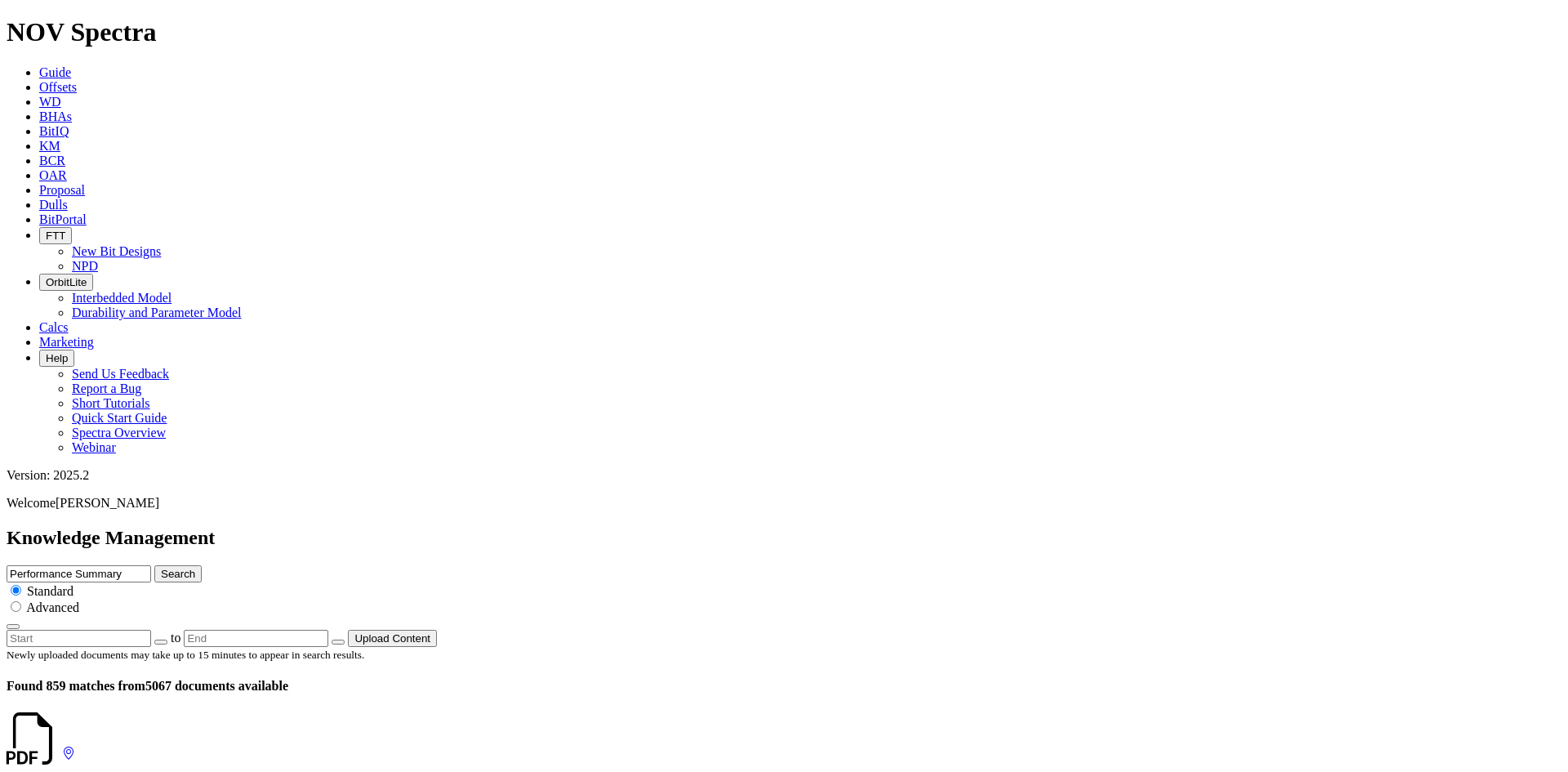
scroll to position [1144, 0]
drag, startPoint x: 267, startPoint y: 263, endPoint x: 218, endPoint y: 263, distance: 49.0
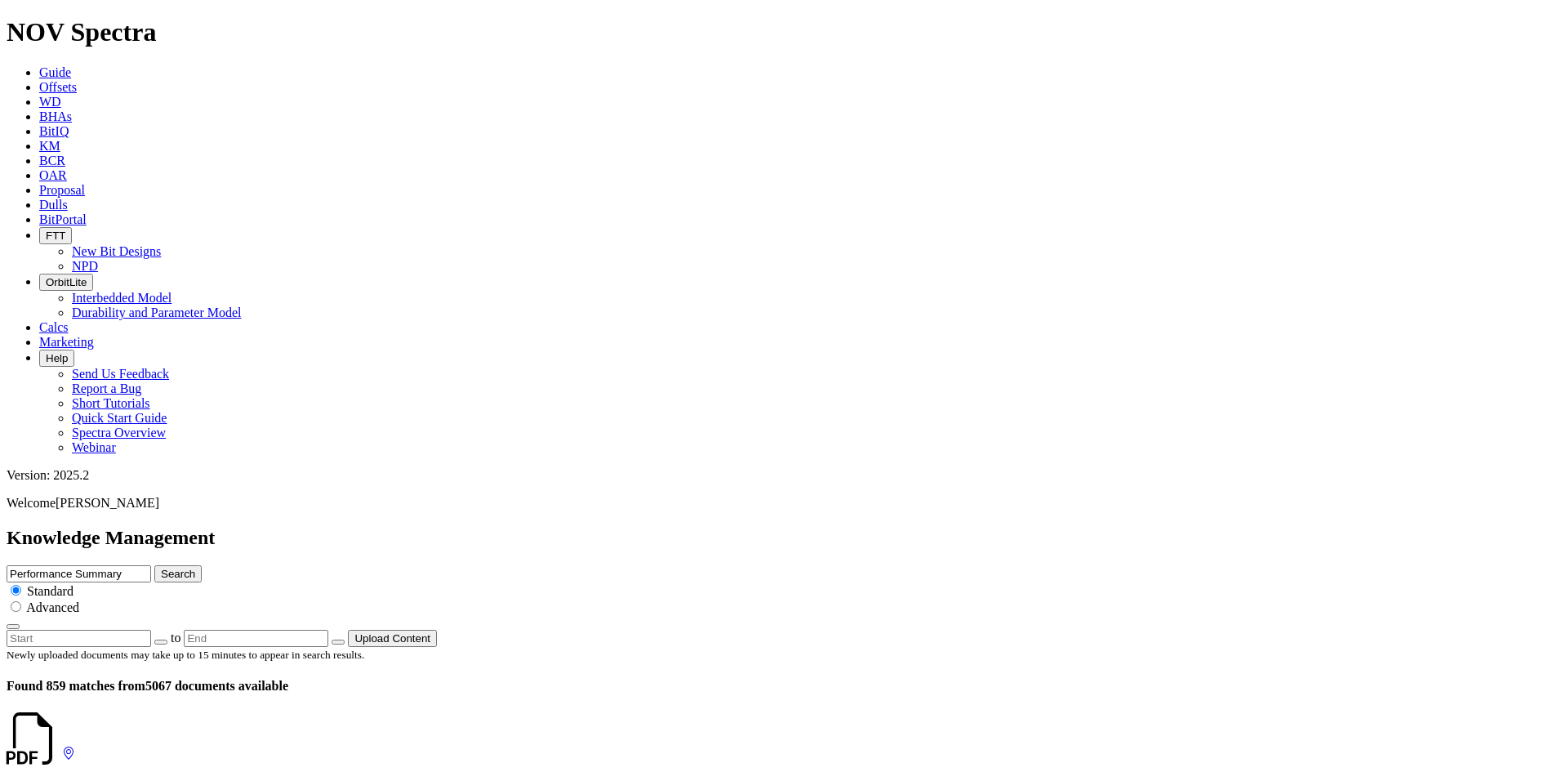
drag, startPoint x: 273, startPoint y: 344, endPoint x: 221, endPoint y: 346, distance: 52.0
drag, startPoint x: 267, startPoint y: 336, endPoint x: 219, endPoint y: 338, distance: 48.0
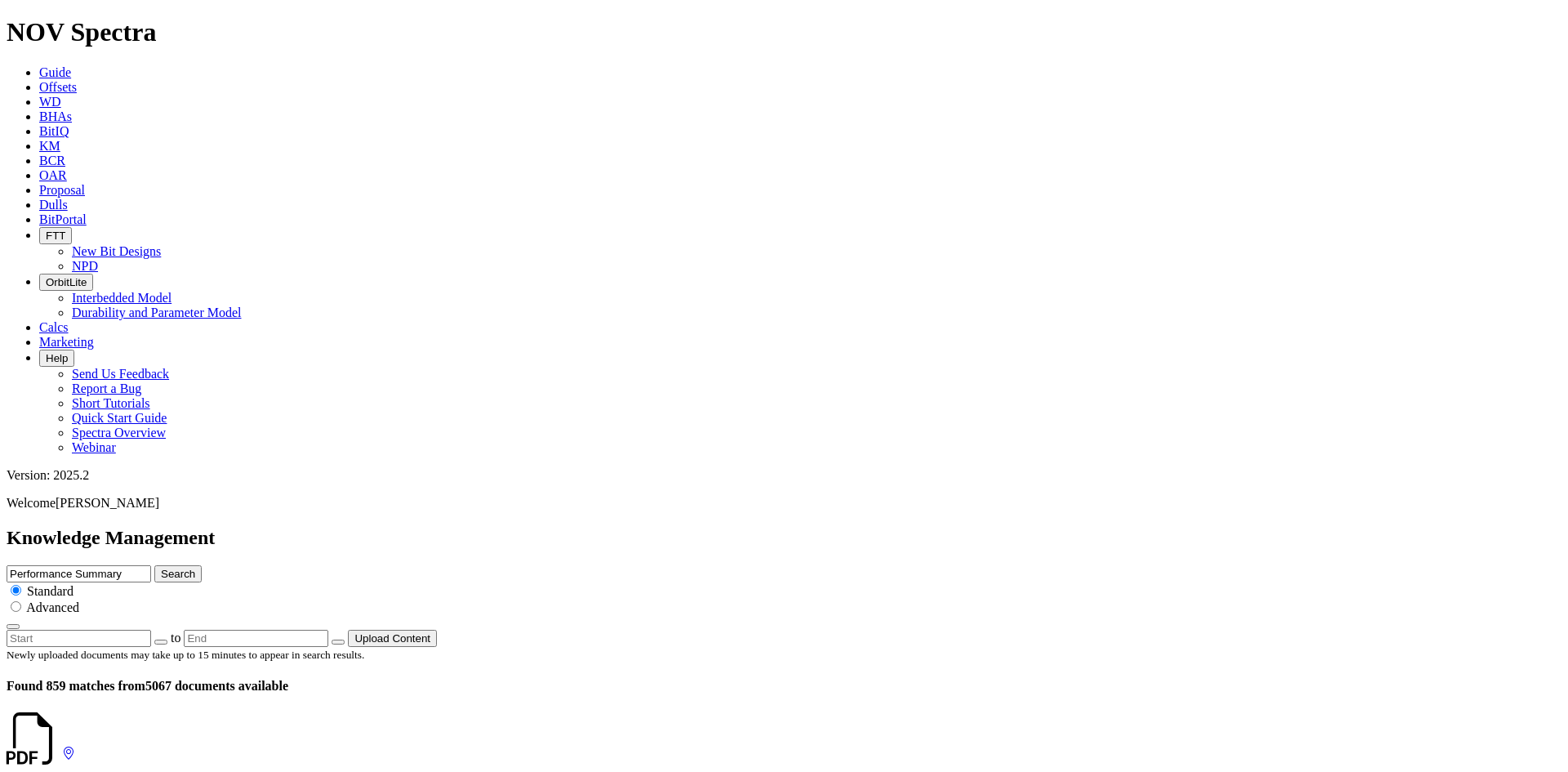
drag, startPoint x: 252, startPoint y: 275, endPoint x: 212, endPoint y: 277, distance: 40.0
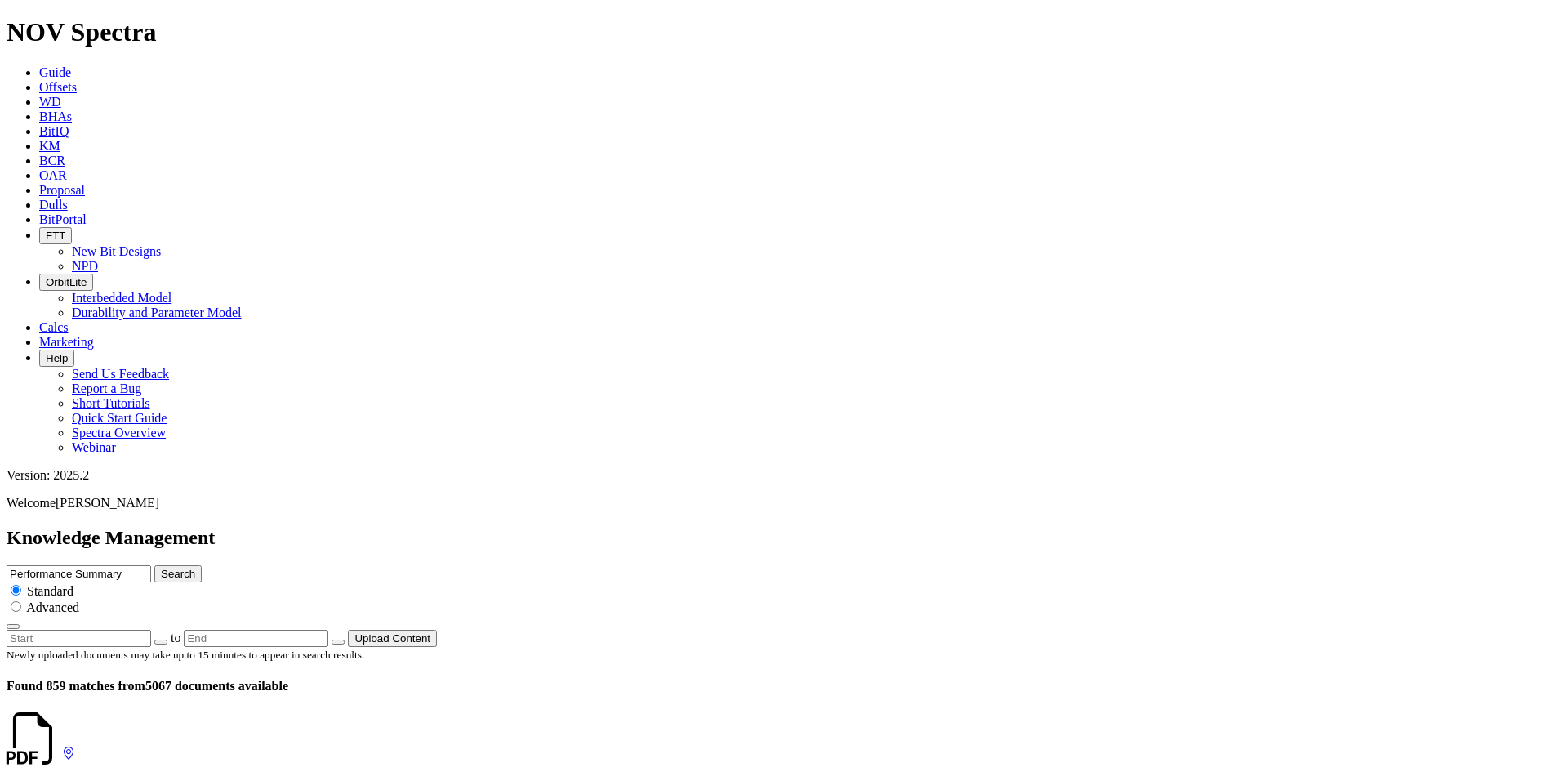
drag, startPoint x: 270, startPoint y: 329, endPoint x: 215, endPoint y: 328, distance: 55.0
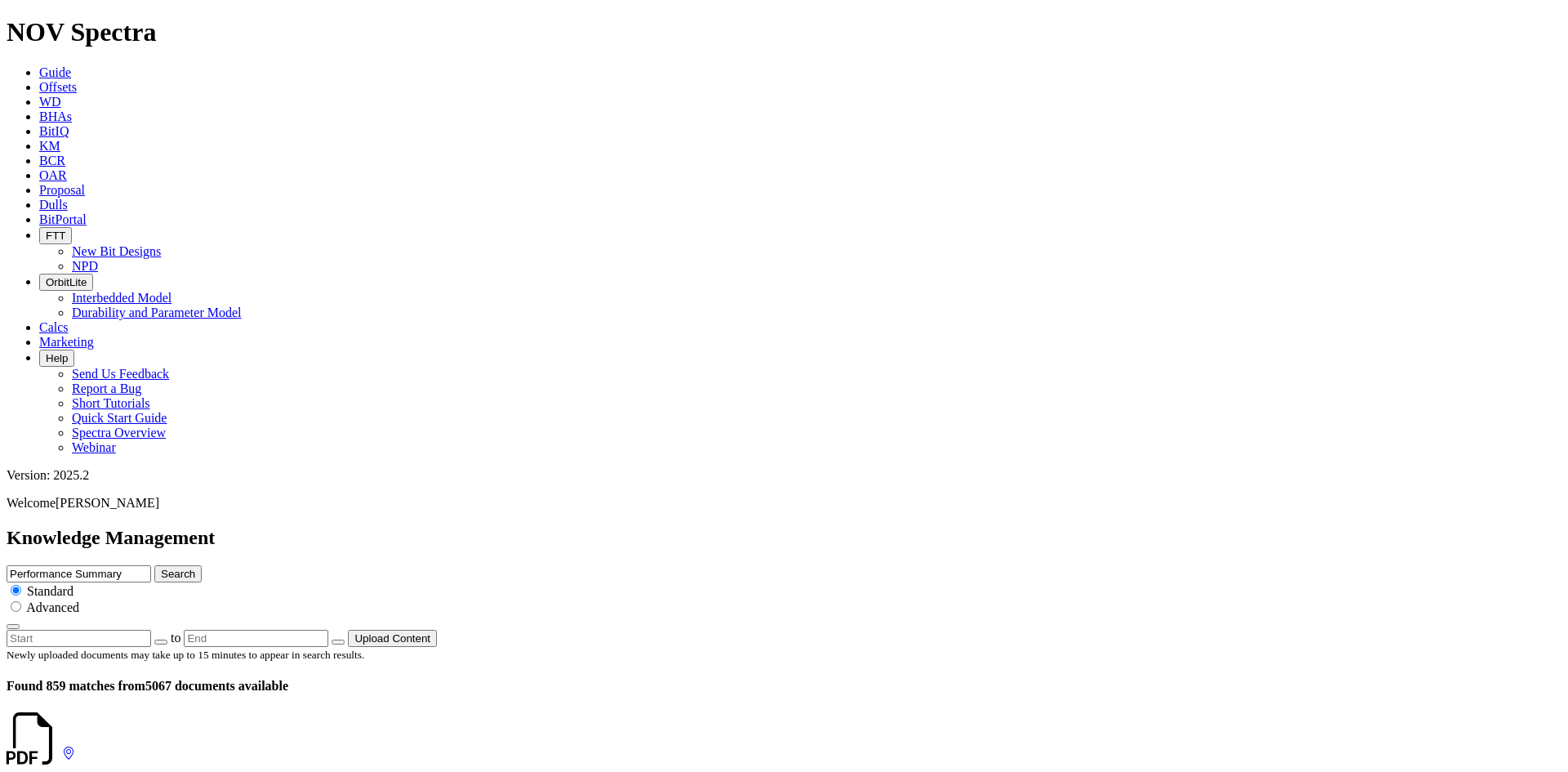
drag, startPoint x: 272, startPoint y: 310, endPoint x: 217, endPoint y: 316, distance: 55.3
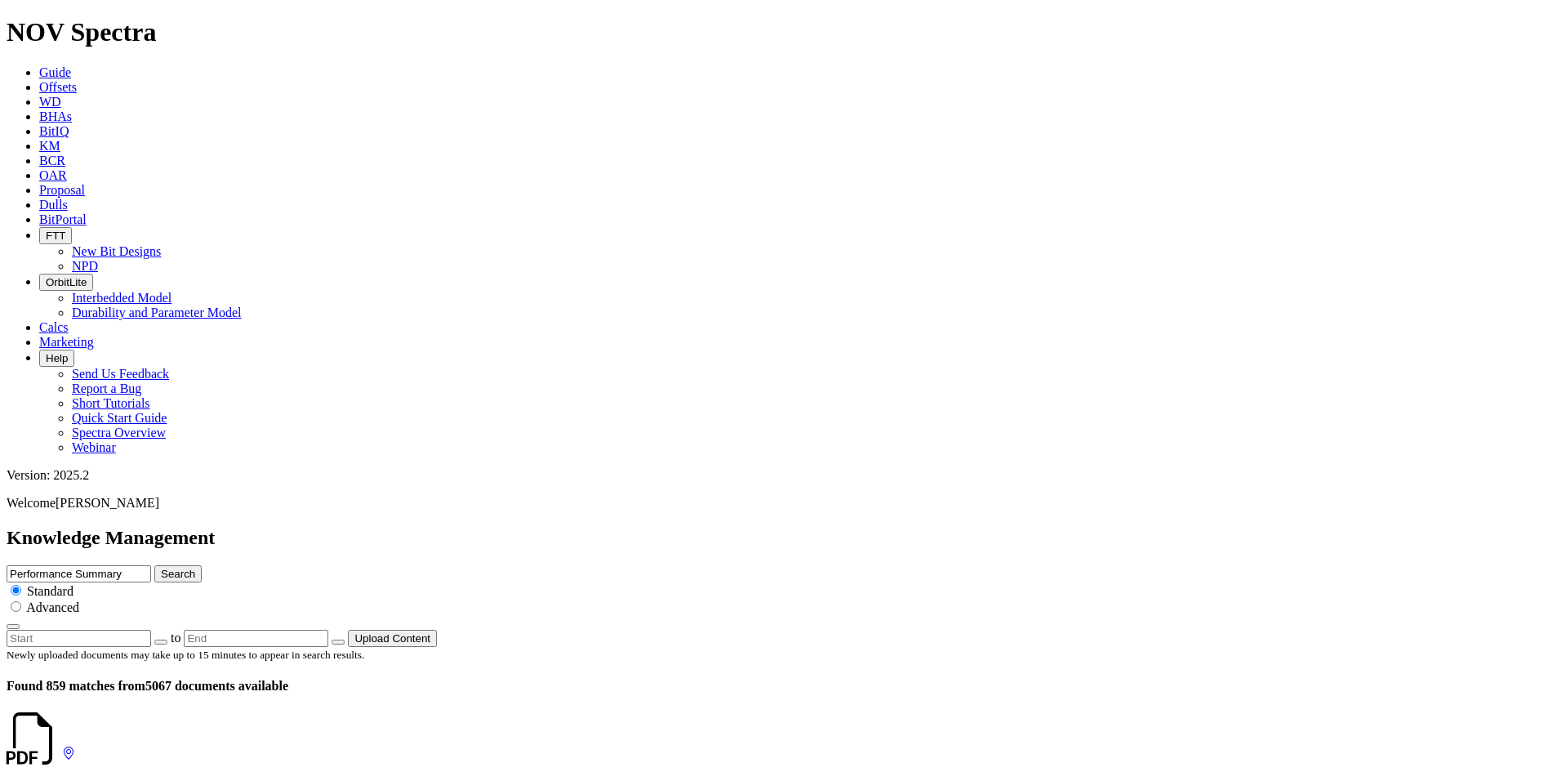
scroll to position [3493, 0]
drag, startPoint x: 268, startPoint y: 246, endPoint x: 211, endPoint y: 250, distance: 57.1
click at [62, 747] on icon at bounding box center [62, 753] width 0 height 14
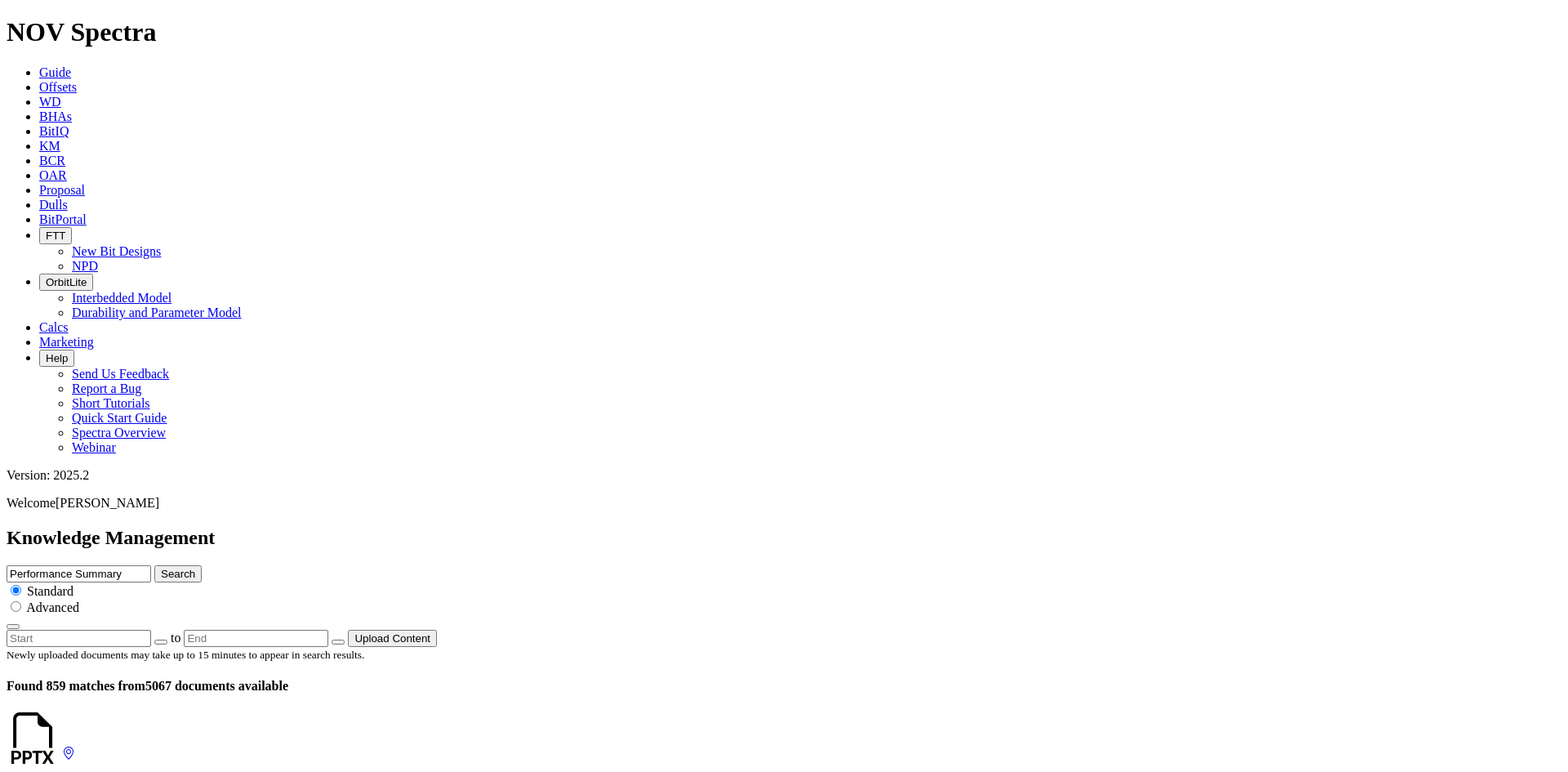
scroll to position [653, 0]
drag, startPoint x: 264, startPoint y: 382, endPoint x: 212, endPoint y: 378, distance: 52.2
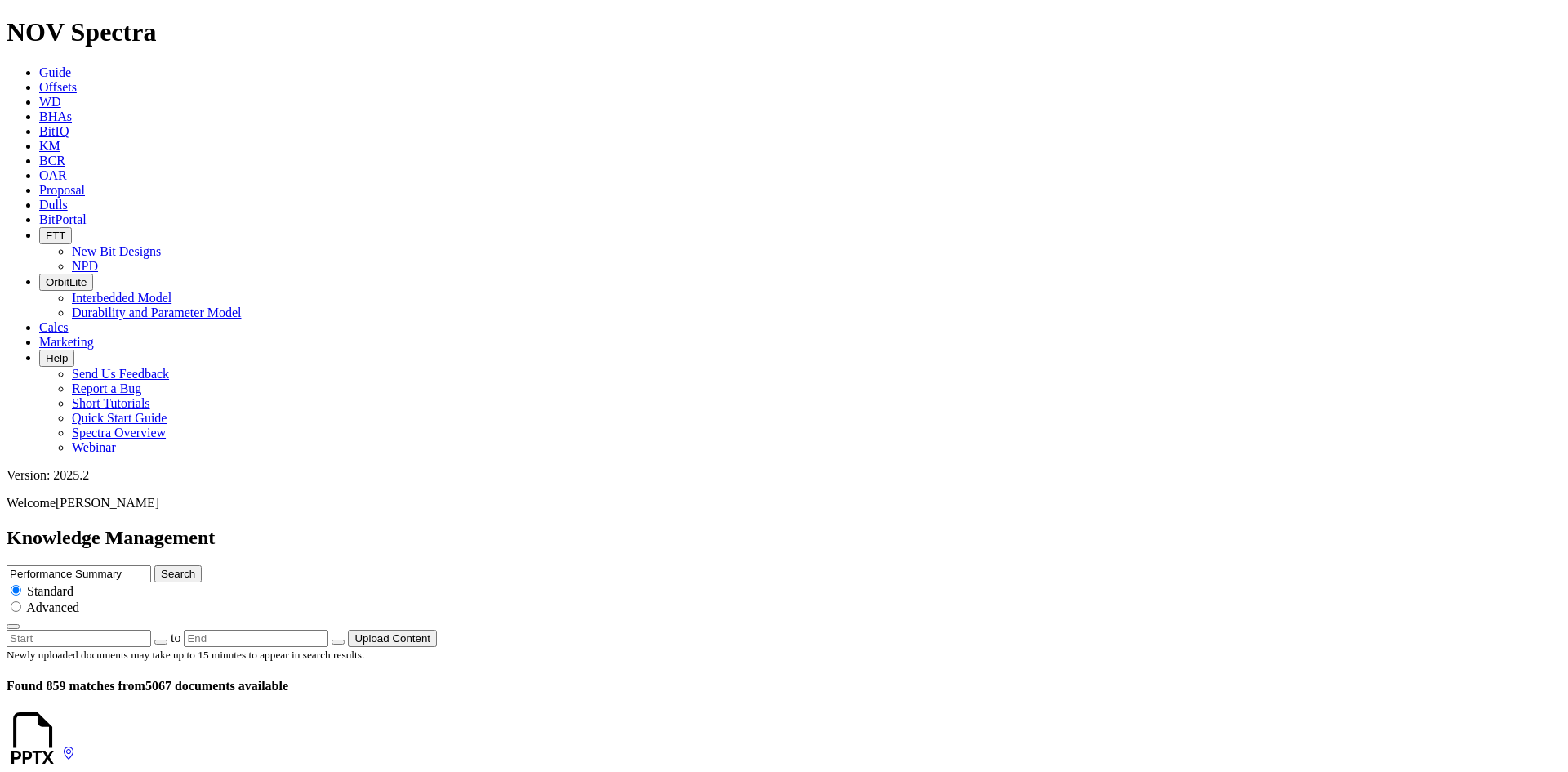
scroll to position [2532, 0]
drag, startPoint x: 276, startPoint y: 277, endPoint x: 209, endPoint y: 276, distance: 67.0
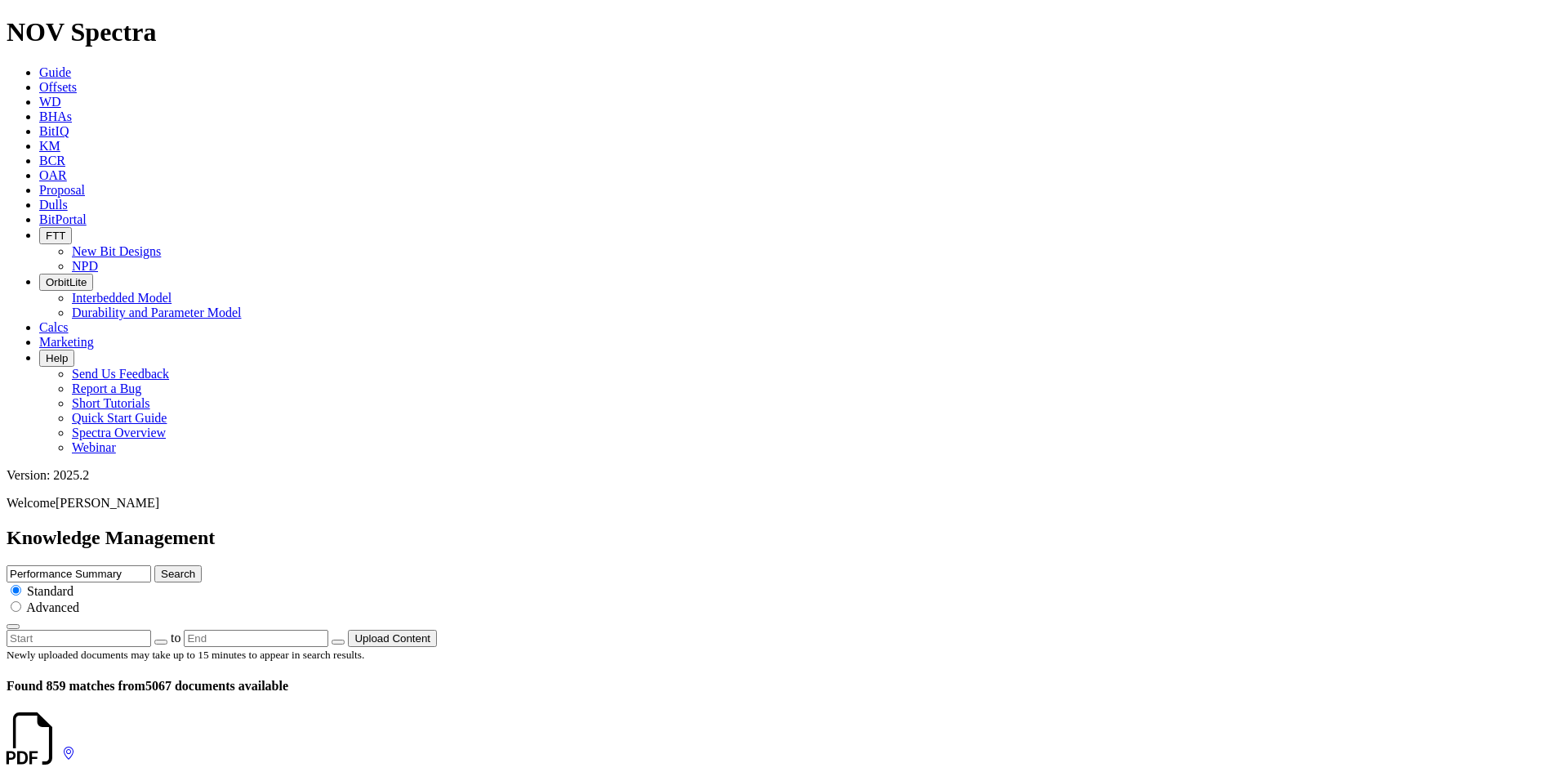
scroll to position [2776, 0]
drag, startPoint x: 248, startPoint y: 401, endPoint x: 434, endPoint y: 390, distance: 186.3
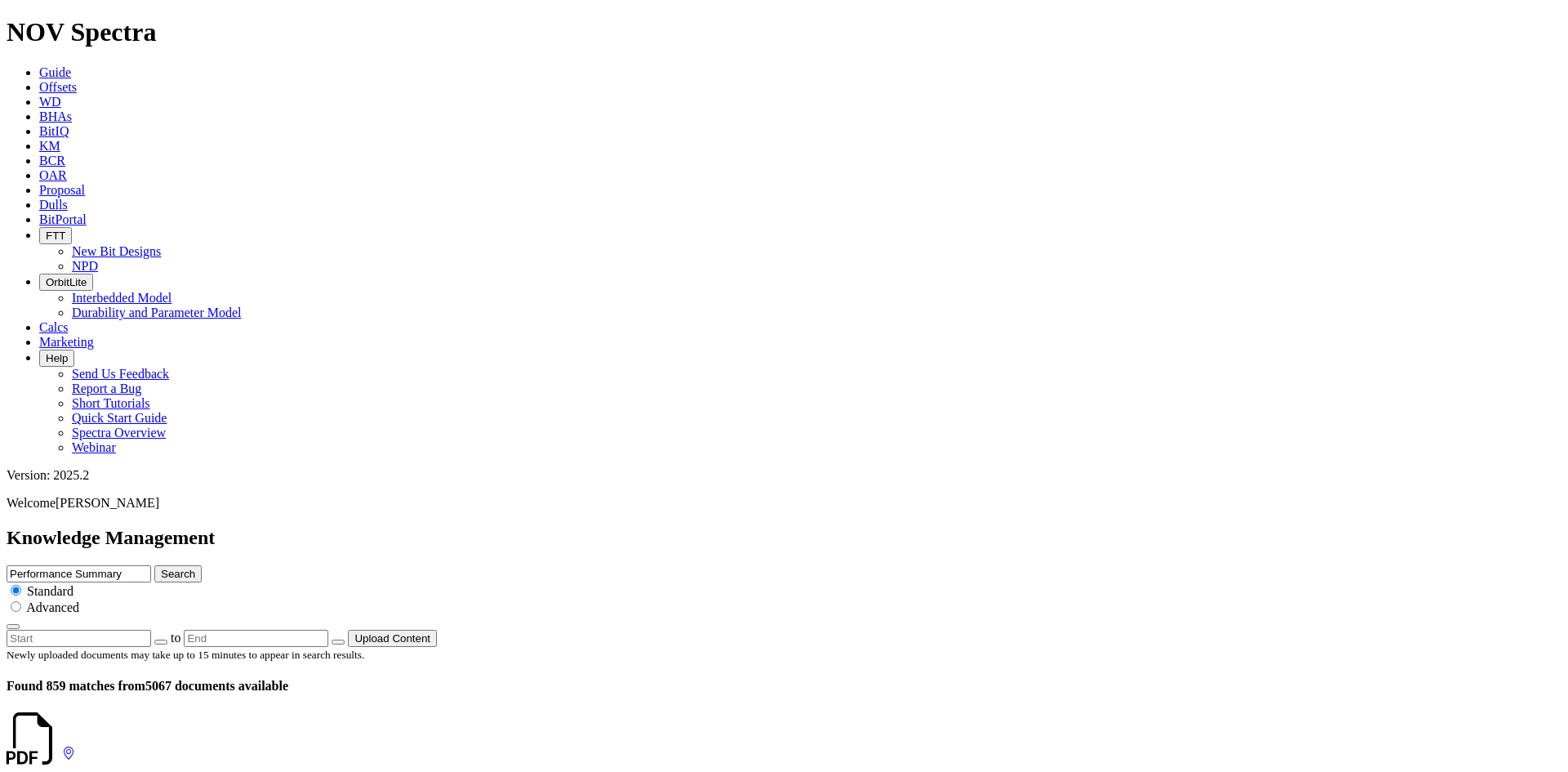
drag, startPoint x: 265, startPoint y: 406, endPoint x: 221, endPoint y: 410, distance: 44.2
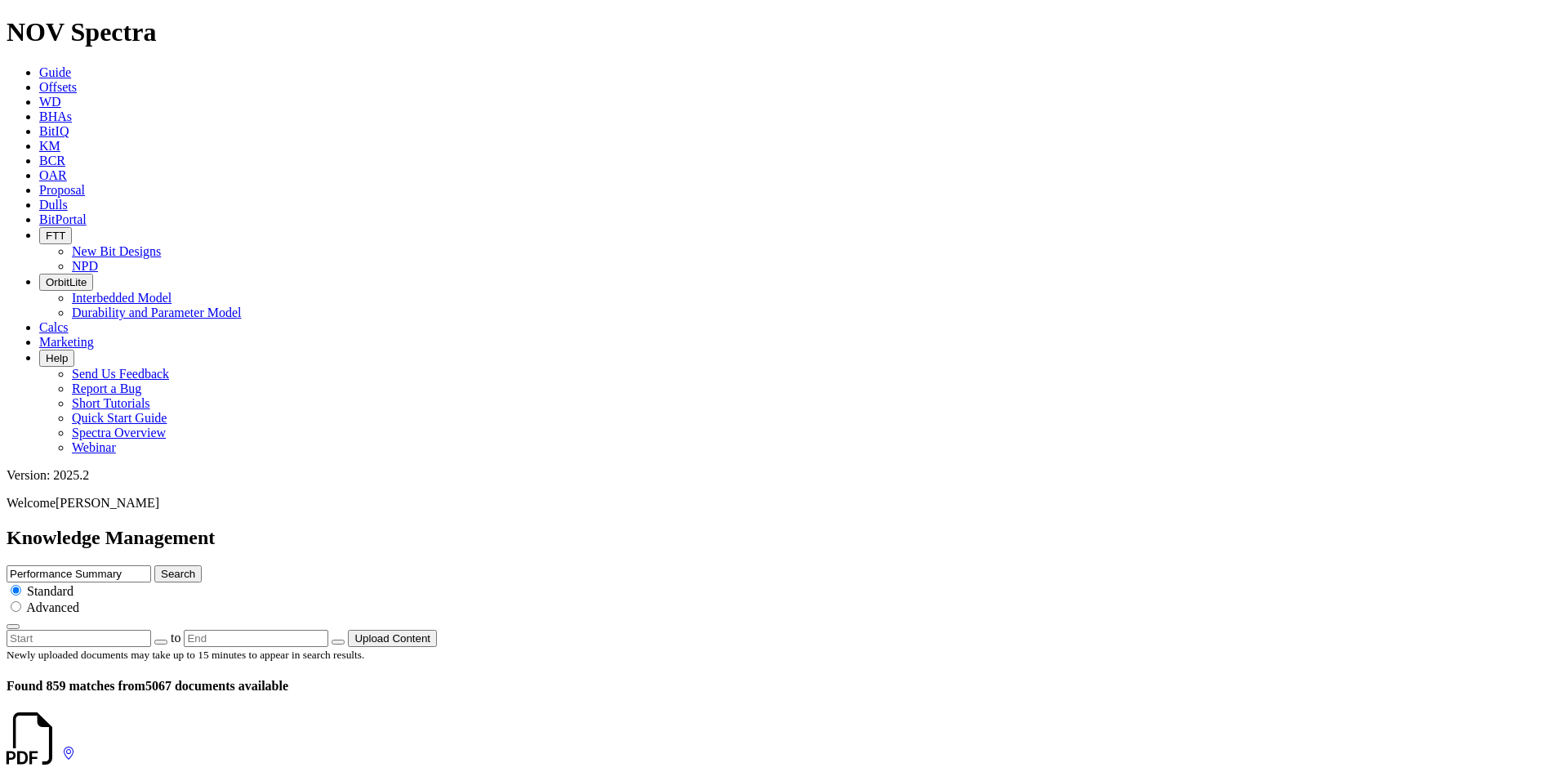
click at [62, 747] on link at bounding box center [62, 753] width 0 height 14
drag, startPoint x: 268, startPoint y: 264, endPoint x: 217, endPoint y: 264, distance: 51.0
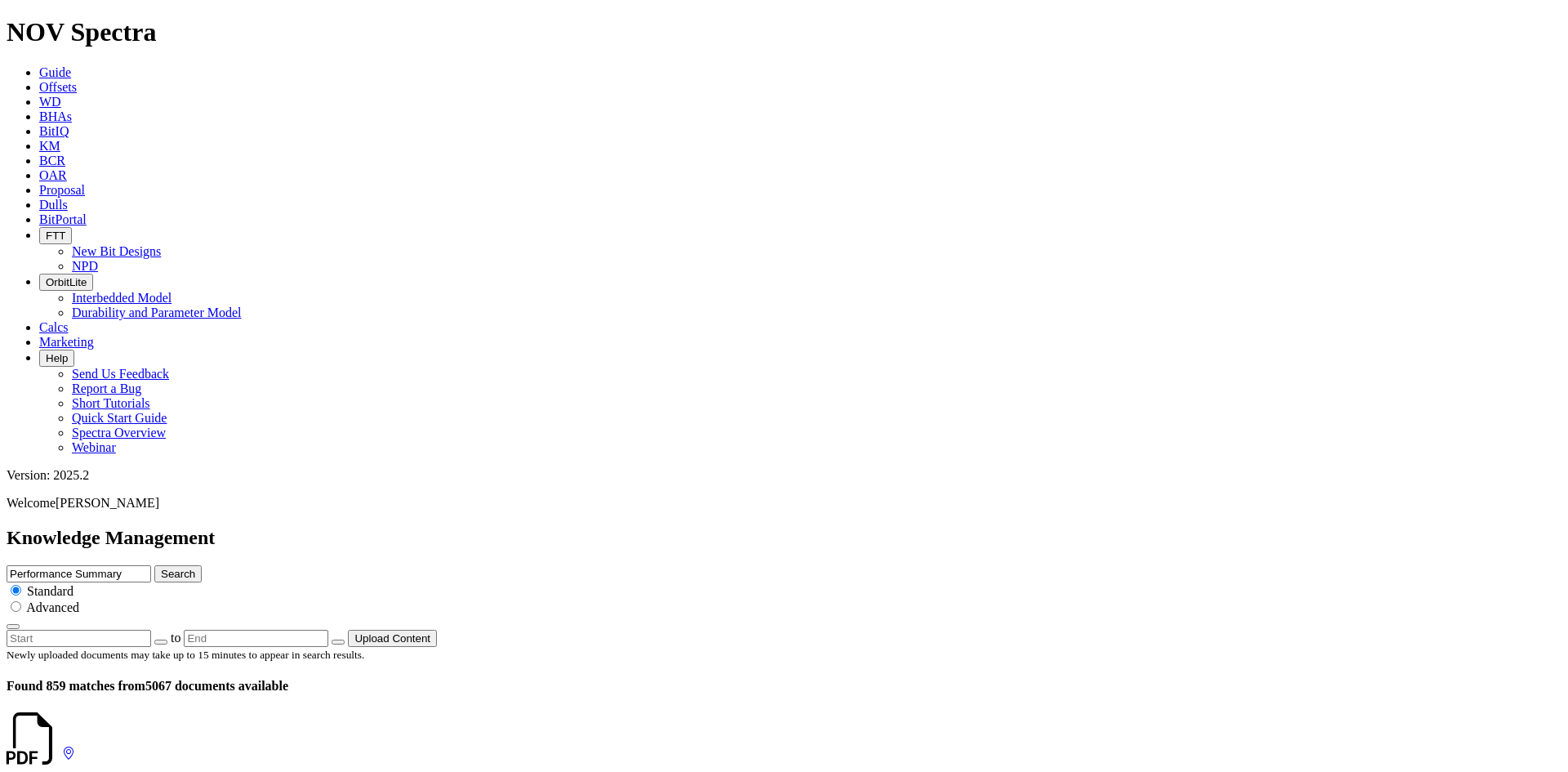
scroll to position [3266, 0]
drag, startPoint x: 268, startPoint y: 185, endPoint x: 217, endPoint y: 188, distance: 51.1
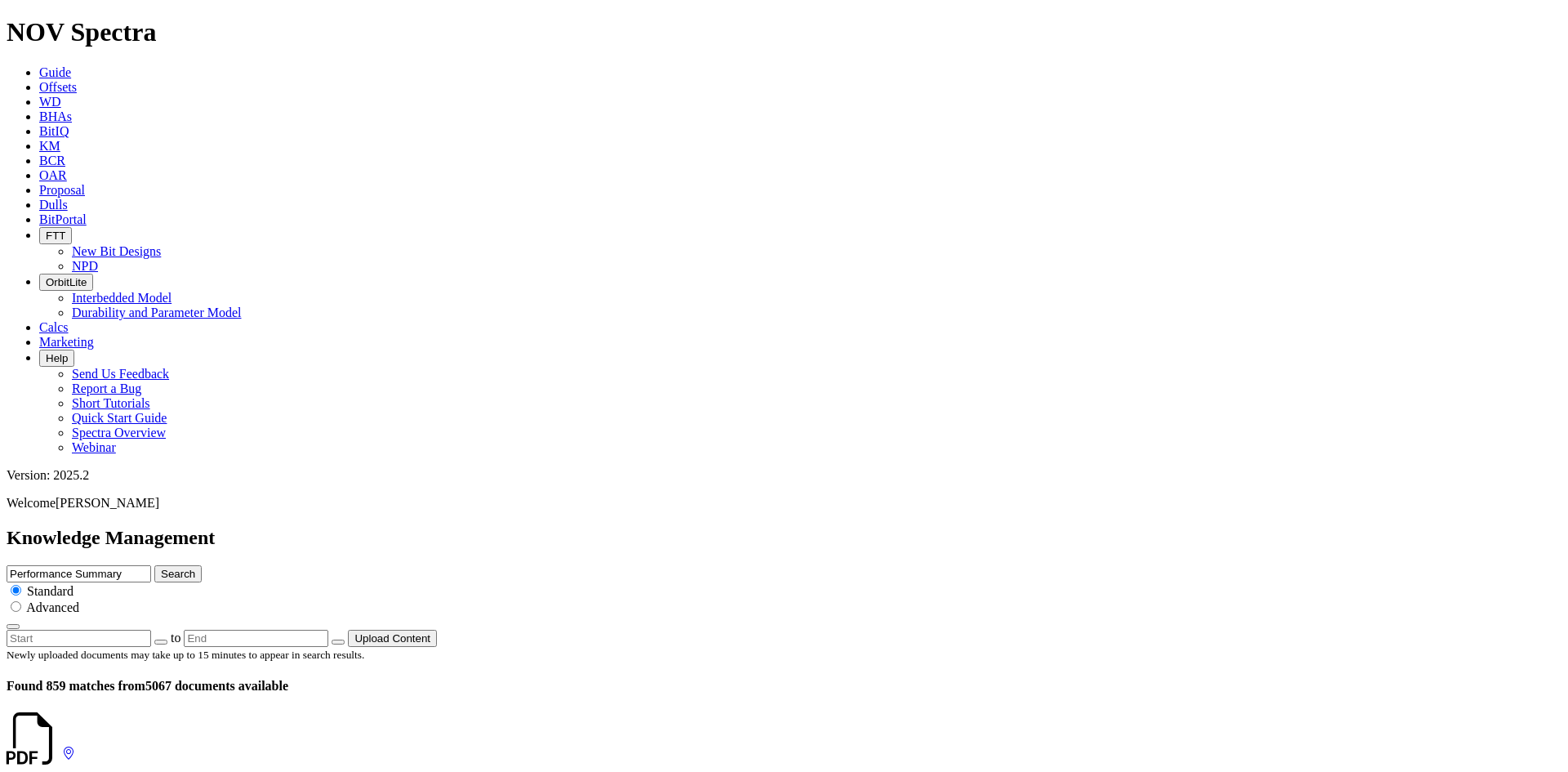
click at [59, 747] on icon at bounding box center [59, 753] width 0 height 14
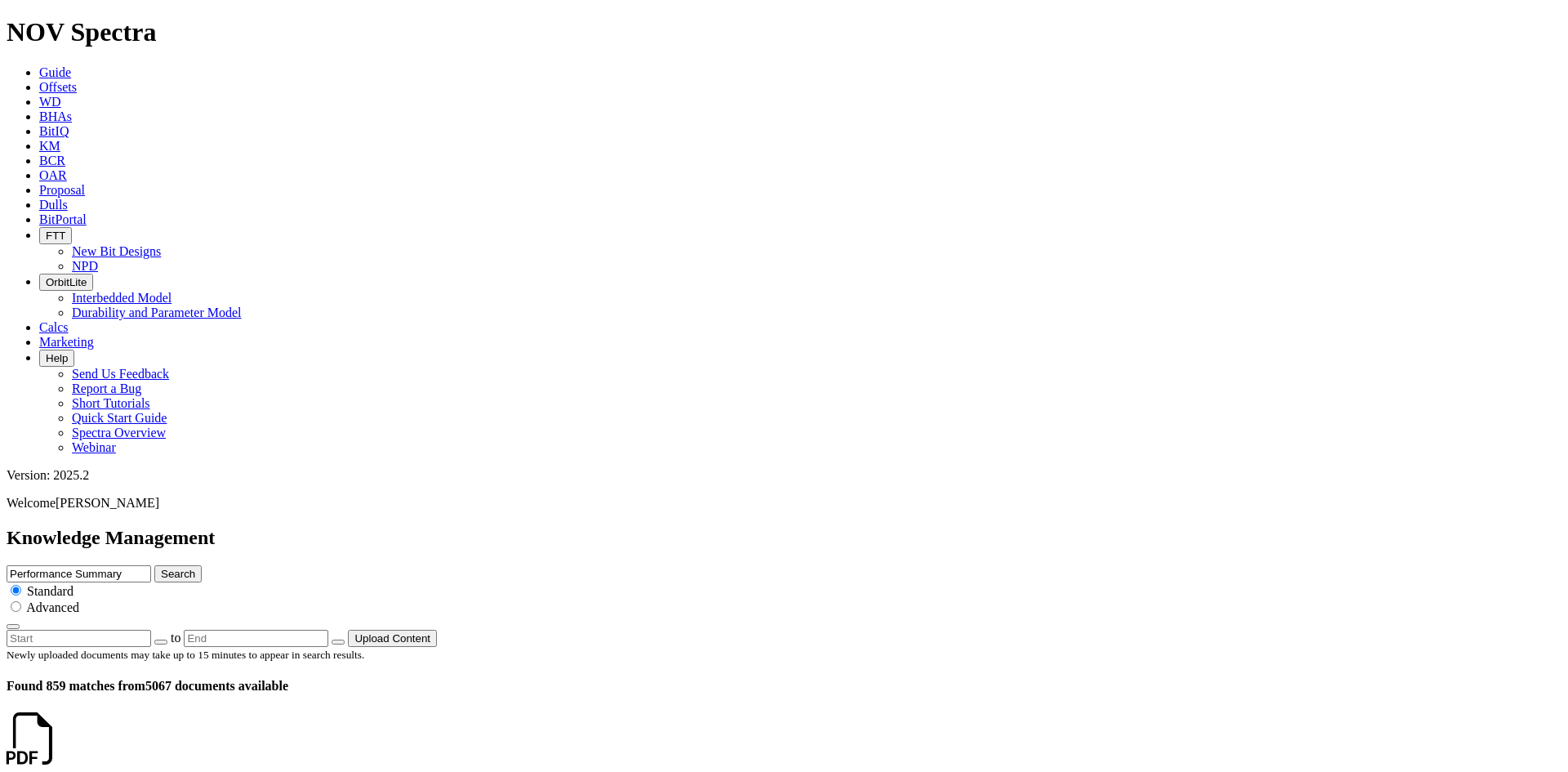
drag, startPoint x: 264, startPoint y: 456, endPoint x: 213, endPoint y: 459, distance: 51.1
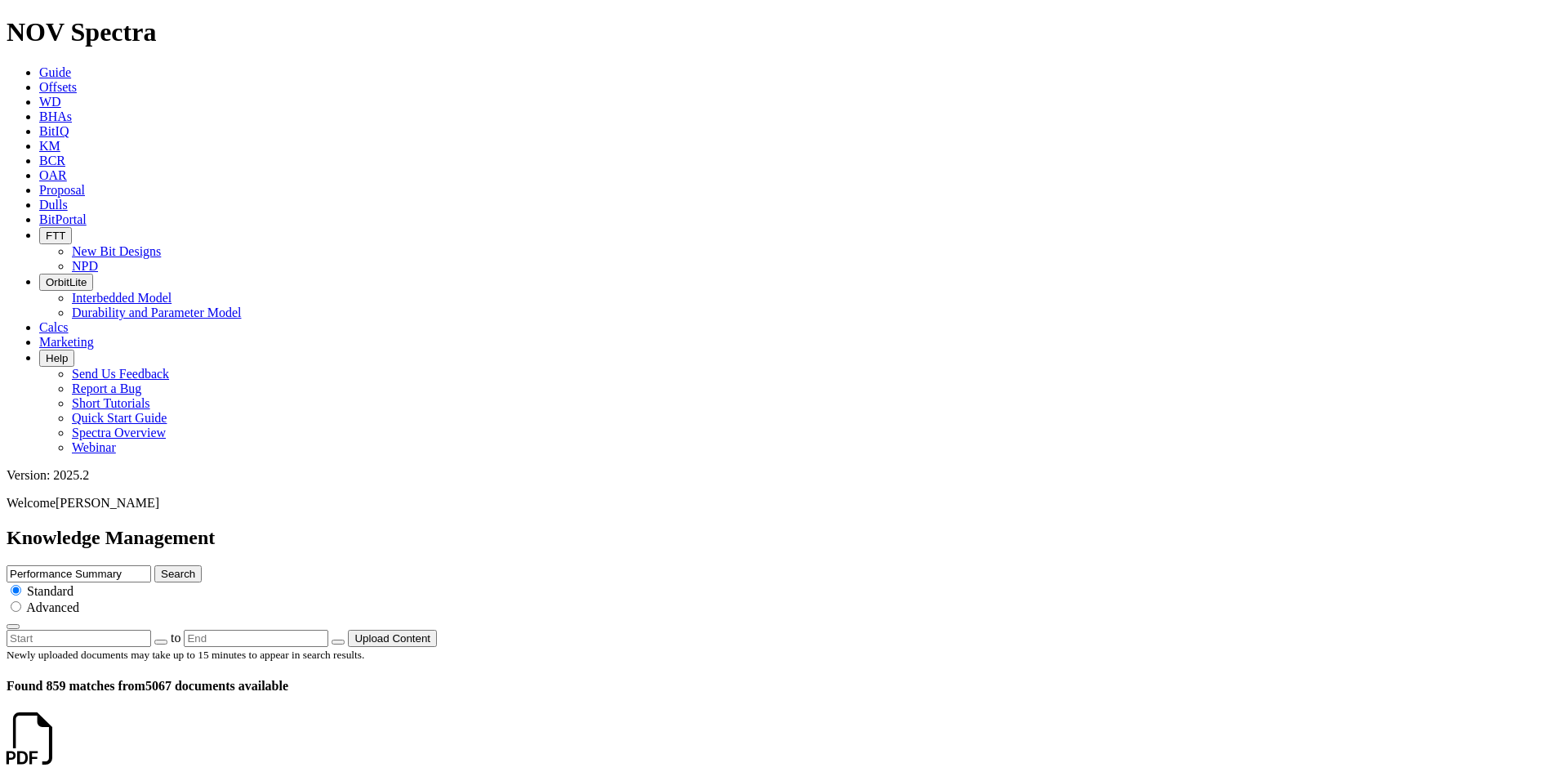
drag, startPoint x: 283, startPoint y: 523, endPoint x: 227, endPoint y: 527, distance: 56.1
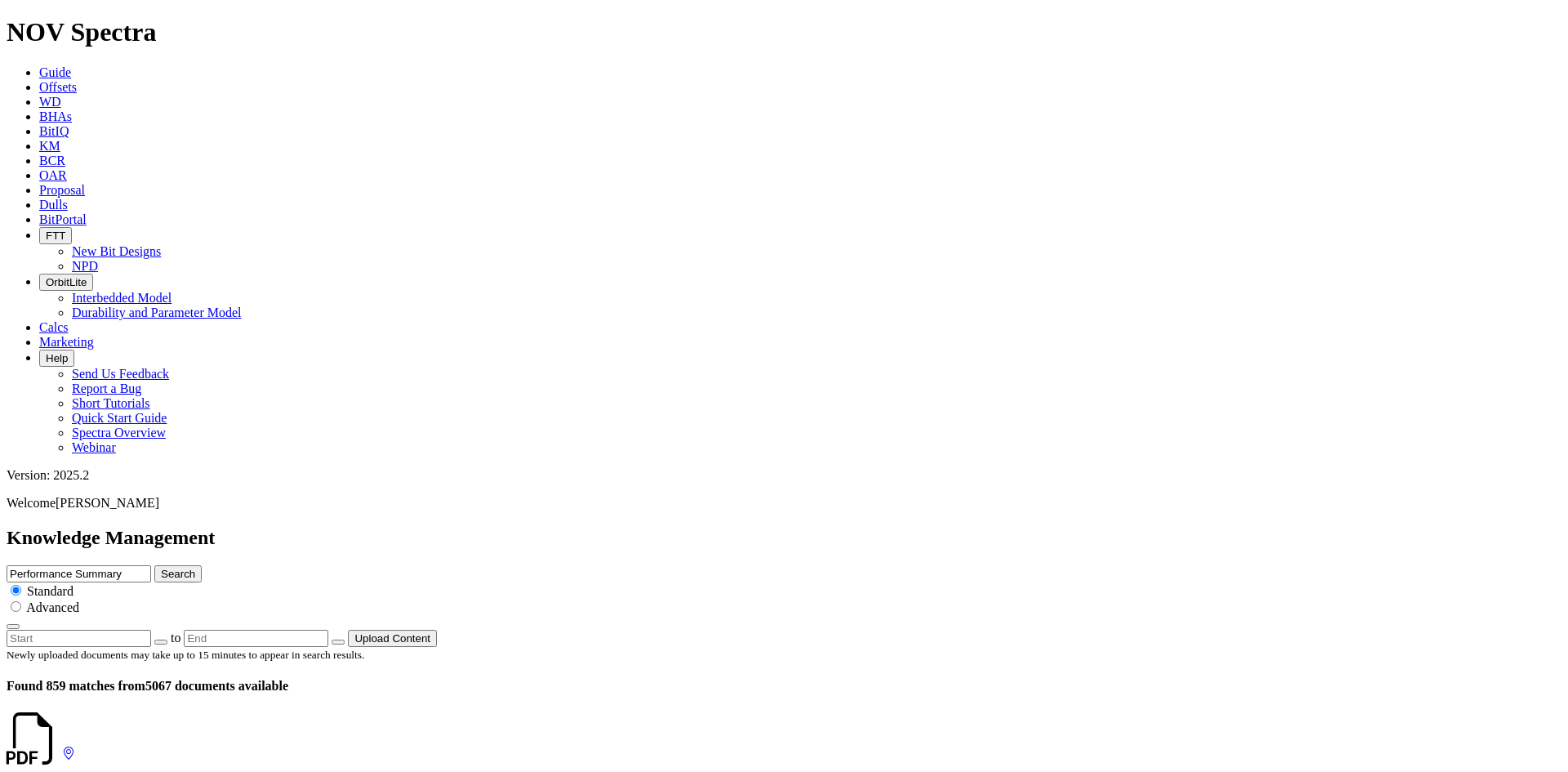
drag, startPoint x: 265, startPoint y: 419, endPoint x: 204, endPoint y: 418, distance: 61.0
drag, startPoint x: 272, startPoint y: 297, endPoint x: 220, endPoint y: 302, distance: 52.2
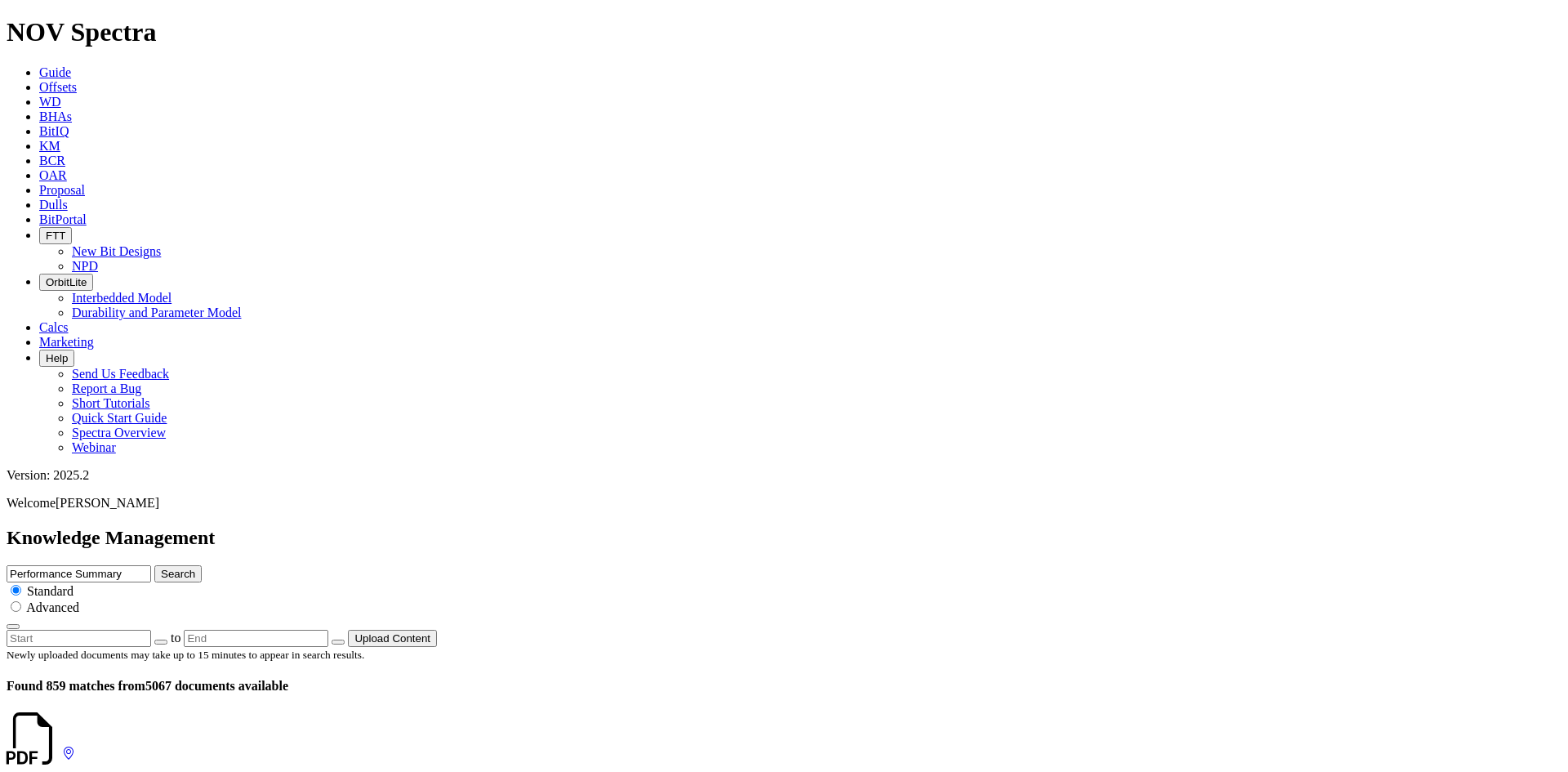
drag, startPoint x: 282, startPoint y: 384, endPoint x: 226, endPoint y: 384, distance: 56.0
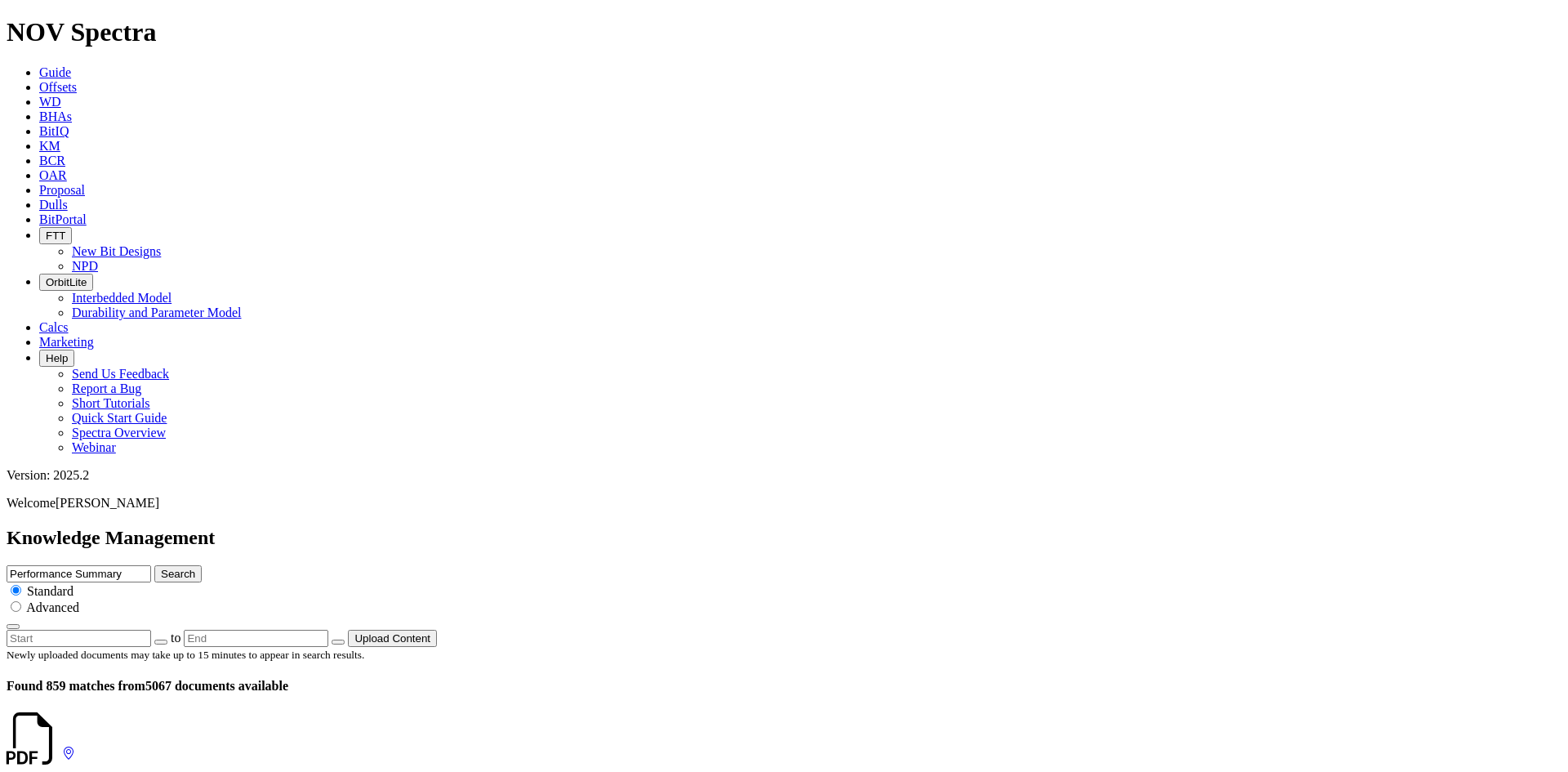
scroll to position [898, 0]
drag, startPoint x: 270, startPoint y: 328, endPoint x: 219, endPoint y: 332, distance: 51.2
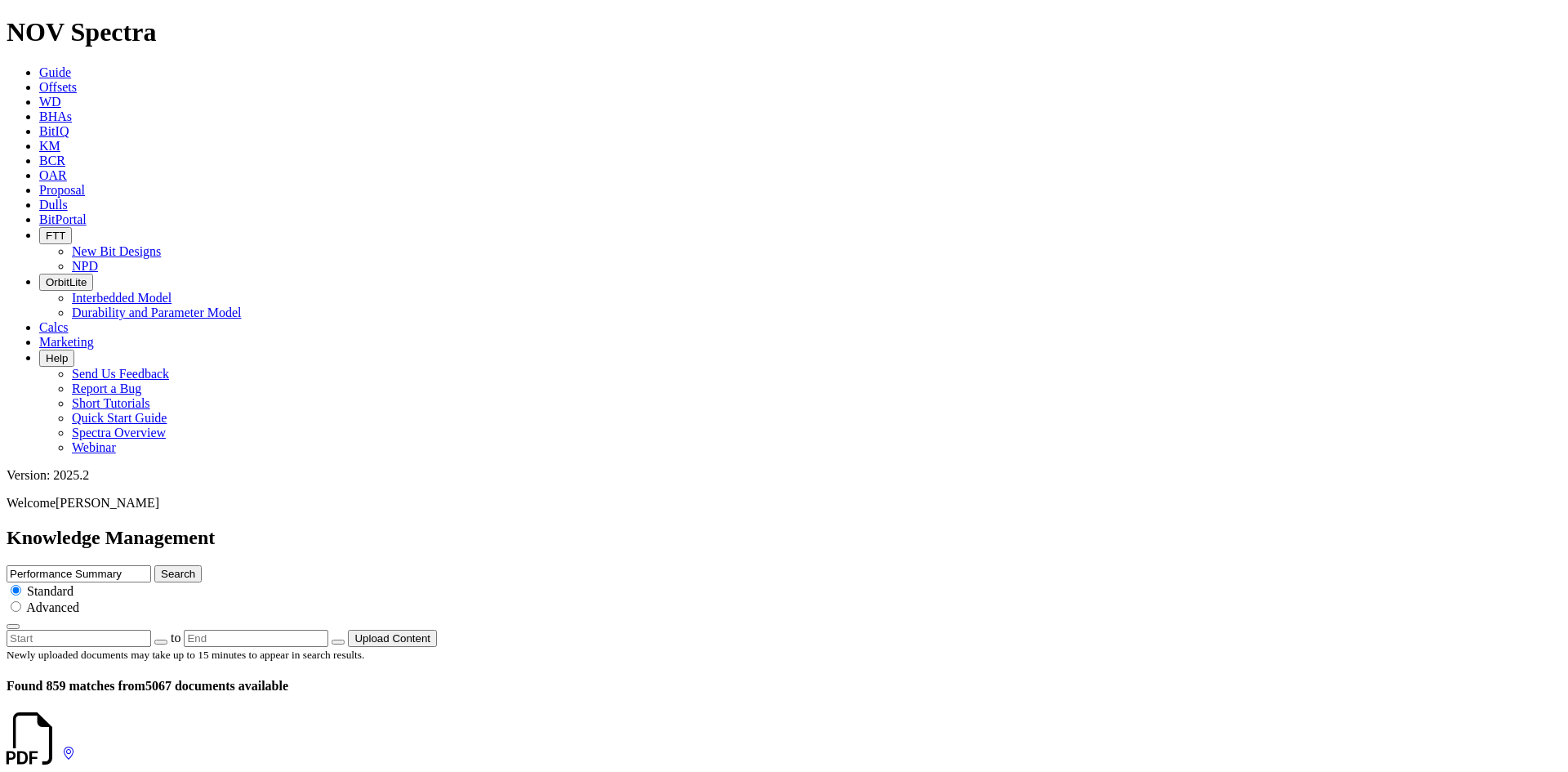
drag, startPoint x: 256, startPoint y: 323, endPoint x: 197, endPoint y: 323, distance: 59.0
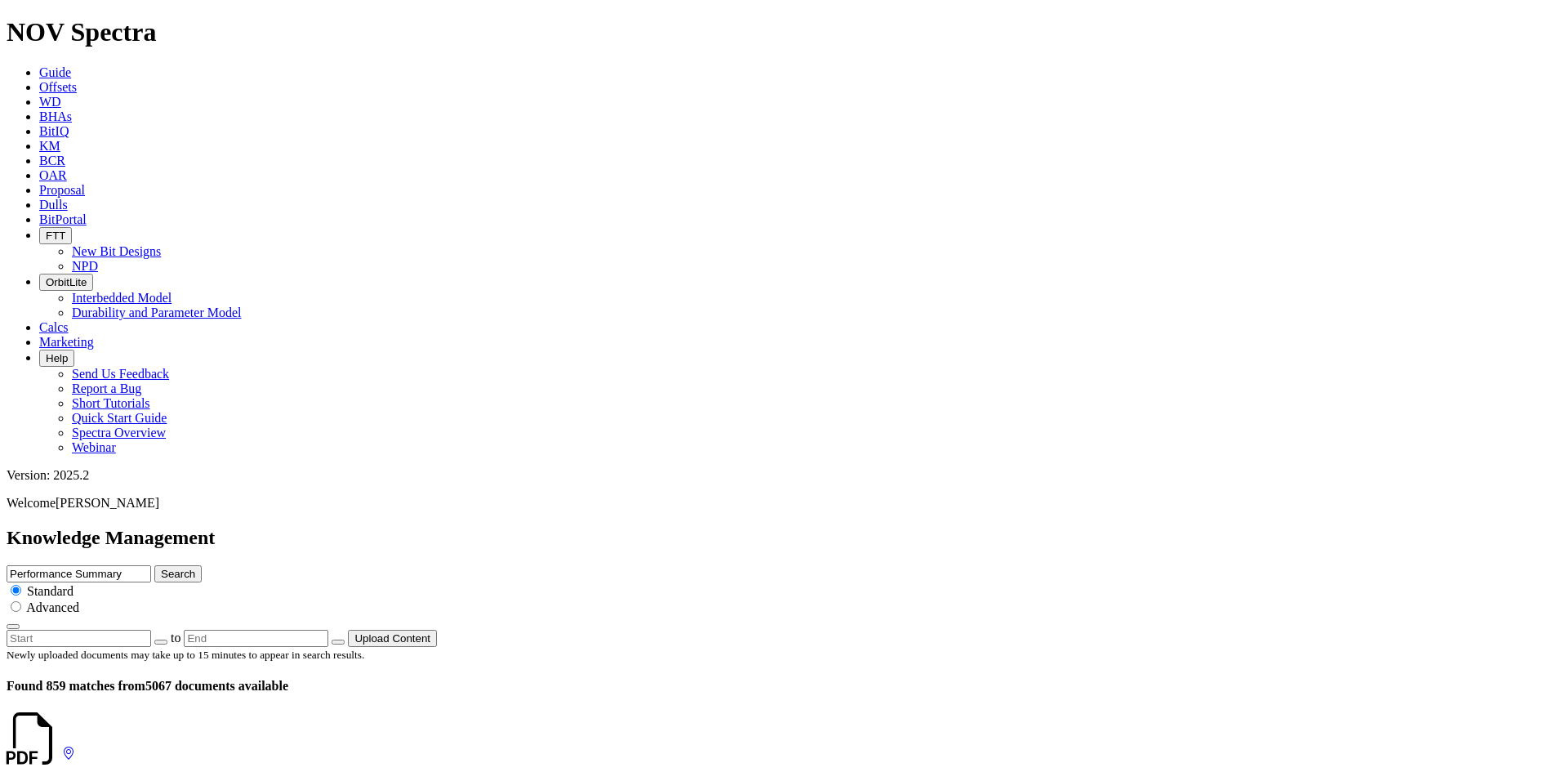
scroll to position [2287, 0]
drag, startPoint x: 275, startPoint y: 583, endPoint x: 218, endPoint y: 584, distance: 57.0
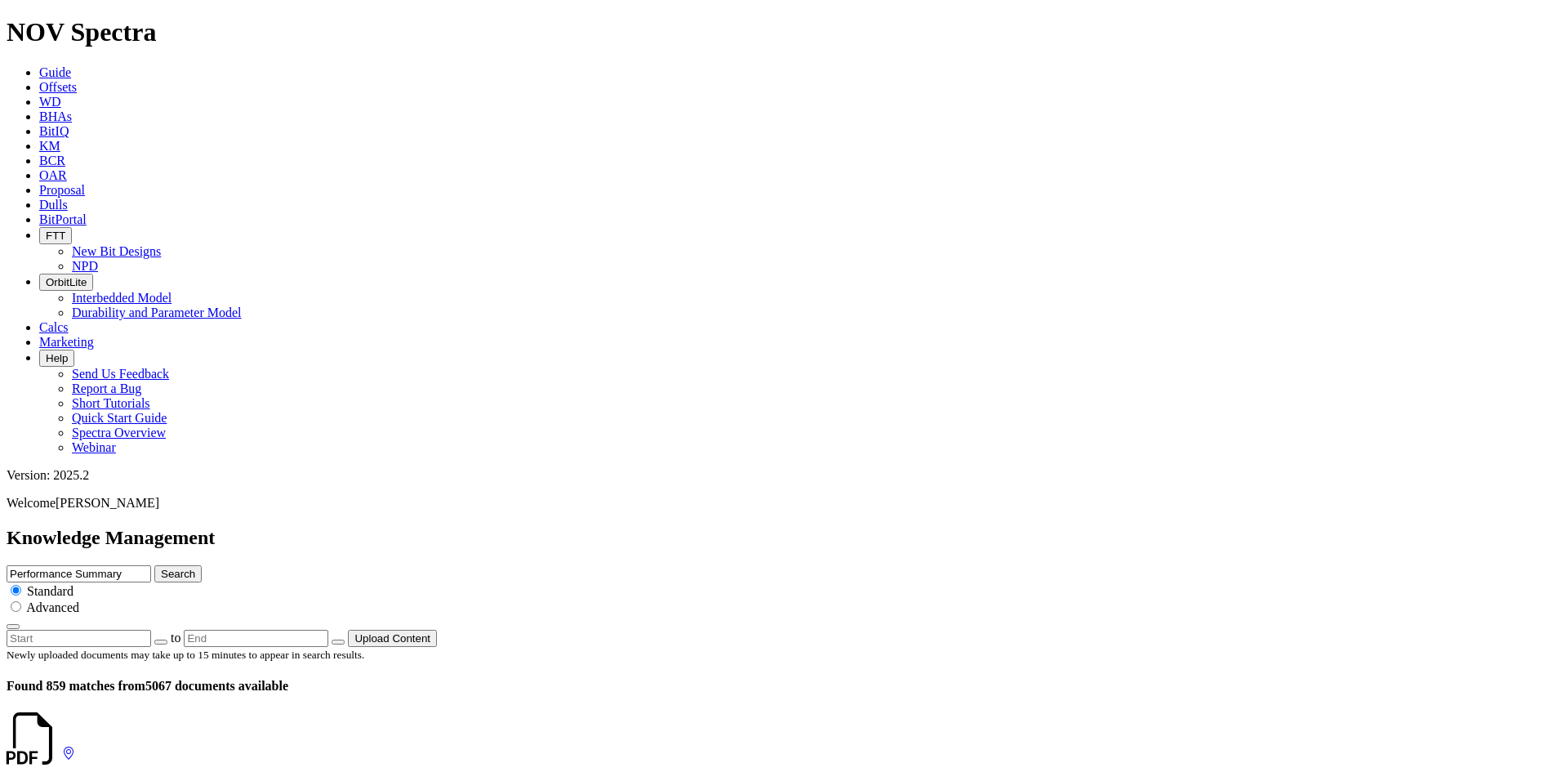
drag, startPoint x: 267, startPoint y: 536, endPoint x: 220, endPoint y: 540, distance: 47.2
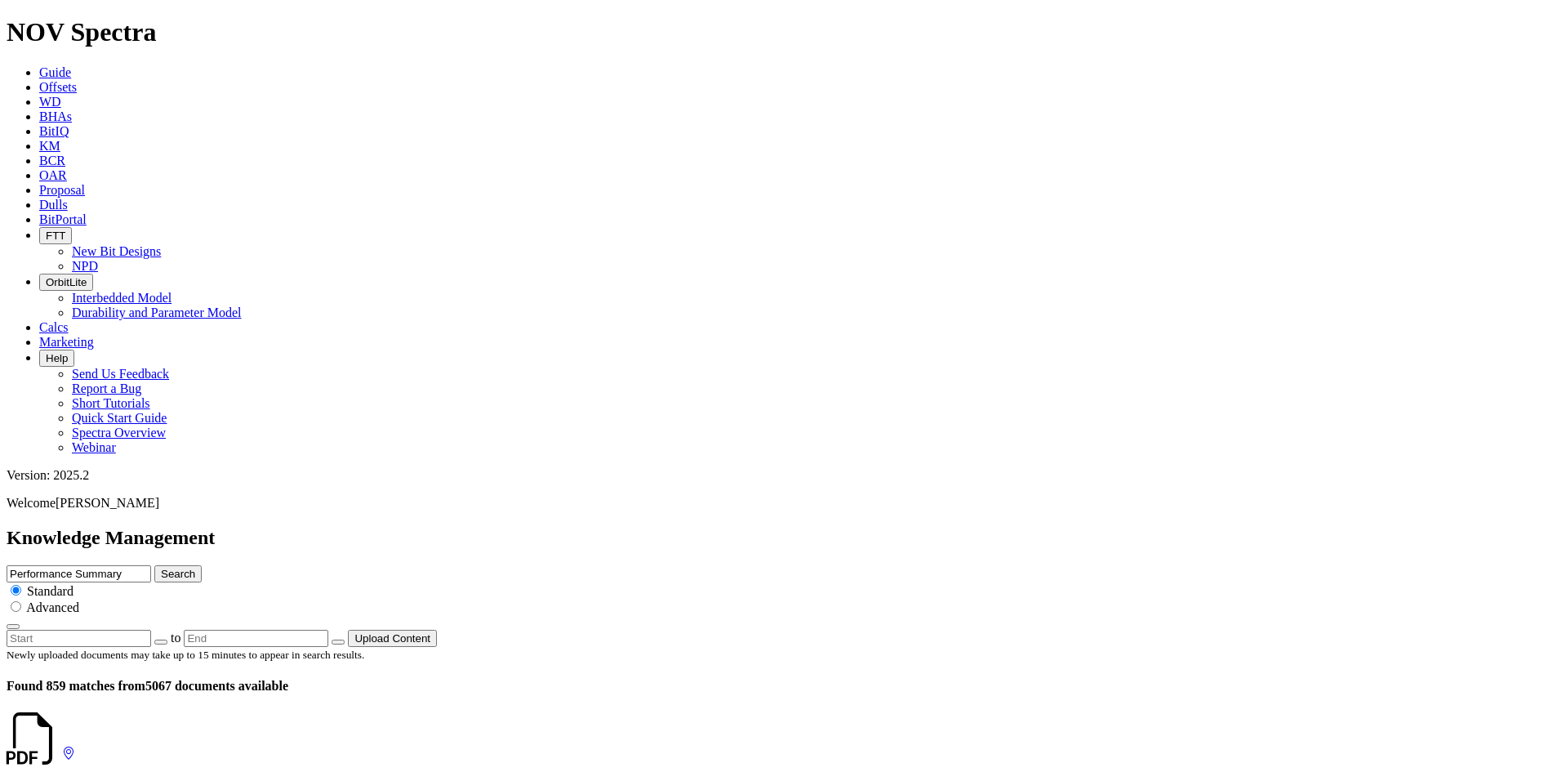
scroll to position [1878, 0]
drag, startPoint x: 404, startPoint y: 151, endPoint x: 345, endPoint y: 158, distance: 59.4
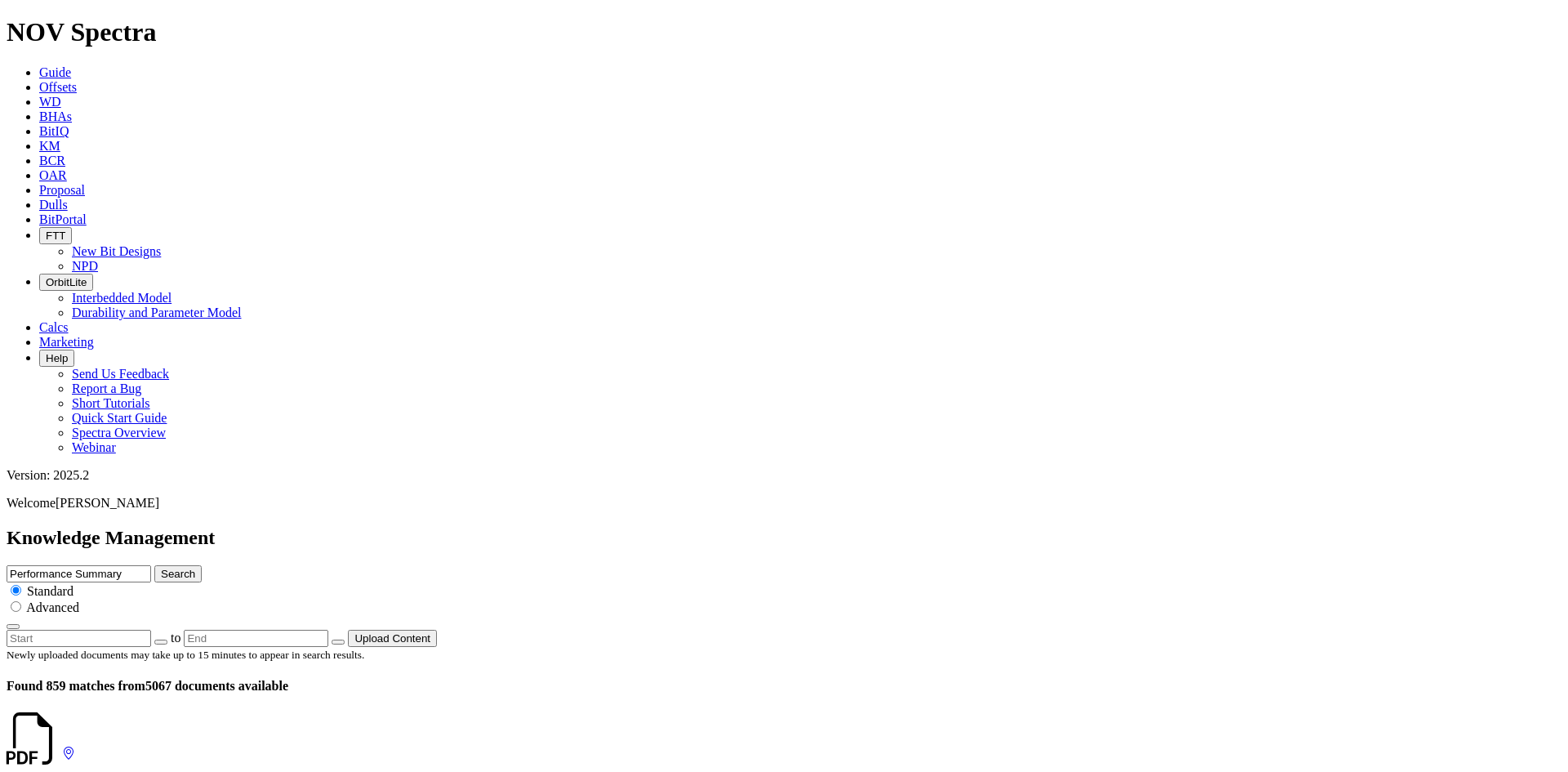
drag, startPoint x: 339, startPoint y: 147, endPoint x: 280, endPoint y: 152, distance: 59.2
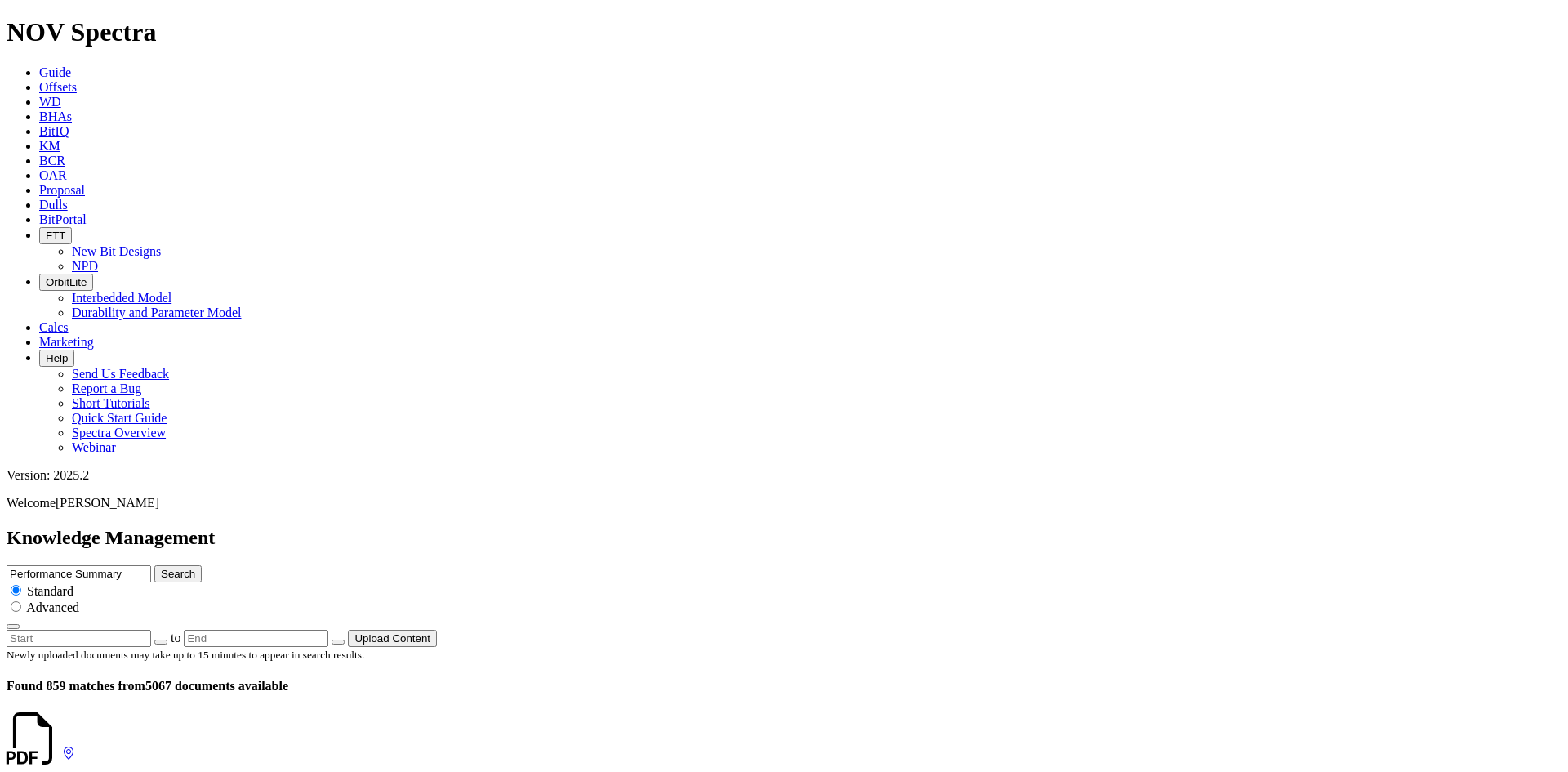
drag, startPoint x: 275, startPoint y: 388, endPoint x: 209, endPoint y: 390, distance: 66.0
click at [62, 747] on icon at bounding box center [62, 753] width 0 height 14
